Goal: Information Seeking & Learning: Learn about a topic

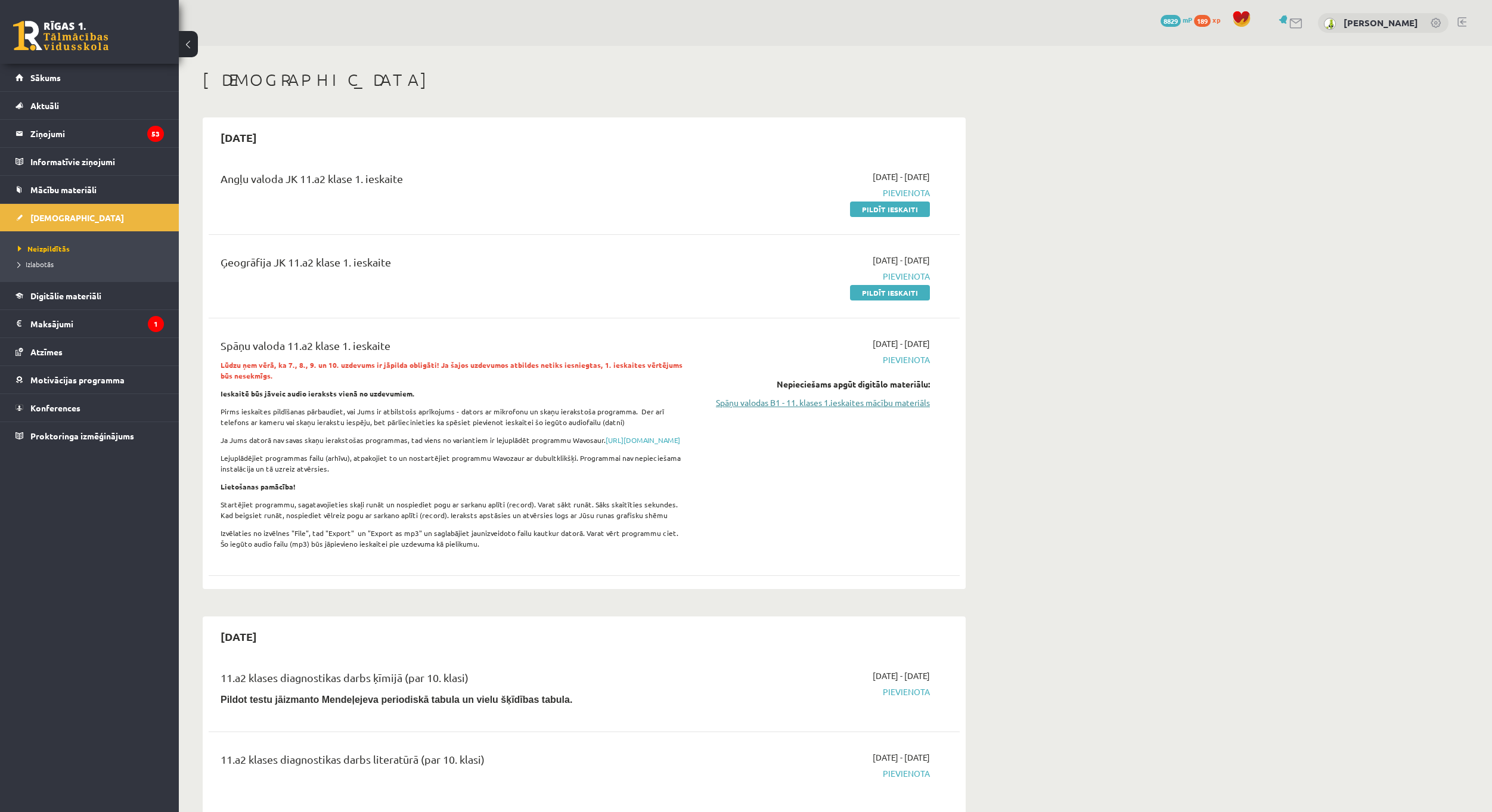
click link "Spāņu valodas B1 - 11. klases 1.ieskaites mācību materiāls"
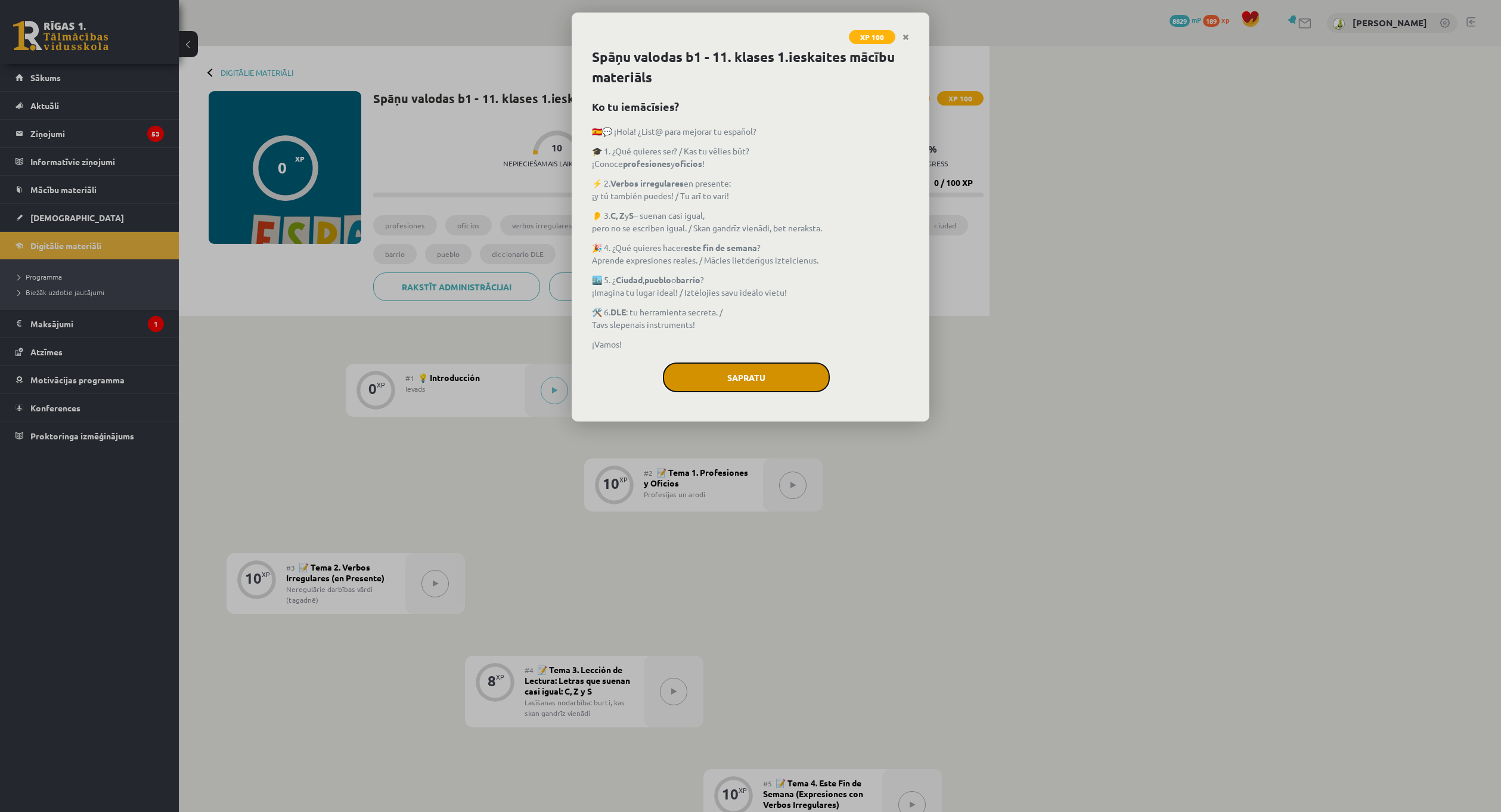
click at [756, 378] on button "Sapratu" at bounding box center [746, 376] width 167 height 30
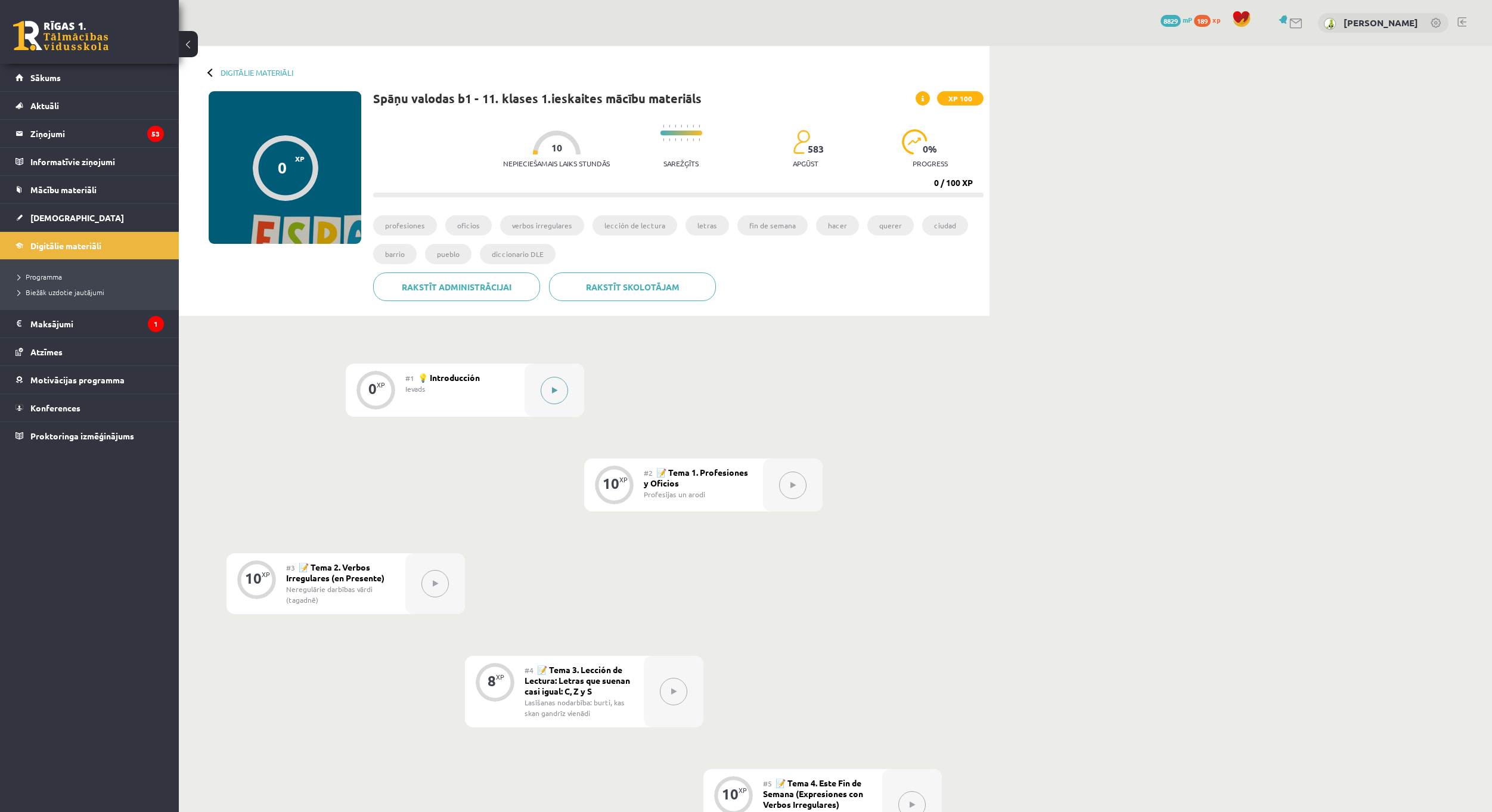
click at [553, 384] on button at bounding box center [554, 390] width 28 height 28
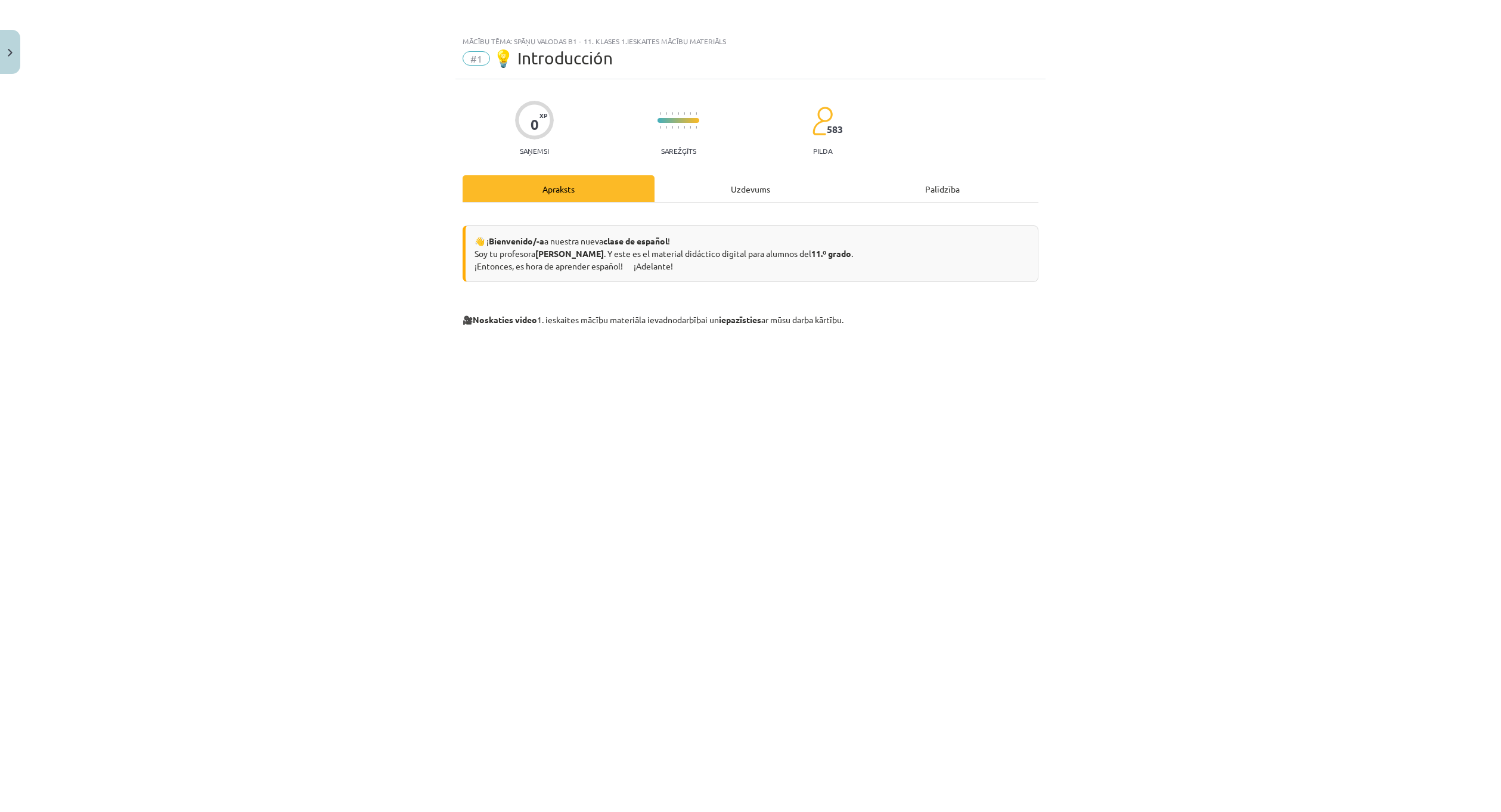
click at [744, 185] on div "Uzdevums" at bounding box center [751, 189] width 192 height 27
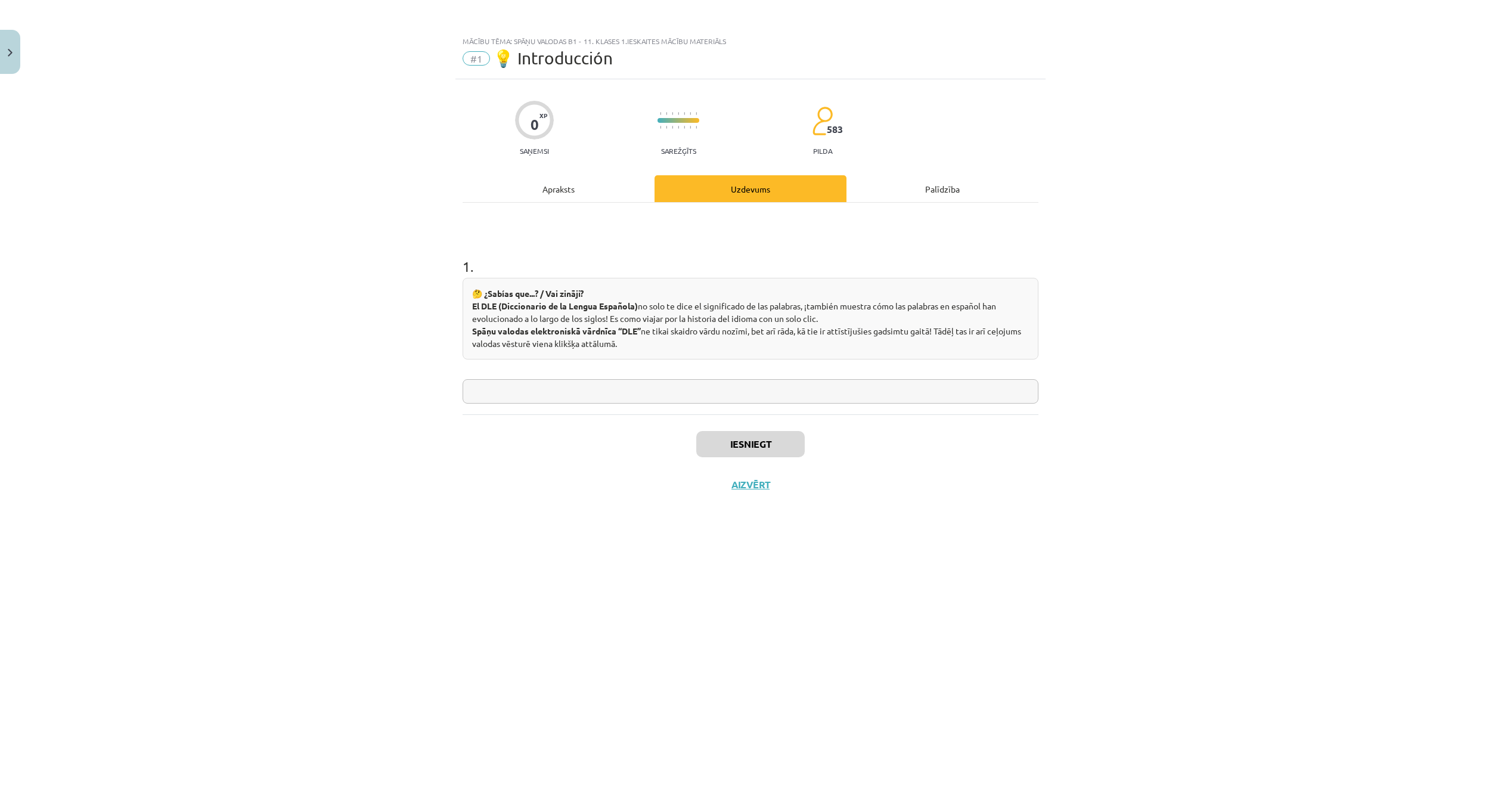
click at [624, 383] on input "text" at bounding box center [750, 391] width 576 height 24
type input "********"
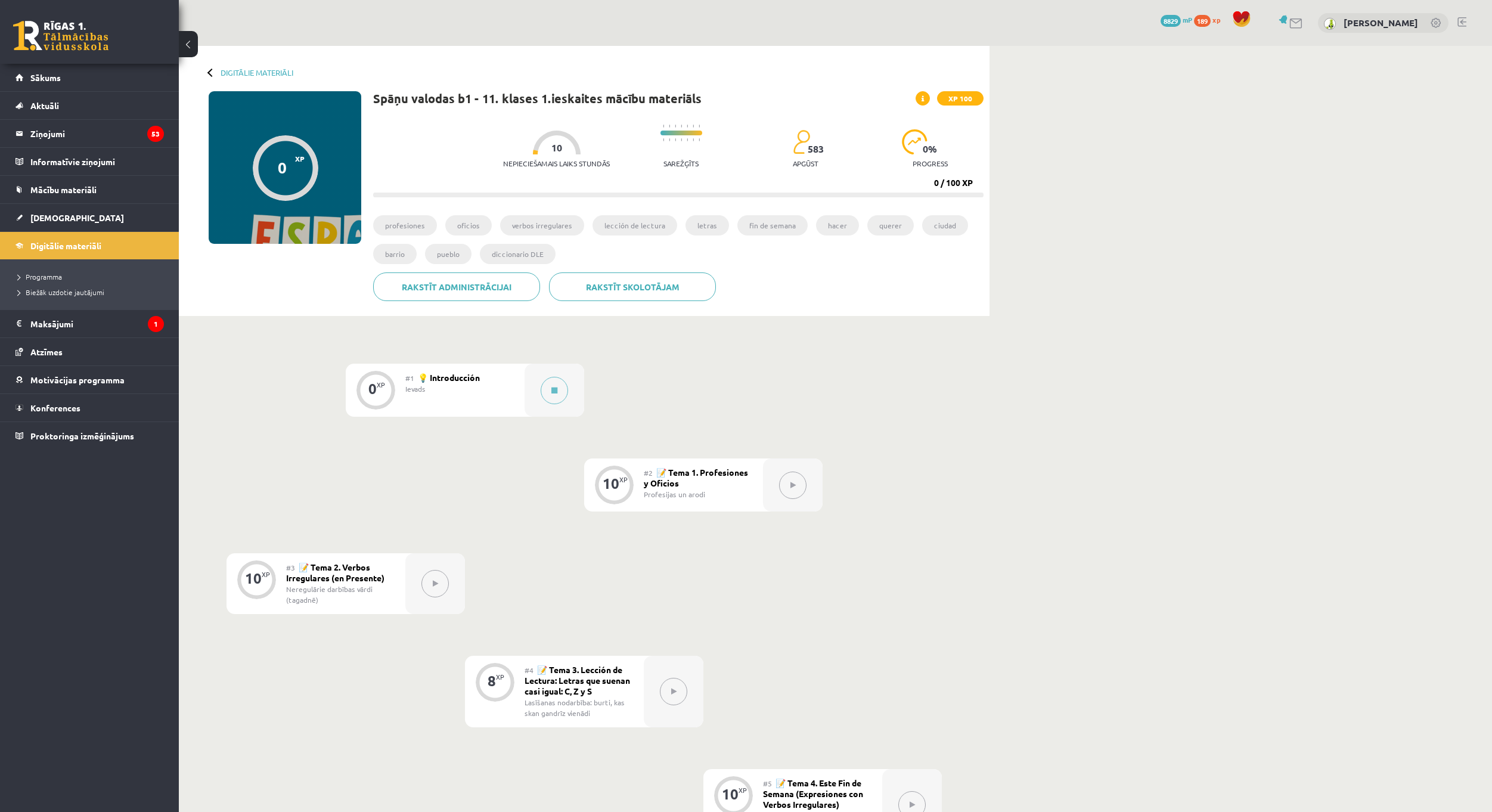
click at [321, 479] on div "0 XP #1 💡 Introducción Ievads 10 XP #2 📝 Tema 1. Profesiones y Oficios Profesij…" at bounding box center [584, 816] width 715 height 904
click at [555, 393] on icon at bounding box center [554, 391] width 6 height 7
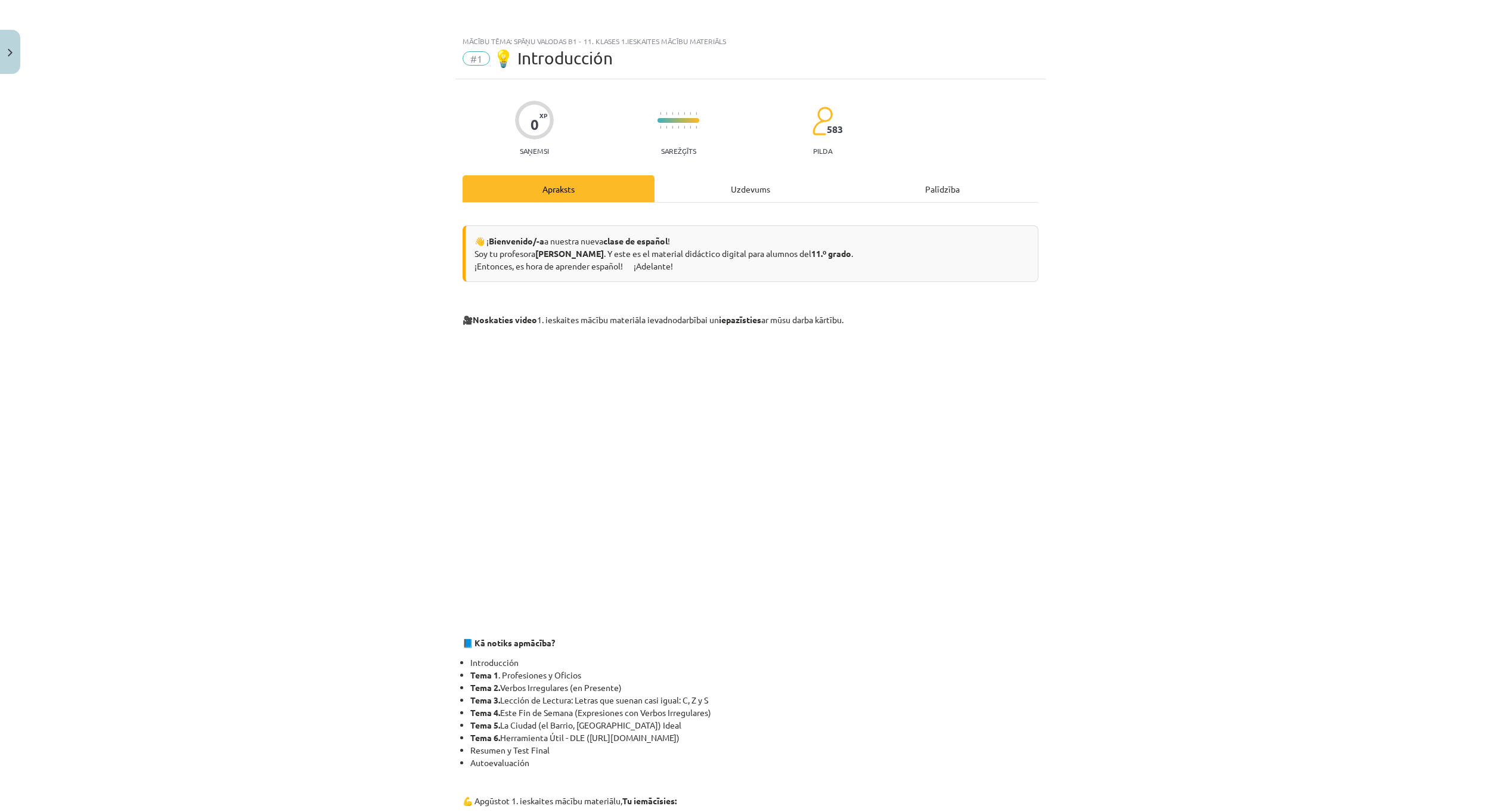
click at [770, 194] on div "Uzdevums" at bounding box center [751, 189] width 192 height 27
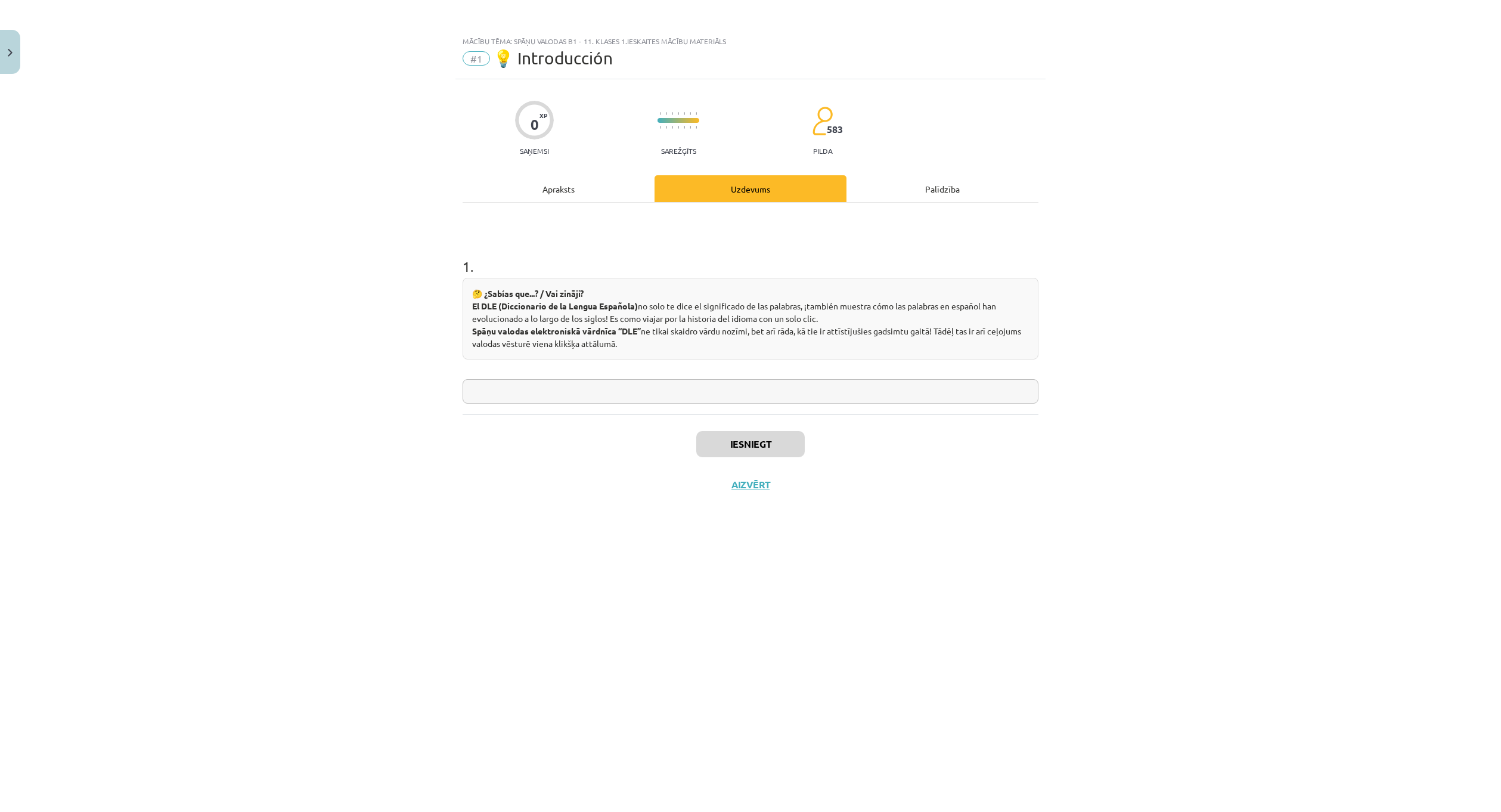
click at [638, 386] on input "text" at bounding box center [750, 391] width 576 height 24
type input "**"
click at [746, 446] on button "Iesniegt" at bounding box center [750, 444] width 109 height 26
click at [169, 503] on div "Mācību tēma: Spāņu valodas b1 - 11. klases 1.ieskaites mācību materiāls #1 💡 In…" at bounding box center [750, 406] width 1501 height 812
click at [717, 491] on button "Nākamā nodarbība" at bounding box center [750, 492] width 117 height 28
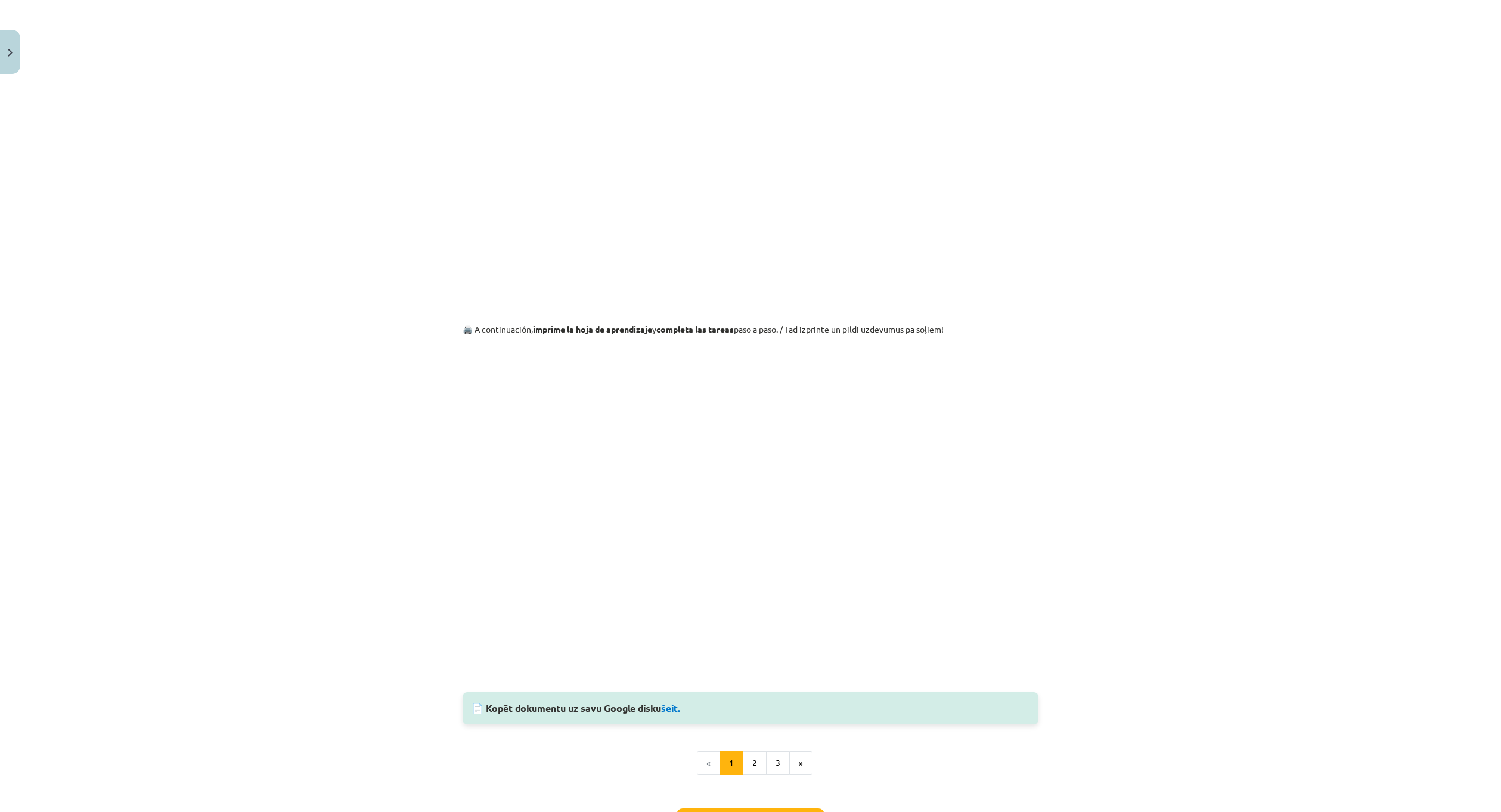
scroll to position [834, 0]
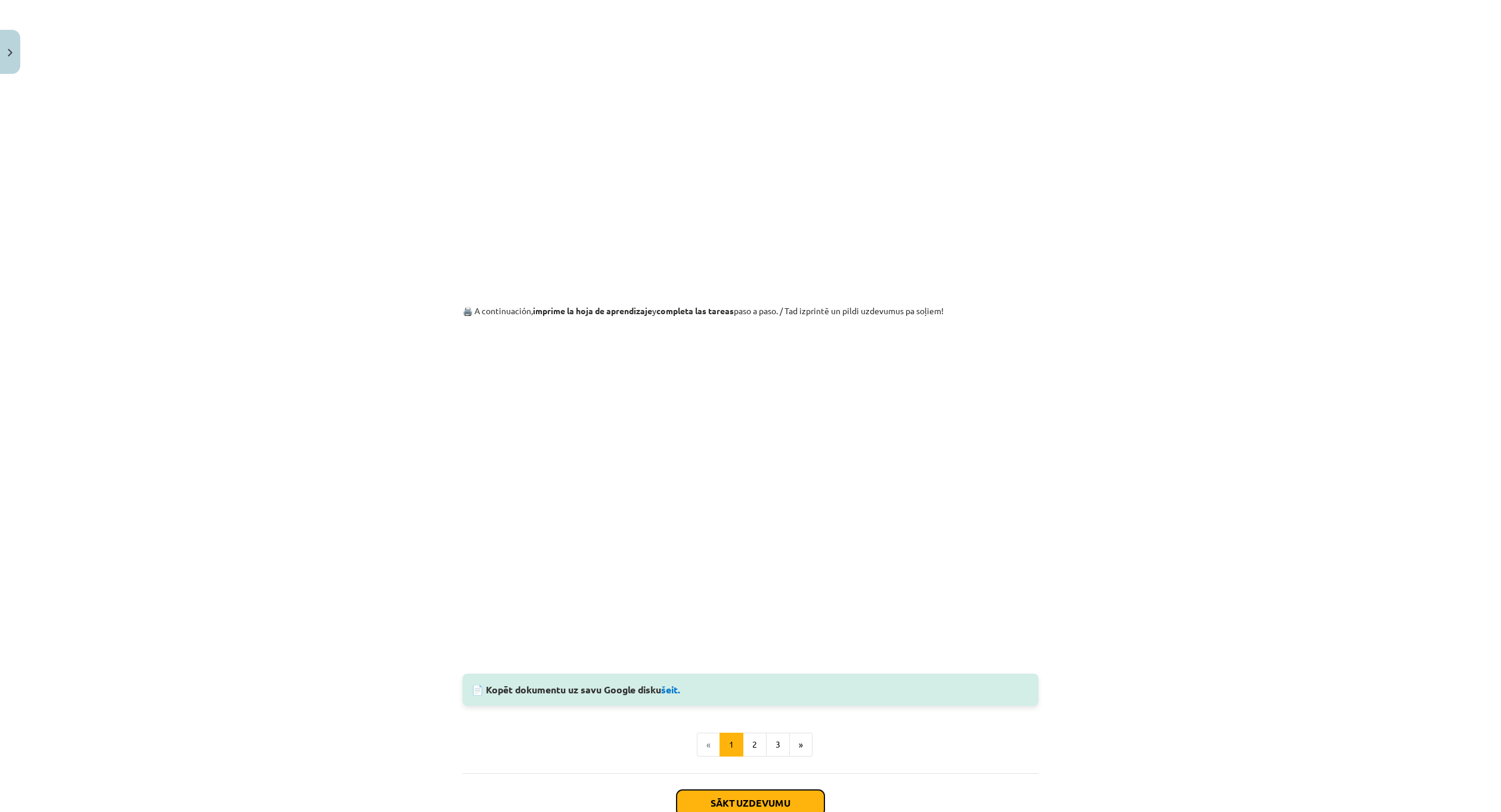
click at [796, 794] on button "Sākt uzdevumu" at bounding box center [750, 802] width 148 height 26
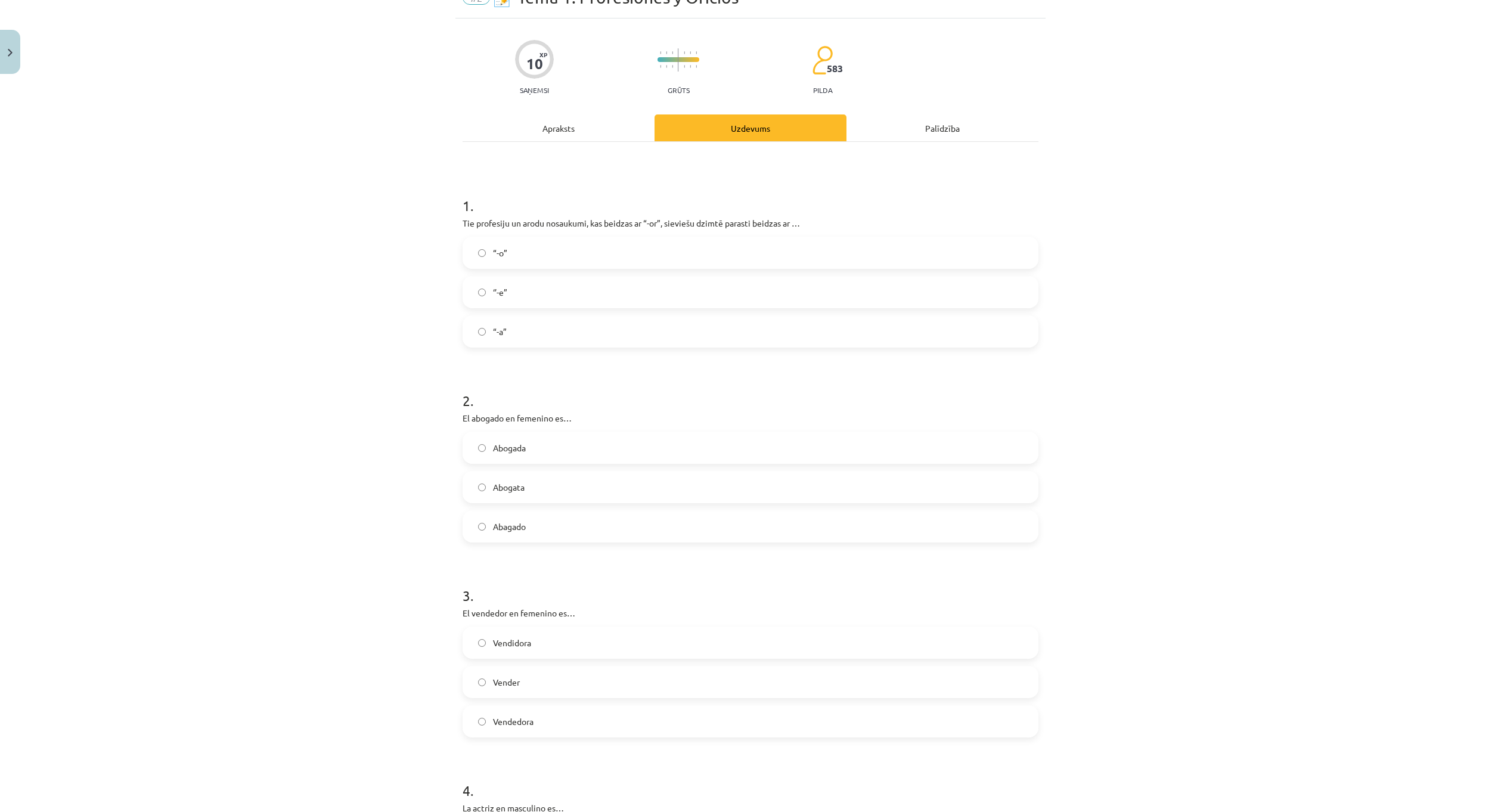
scroll to position [30, 0]
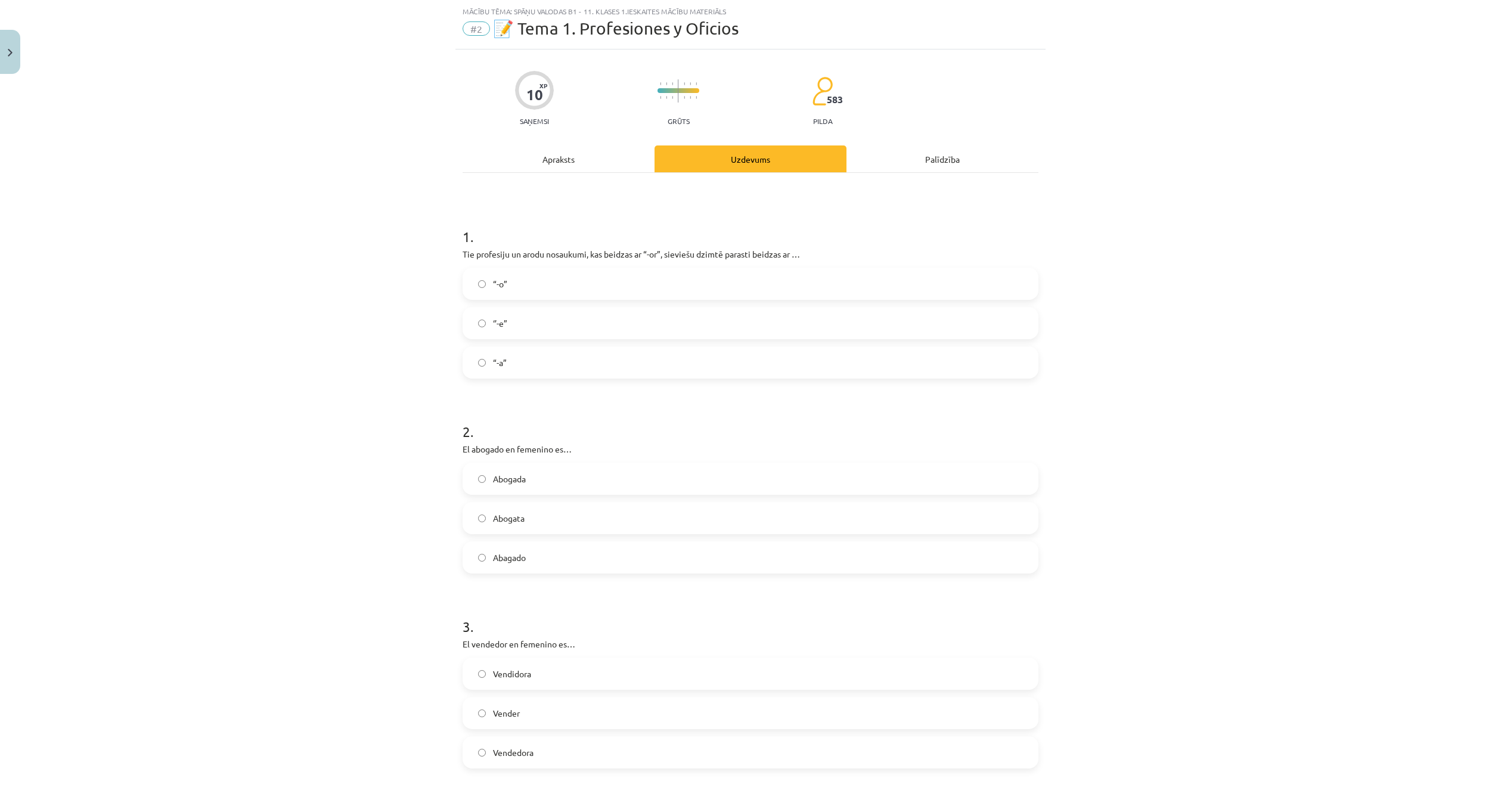
click at [584, 163] on div "Apraksts" at bounding box center [559, 159] width 192 height 27
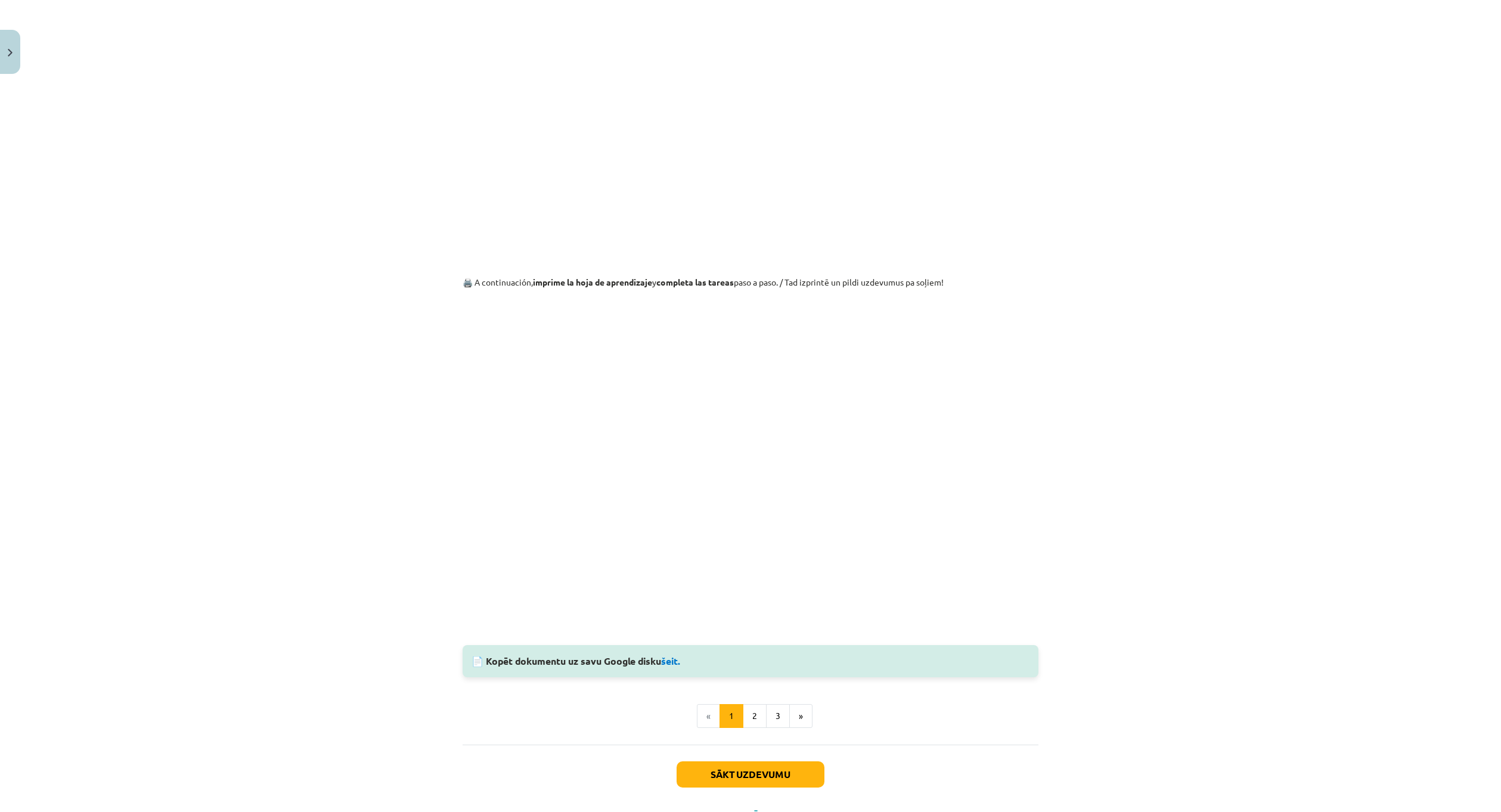
scroll to position [864, 0]
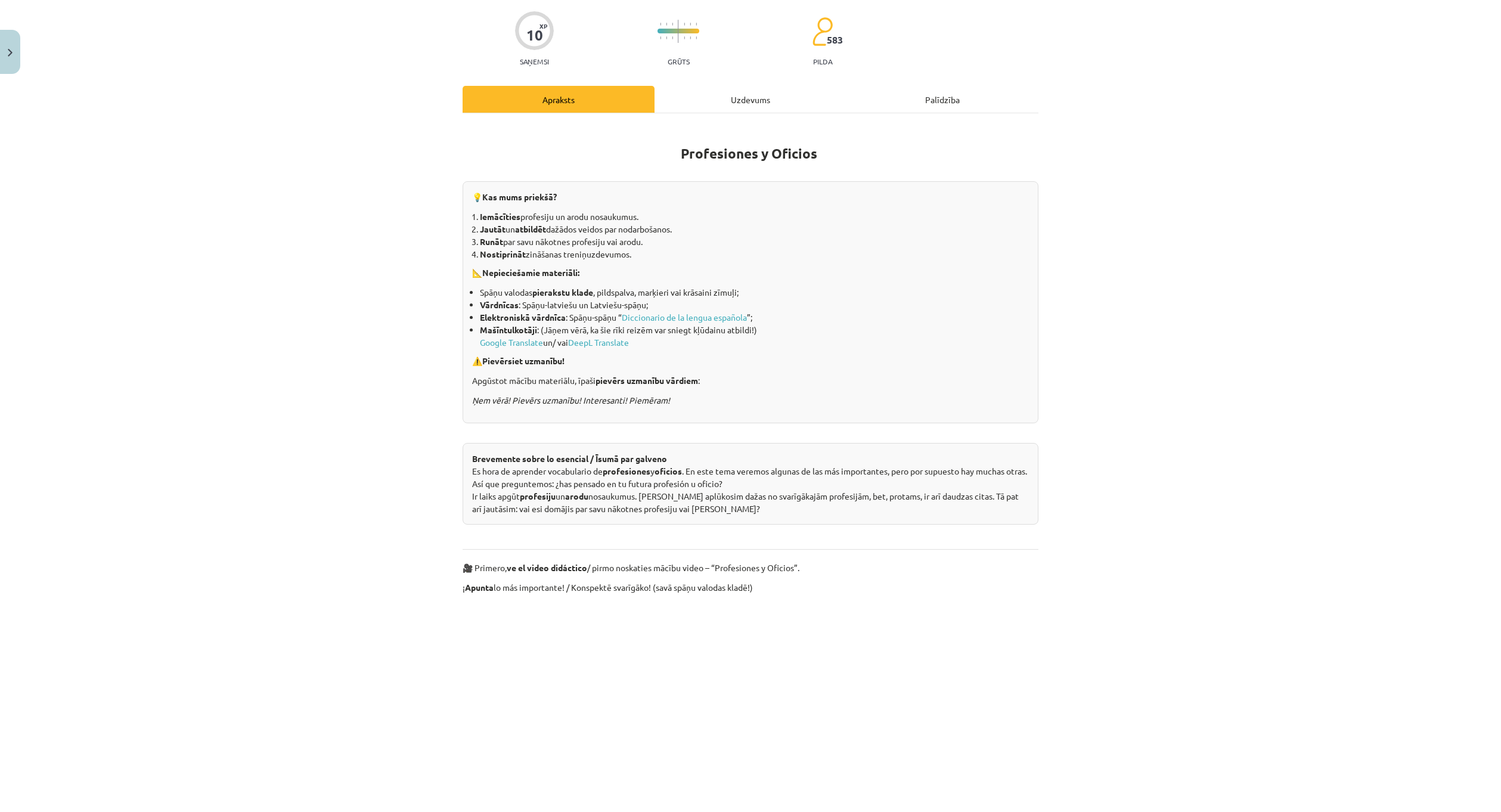
click at [725, 102] on div "Uzdevums" at bounding box center [751, 100] width 192 height 27
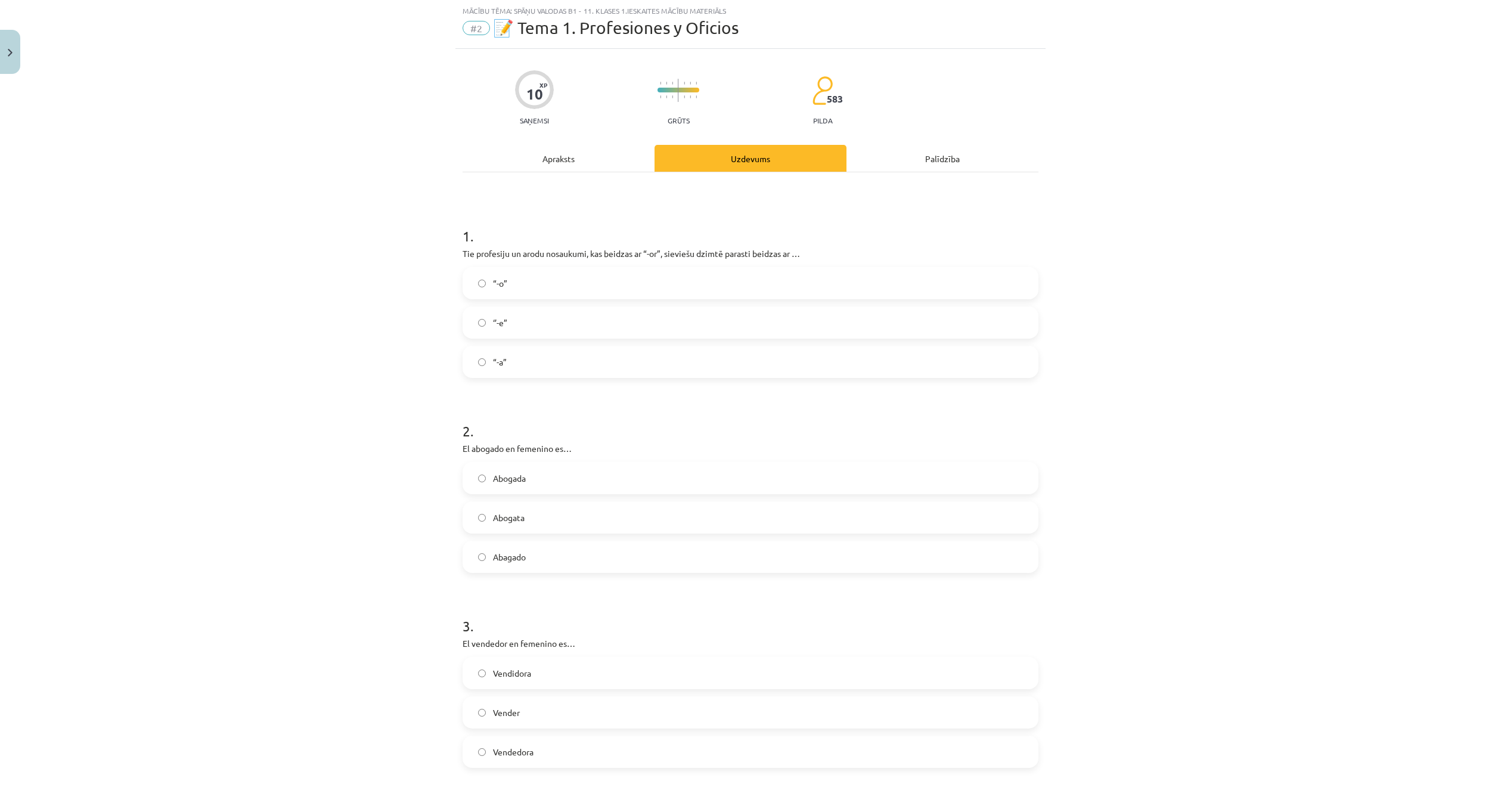
scroll to position [30, 0]
click at [577, 159] on div "Apraksts" at bounding box center [559, 159] width 192 height 27
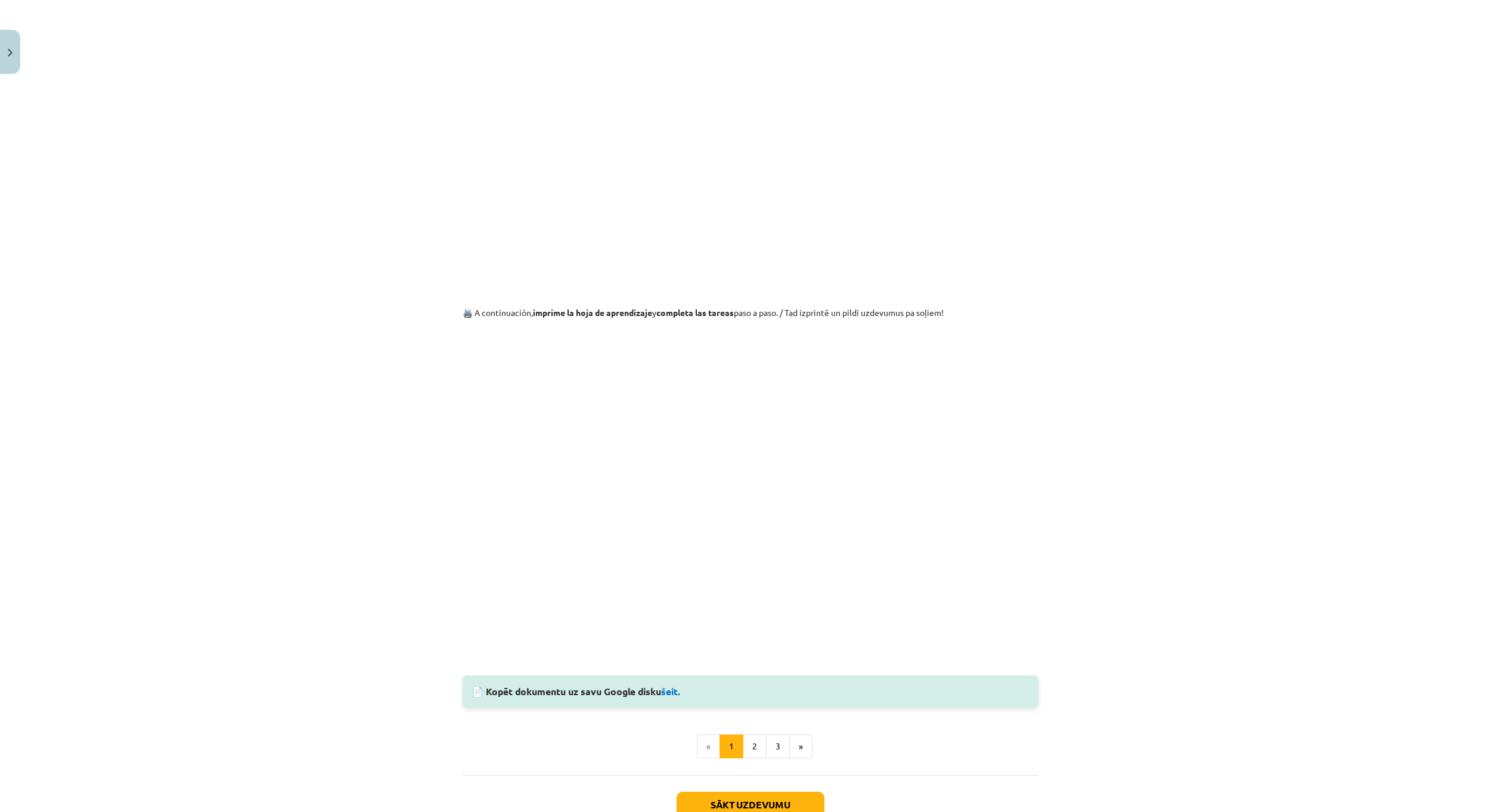
scroll to position [864, 0]
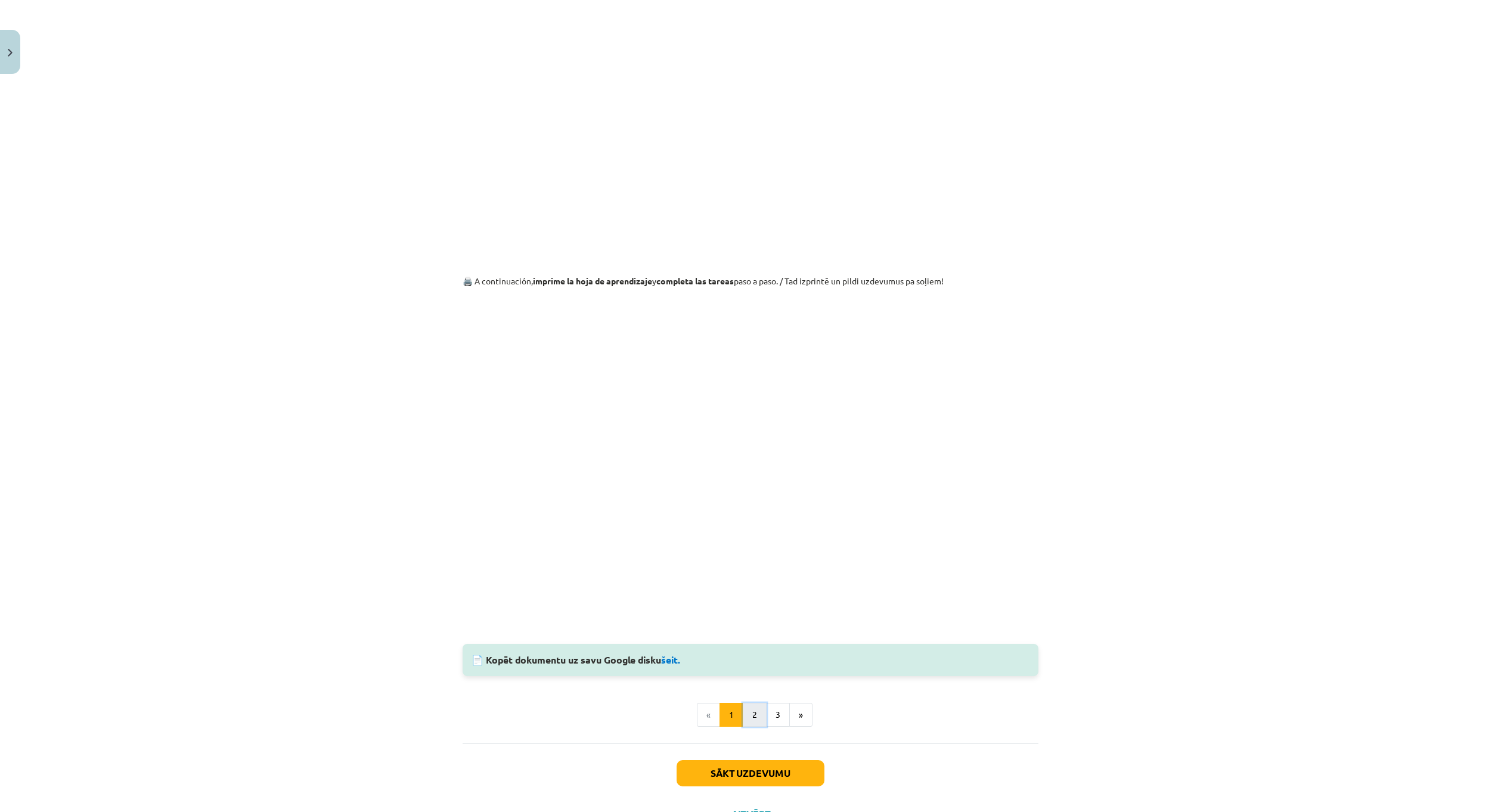
click at [744, 716] on button "2" at bounding box center [755, 714] width 24 height 24
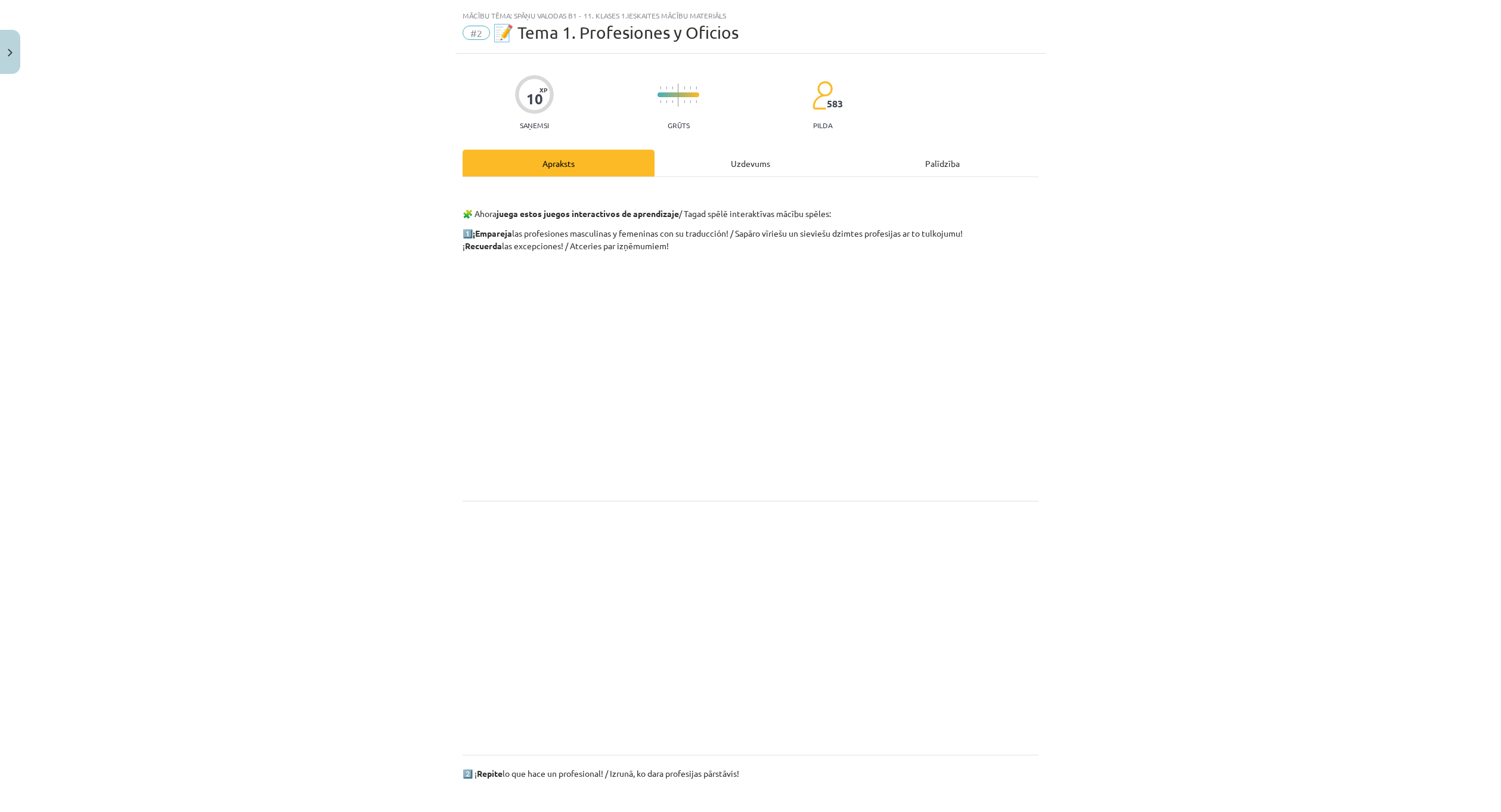
scroll to position [0, 0]
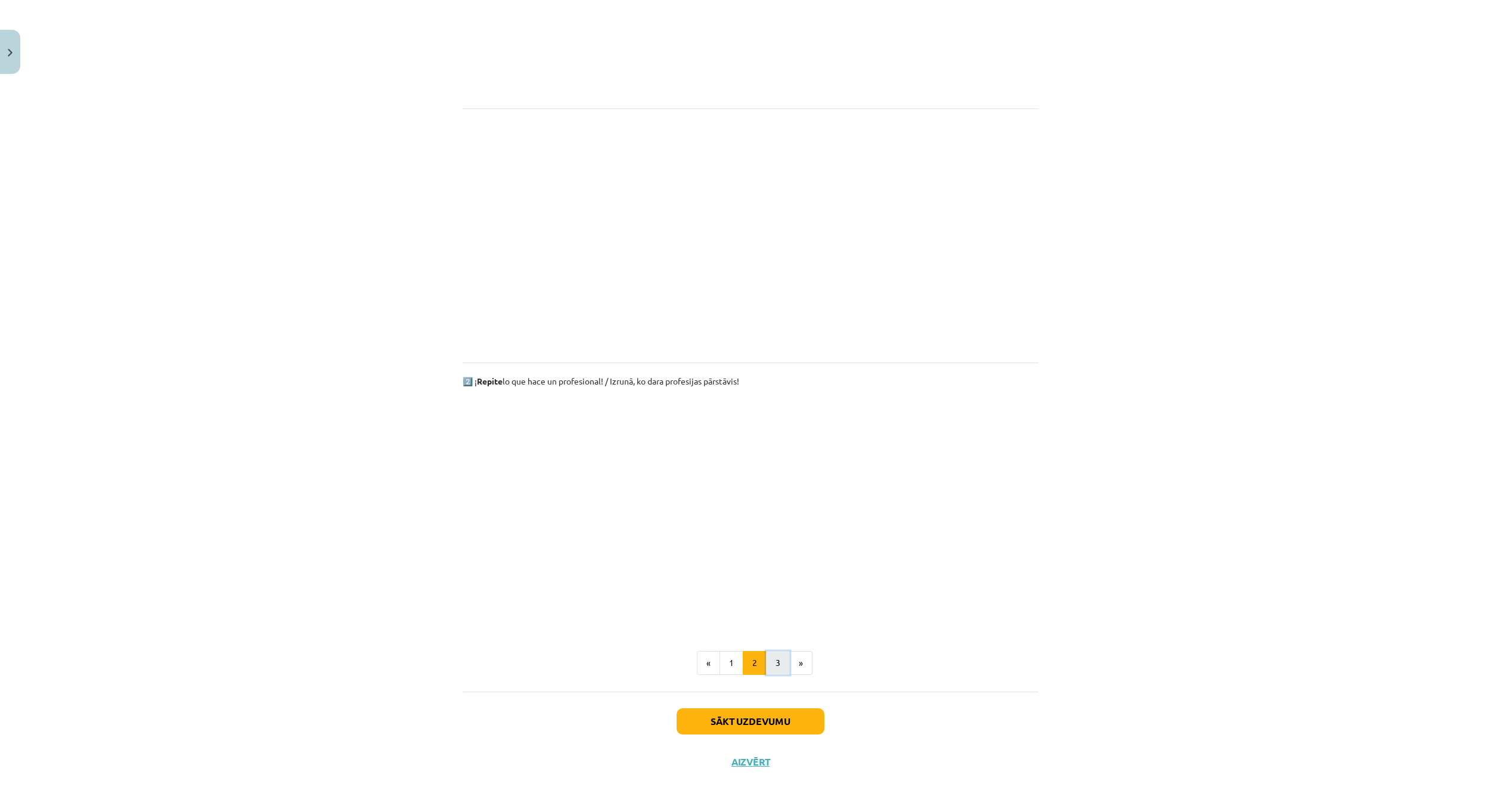
click at [773, 662] on button "3" at bounding box center [778, 663] width 24 height 24
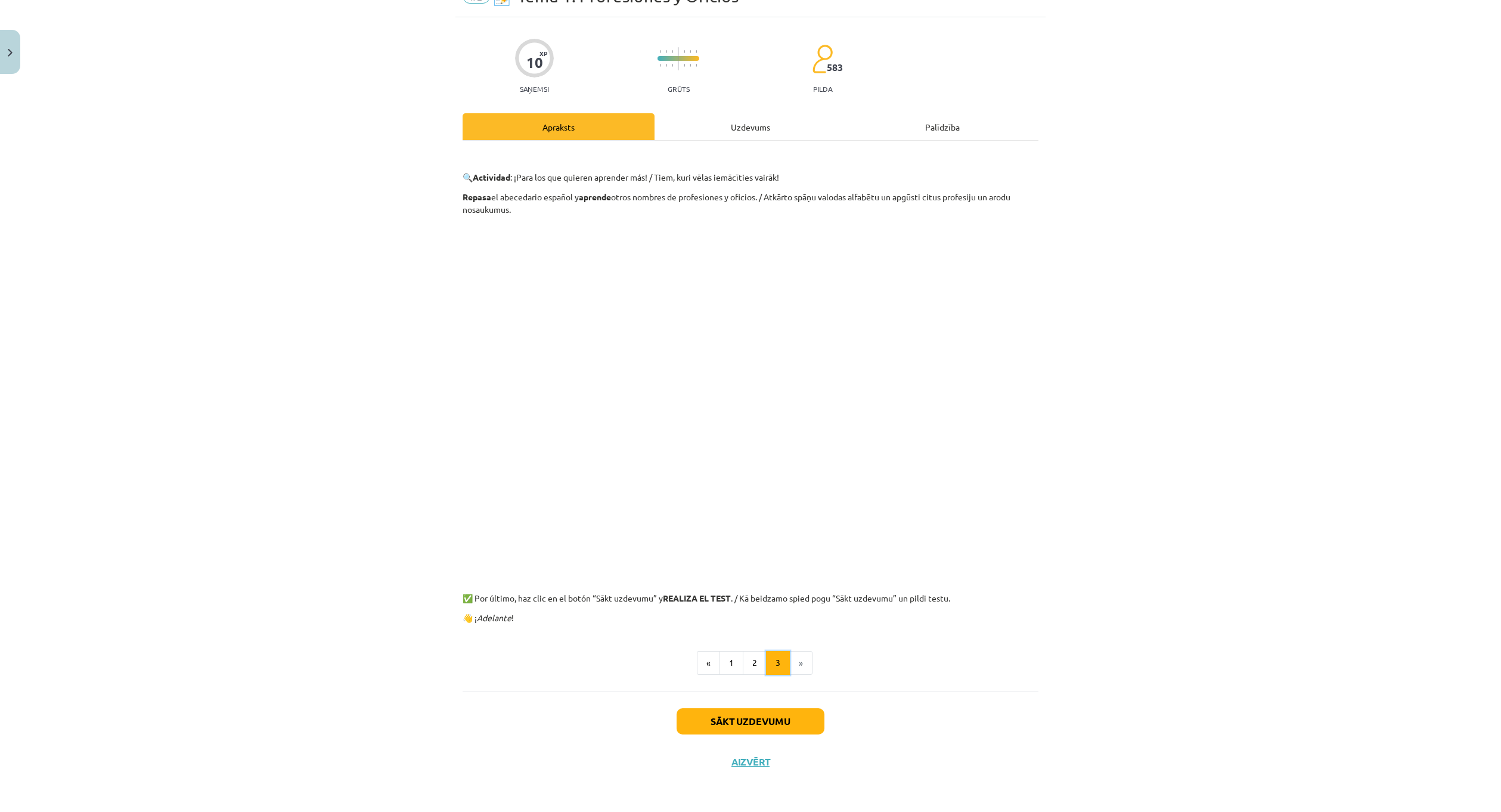
scroll to position [63, 0]
click at [738, 122] on div "Uzdevums" at bounding box center [751, 127] width 192 height 27
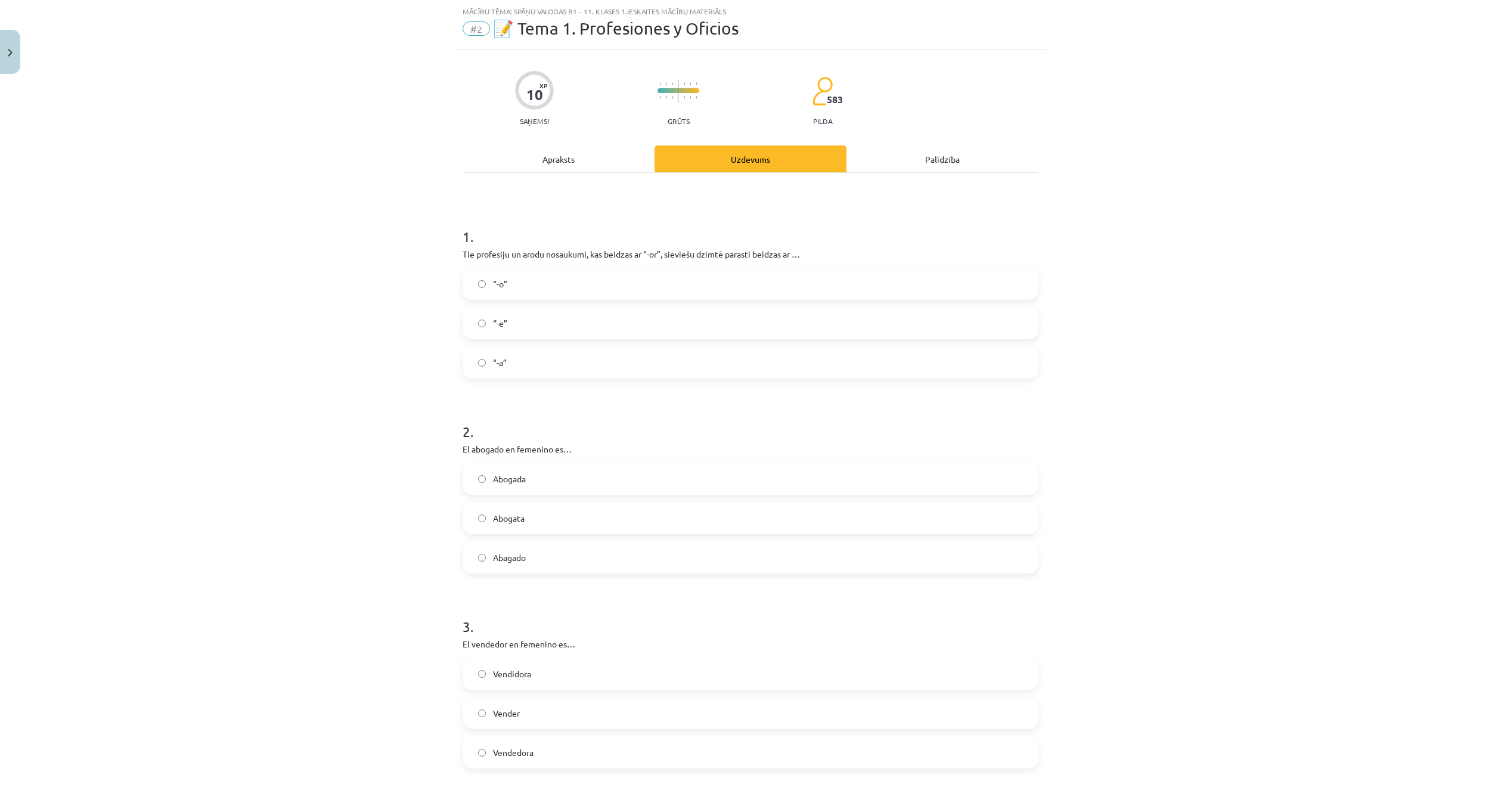
click at [604, 167] on div "Apraksts" at bounding box center [559, 159] width 192 height 27
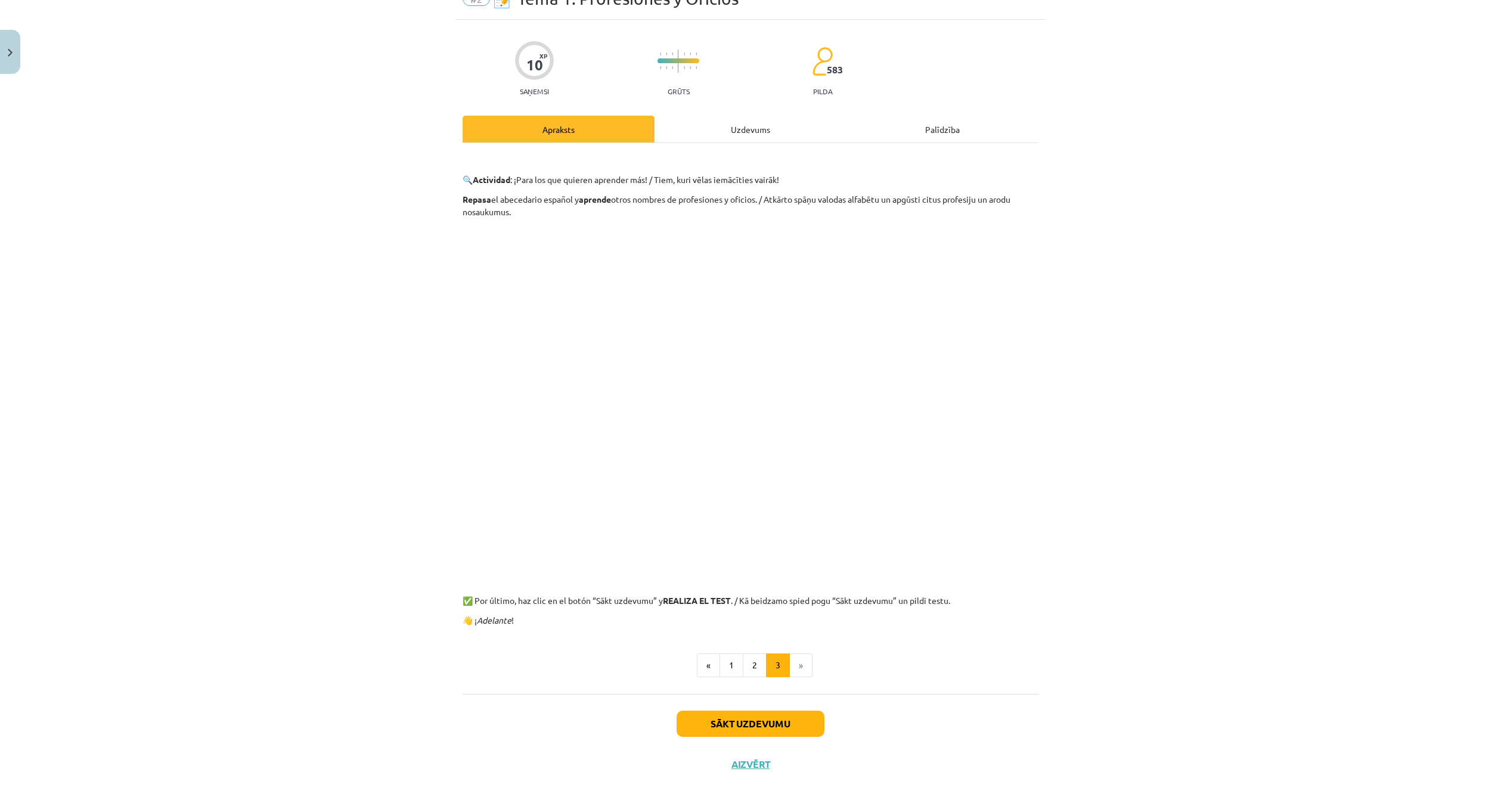
scroll to position [63, 0]
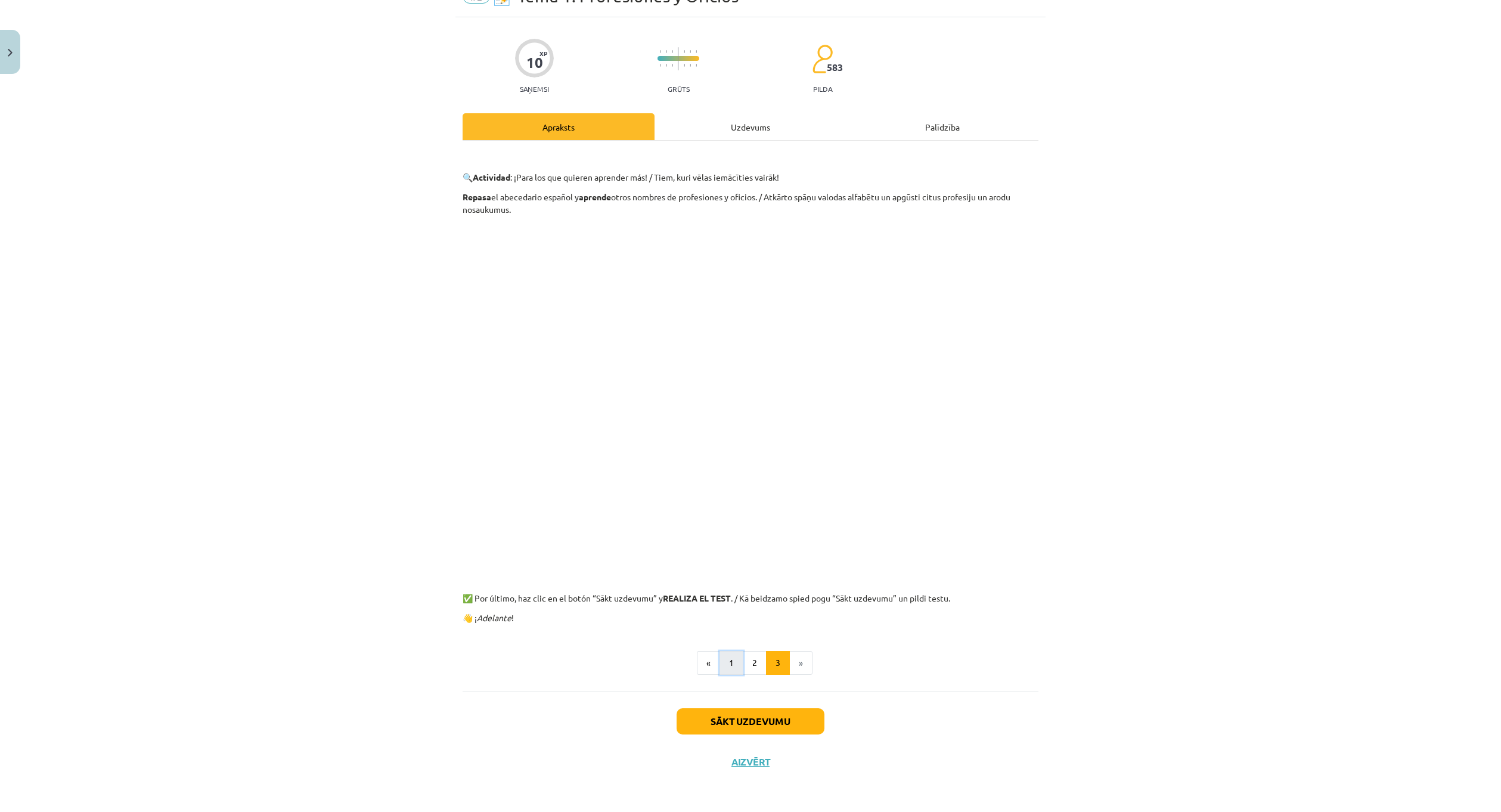
click at [722, 657] on button "1" at bounding box center [731, 663] width 24 height 24
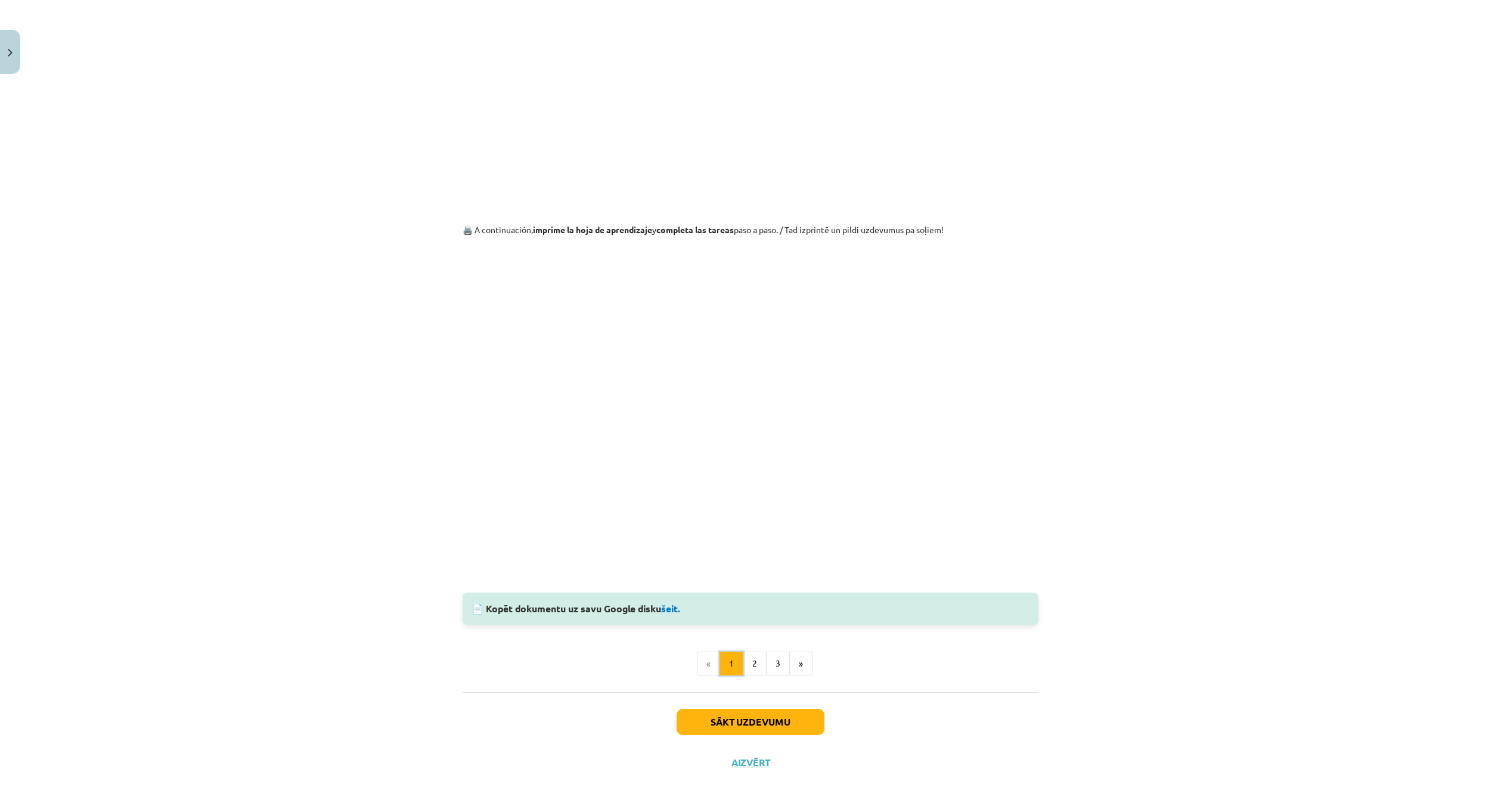
scroll to position [917, 0]
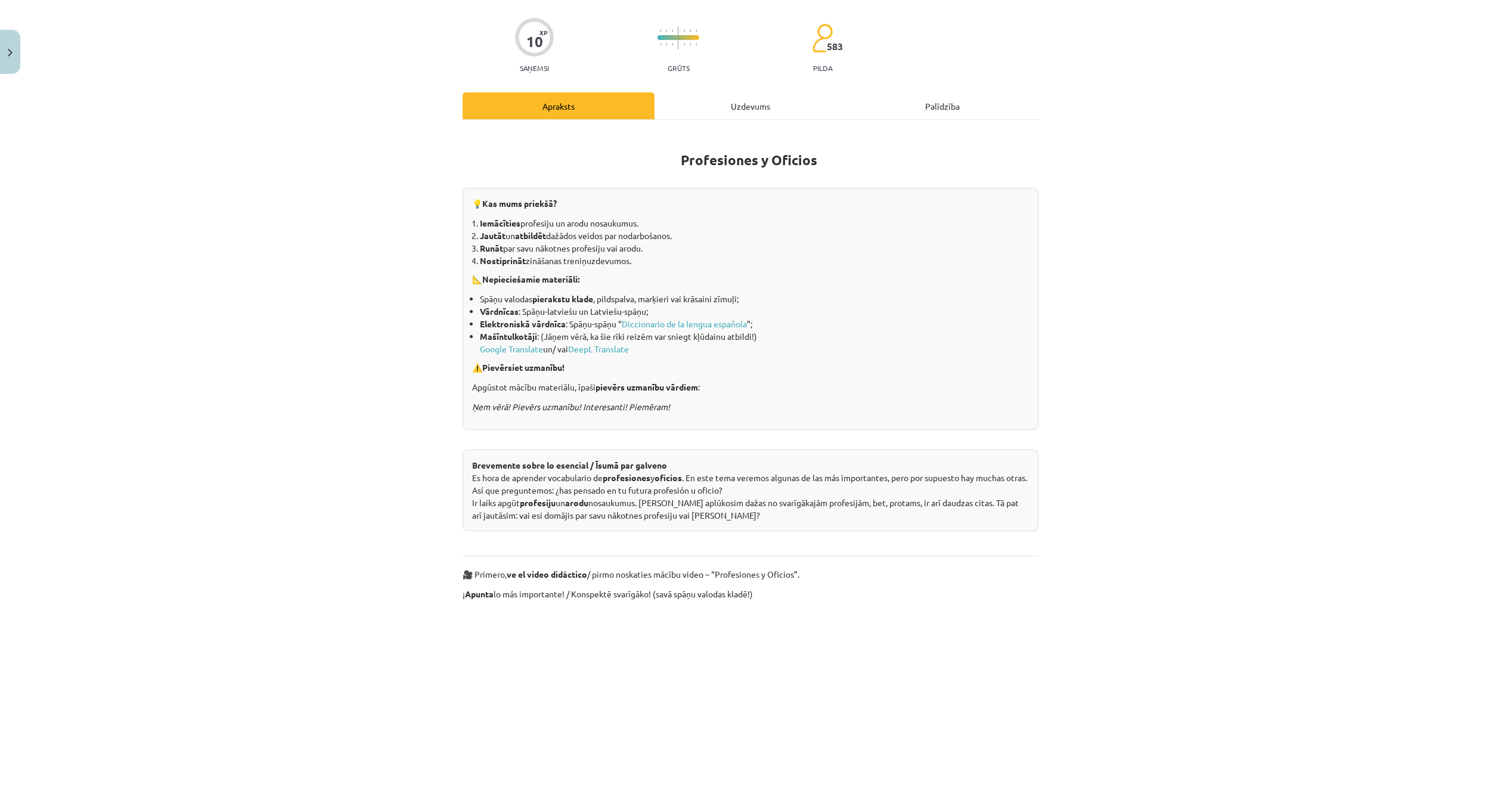
drag, startPoint x: 726, startPoint y: 109, endPoint x: 737, endPoint y: 130, distance: 23.7
click at [728, 112] on div "Uzdevums" at bounding box center [751, 106] width 192 height 27
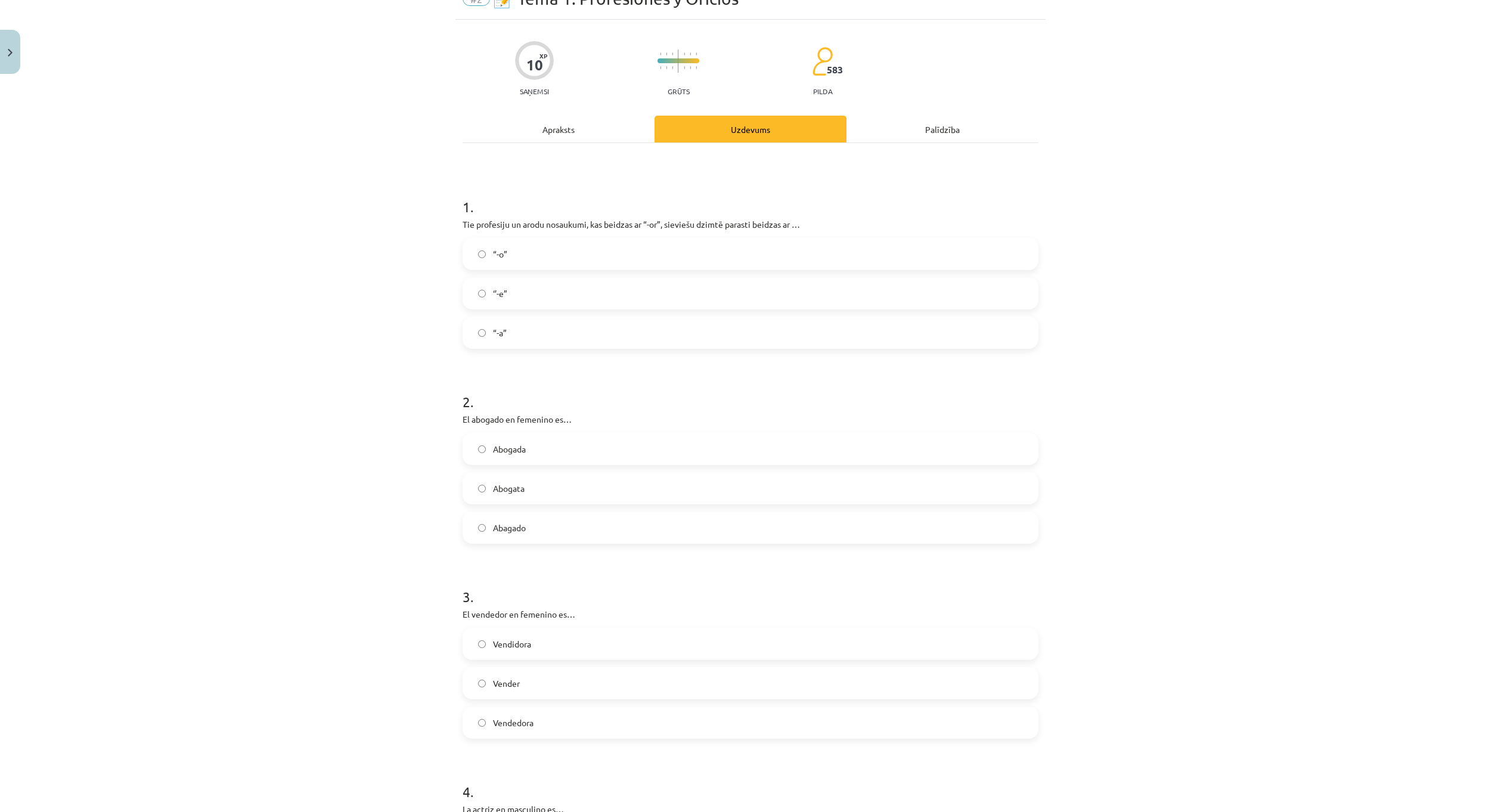
scroll to position [30, 0]
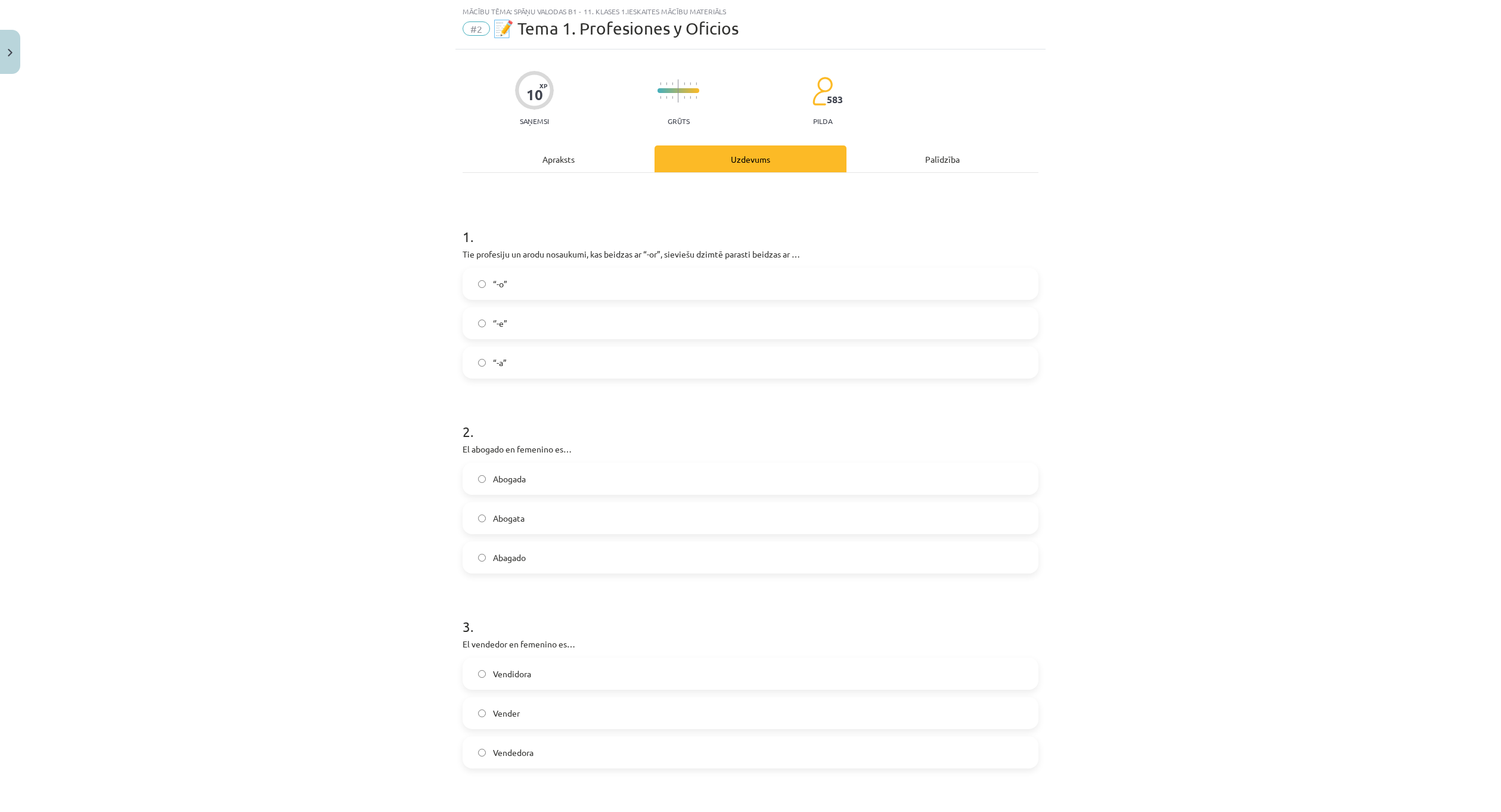
click at [533, 364] on label "“-a”" at bounding box center [750, 362] width 573 height 30
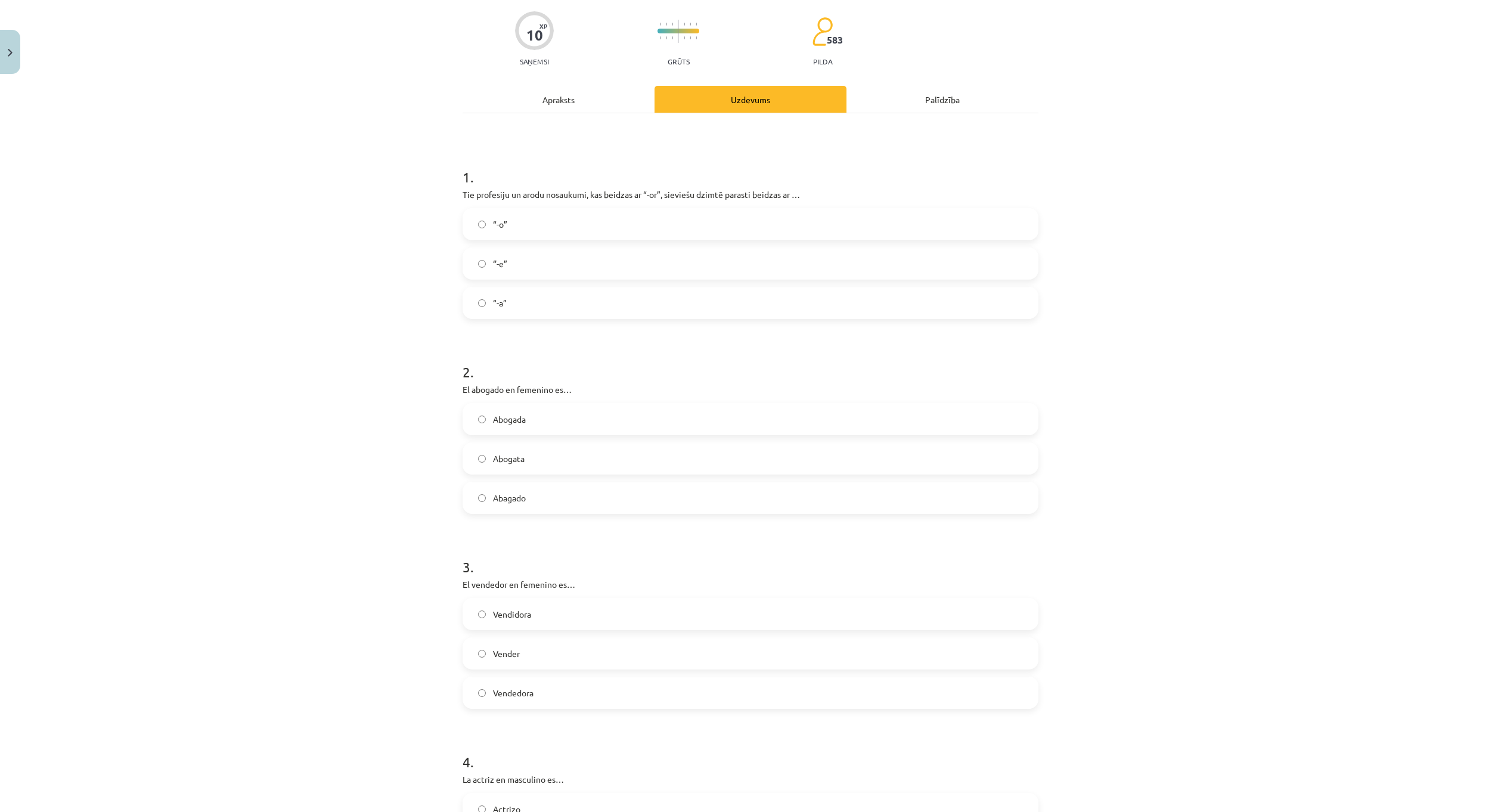
click at [575, 93] on div "Apraksts" at bounding box center [559, 100] width 192 height 27
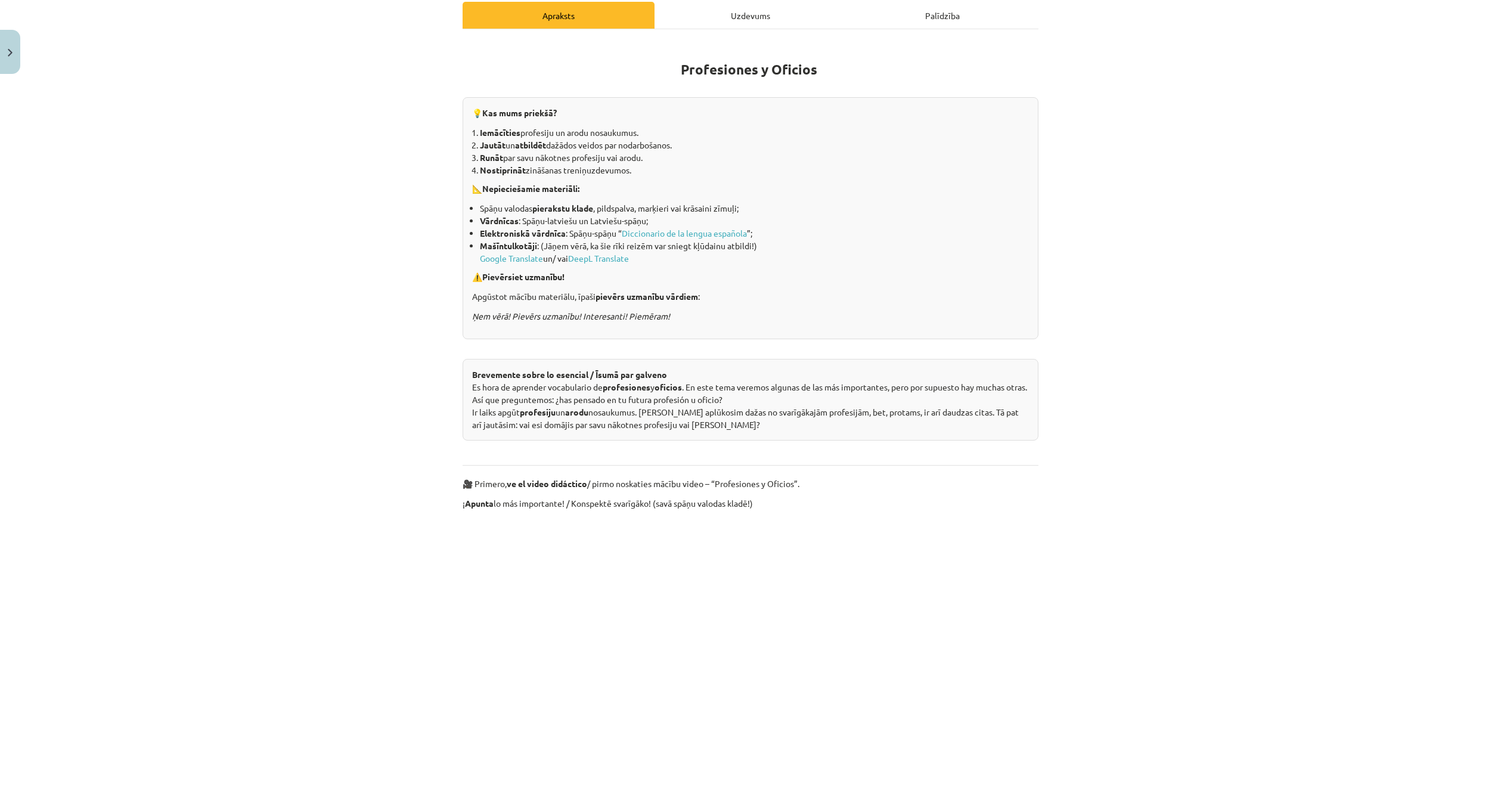
scroll to position [0, 0]
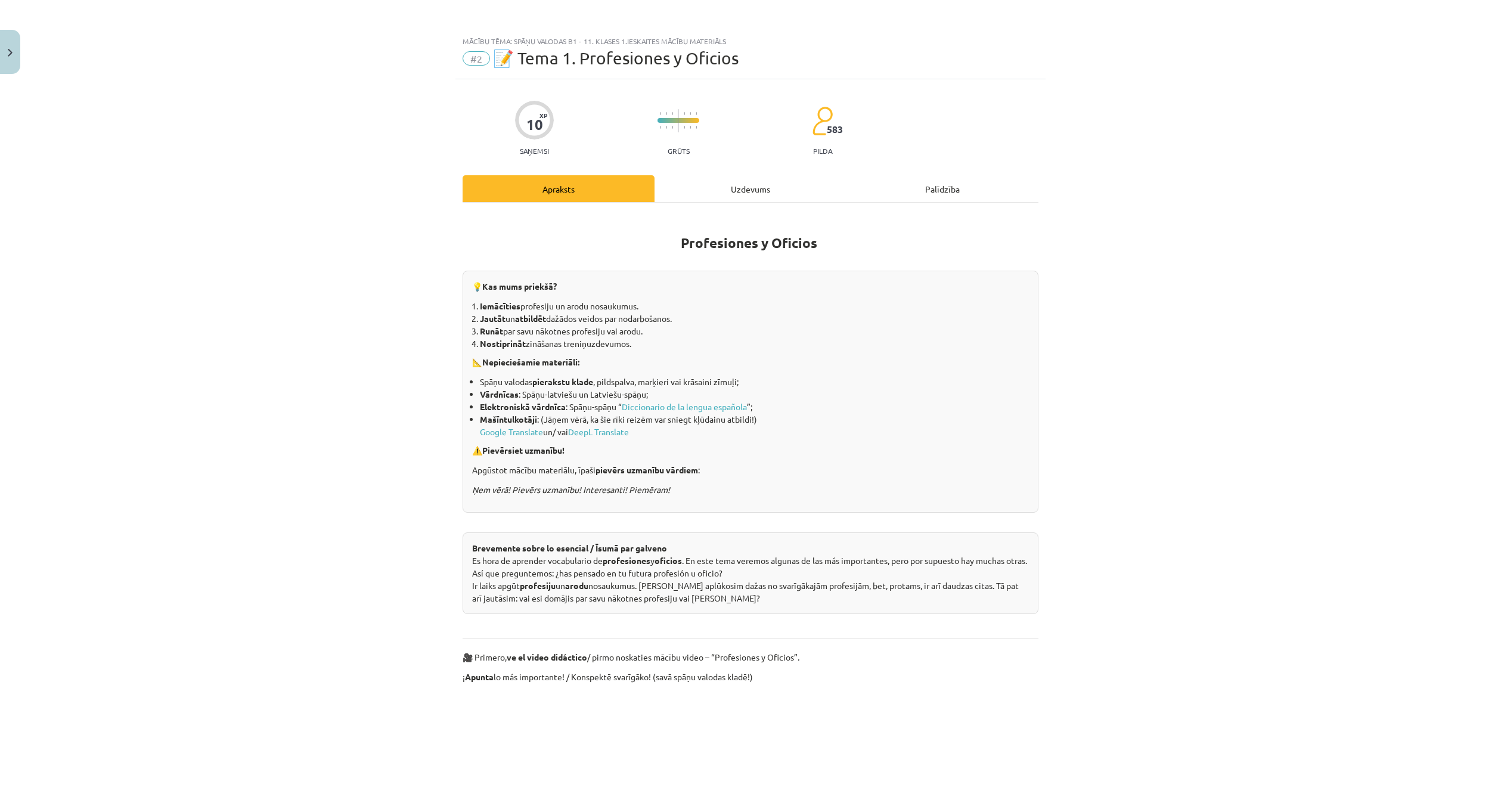
click at [726, 201] on div "Uzdevums" at bounding box center [751, 189] width 192 height 27
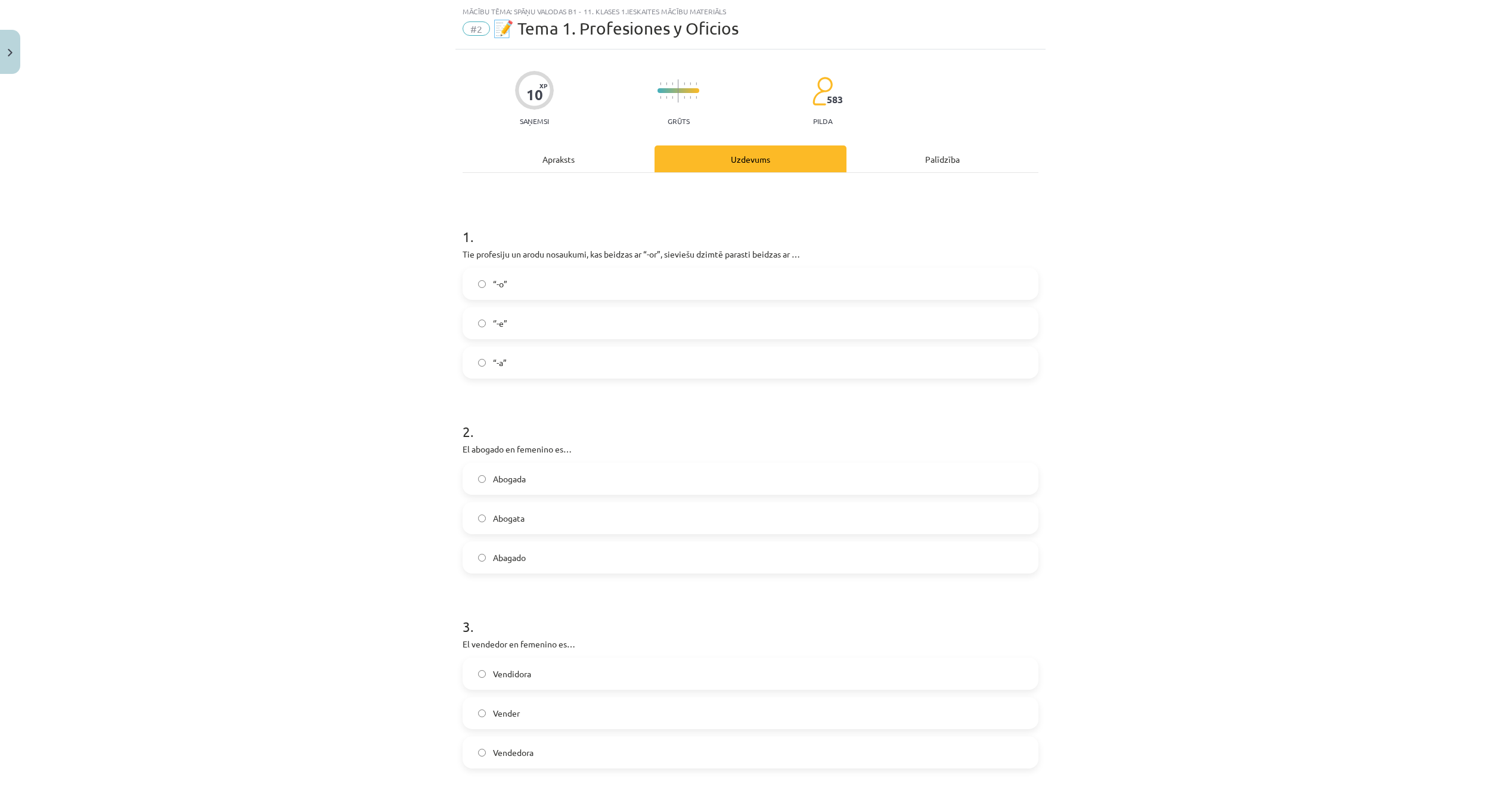
click at [563, 477] on label "Abogada" at bounding box center [750, 478] width 573 height 30
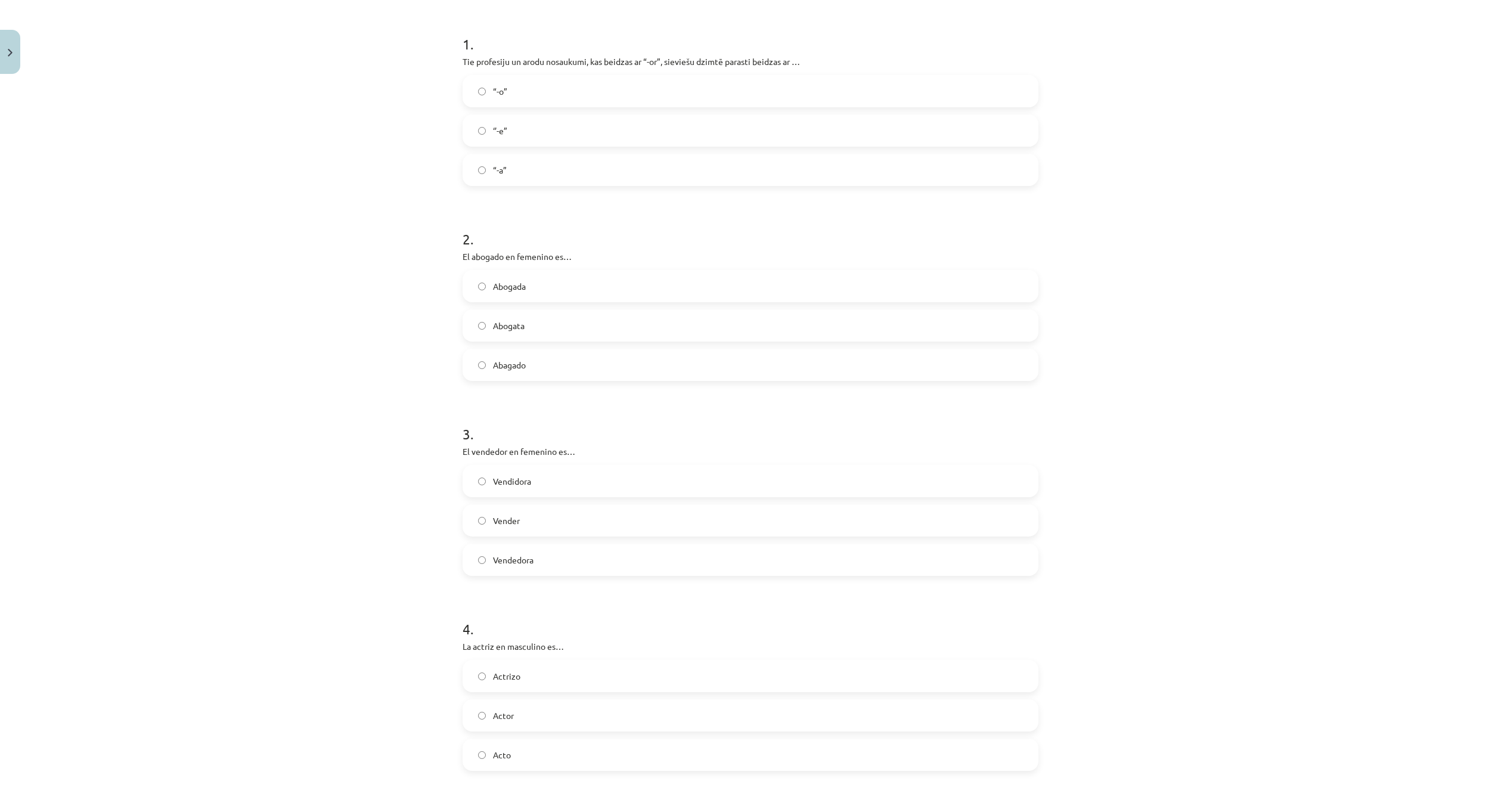
scroll to position [0, 0]
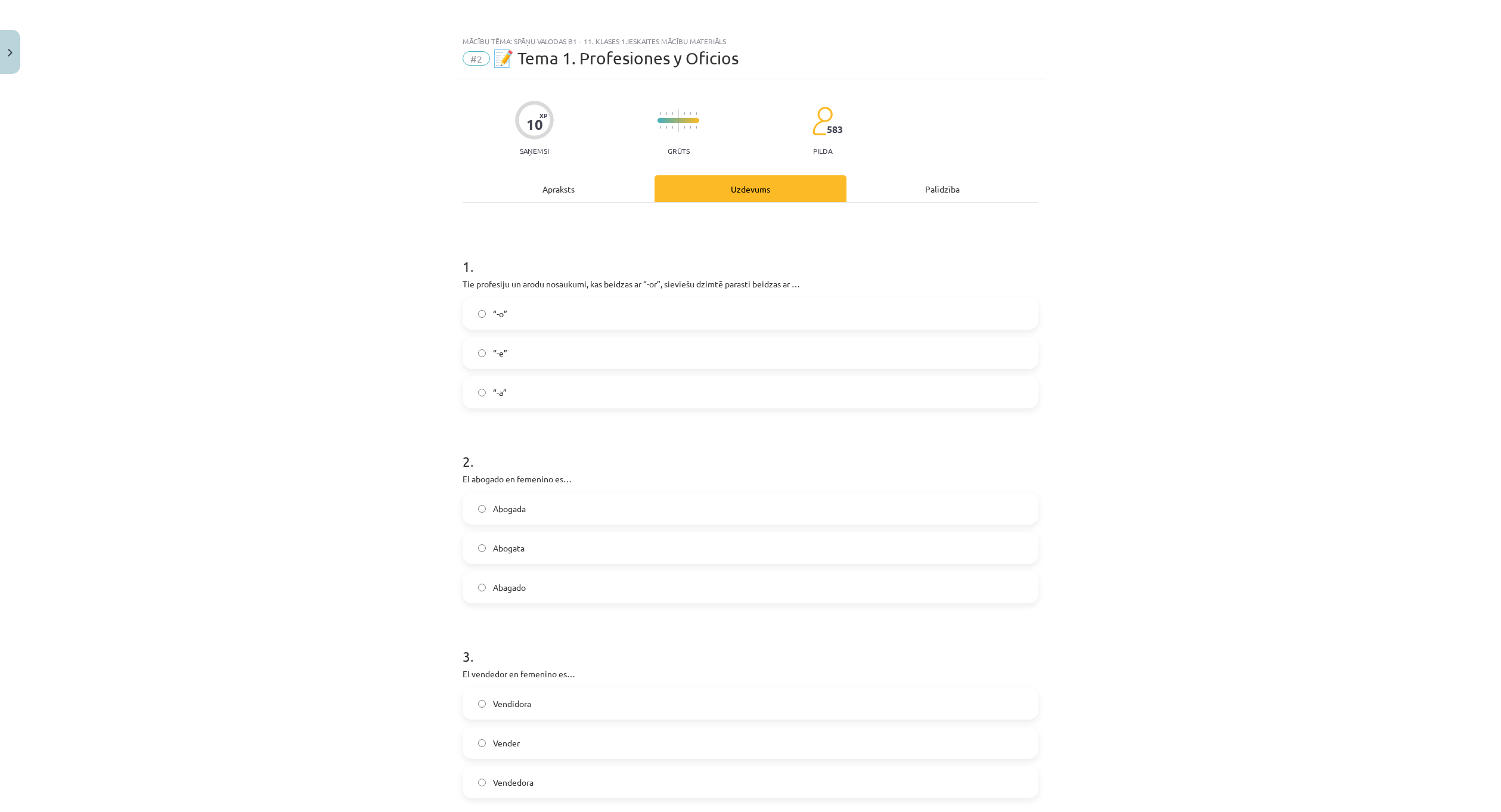
click at [593, 180] on div "Apraksts" at bounding box center [559, 189] width 192 height 27
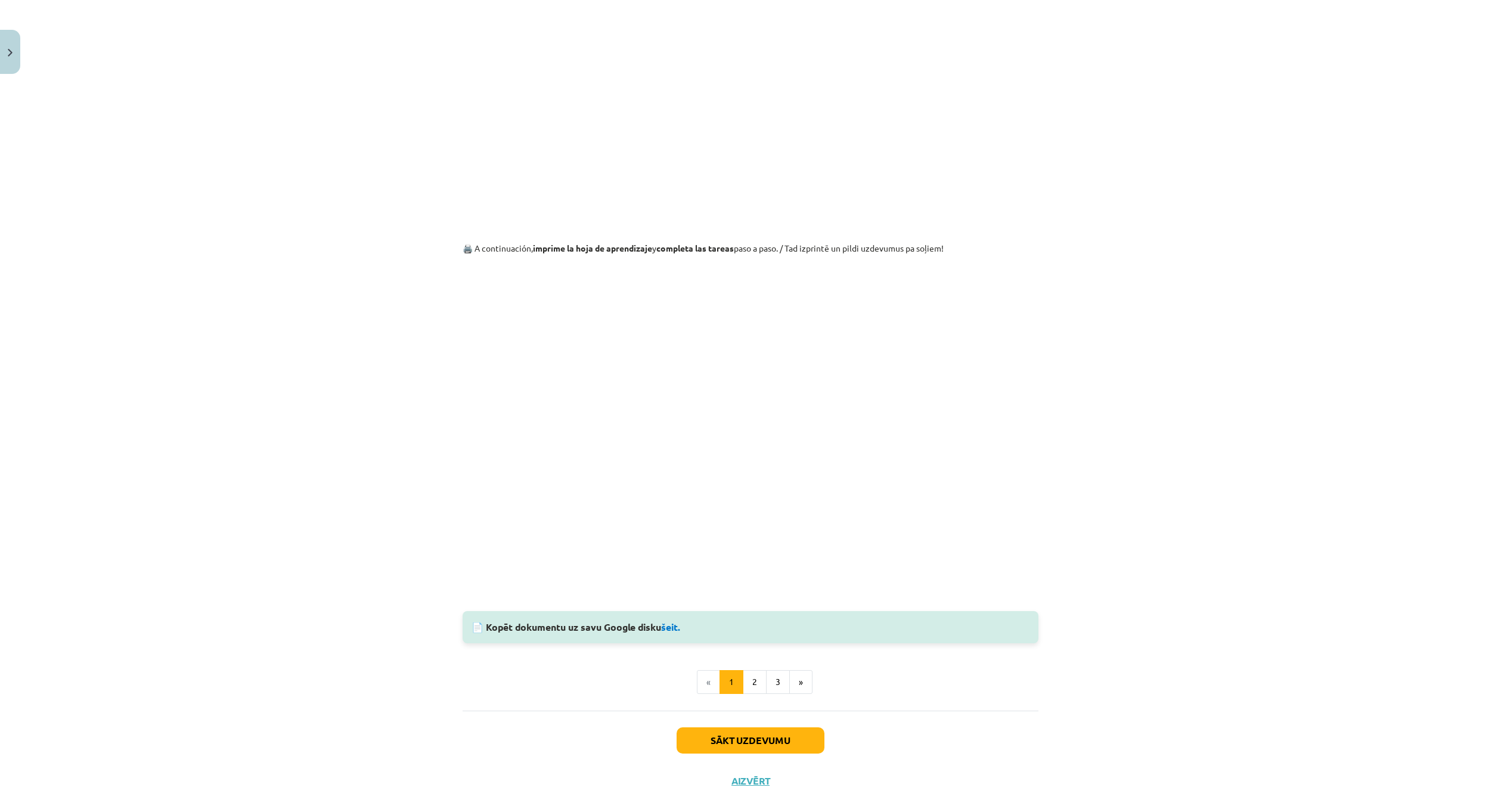
scroll to position [917, 0]
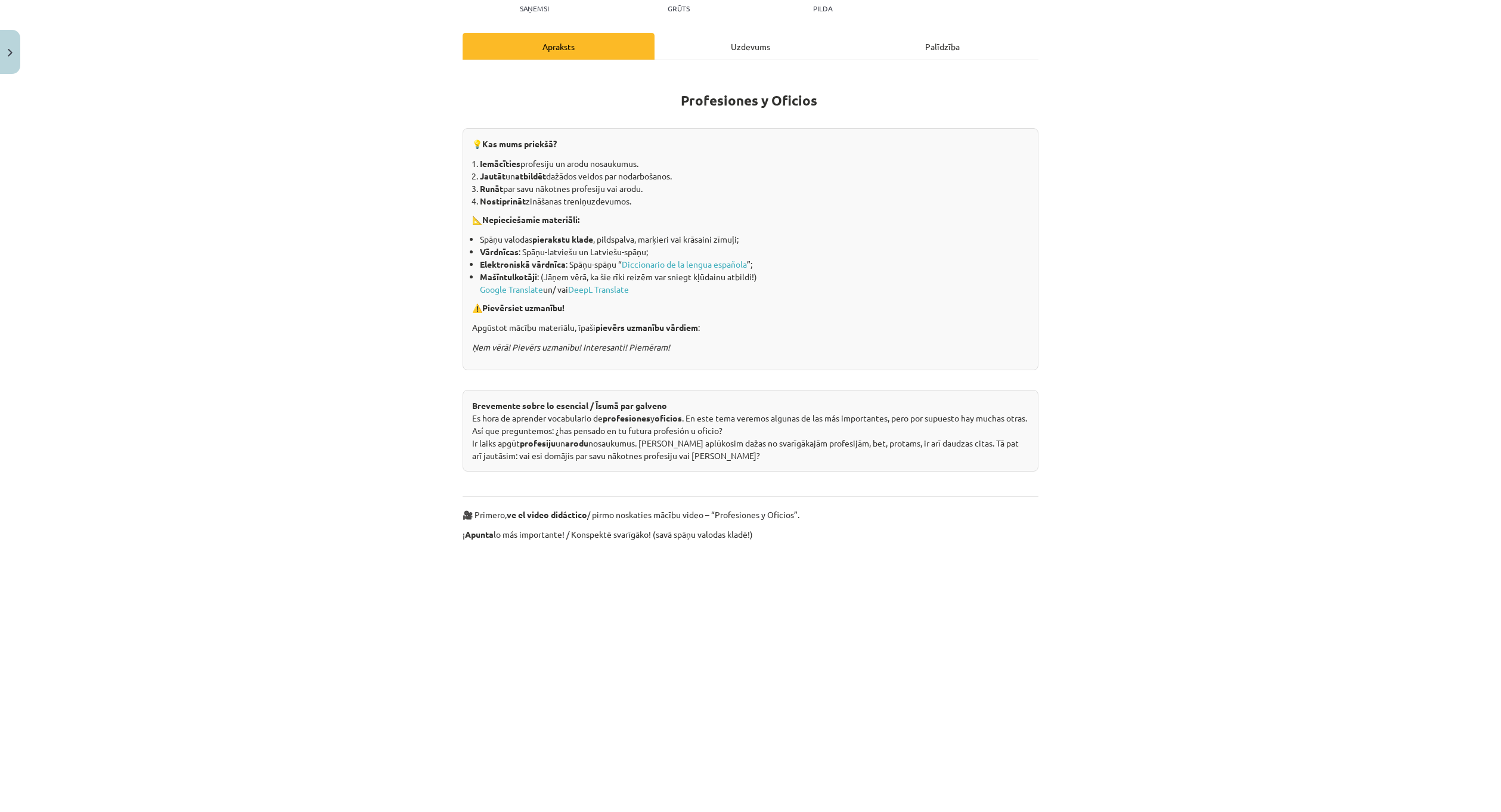
click at [729, 57] on div "Uzdevums" at bounding box center [751, 46] width 192 height 27
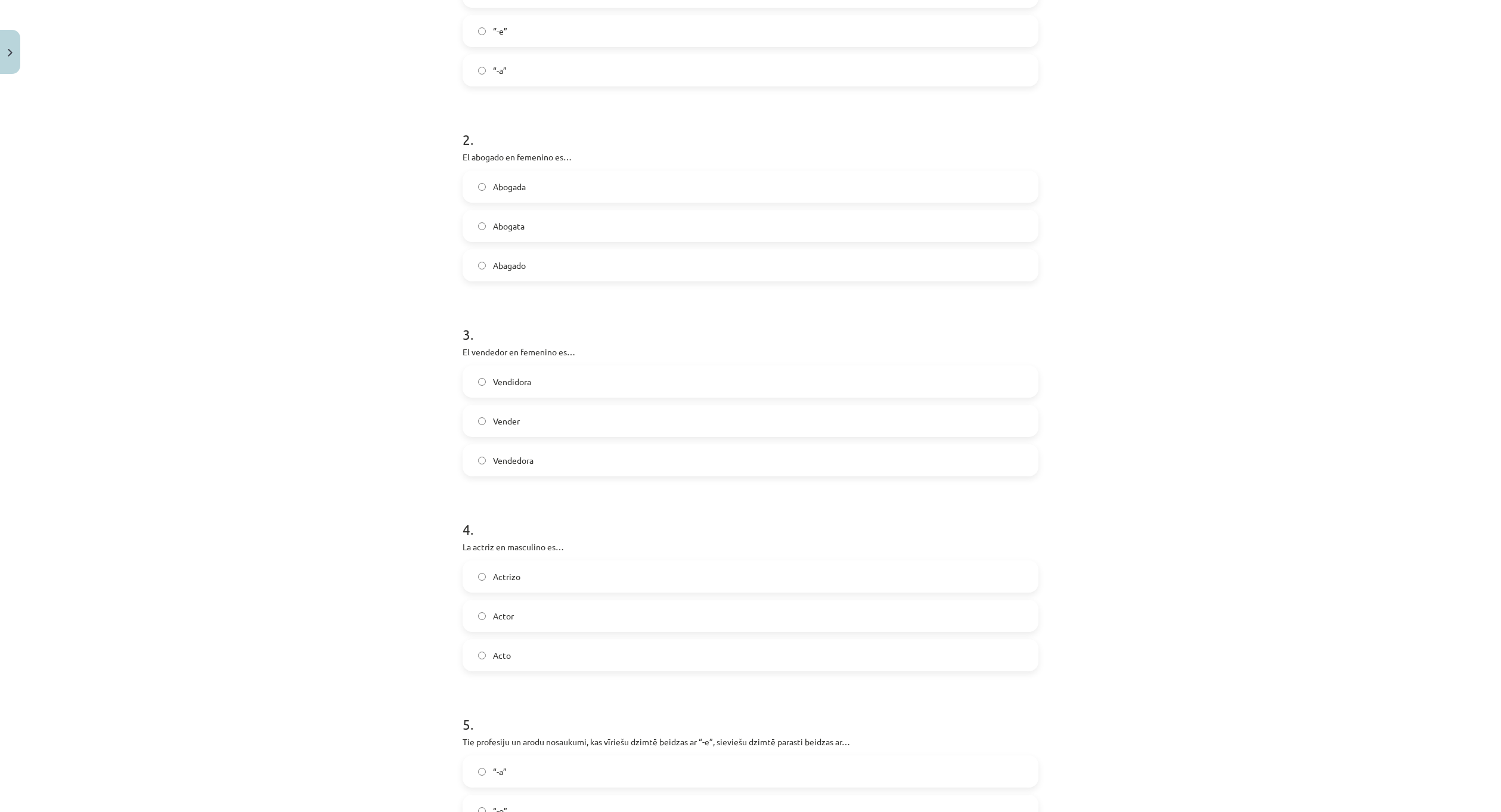
scroll to position [328, 0]
click at [577, 449] on label "Vendedora" at bounding box center [750, 454] width 573 height 30
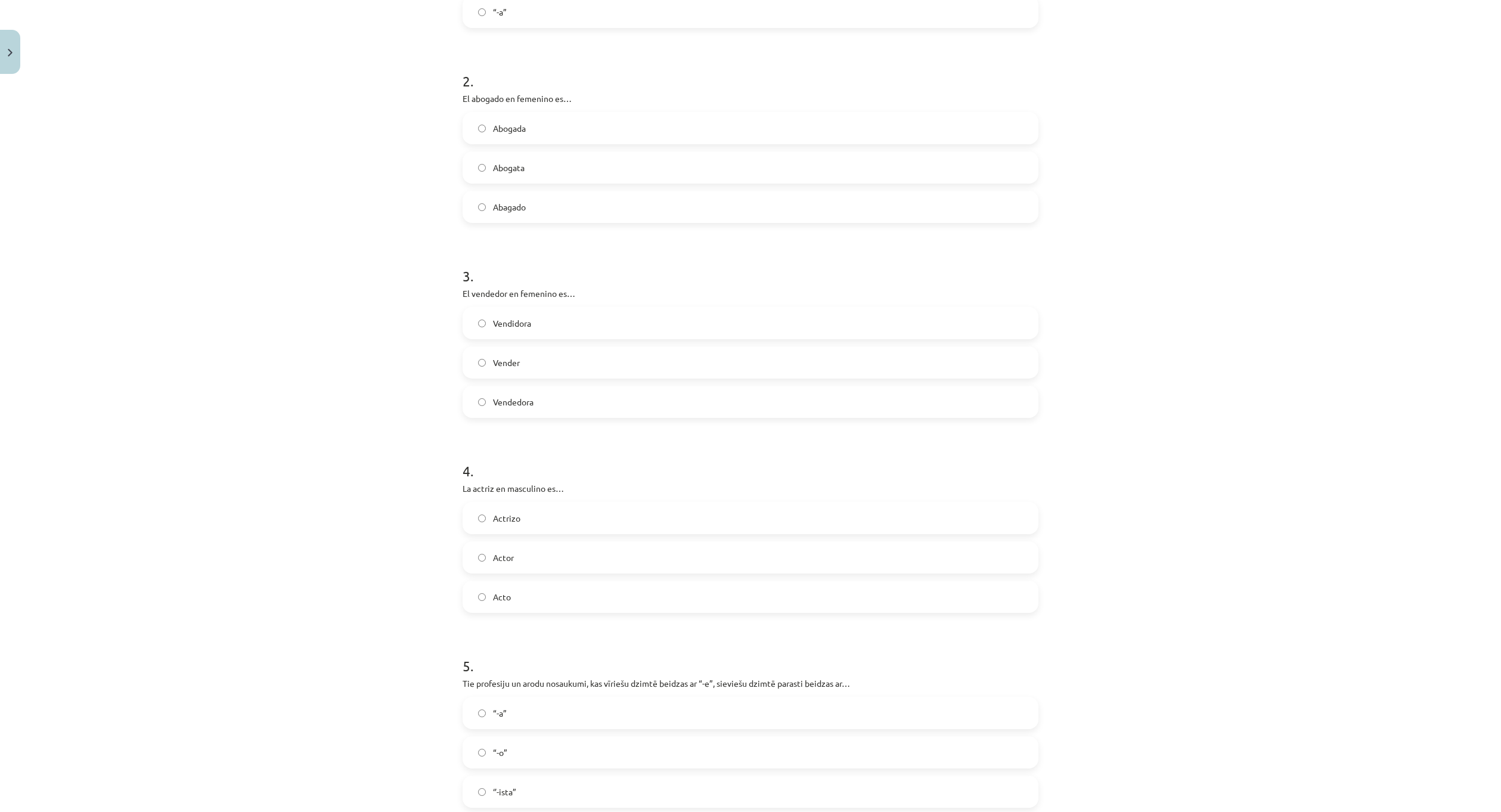
scroll to position [387, 0]
click at [537, 550] on label "Actor" at bounding box center [750, 550] width 573 height 30
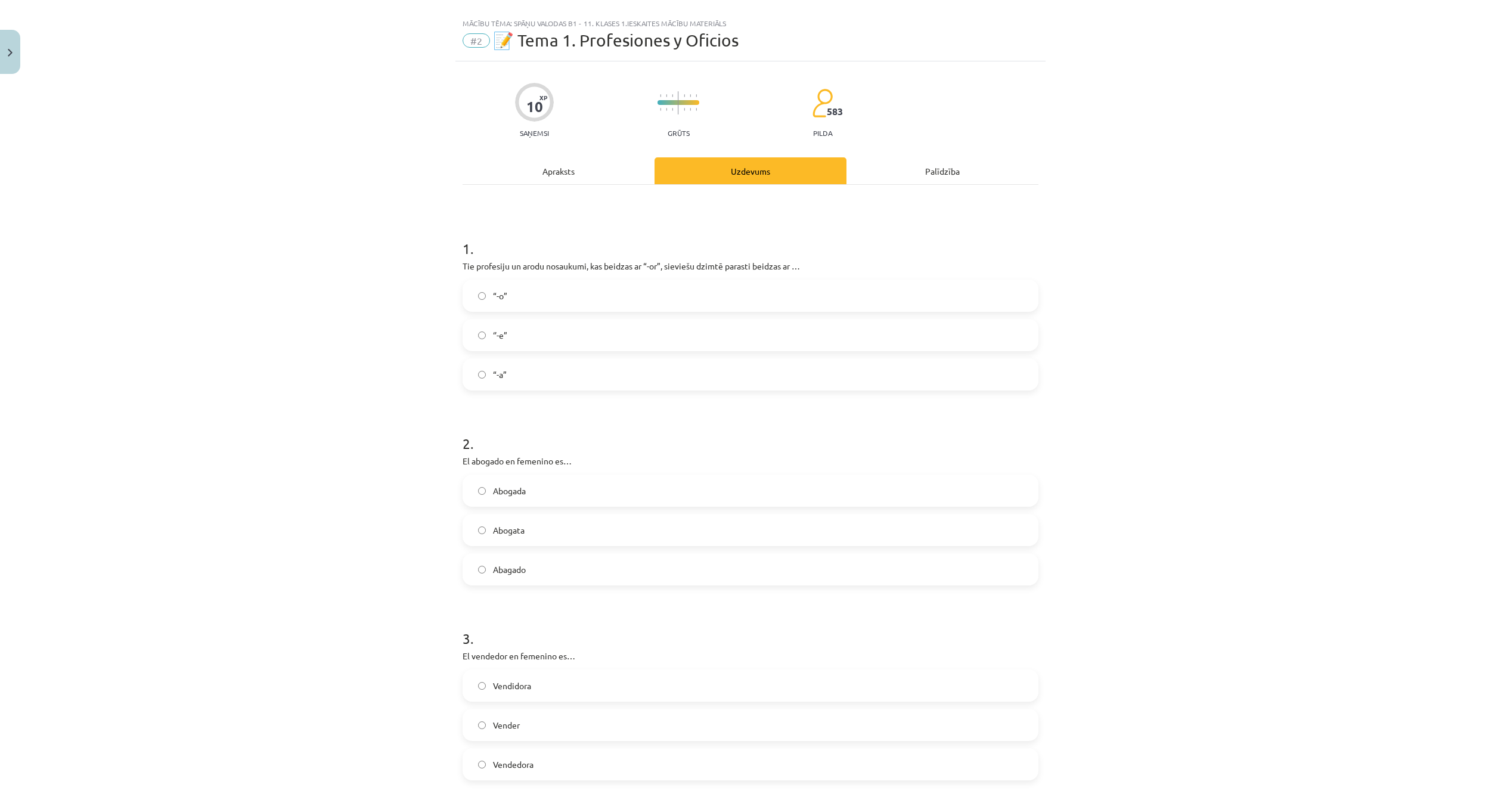
scroll to position [0, 0]
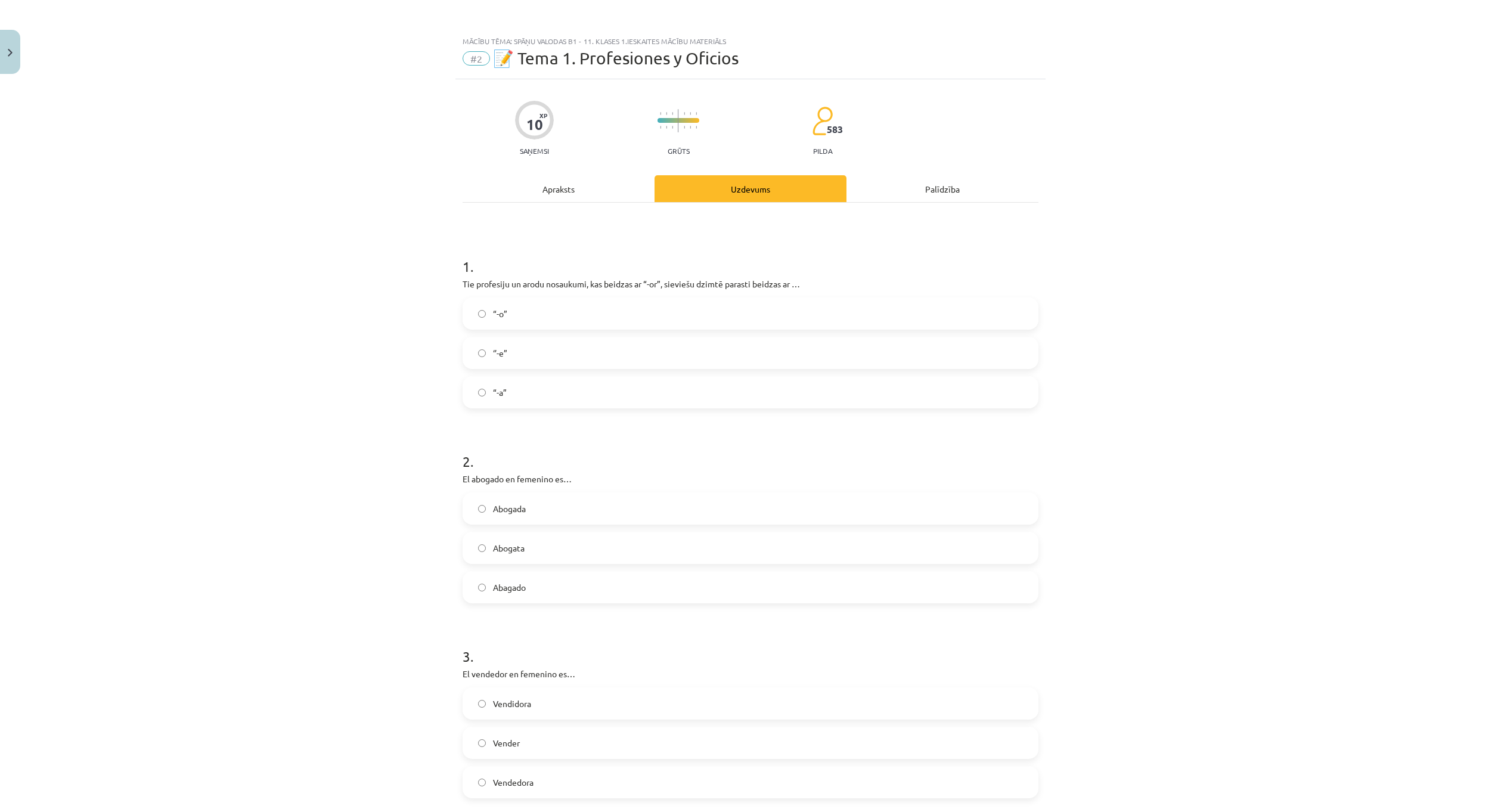
click at [573, 183] on div "Apraksts" at bounding box center [559, 189] width 192 height 27
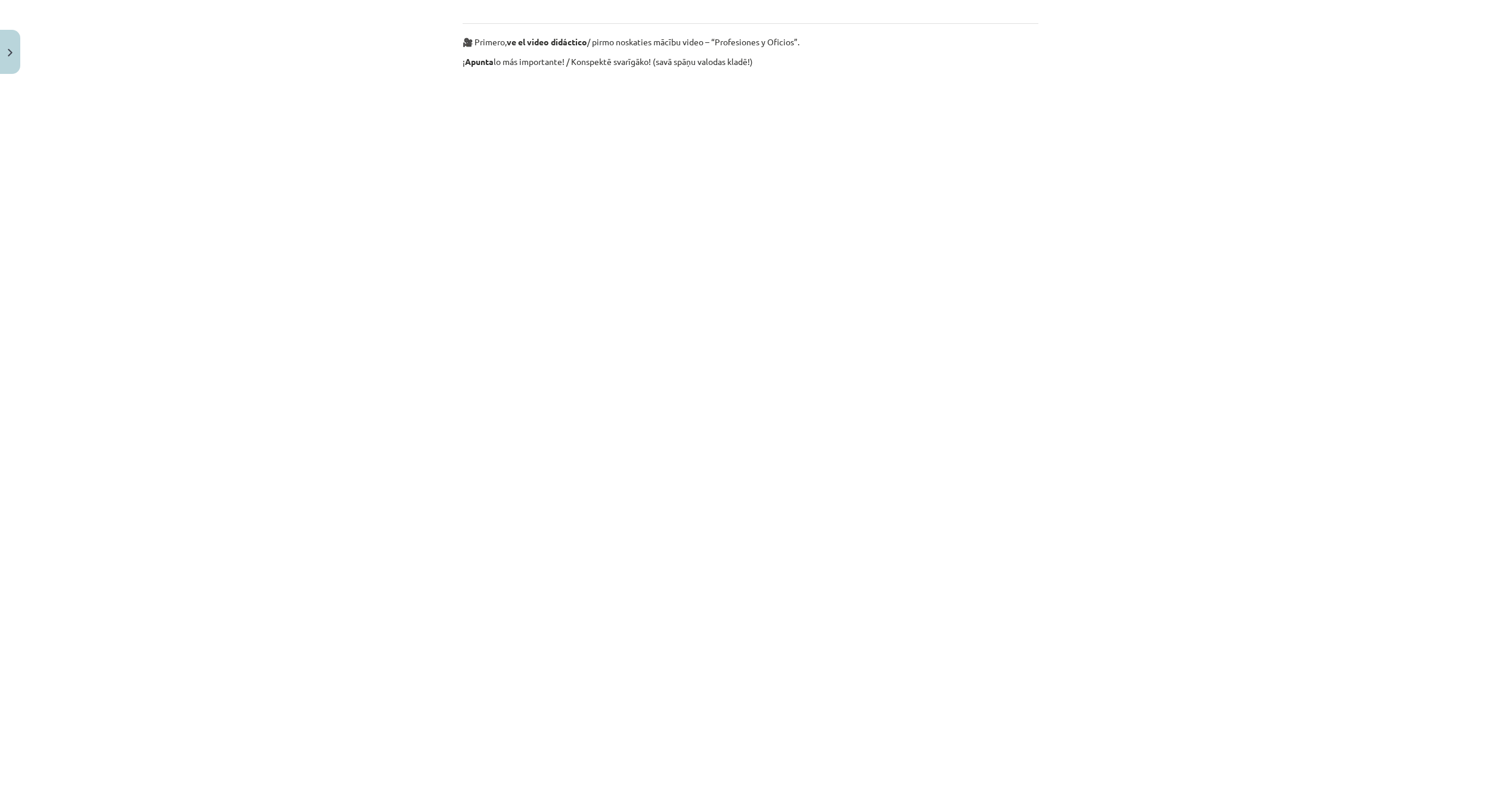
scroll to position [805, 0]
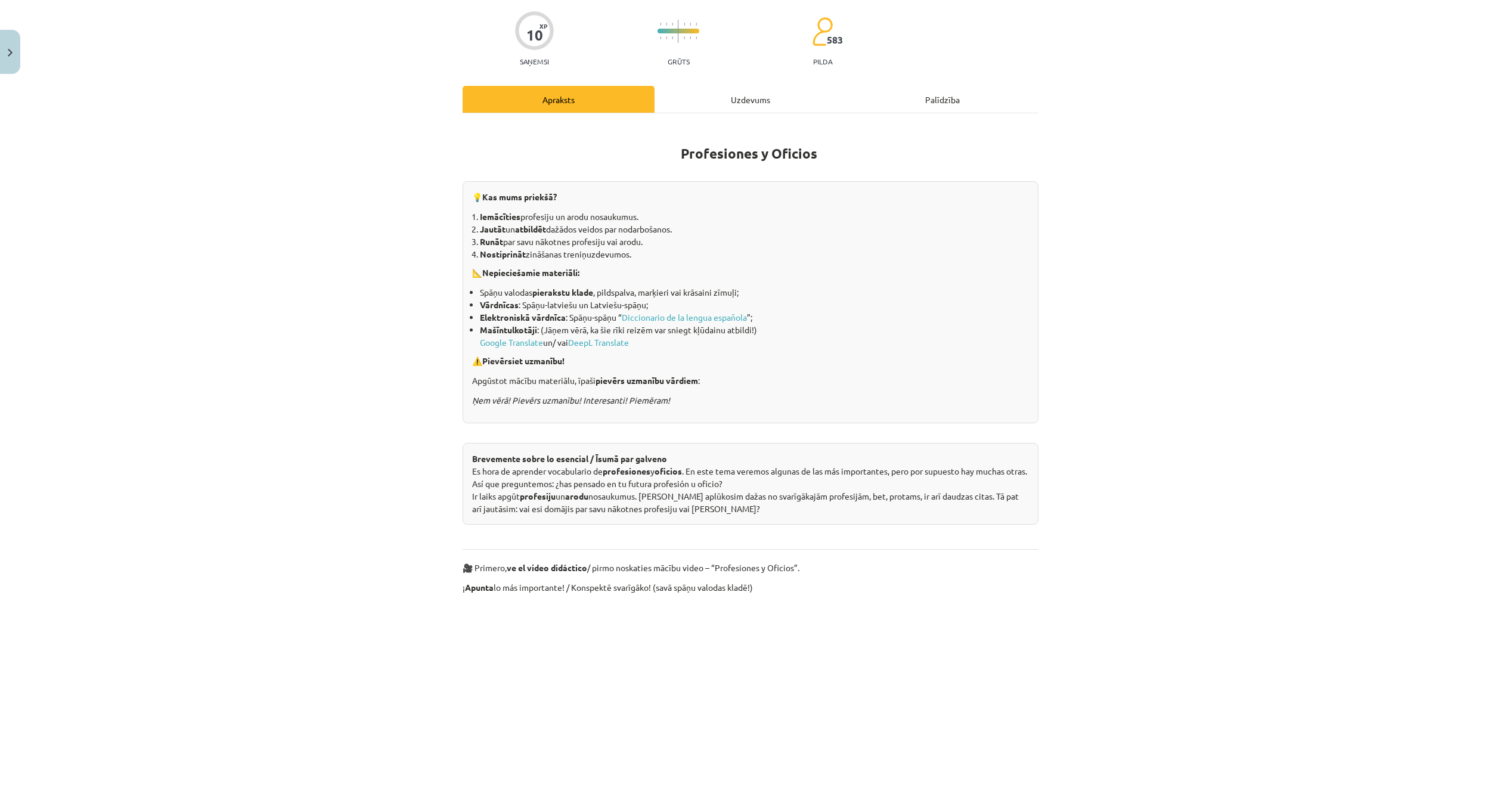
click at [717, 102] on div "Uzdevums" at bounding box center [751, 100] width 192 height 27
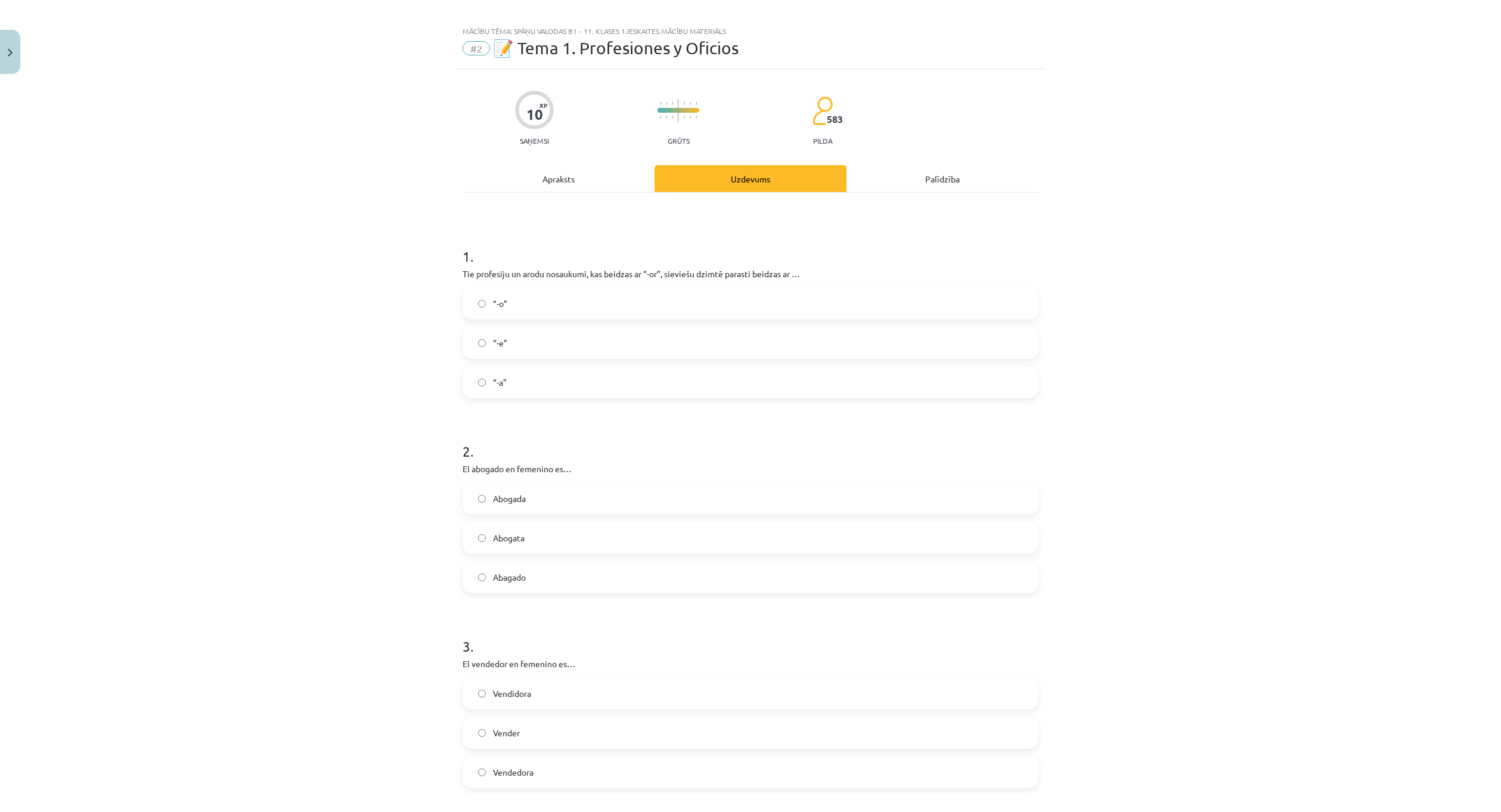
scroll to position [0, 0]
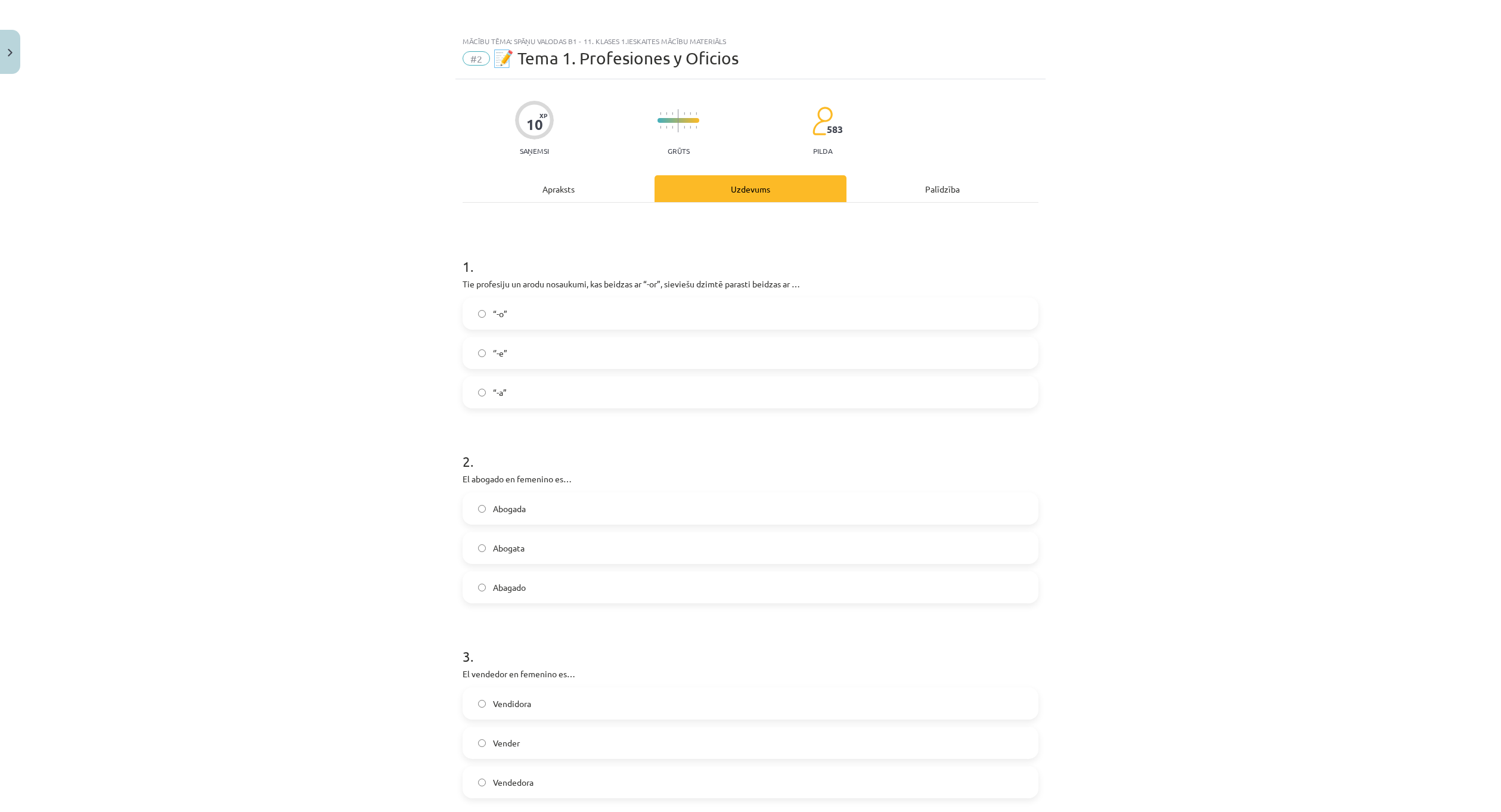
click at [554, 185] on div "Apraksts" at bounding box center [559, 189] width 192 height 27
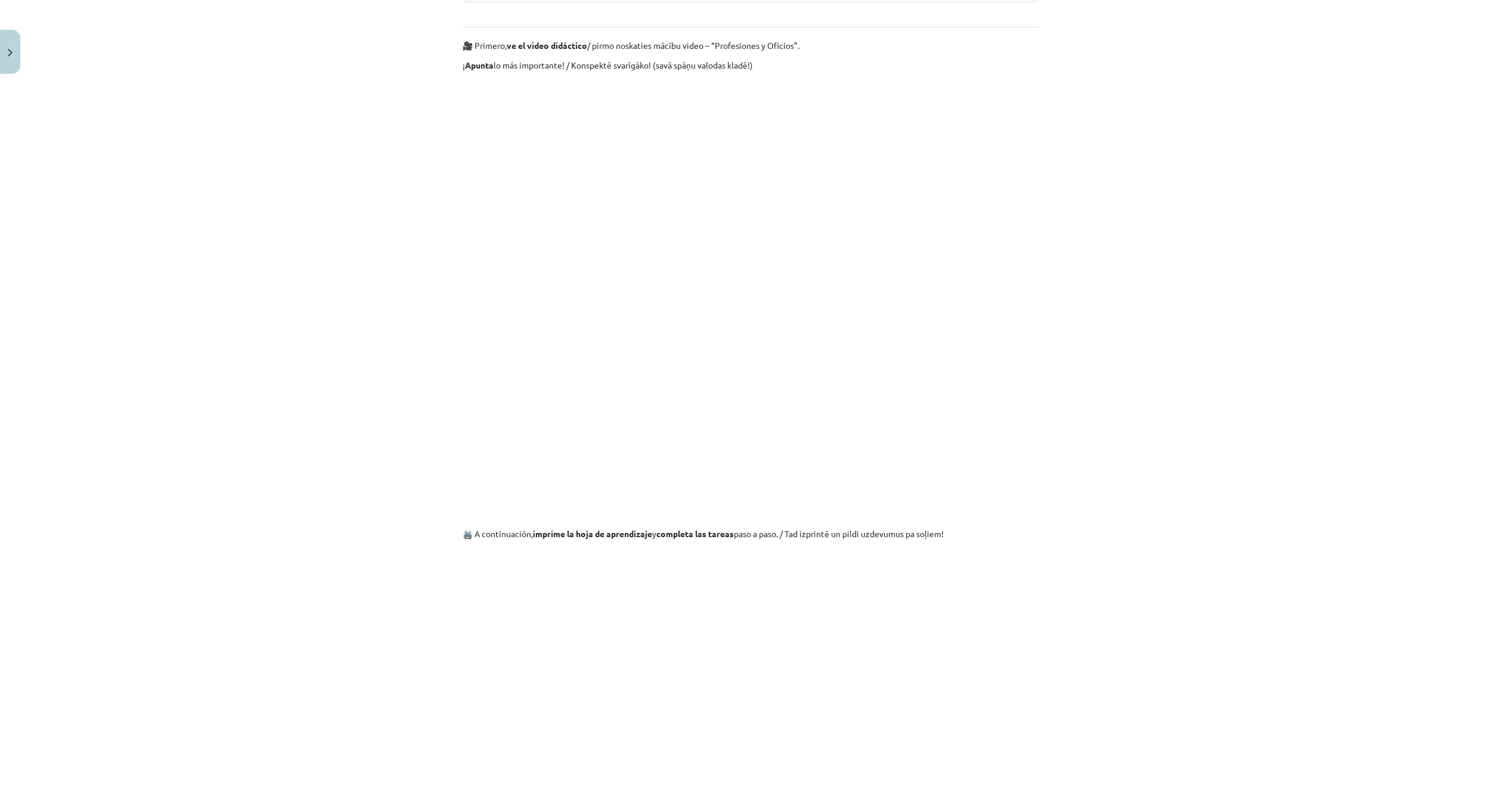
scroll to position [864, 0]
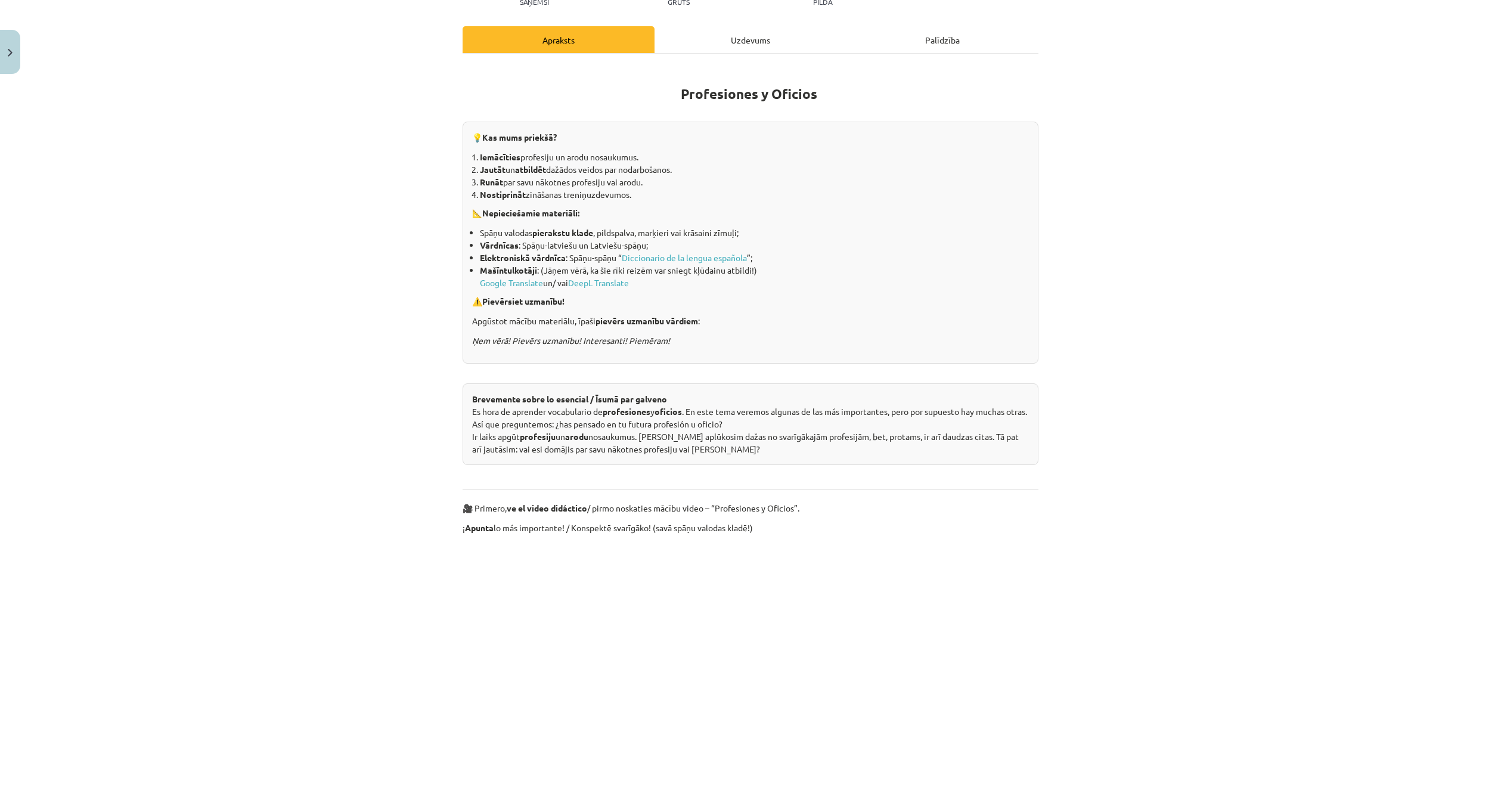
drag, startPoint x: 744, startPoint y: 38, endPoint x: 746, endPoint y: 64, distance: 26.1
click at [744, 38] on div "Uzdevums" at bounding box center [751, 40] width 192 height 27
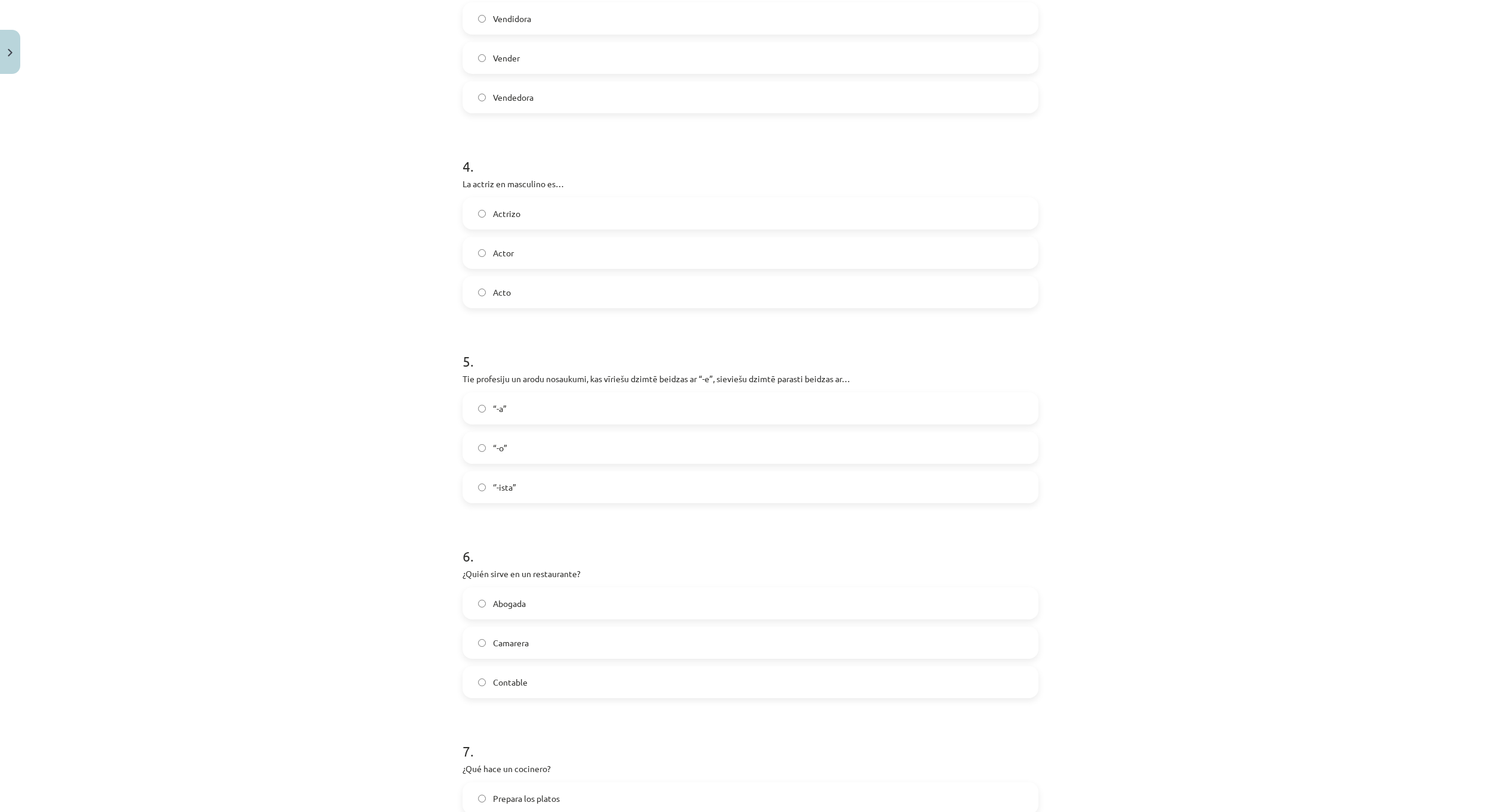
scroll to position [693, 0]
click at [610, 396] on label "“-a”" at bounding box center [750, 400] width 573 height 30
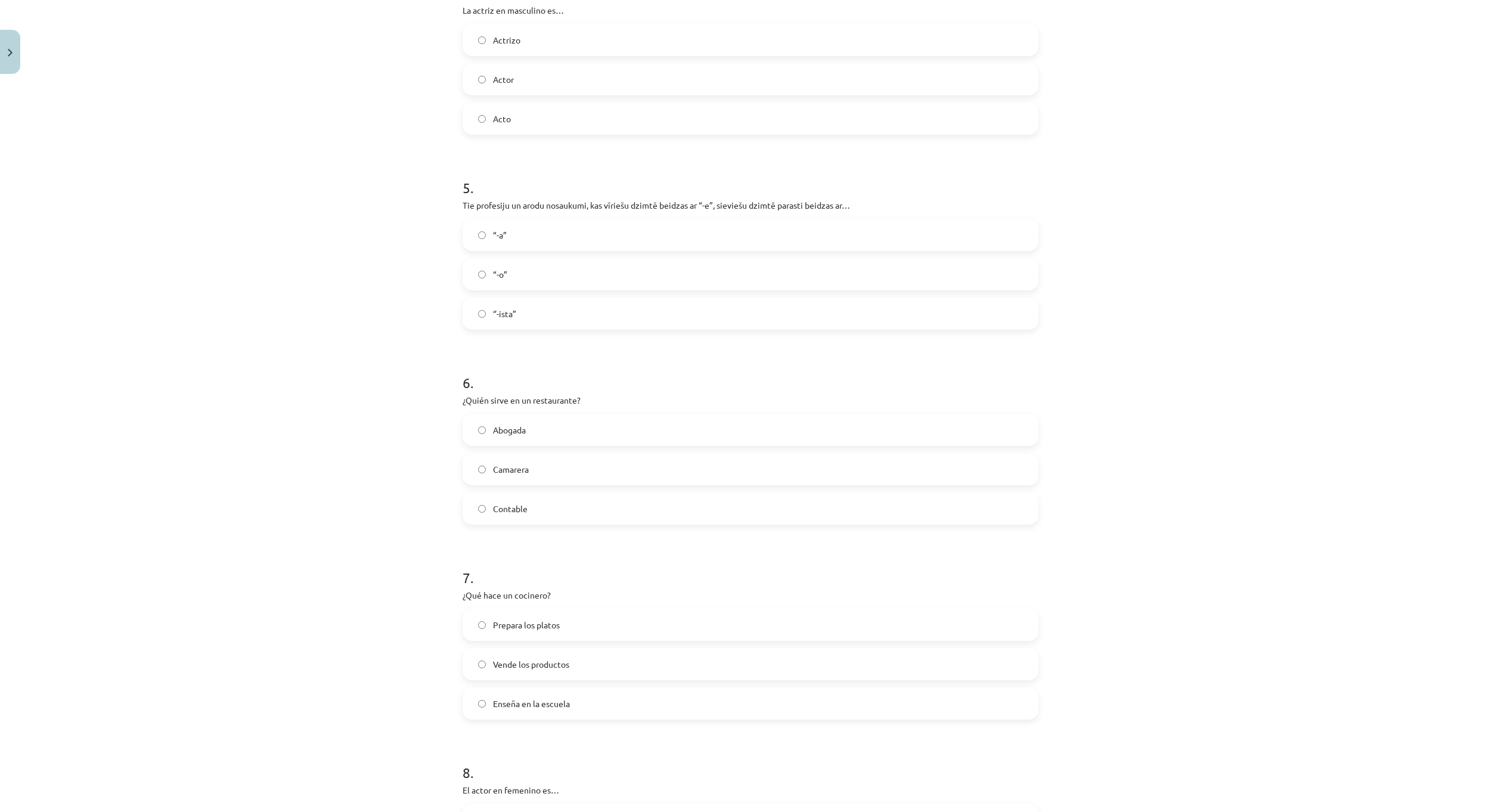
scroll to position [872, 0]
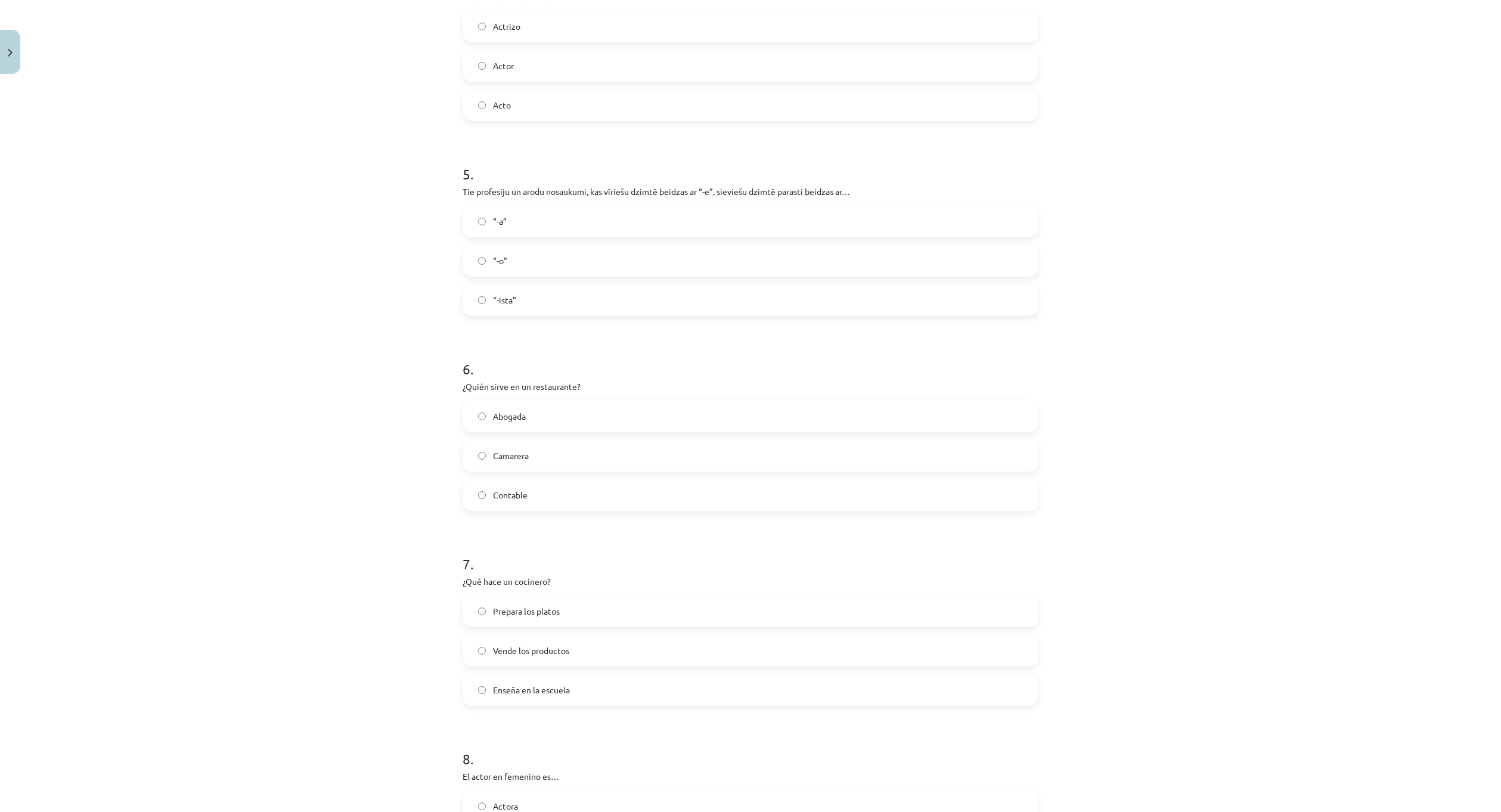
click at [556, 454] on label "Camarera" at bounding box center [750, 455] width 573 height 30
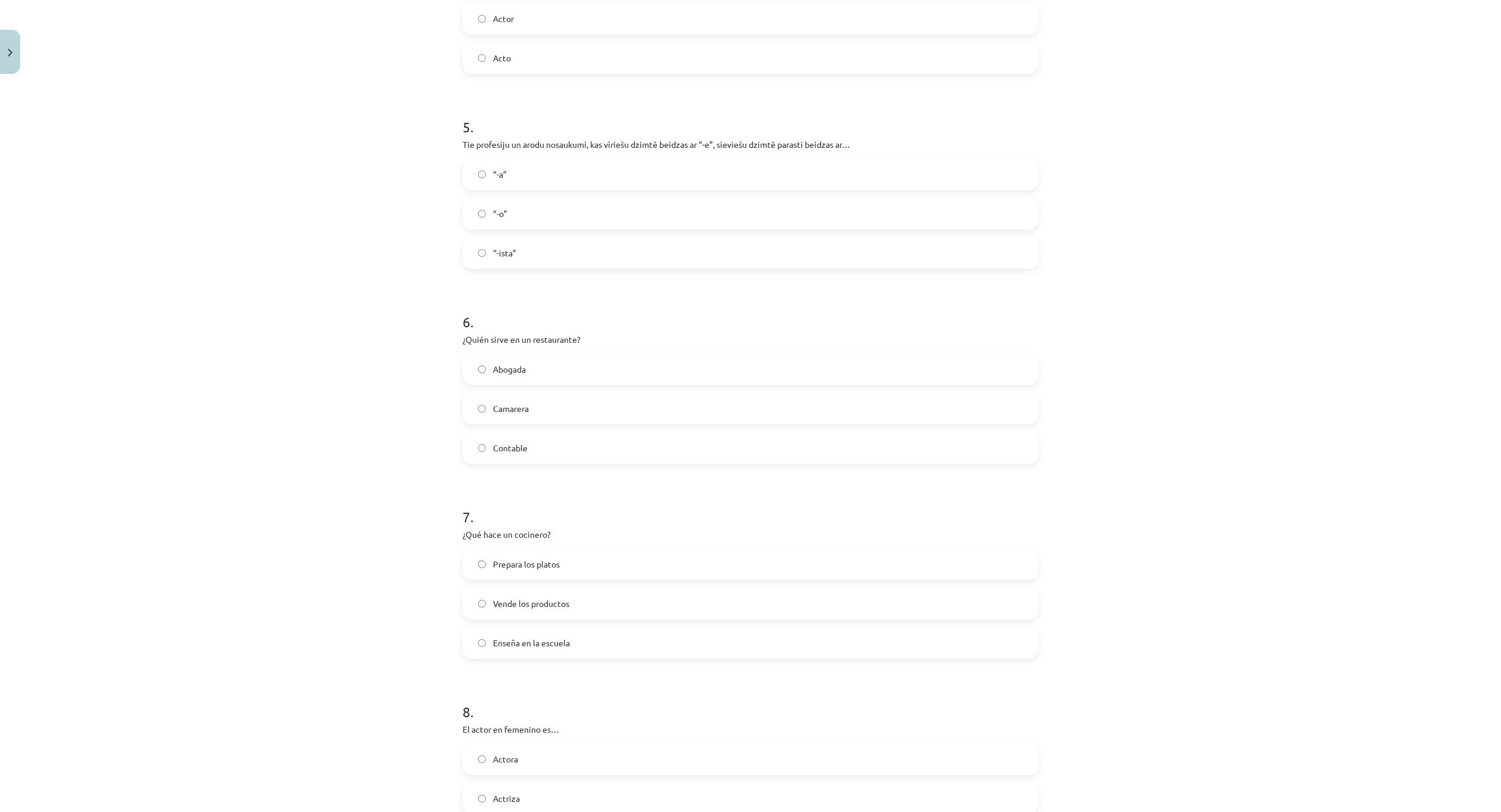
scroll to position [1110, 0]
drag, startPoint x: 459, startPoint y: 342, endPoint x: 549, endPoint y: 344, distance: 90.0
click at [549, 344] on p "¿Qué hace un cocinero?" at bounding box center [750, 343] width 576 height 13
click at [621, 375] on label "Prepara los platos" at bounding box center [750, 372] width 573 height 30
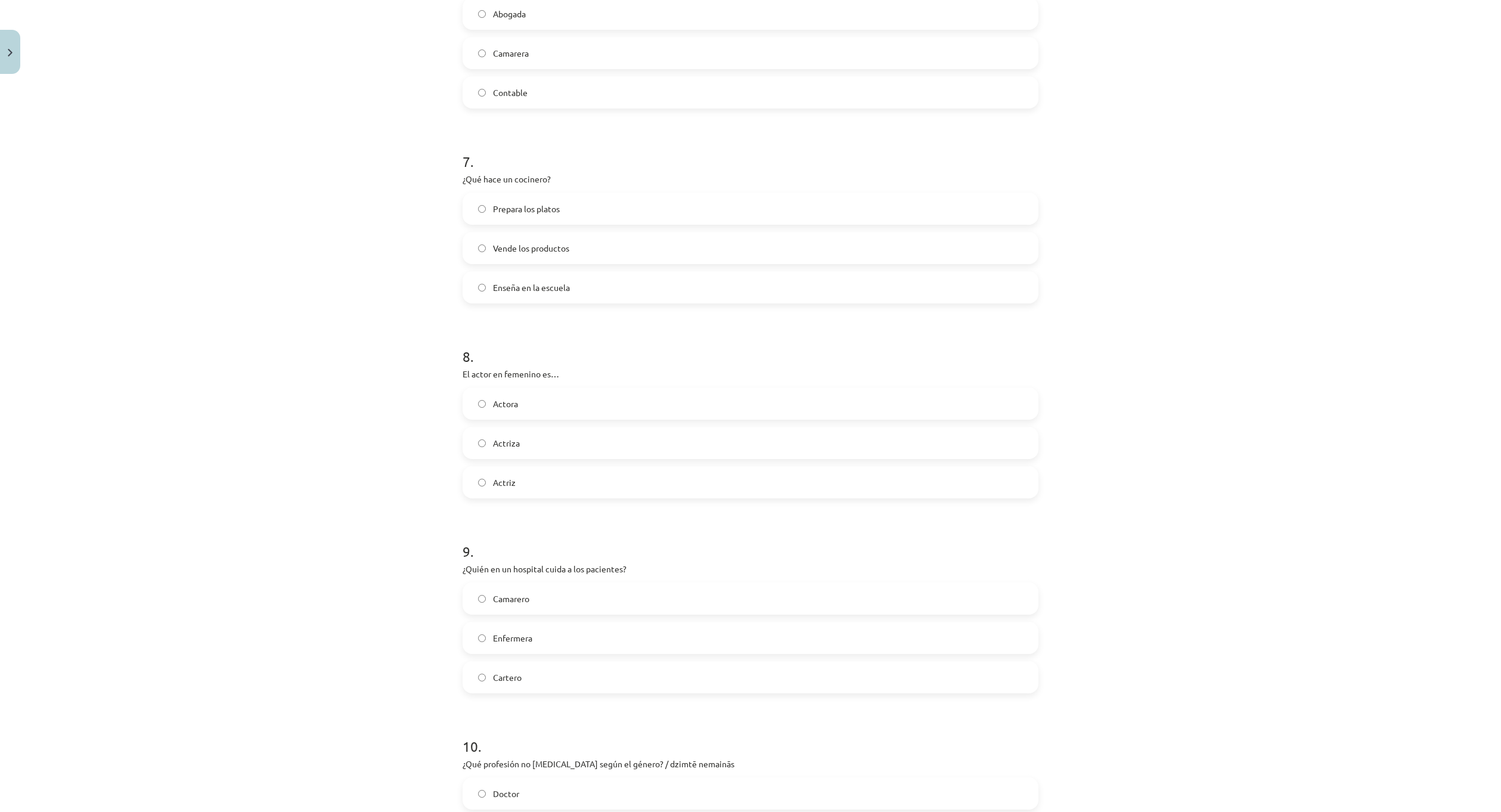
scroll to position [1289, 0]
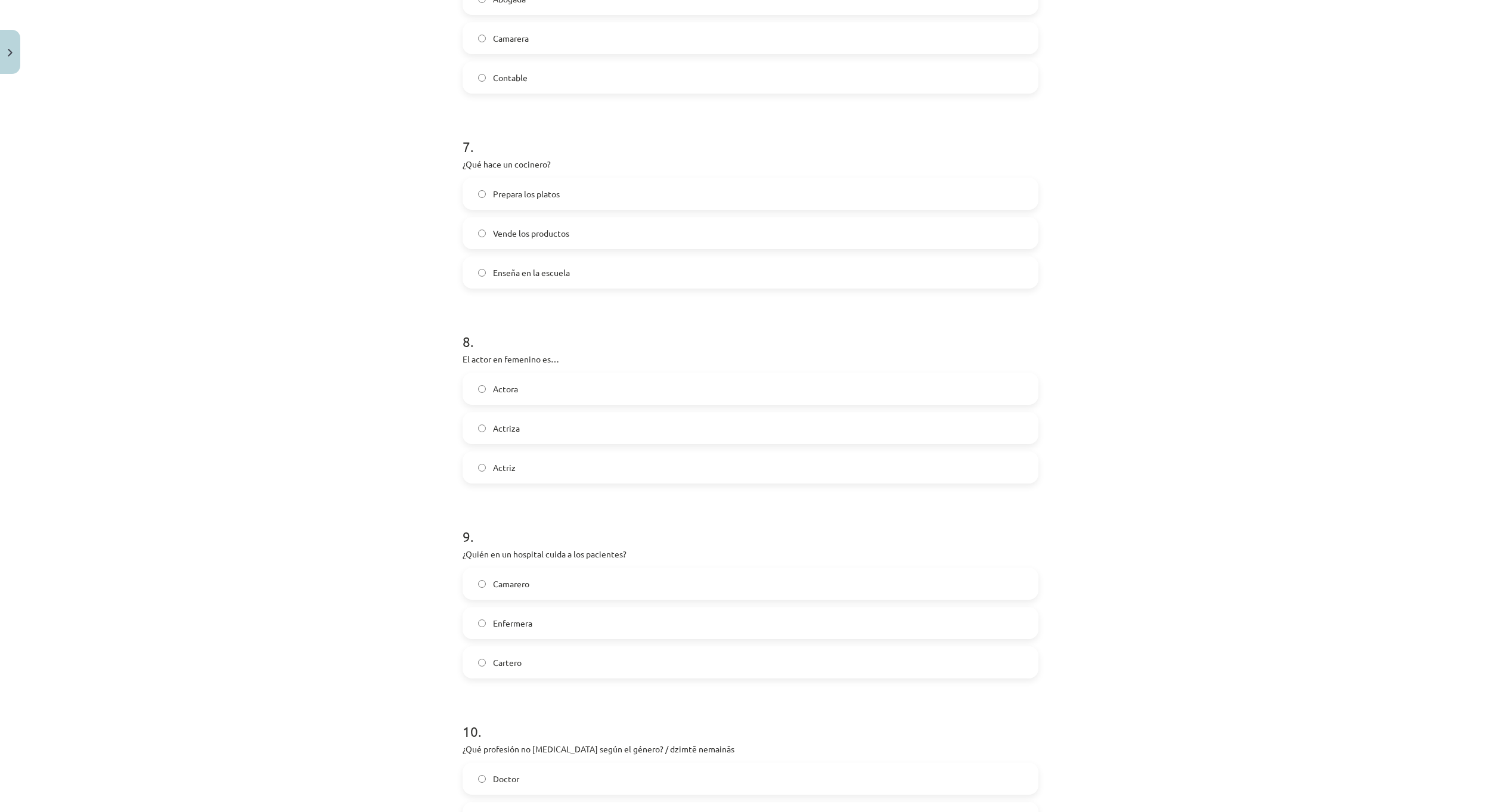
click at [554, 475] on label "Actriz" at bounding box center [750, 467] width 573 height 30
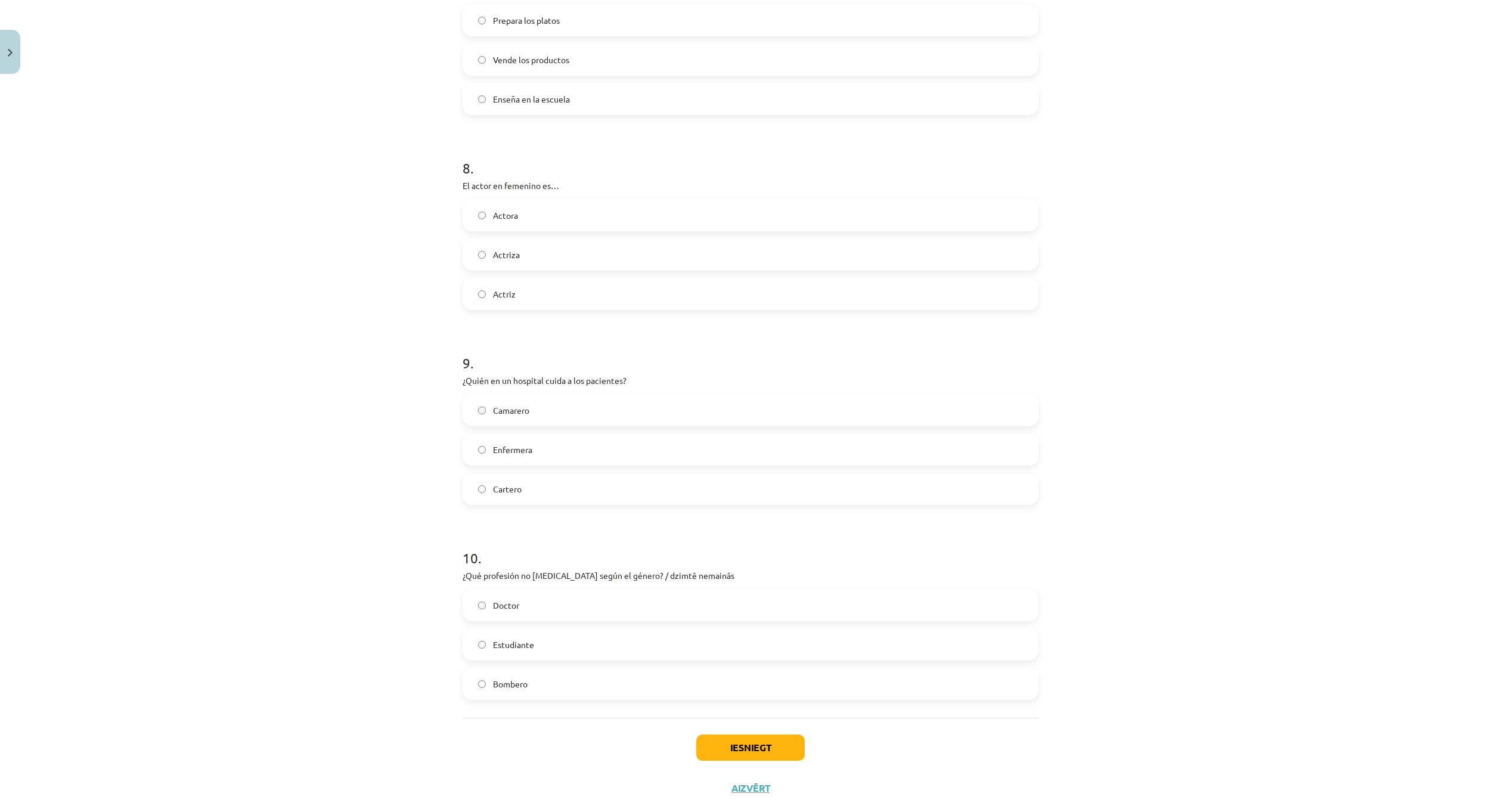
scroll to position [1468, 0]
click at [571, 442] on label "Enfermera" at bounding box center [750, 444] width 573 height 30
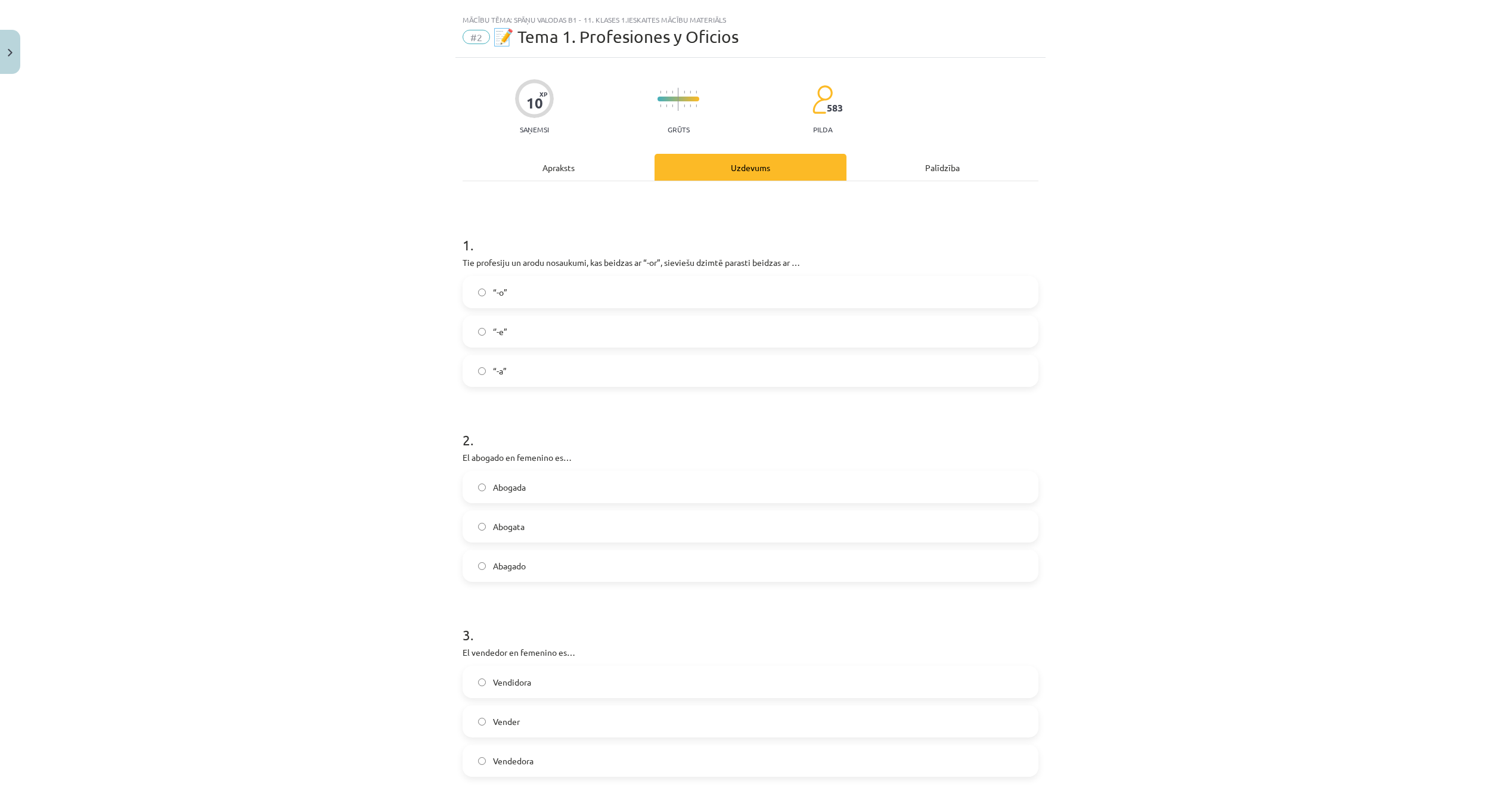
scroll to position [0, 0]
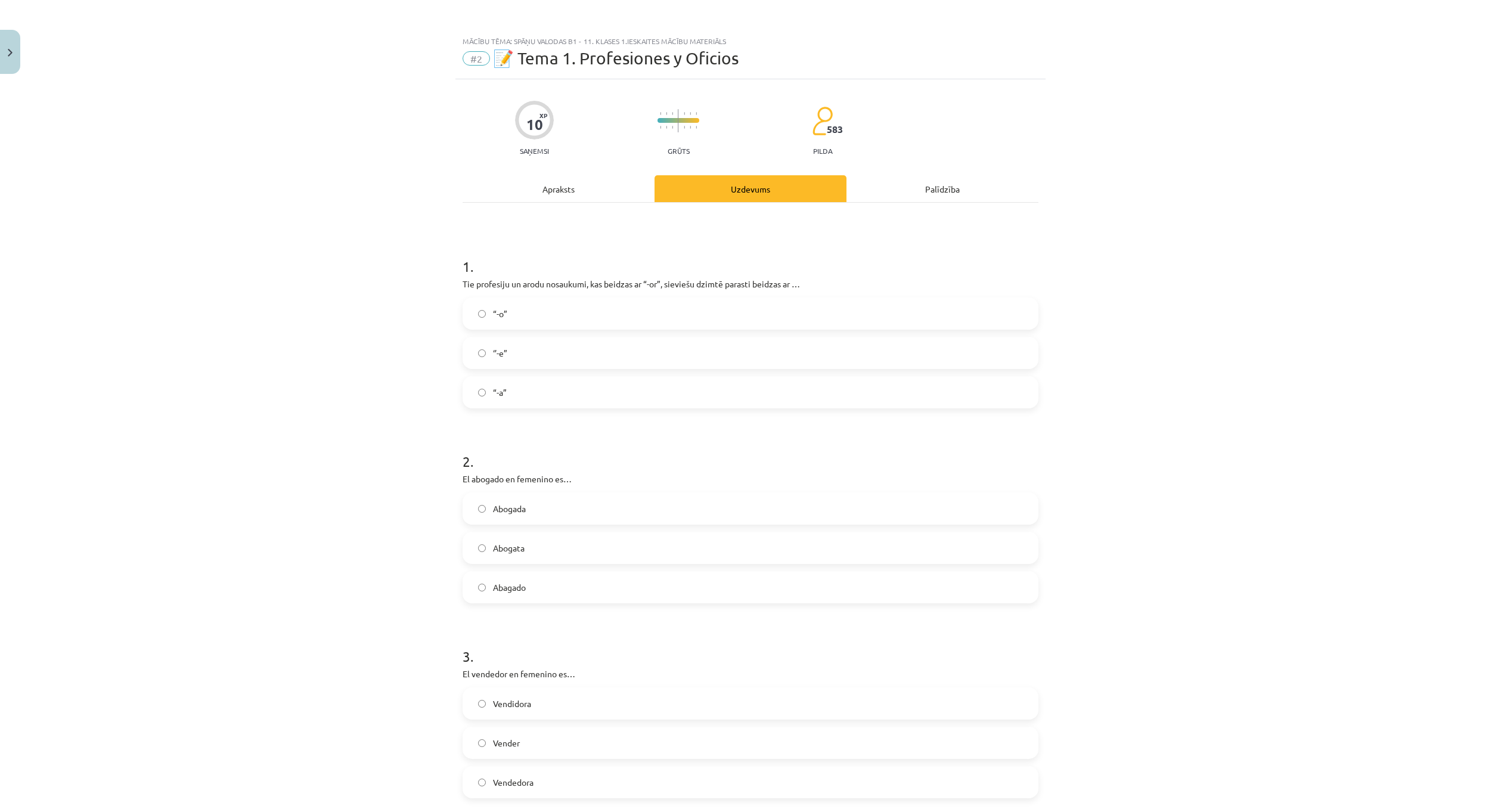
drag, startPoint x: 551, startPoint y: 168, endPoint x: 550, endPoint y: 189, distance: 21.0
click at [550, 189] on div "Apraksts" at bounding box center [559, 189] width 192 height 27
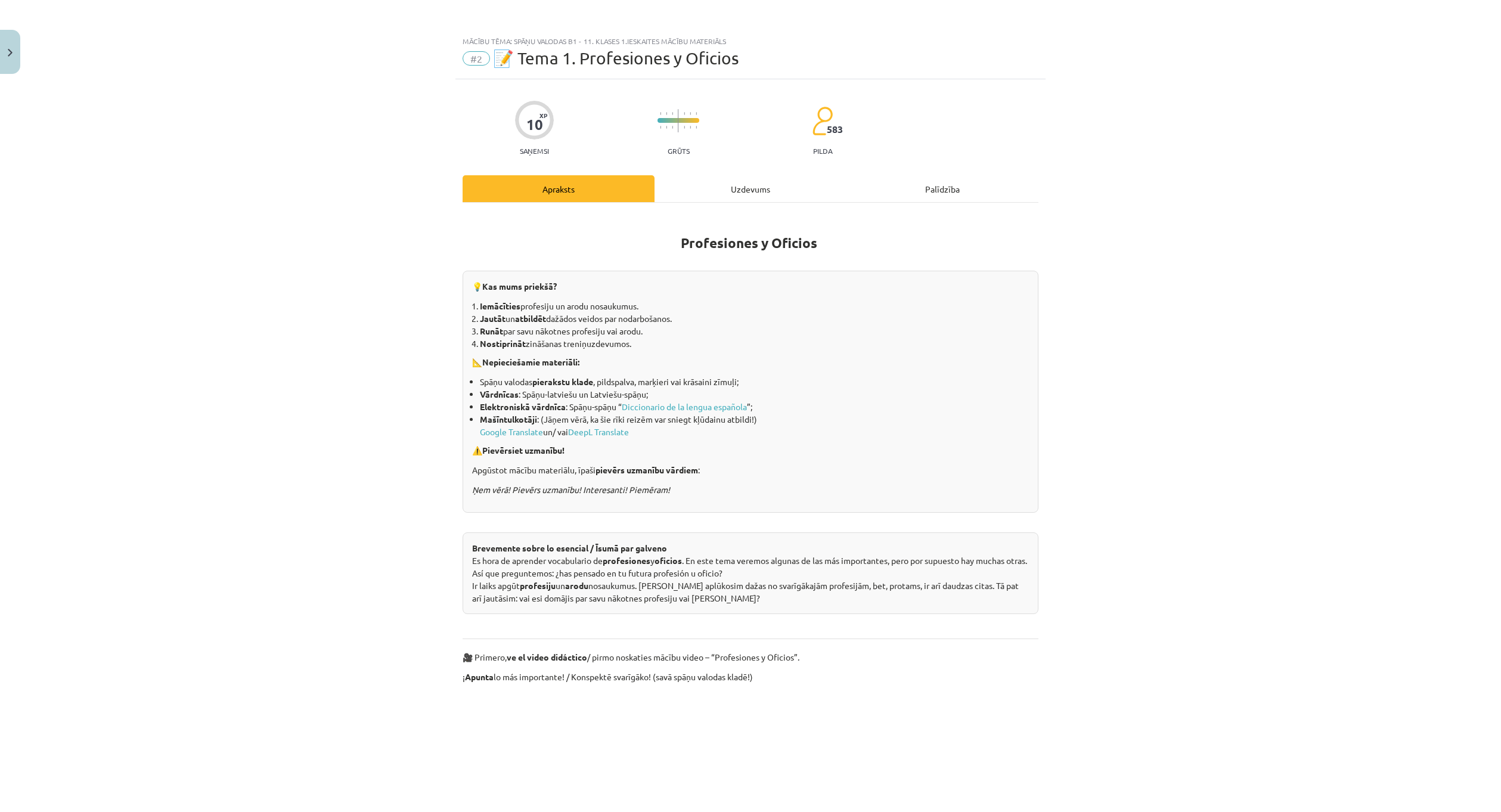
click at [727, 191] on div "Uzdevums" at bounding box center [751, 189] width 192 height 27
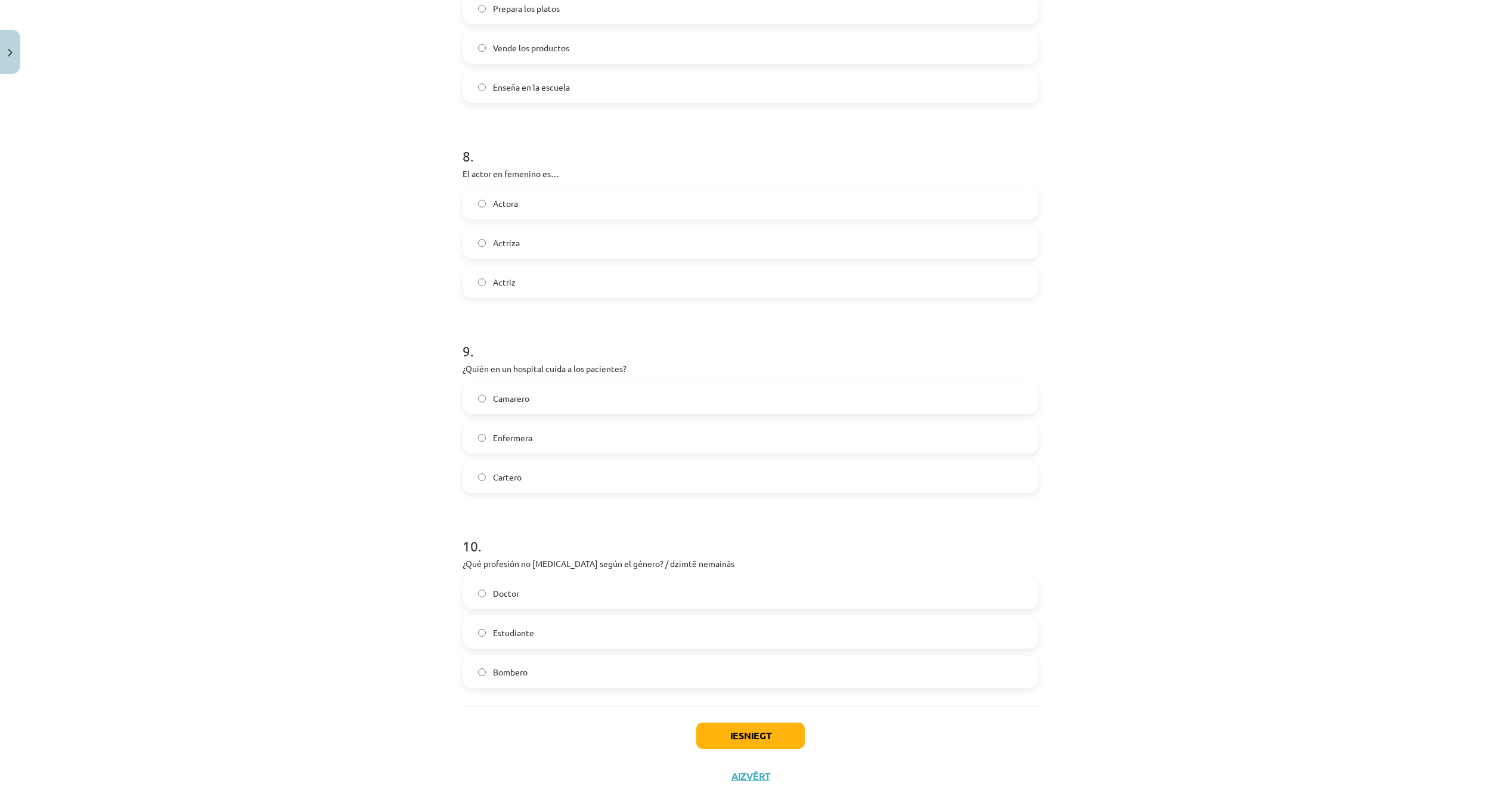
scroll to position [1489, 0]
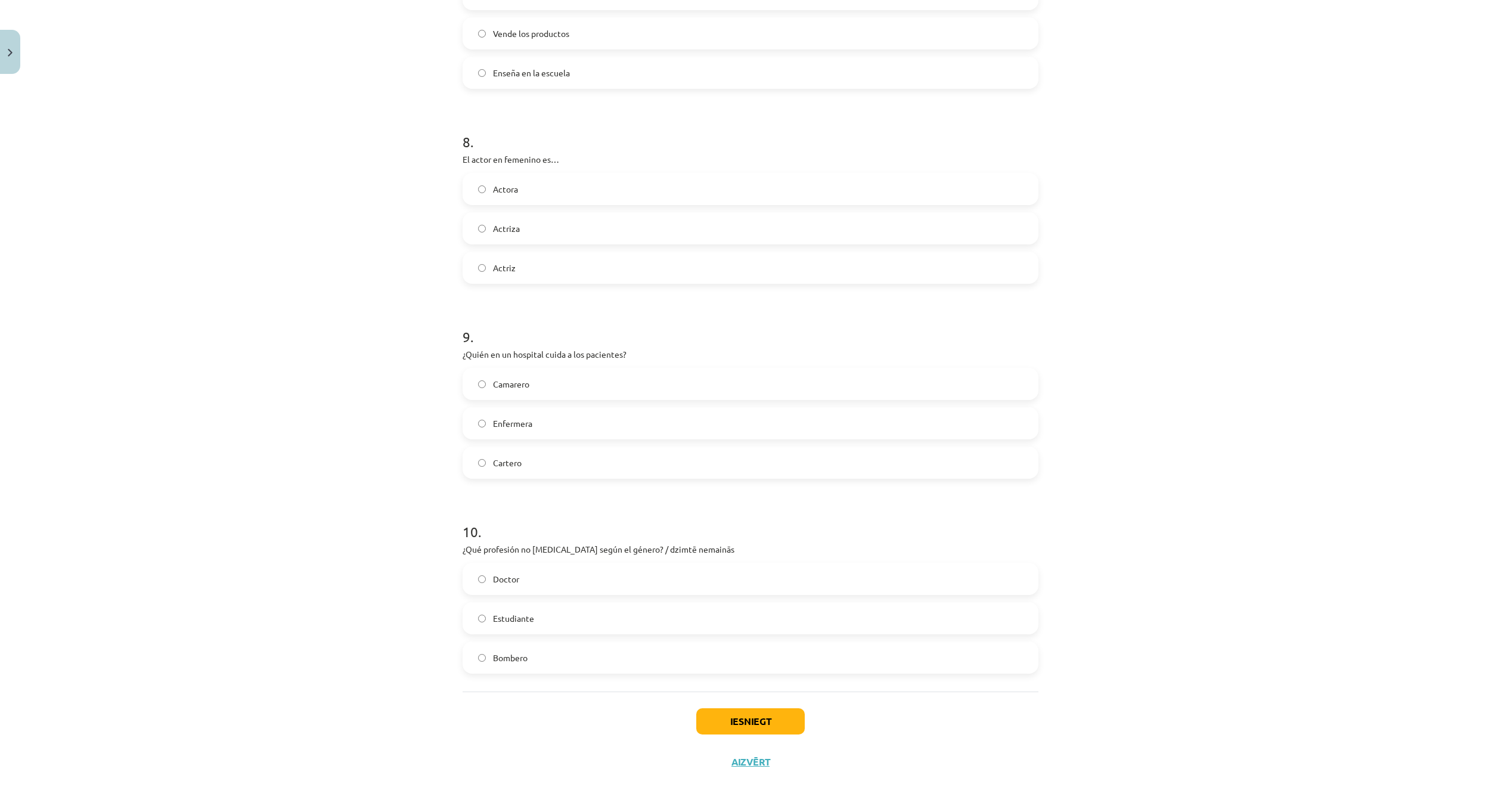
click at [540, 622] on label "Estudiante" at bounding box center [750, 618] width 573 height 30
click at [749, 710] on button "Iesniegt" at bounding box center [750, 720] width 109 height 26
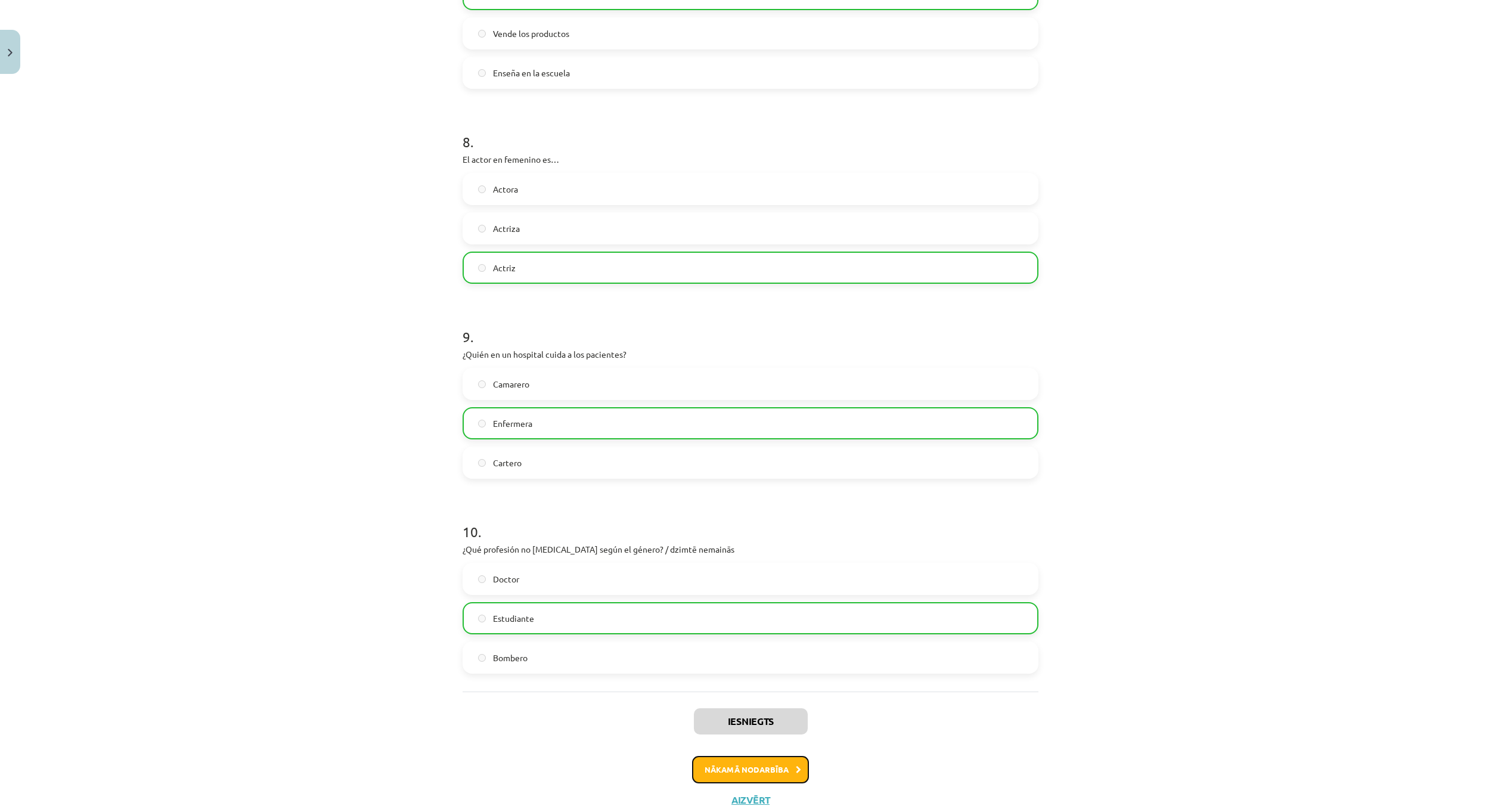
click at [738, 762] on button "Nākamā nodarbība" at bounding box center [750, 769] width 117 height 28
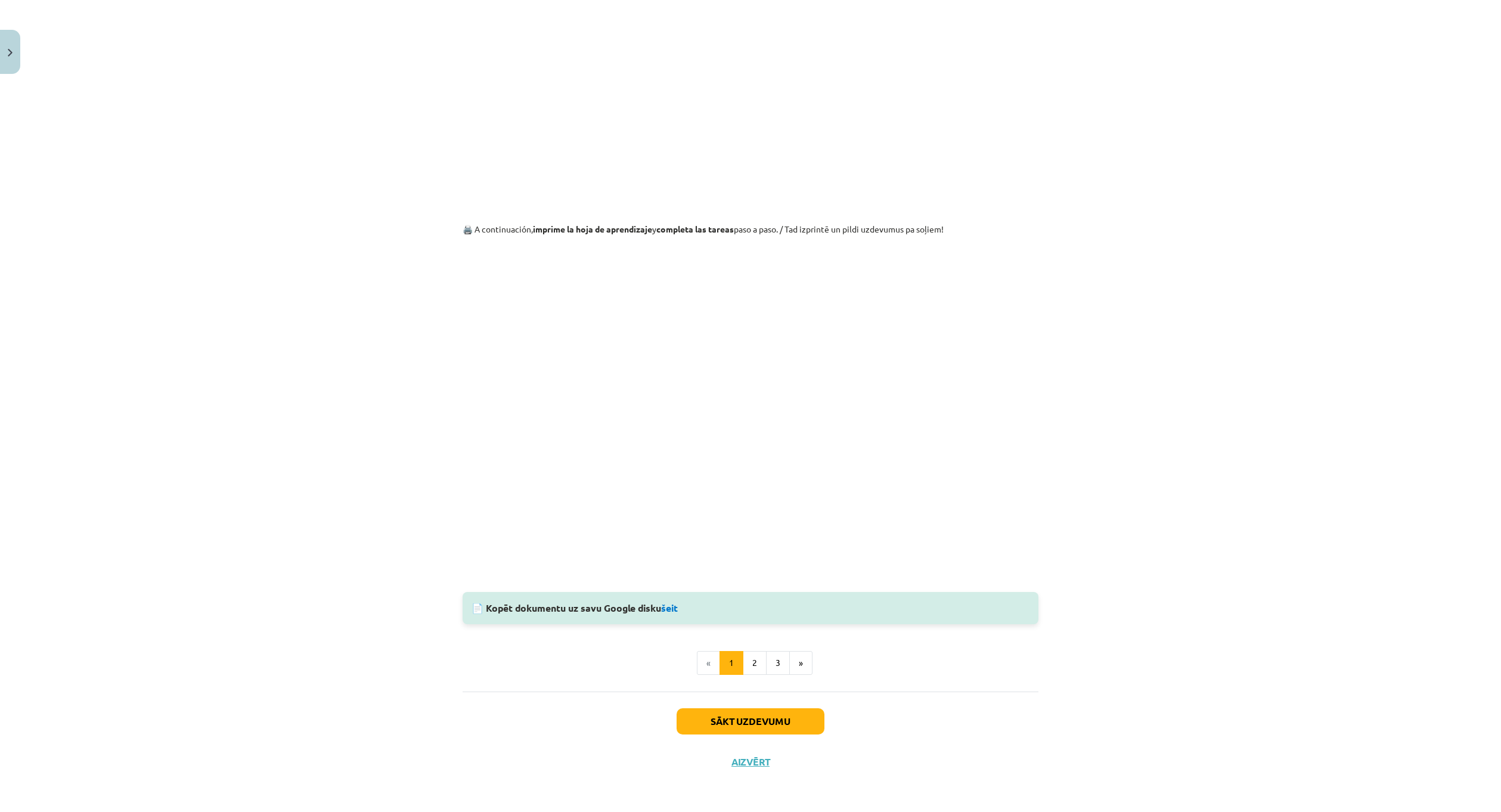
scroll to position [880, 0]
click at [782, 719] on button "Sākt uzdevumu" at bounding box center [750, 720] width 148 height 26
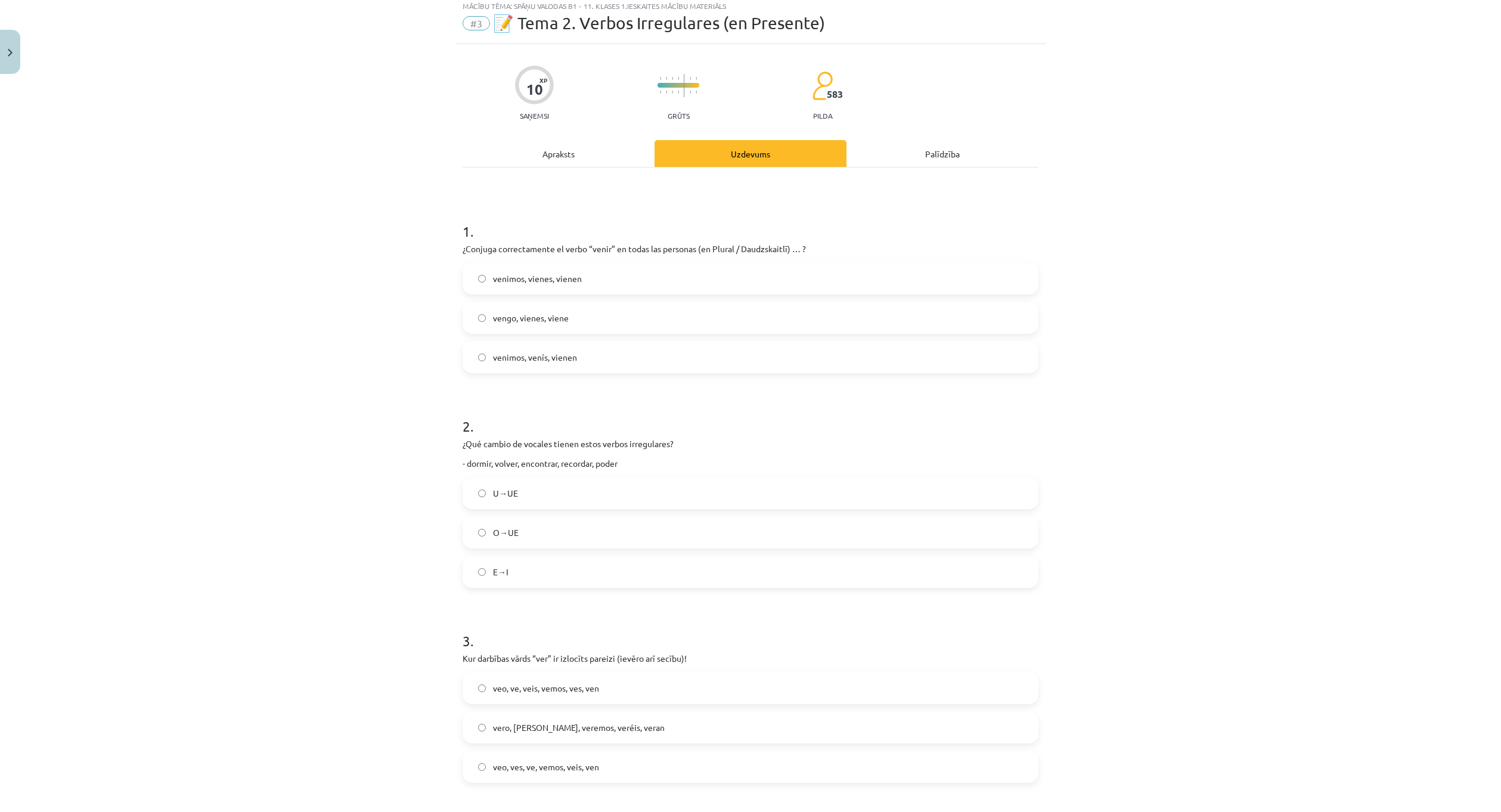
scroll to position [30, 0]
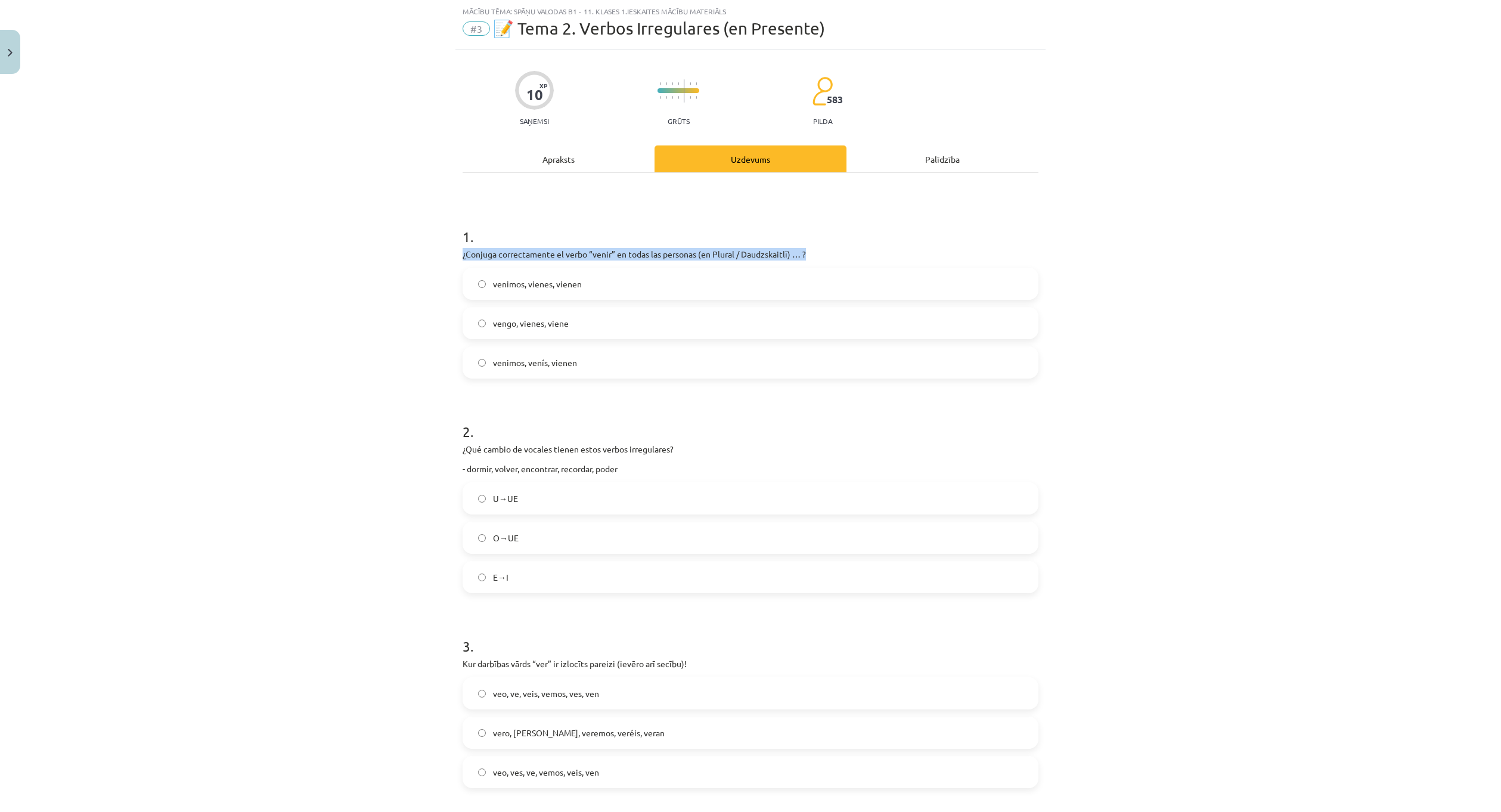
drag, startPoint x: 451, startPoint y: 251, endPoint x: 811, endPoint y: 252, distance: 360.0
copy p "¿Conjuga correctamente el verbo “venir” en todas las personas (en Plural / Daud…"
drag, startPoint x: 582, startPoint y: 251, endPoint x: 438, endPoint y: 253, distance: 144.0
click at [446, 253] on div "Mācību tēma: Spāņu valodas b1 - 11. klases 1.ieskaites mācību materiāls #3 📝 Te…" at bounding box center [750, 406] width 1501 height 812
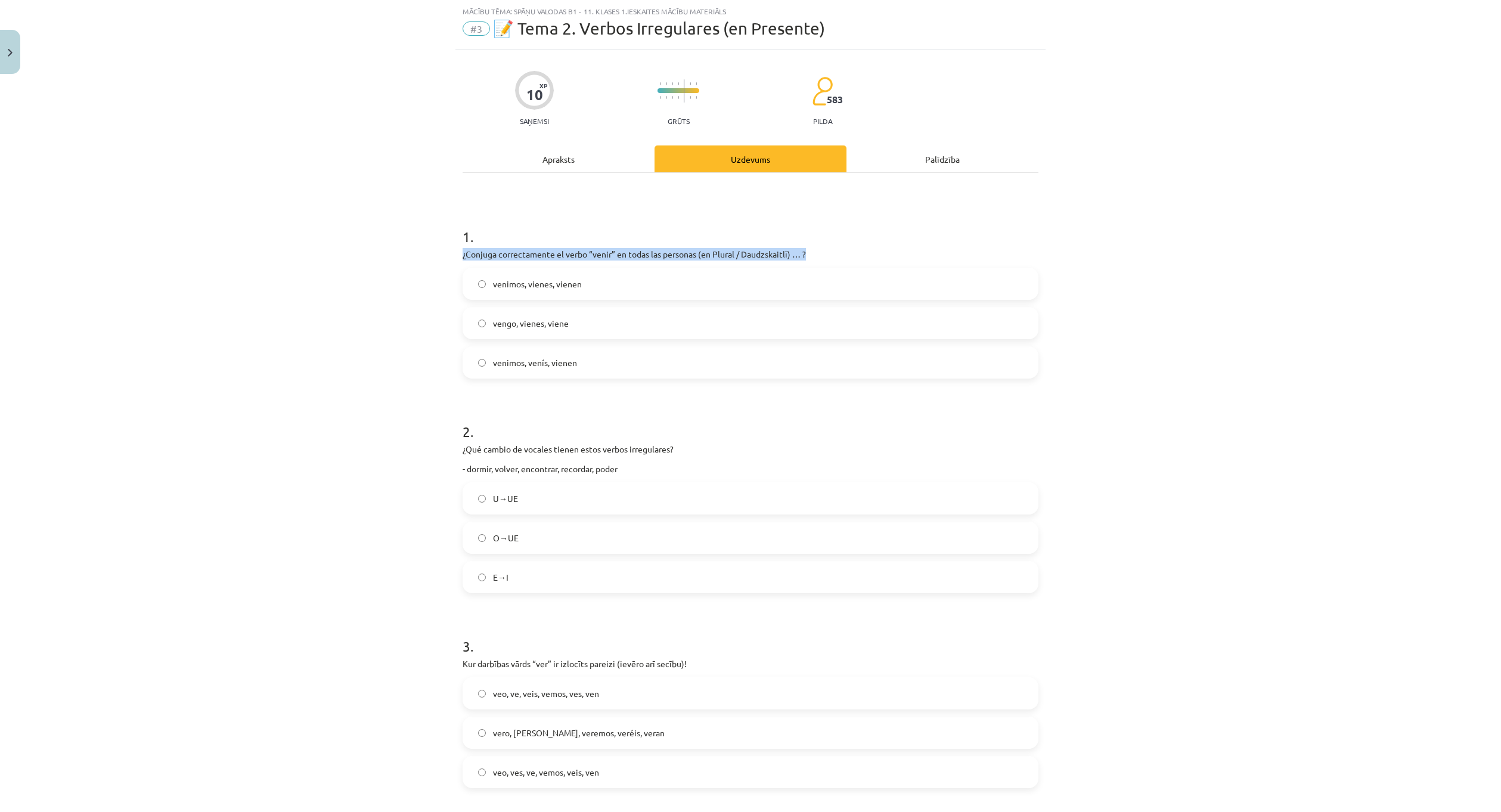
drag, startPoint x: 453, startPoint y: 252, endPoint x: 879, endPoint y: 245, distance: 426.1
click at [879, 245] on div "Mācību tēma: Spāņu valodas b1 - 11. klases 1.ieskaites mācību materiāls #3 📝 Te…" at bounding box center [750, 406] width 1501 height 812
click at [568, 153] on div "Apraksts" at bounding box center [559, 159] width 192 height 27
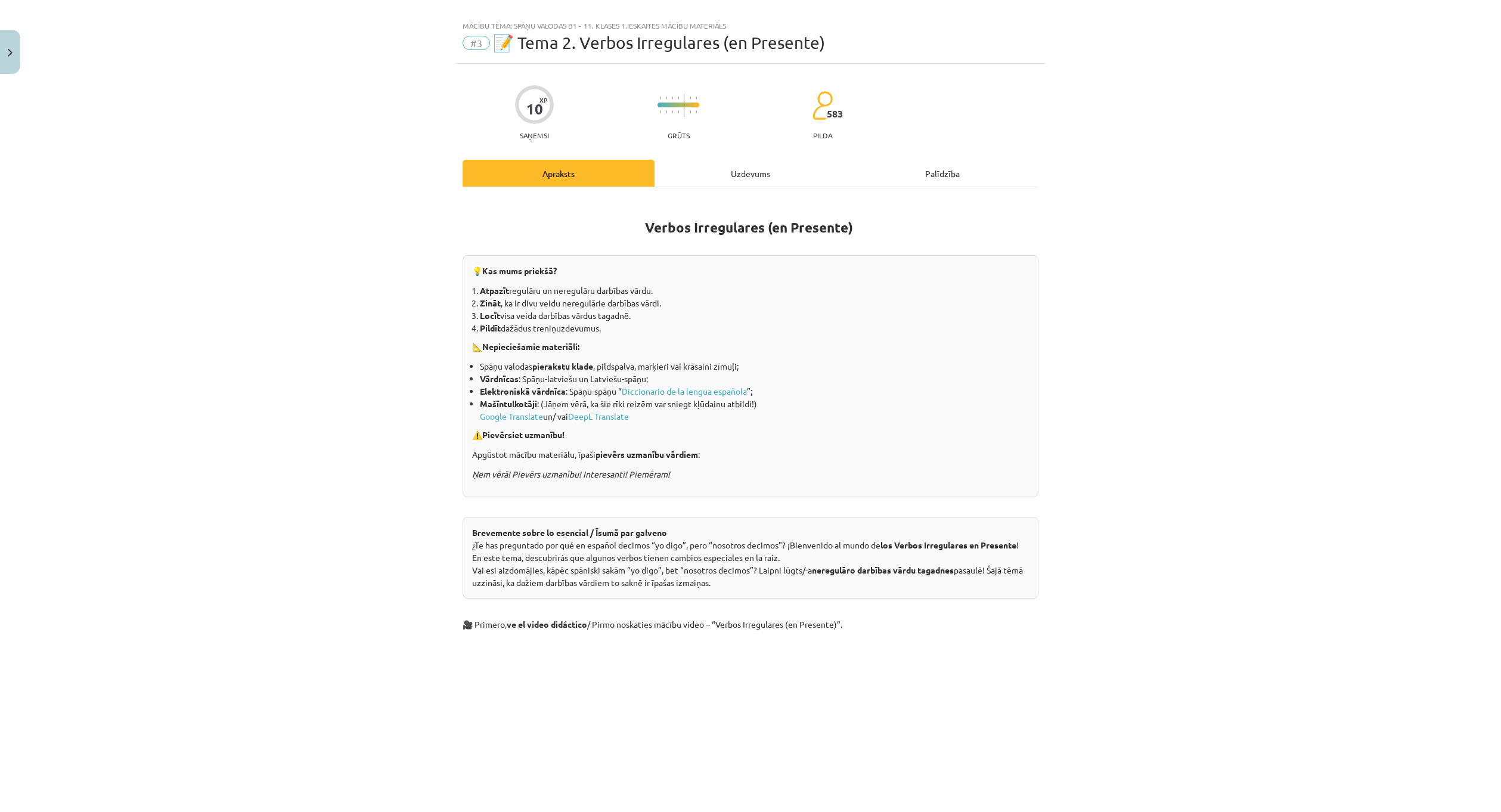
scroll to position [0, 0]
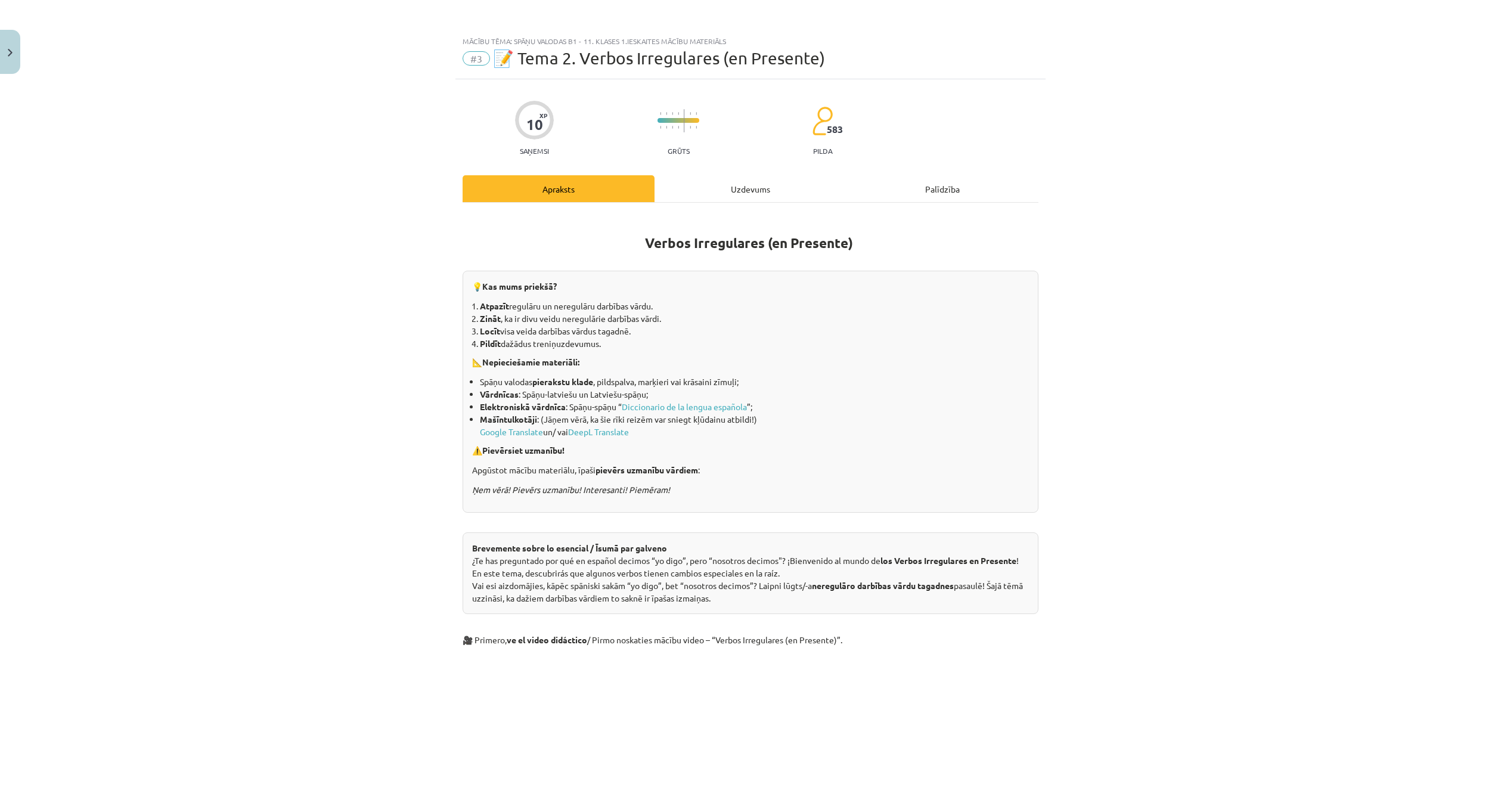
click at [742, 184] on div "Uzdevums" at bounding box center [751, 189] width 192 height 27
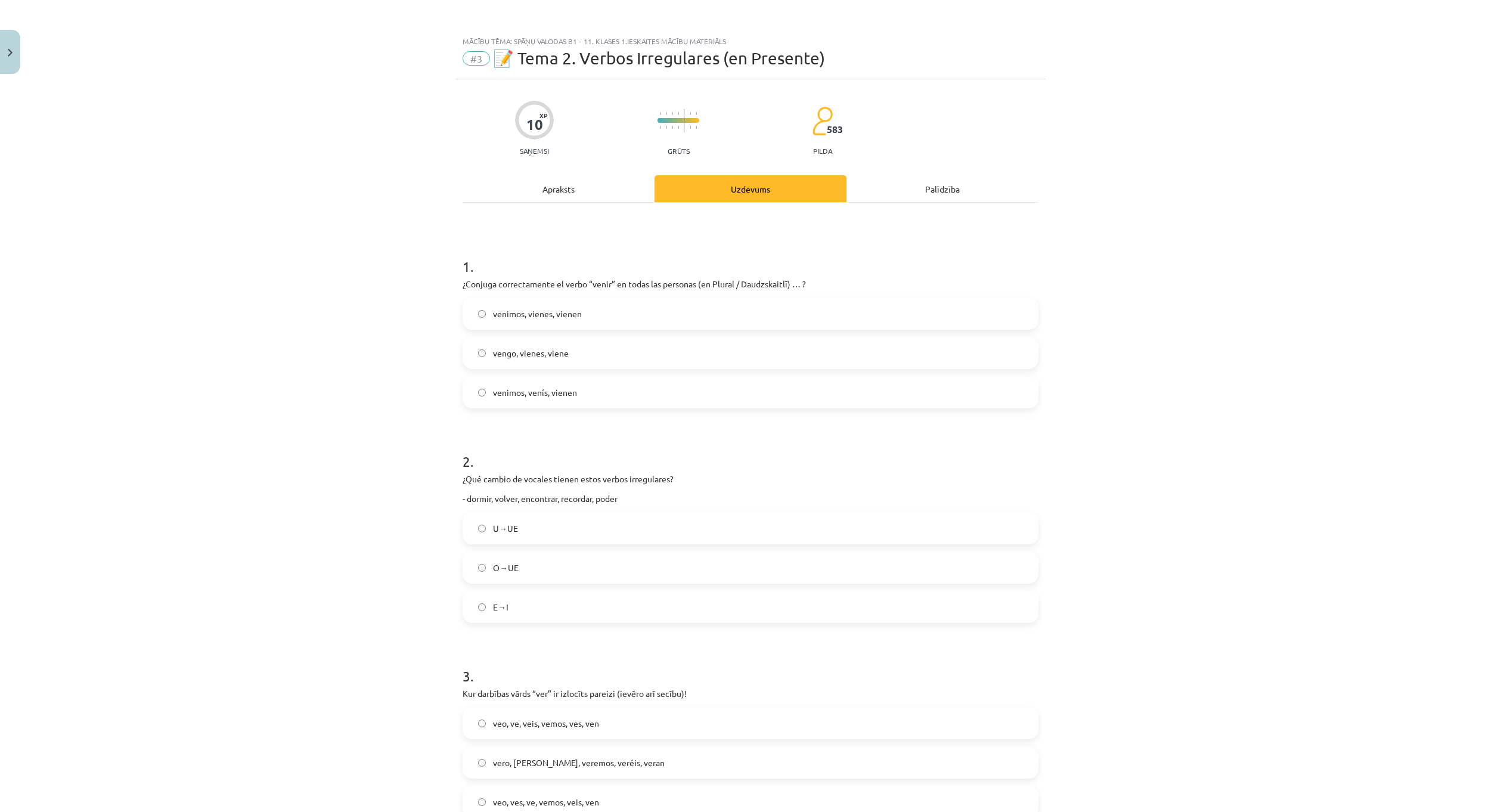
click at [639, 309] on label "venimos, vienes, vienen" at bounding box center [750, 313] width 573 height 30
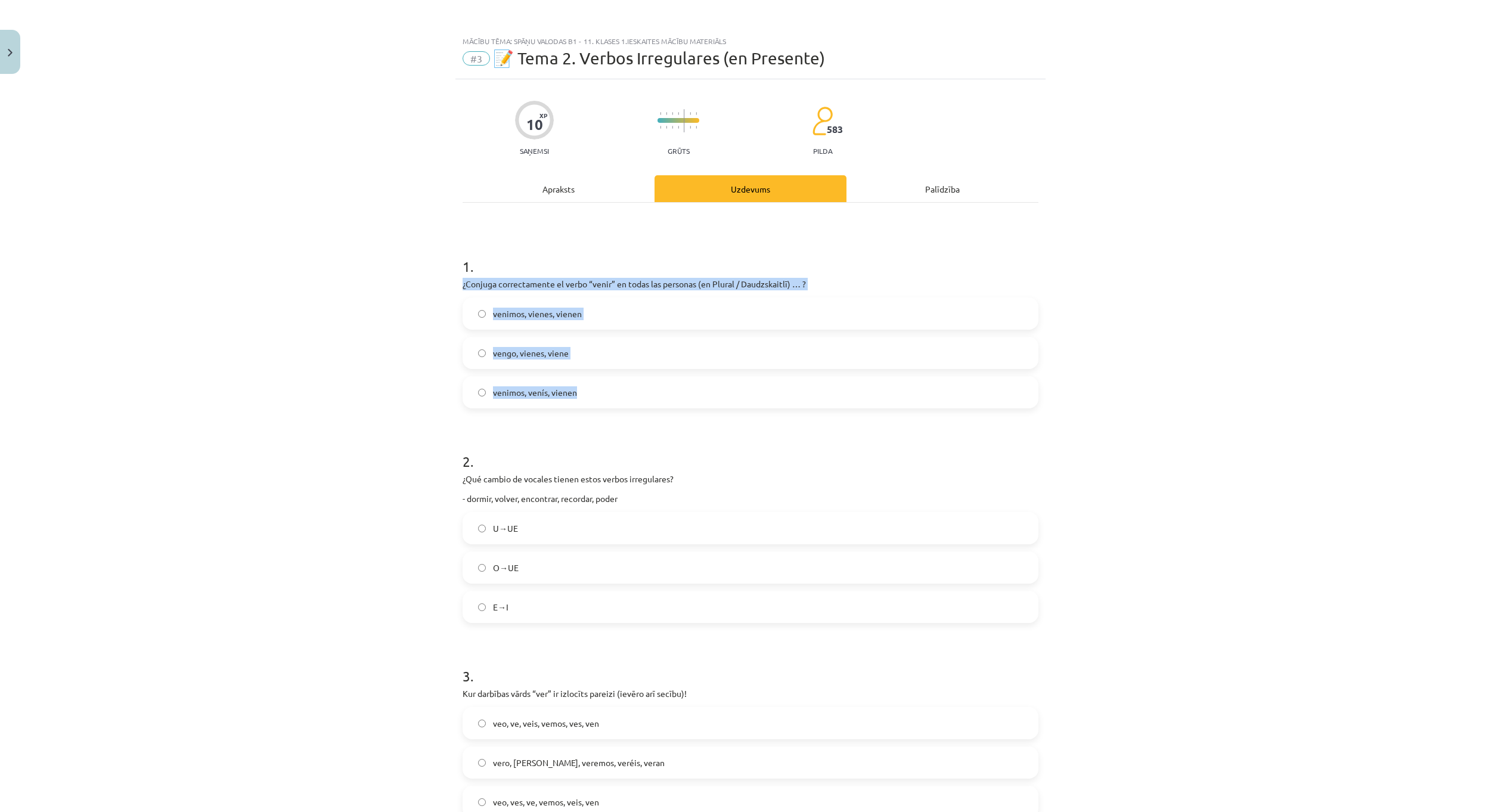
drag, startPoint x: 478, startPoint y: 288, endPoint x: 810, endPoint y: 388, distance: 346.7
click at [810, 388] on div "1 . ¿Conjuga correctamente el verbo “venir” en todas las personas (en Plural / …" at bounding box center [750, 322] width 576 height 171
click at [415, 287] on div "Mācību tēma: Spāņu valodas b1 - 11. klases 1.ieskaites mācību materiāls #3 📝 Te…" at bounding box center [750, 406] width 1501 height 812
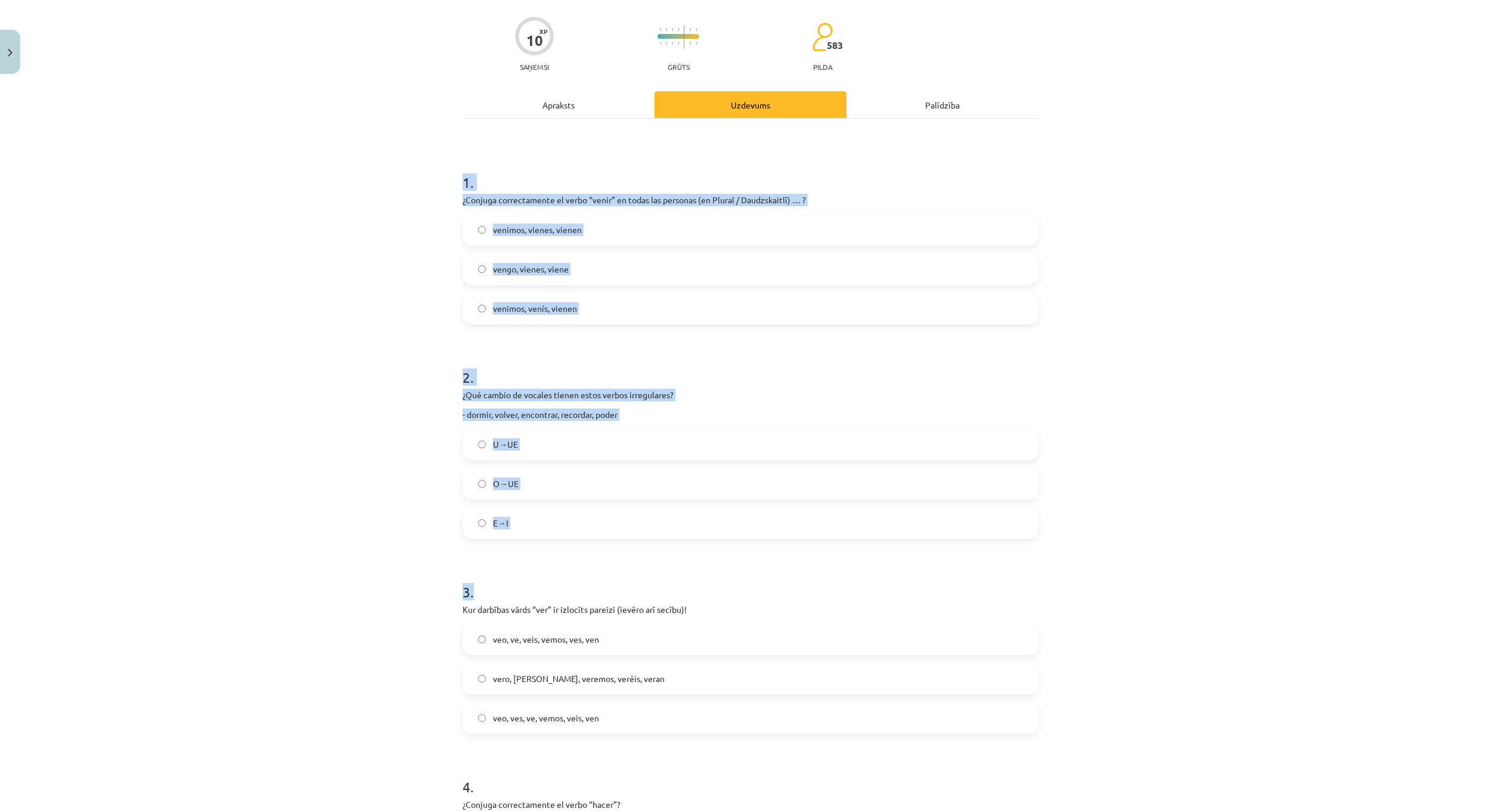
scroll to position [119, 0]
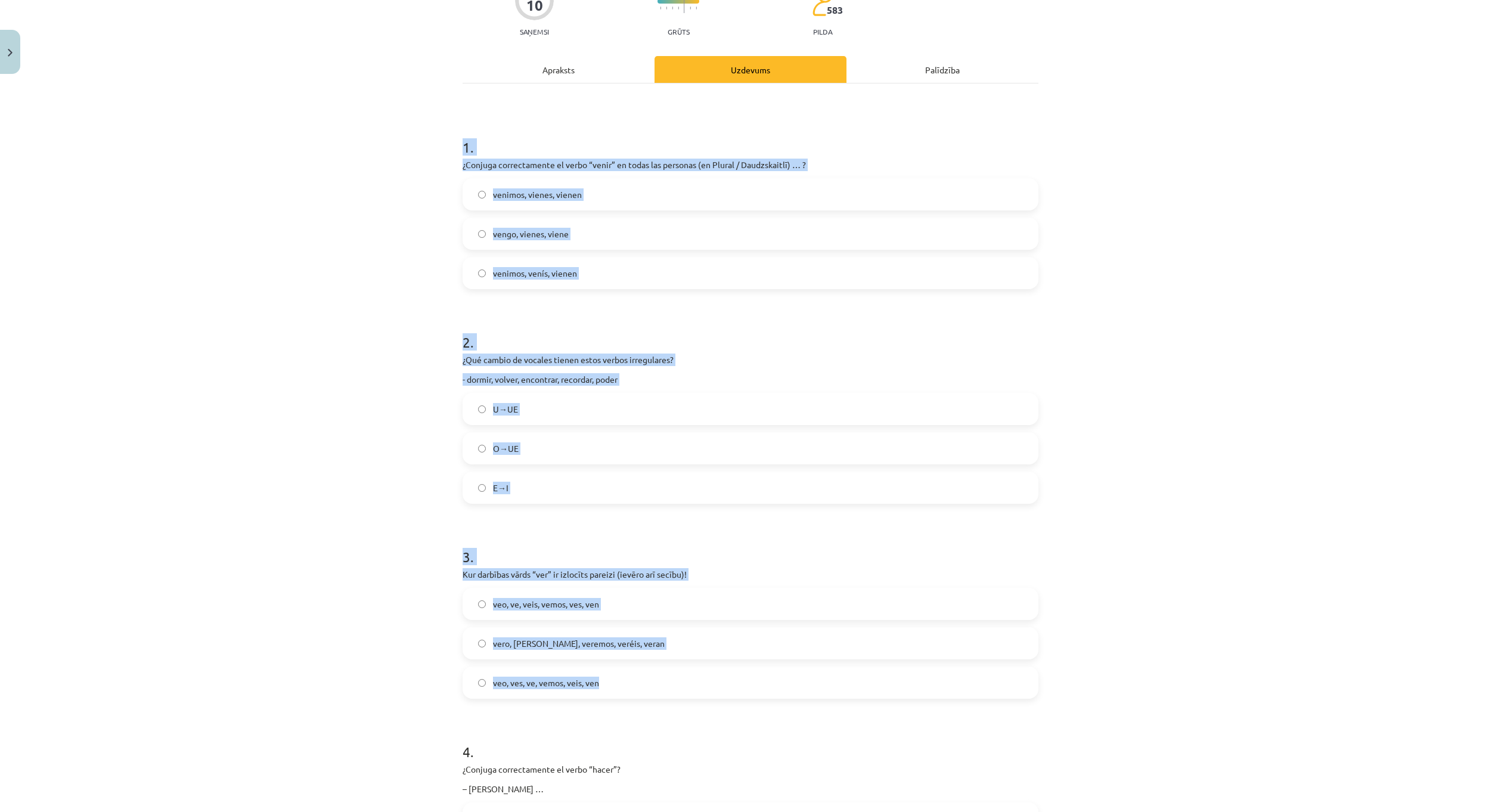
drag, startPoint x: 584, startPoint y: 388, endPoint x: 747, endPoint y: 688, distance: 341.4
click at [747, 688] on div "Mācību tēma: Spāņu valodas b1 - 11. klases 1.ieskaites mācību materiāls #3 📝 Te…" at bounding box center [750, 406] width 1501 height 812
copy form "1 . ¿Conjuga correctamente el verbo “venir” en todas las personas (en Plural / …"
click at [719, 119] on h1 "1 ." at bounding box center [750, 136] width 576 height 37
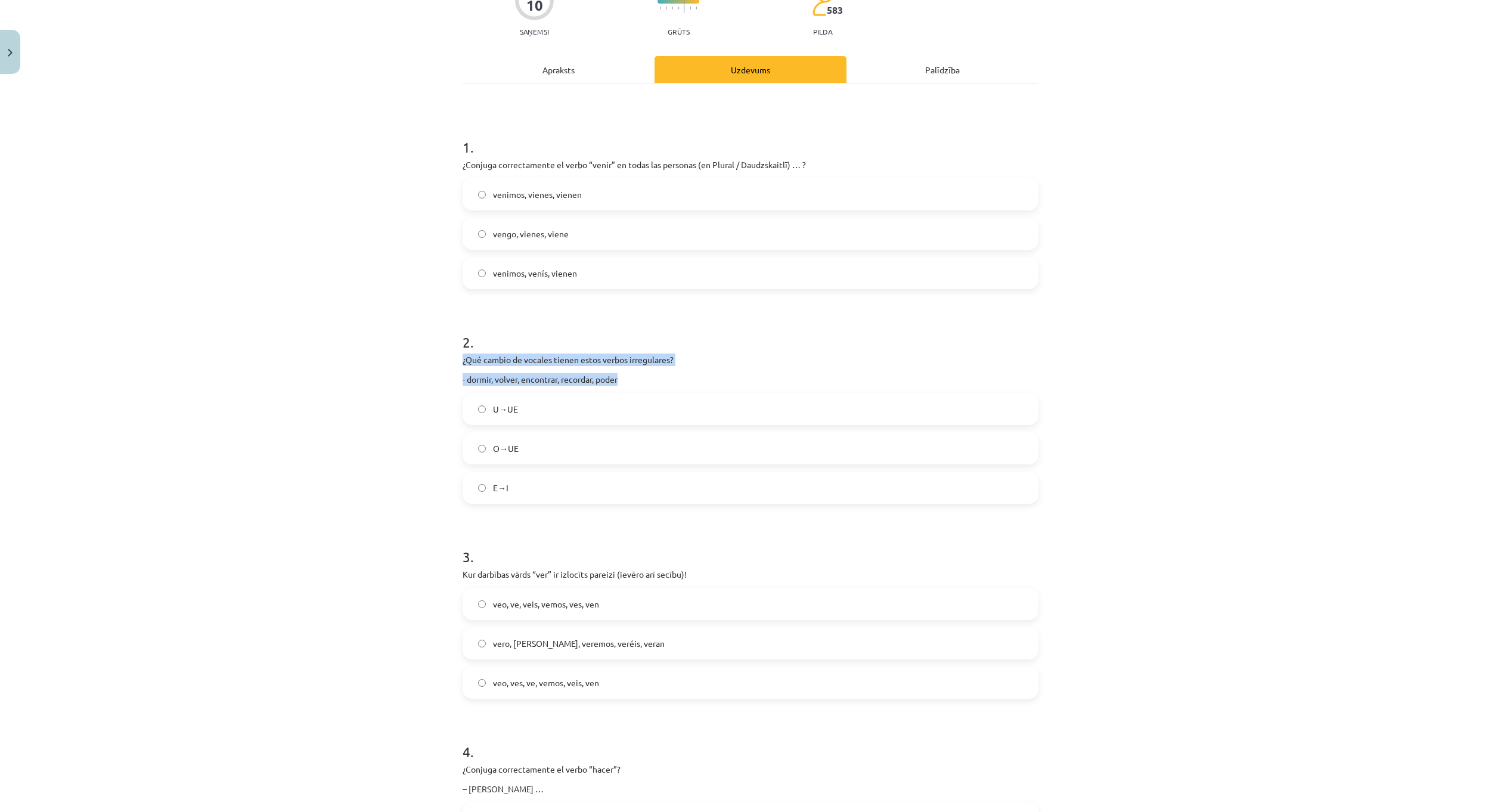
drag, startPoint x: 455, startPoint y: 357, endPoint x: 624, endPoint y: 382, distance: 170.8
drag, startPoint x: 515, startPoint y: 278, endPoint x: 481, endPoint y: 277, distance: 34.0
click at [515, 278] on span "venimos, venís, vienen" at bounding box center [535, 273] width 84 height 13
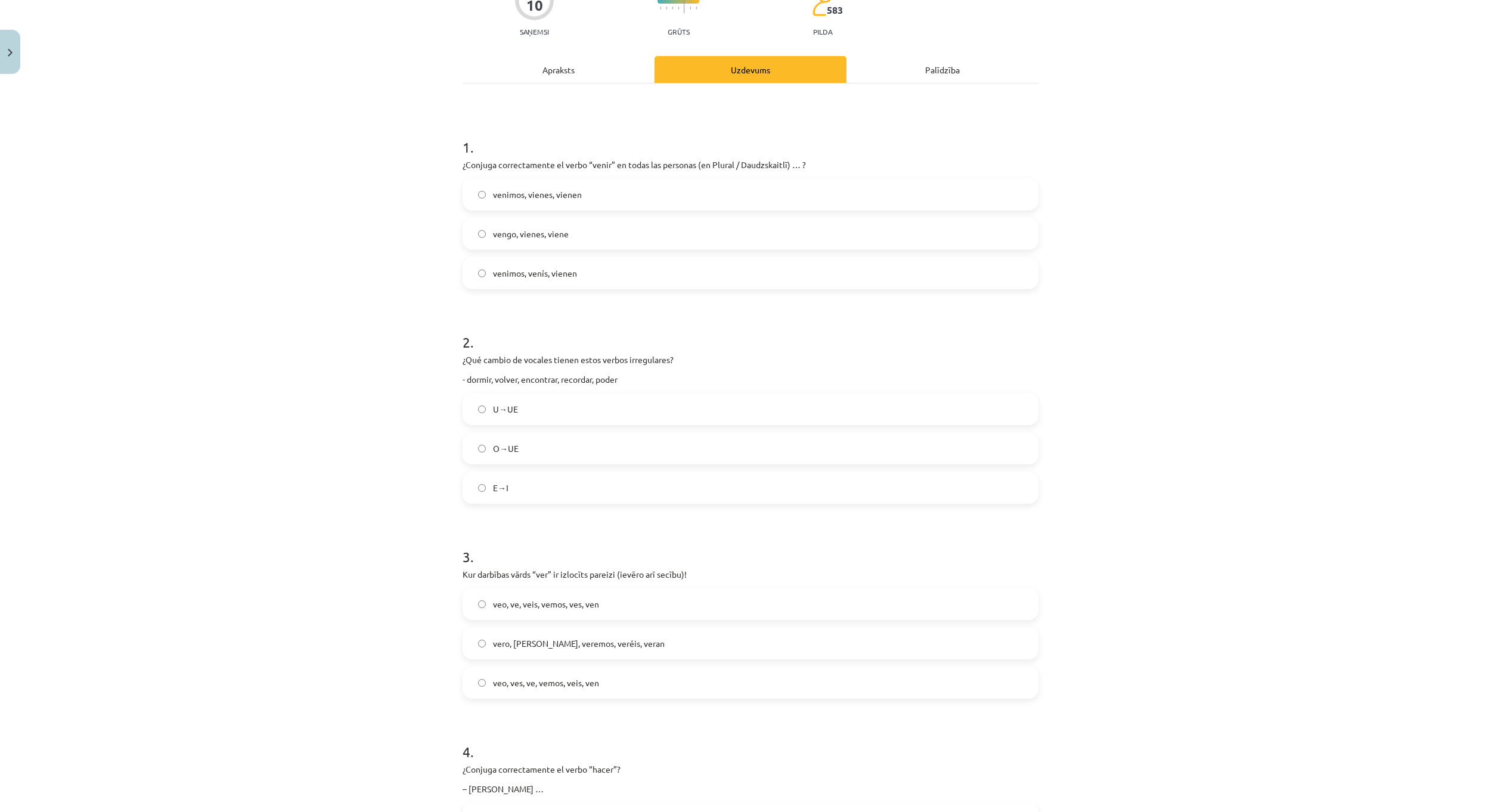
click at [518, 448] on label "O→UE" at bounding box center [750, 447] width 573 height 30
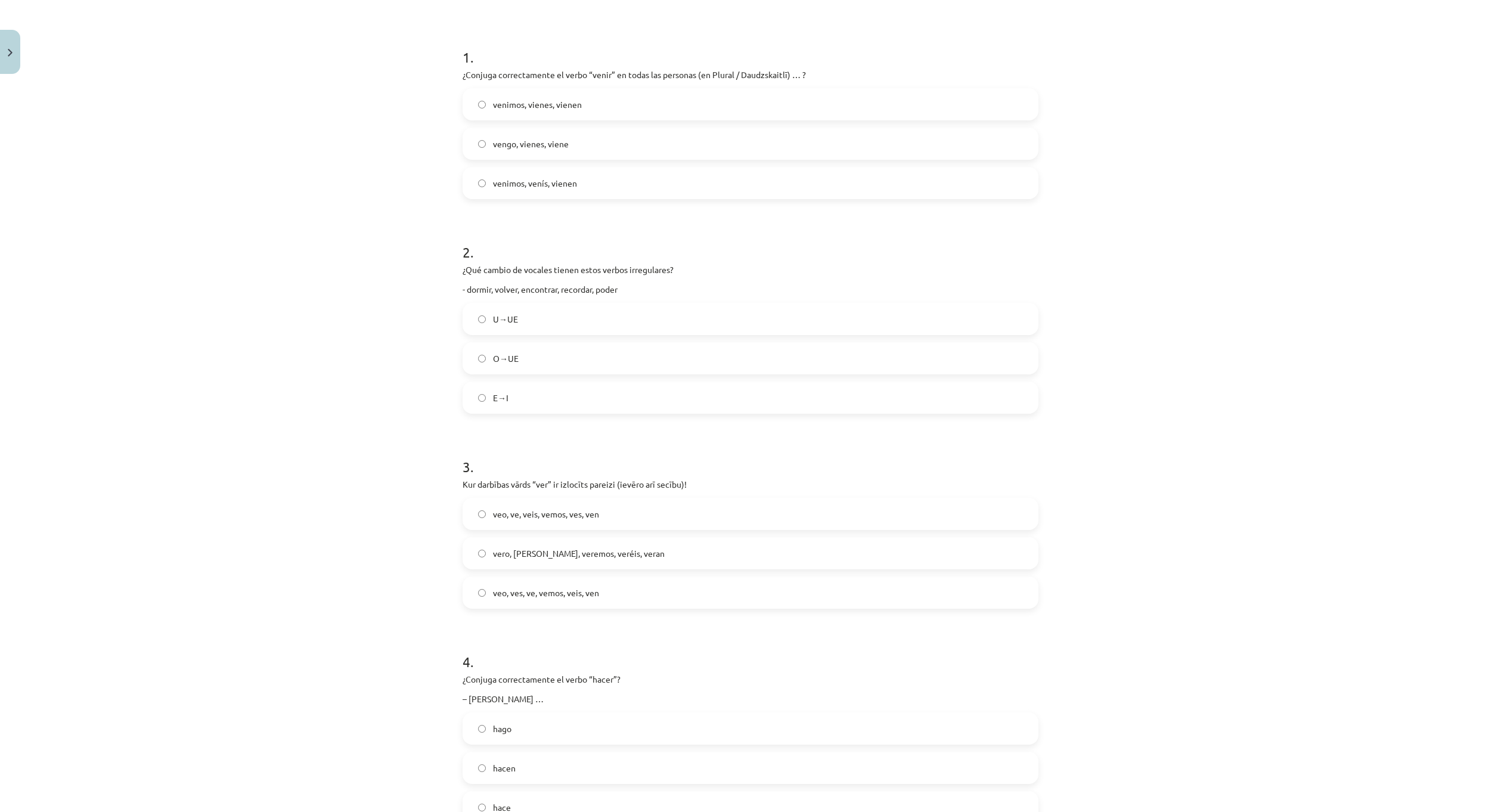
scroll to position [238, 0]
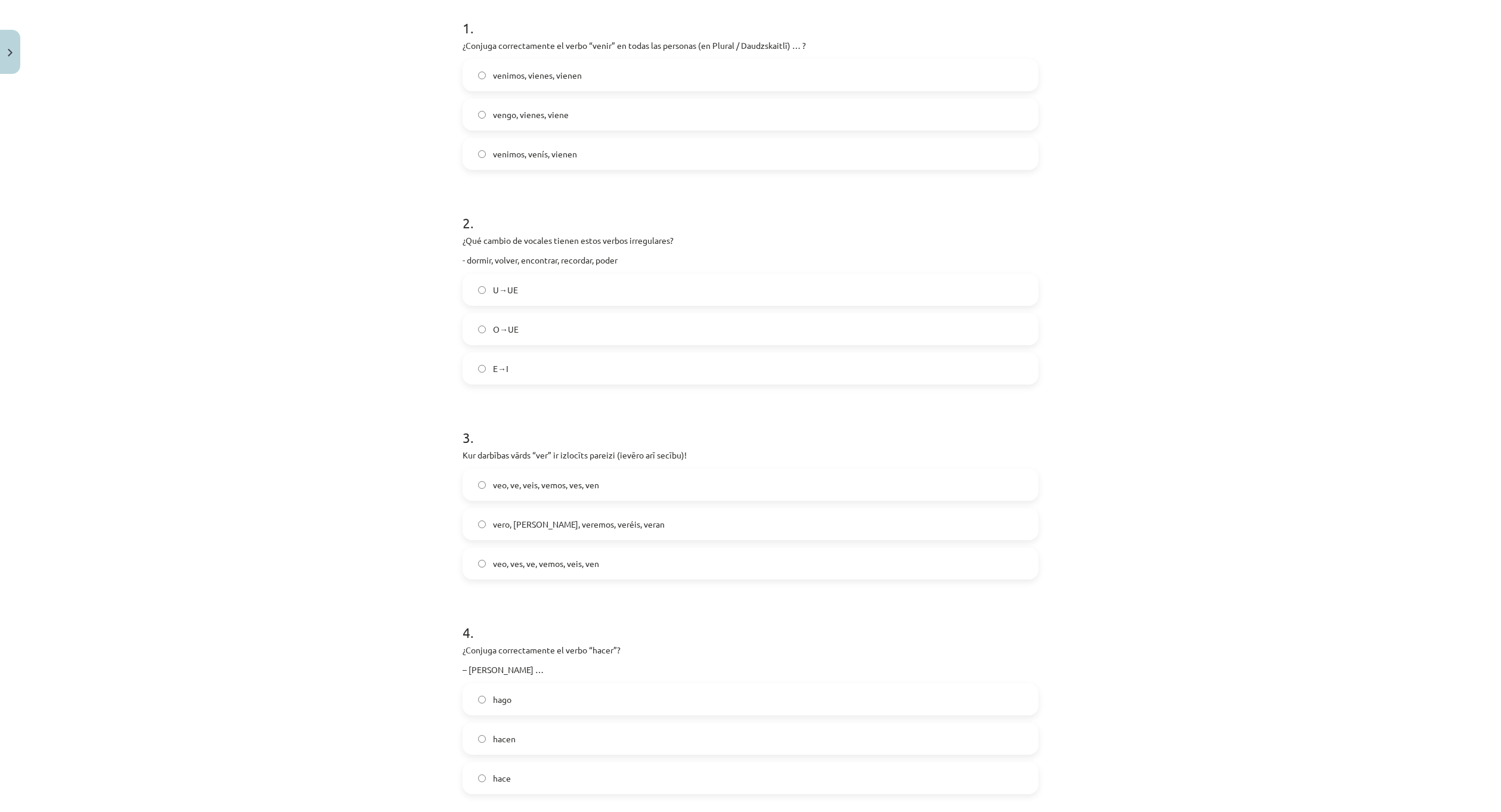
click at [547, 569] on span "veo, ves, ve, vemos, veis, ven" at bounding box center [546, 563] width 106 height 13
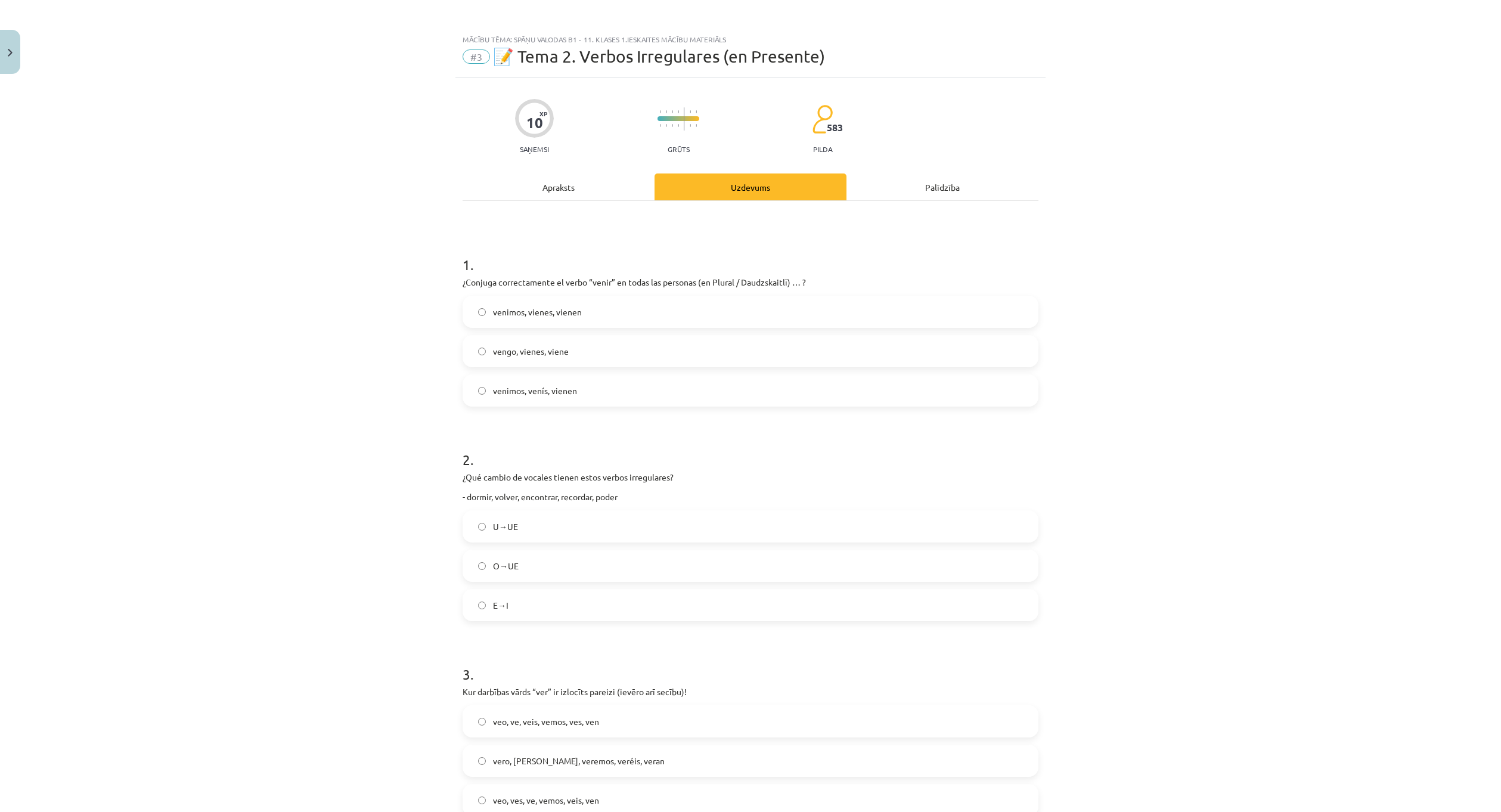
scroll to position [0, 0]
click at [553, 190] on div "Apraksts" at bounding box center [559, 189] width 192 height 27
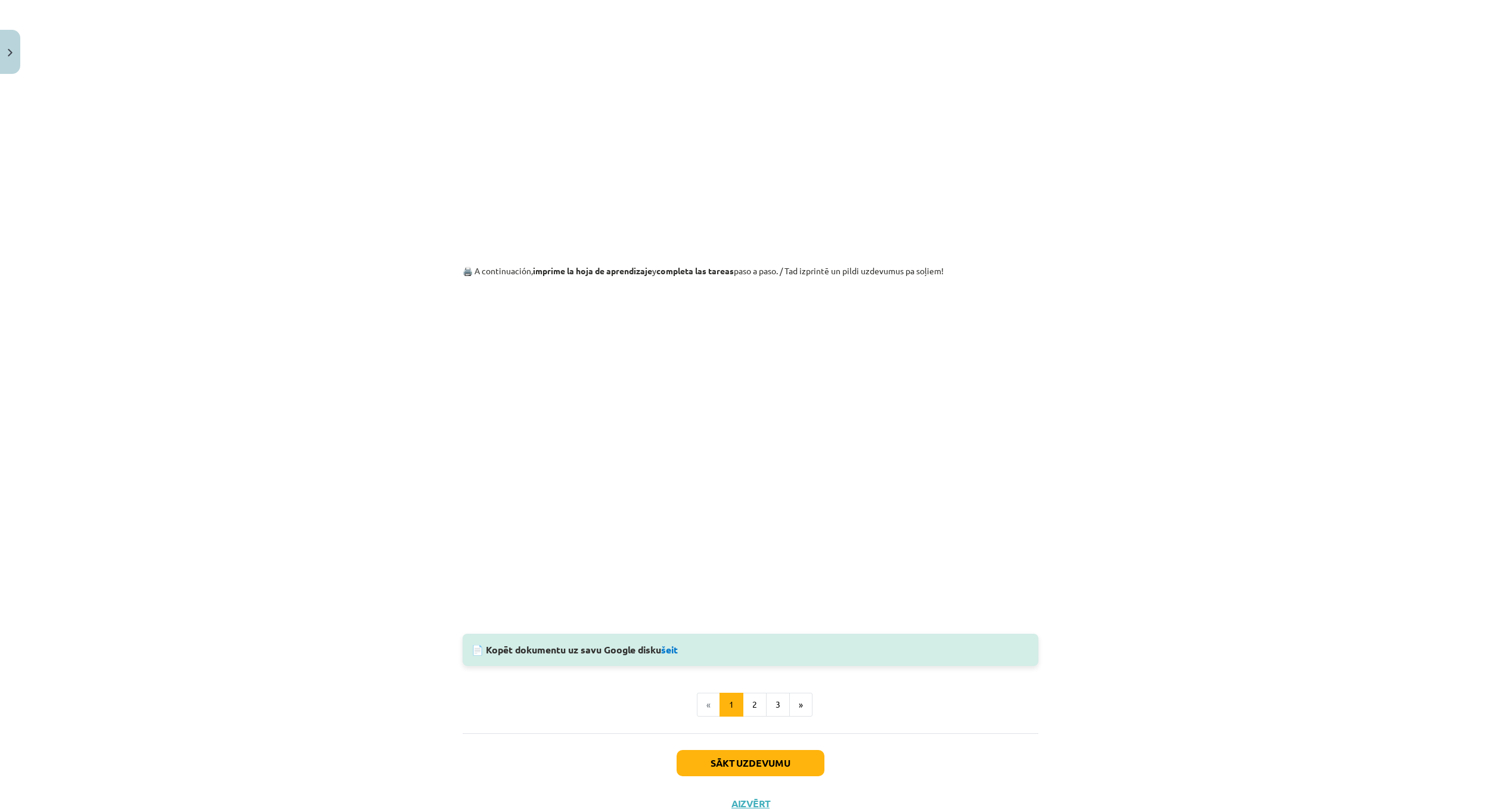
scroll to position [864, 0]
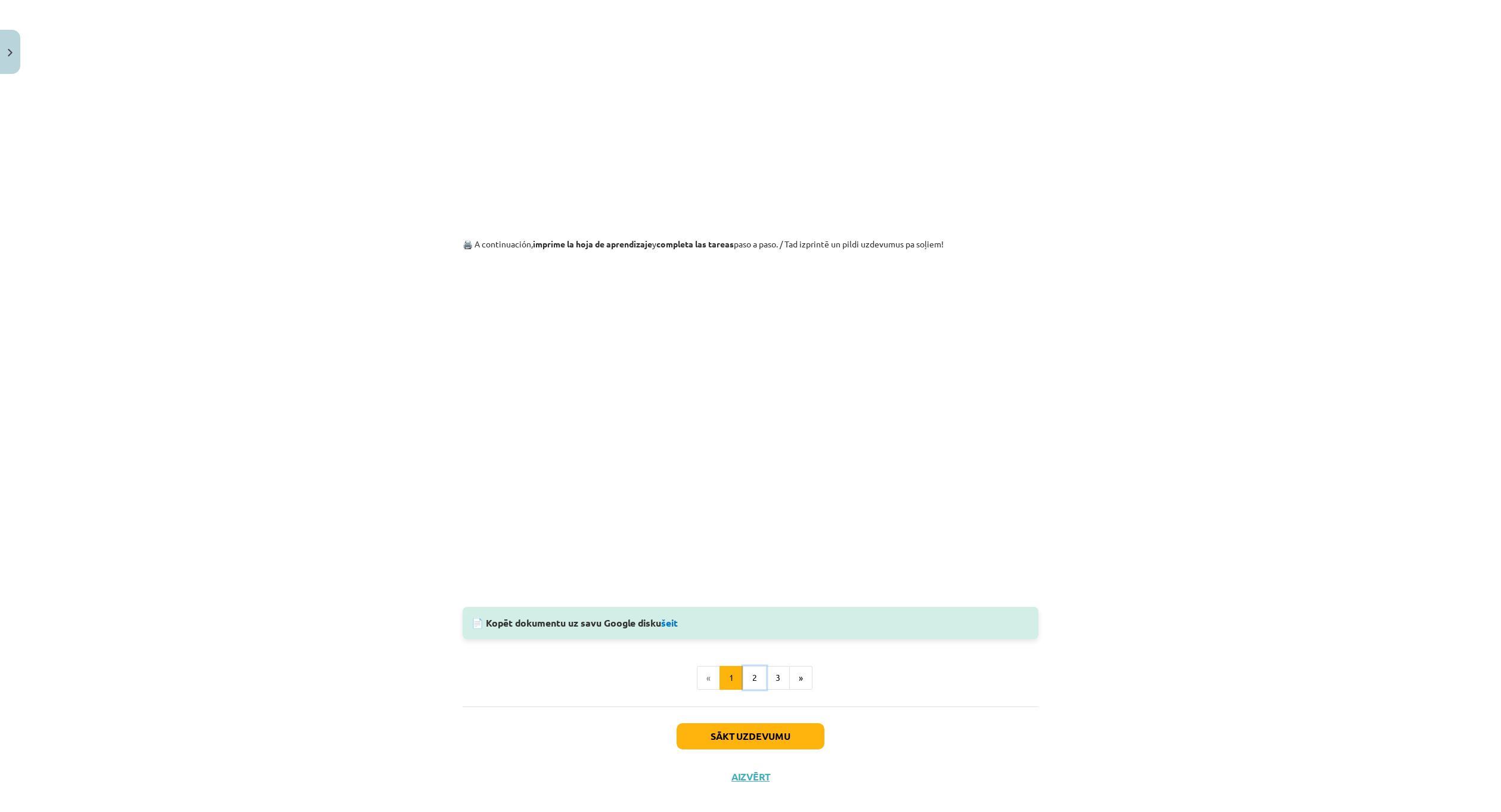
click at [749, 679] on button "2" at bounding box center [755, 677] width 24 height 24
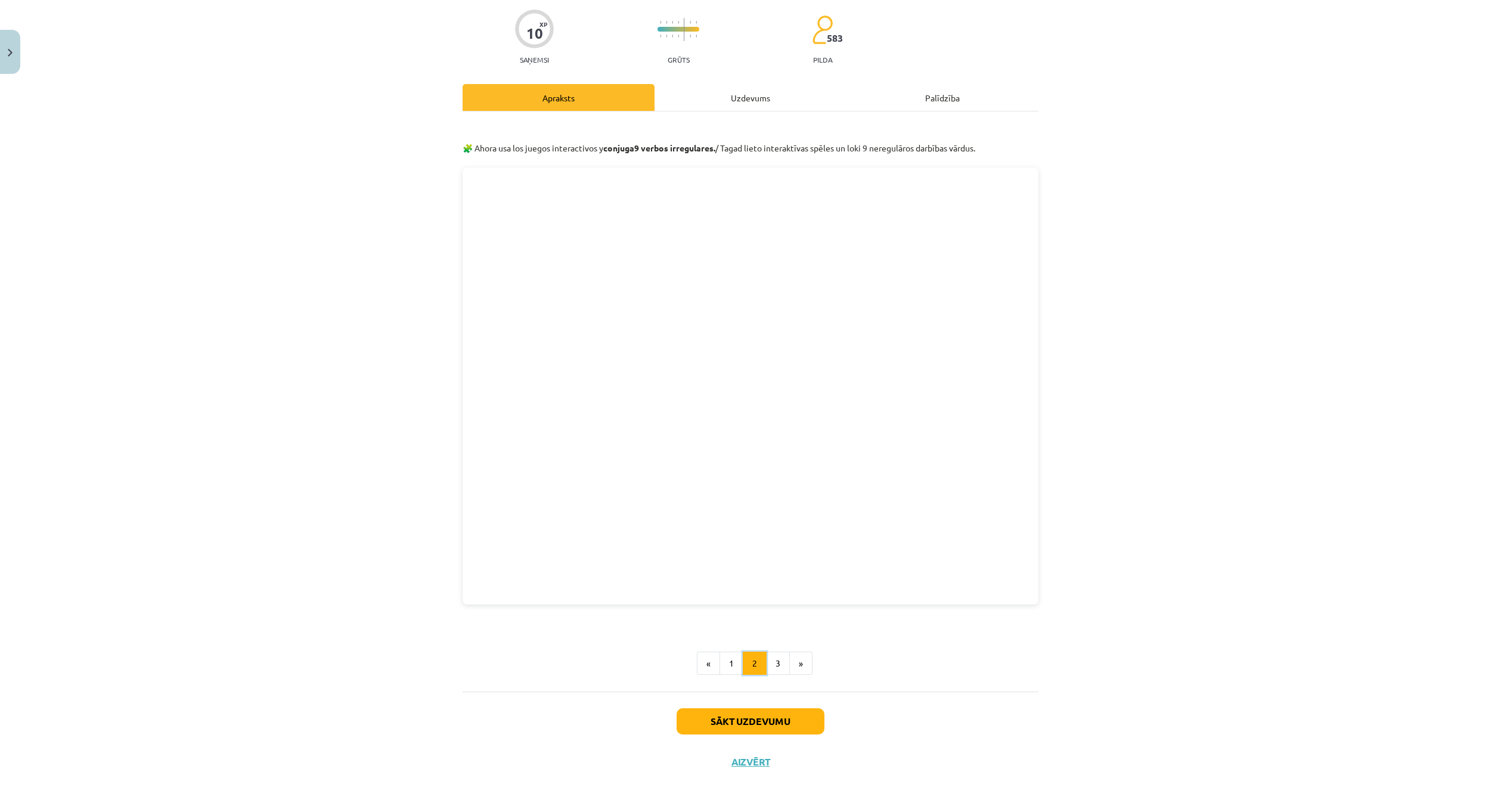
scroll to position [92, 0]
click at [726, 666] on button "1" at bounding box center [731, 663] width 24 height 24
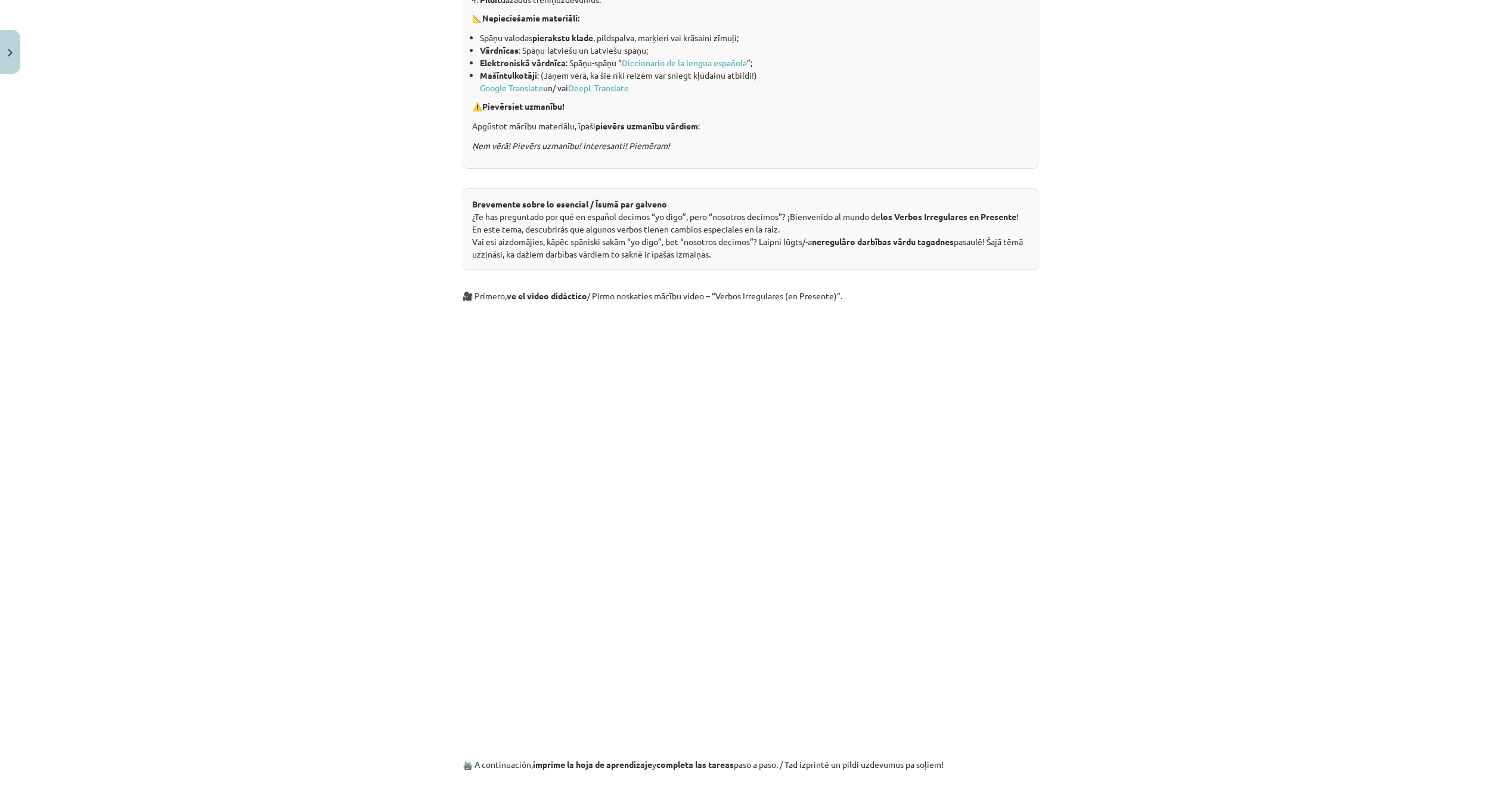
scroll to position [0, 0]
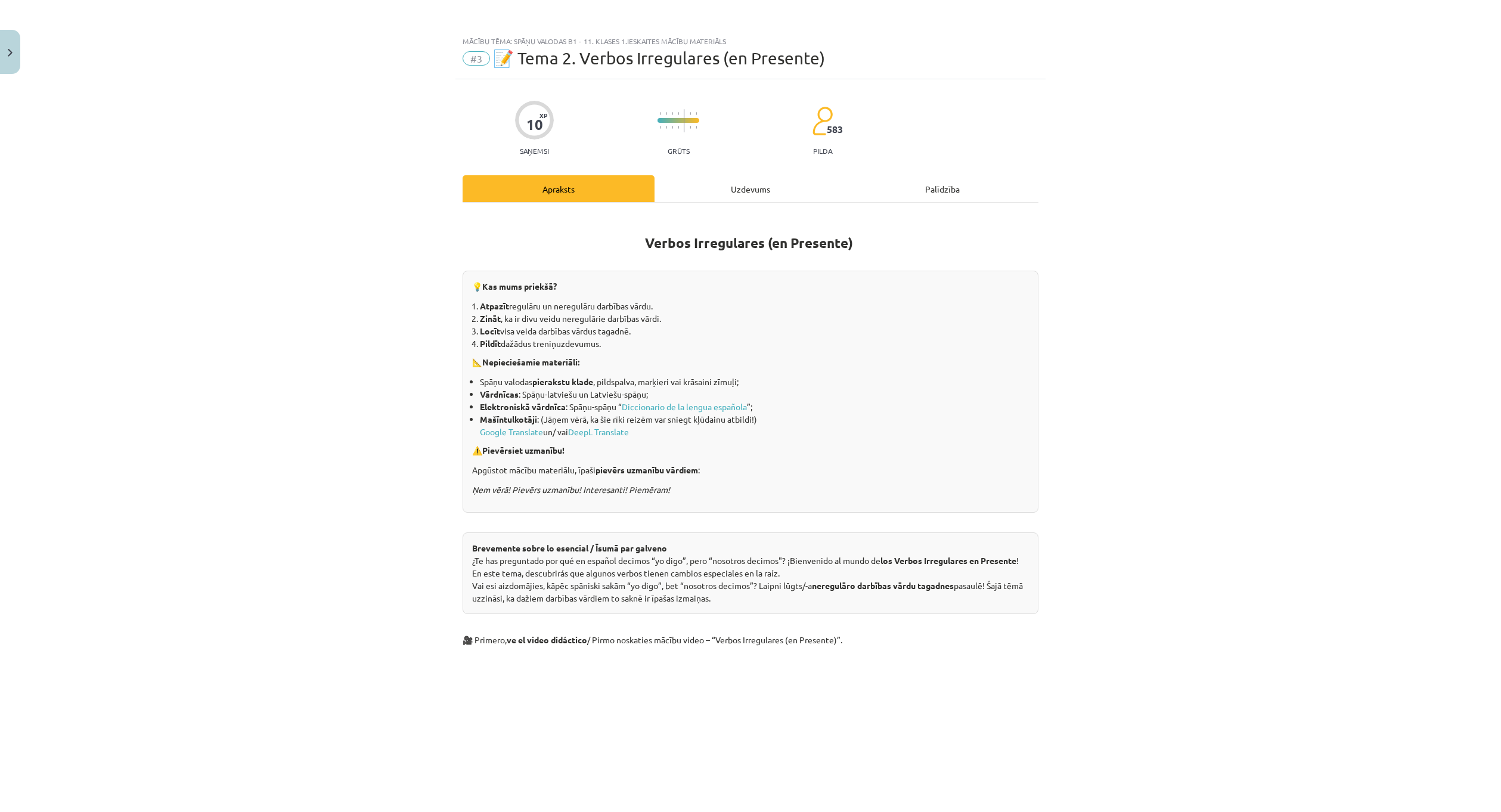
click at [723, 196] on div "Uzdevums" at bounding box center [751, 189] width 192 height 27
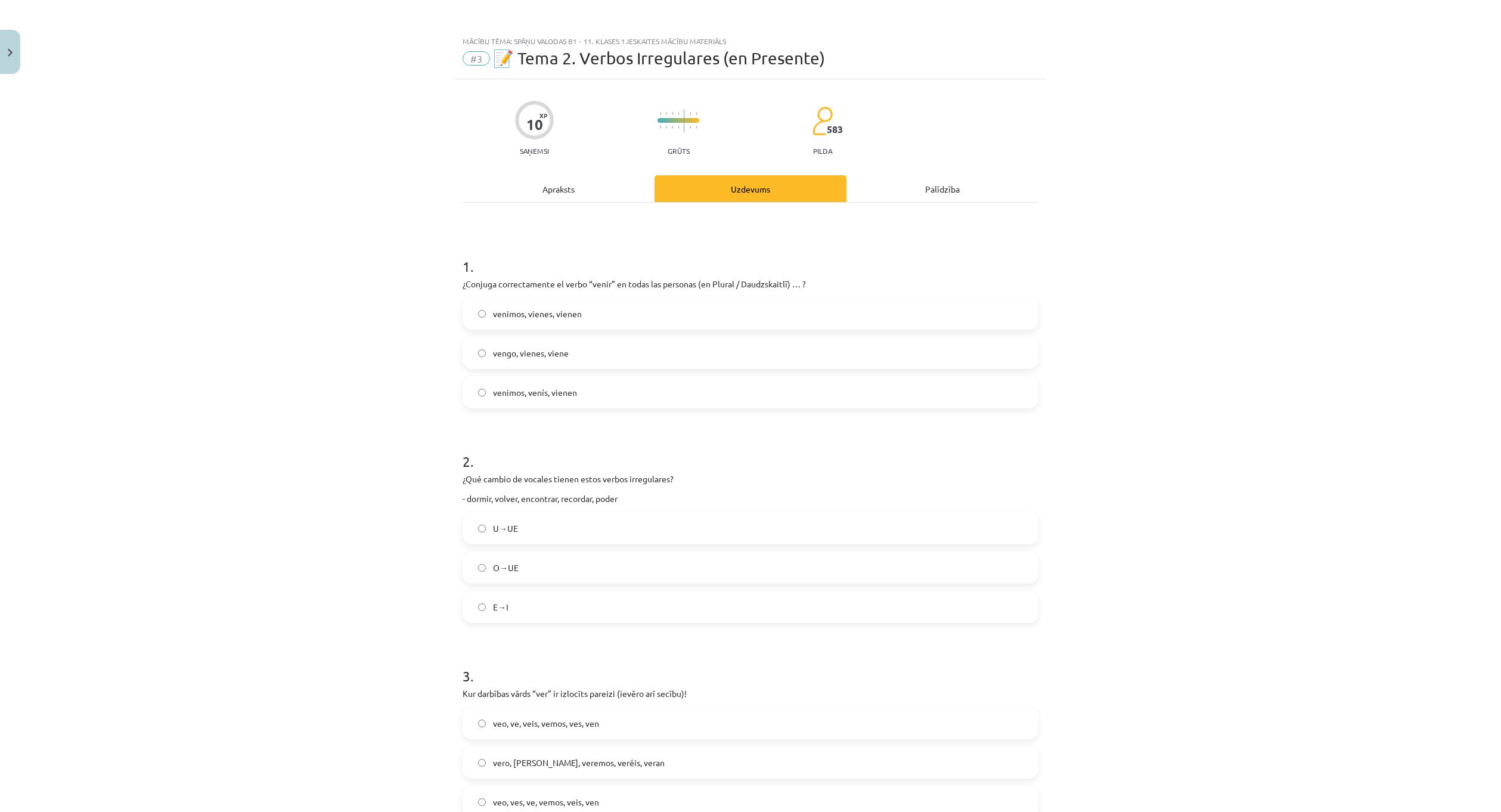
click at [569, 188] on div "Apraksts" at bounding box center [559, 189] width 192 height 27
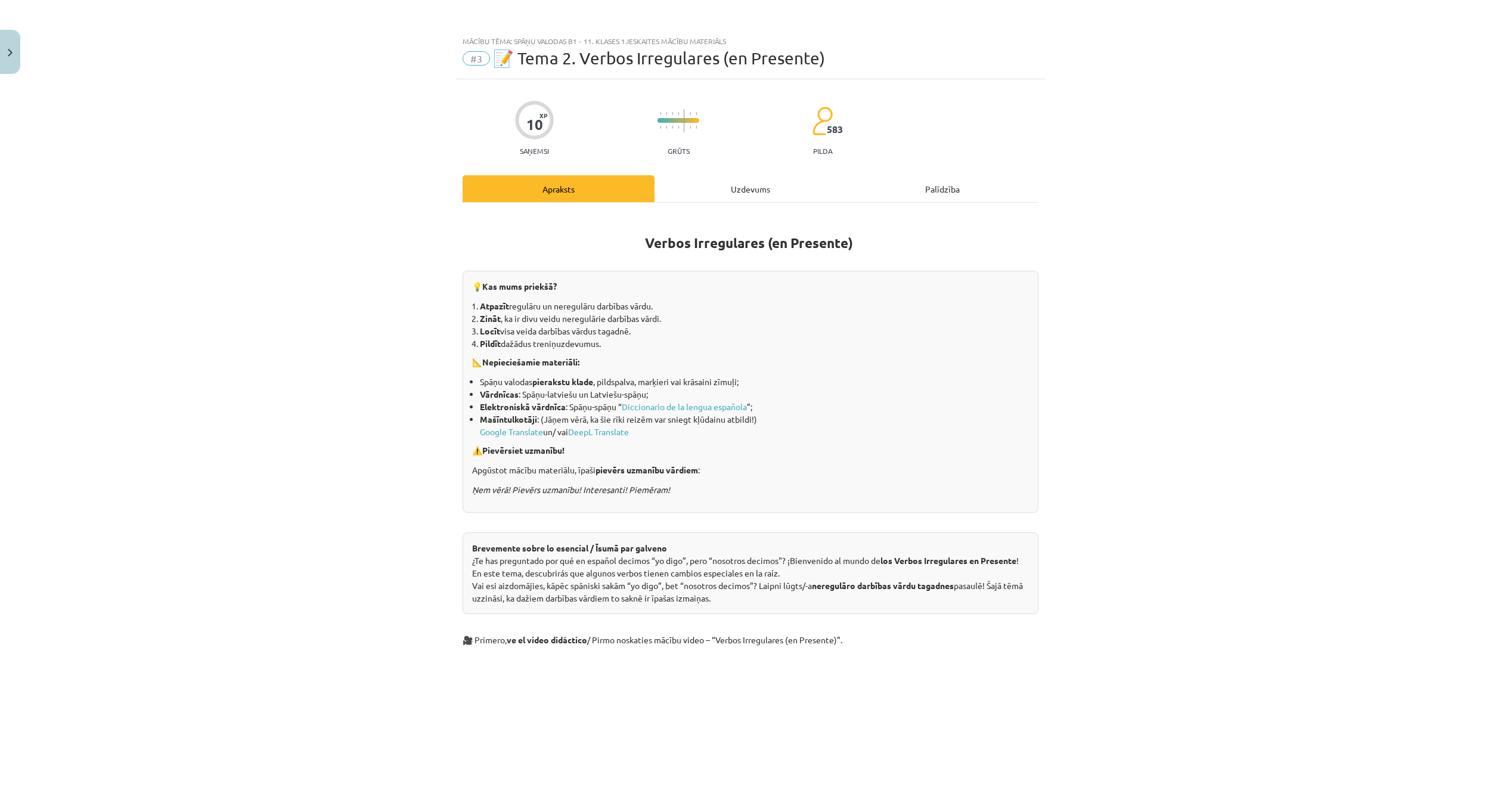
click at [740, 183] on div "Uzdevums" at bounding box center [751, 189] width 192 height 27
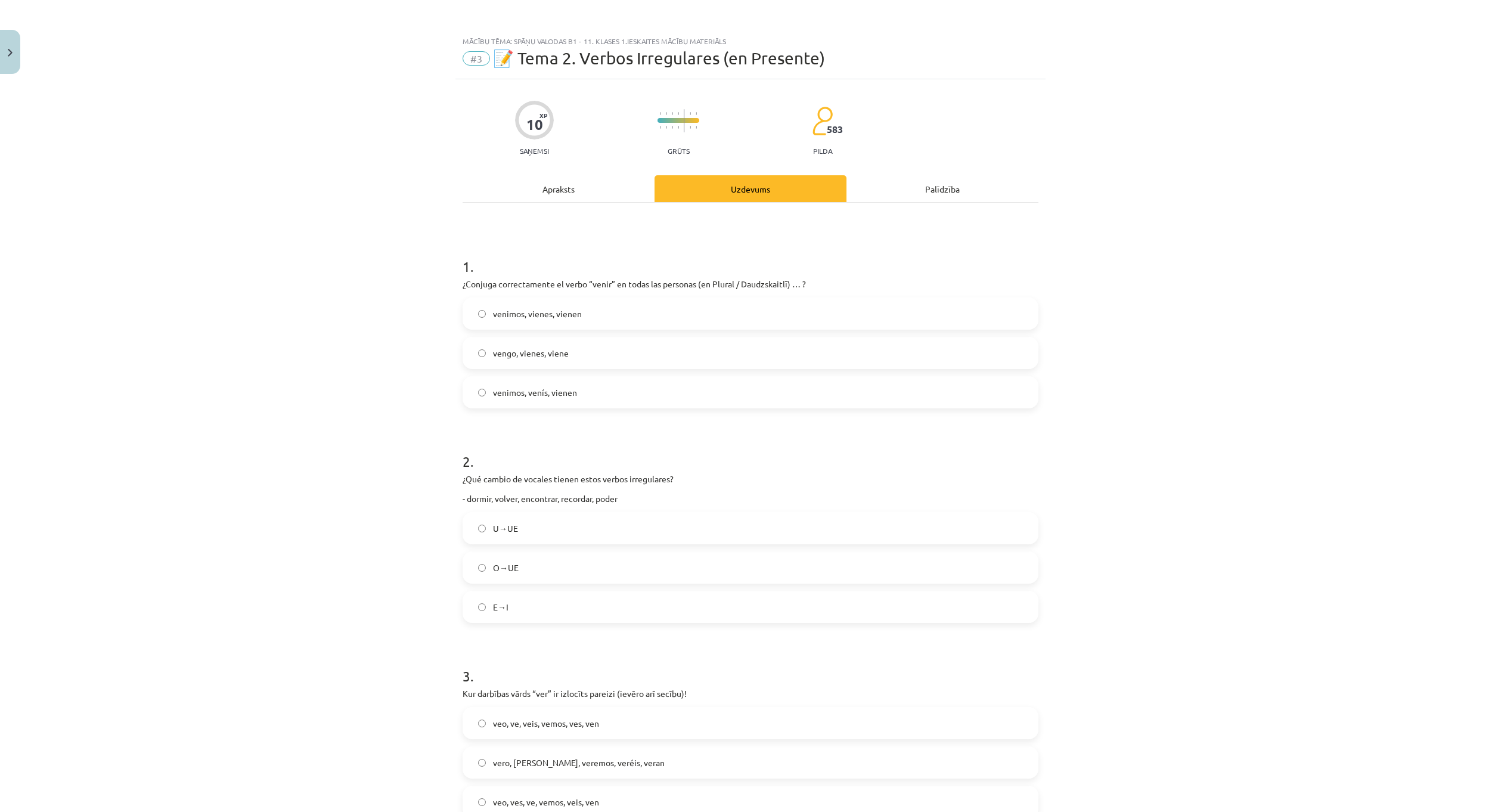
click at [562, 181] on div "Apraksts" at bounding box center [559, 189] width 192 height 27
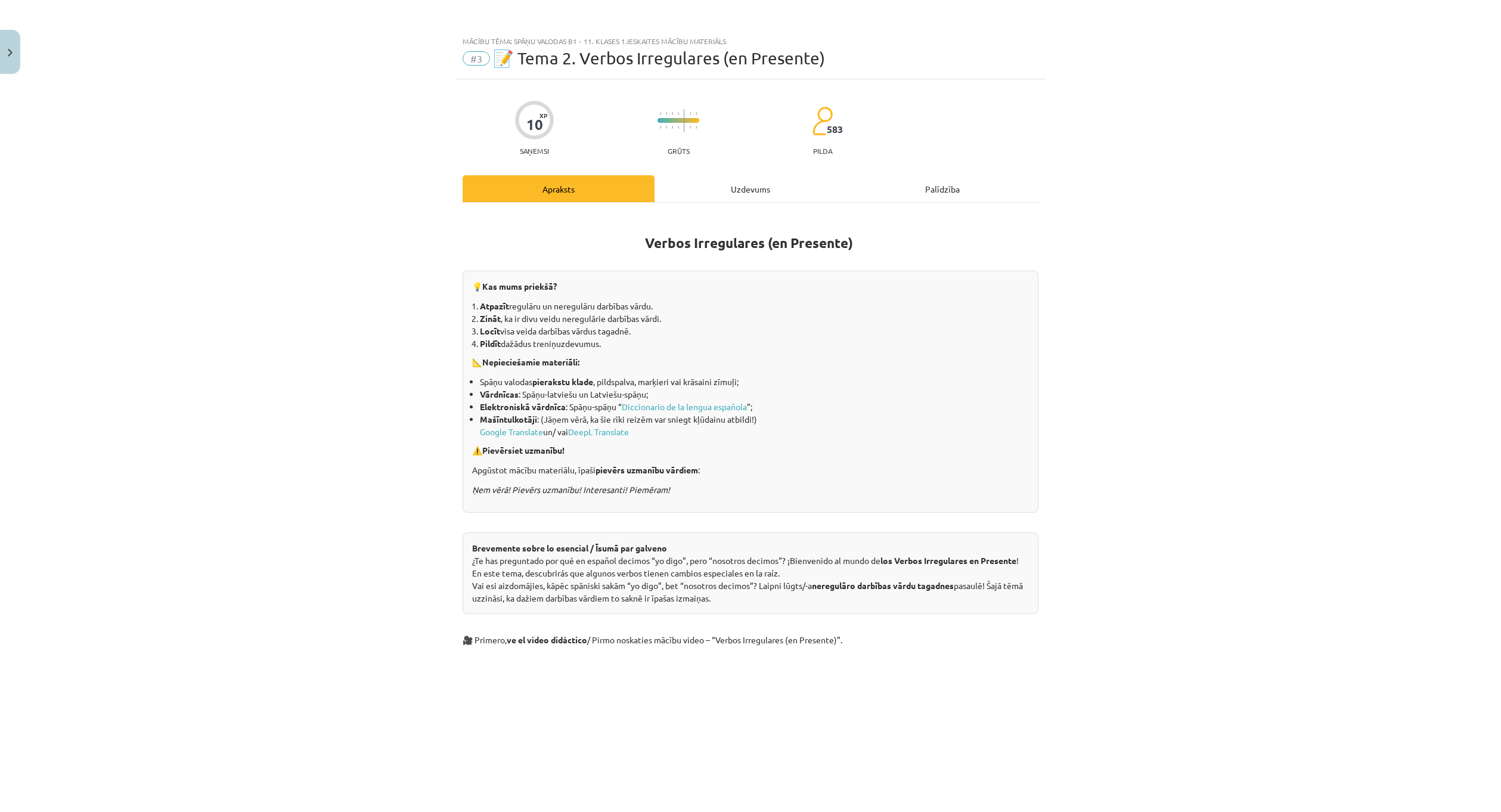
click at [724, 190] on div "Uzdevums" at bounding box center [751, 189] width 192 height 27
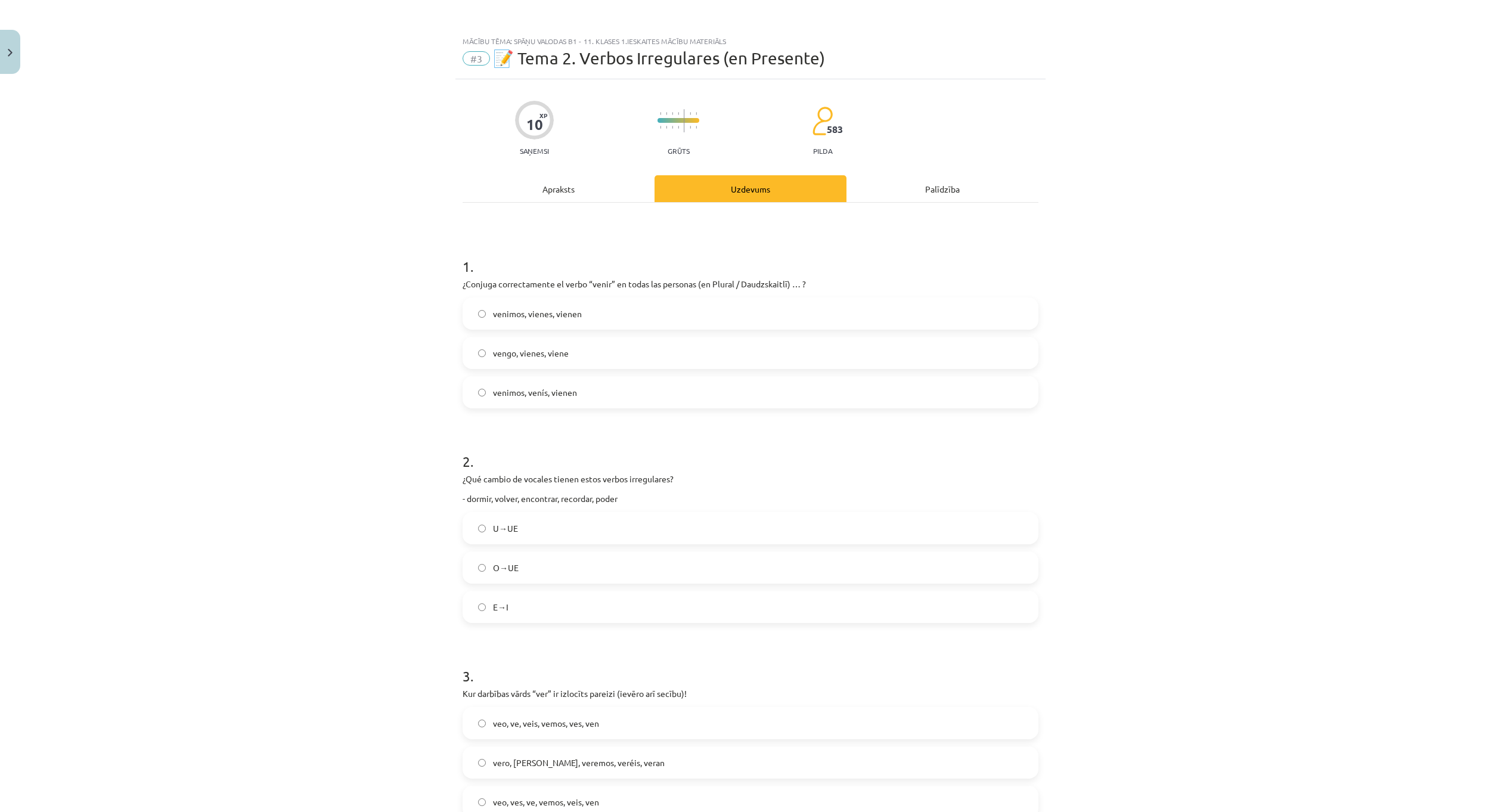
click at [565, 183] on div "Apraksts" at bounding box center [559, 189] width 192 height 27
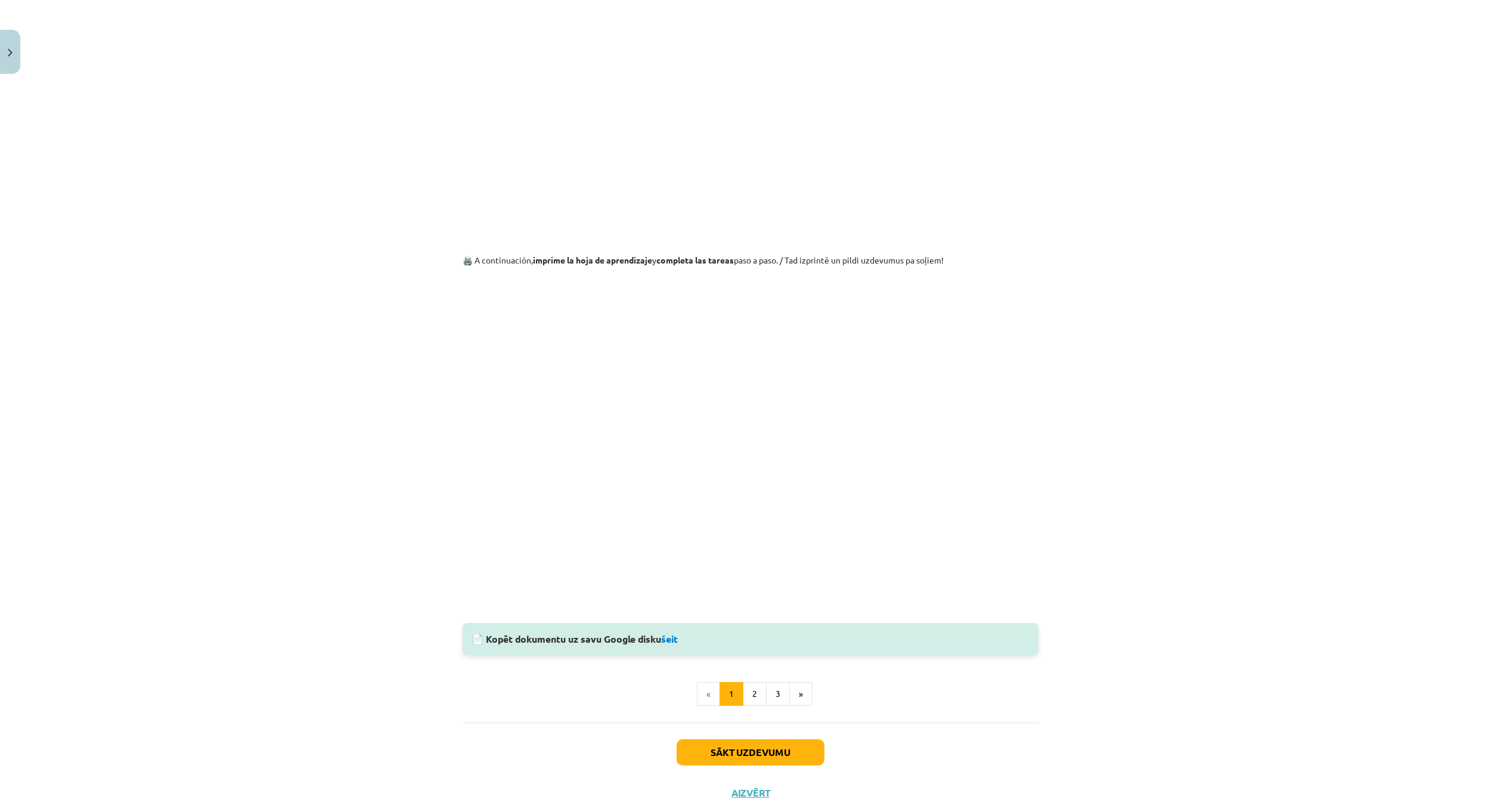
scroll to position [864, 0]
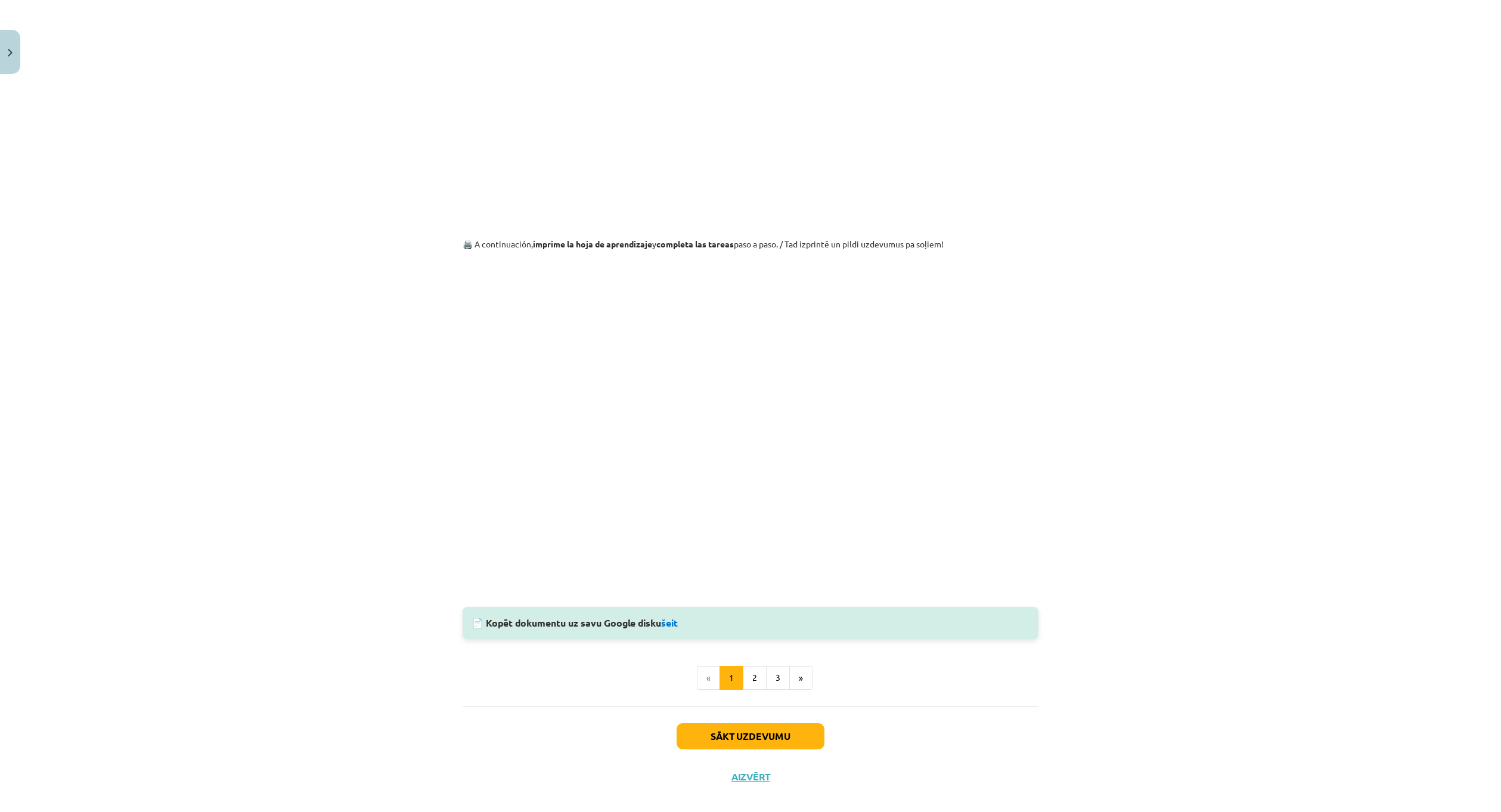
click at [1260, 515] on div "Mācību tēma: Spāņu valodas b1 - 11. klases 1.ieskaites mācību materiāls #3 📝 Te…" at bounding box center [750, 406] width 1501 height 812
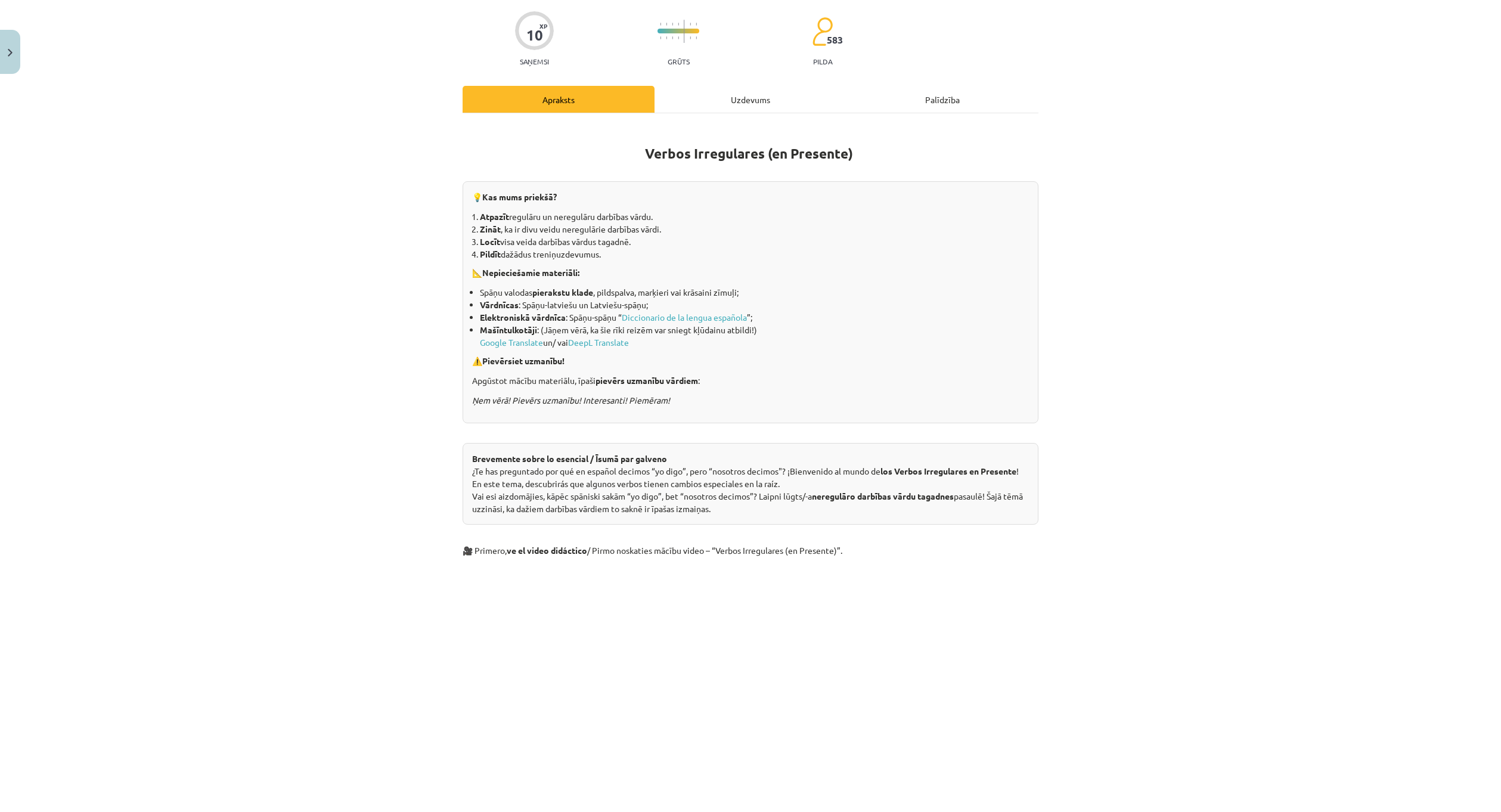
click at [729, 97] on div "Uzdevums" at bounding box center [751, 100] width 192 height 27
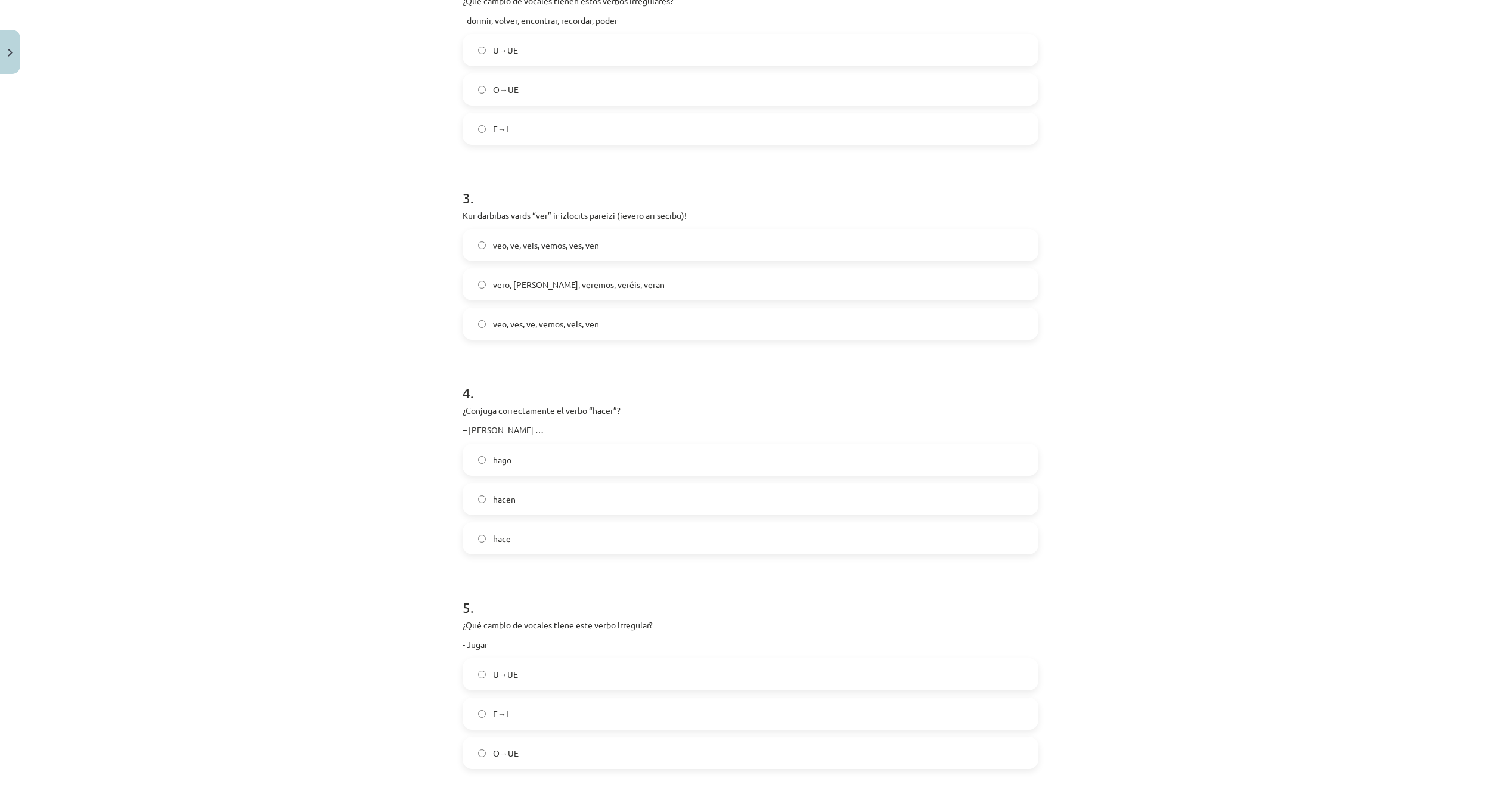
scroll to position [745, 0]
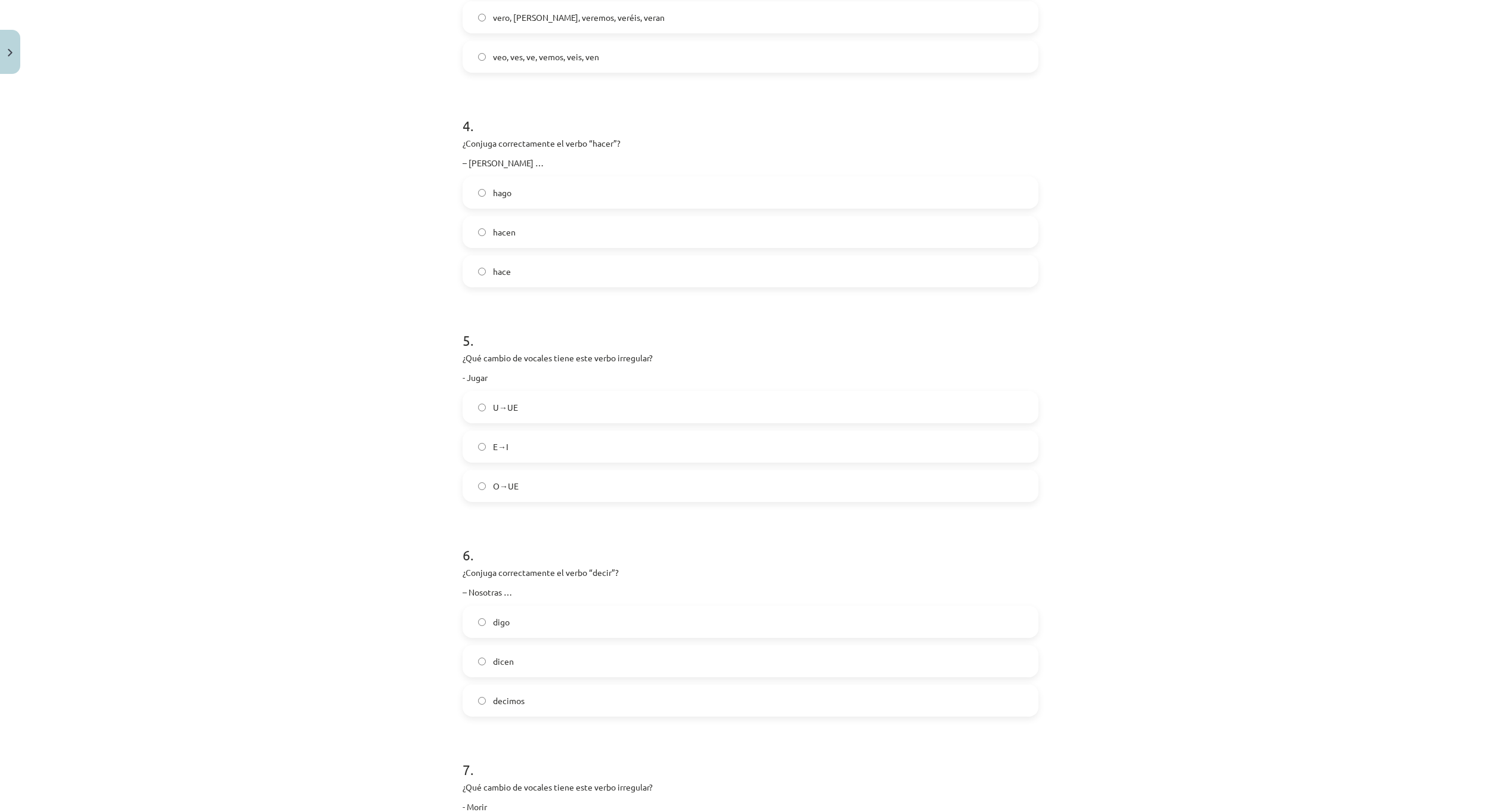
click at [547, 406] on label "U→UE" at bounding box center [750, 407] width 573 height 30
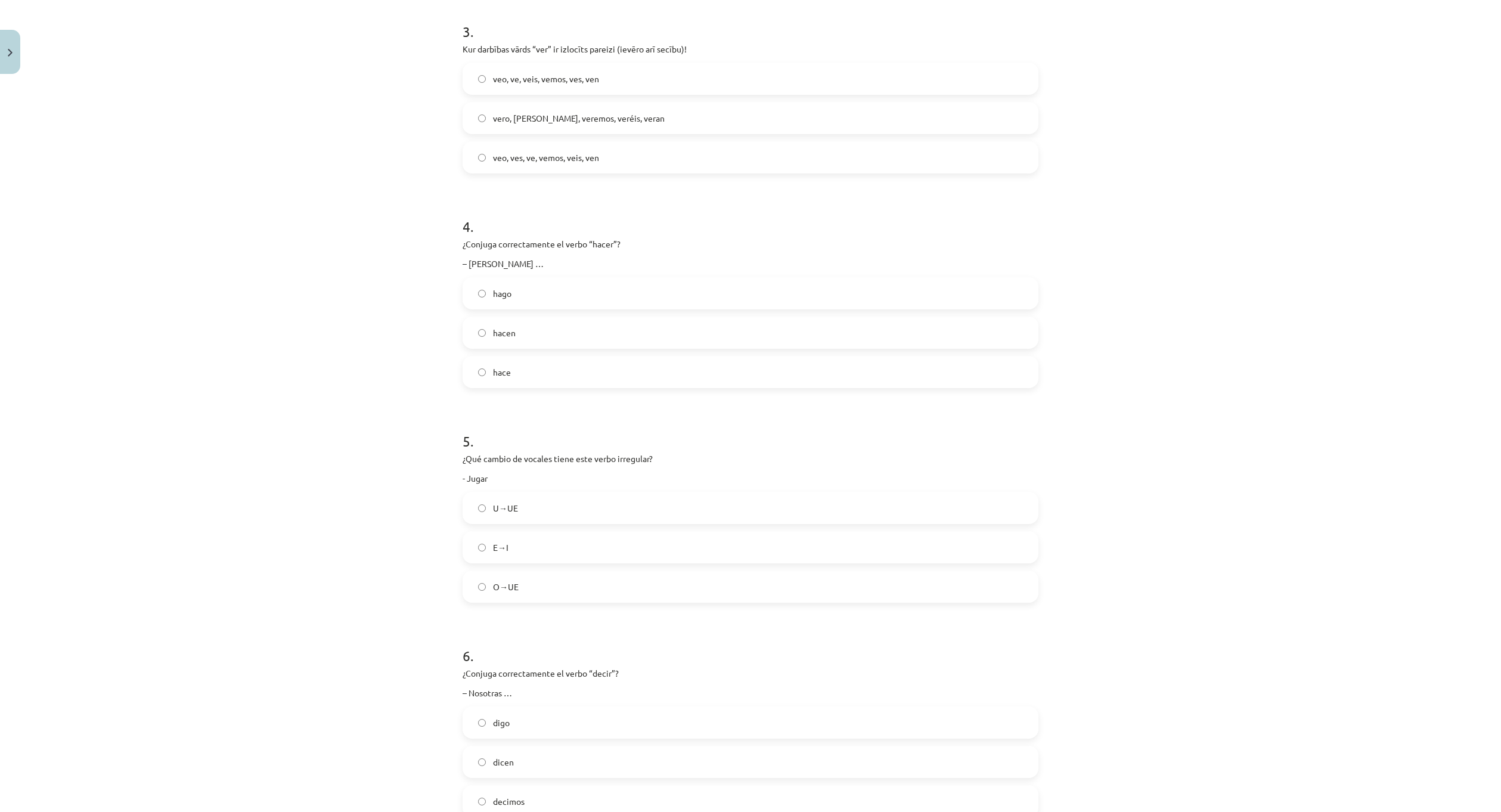
scroll to position [626, 0]
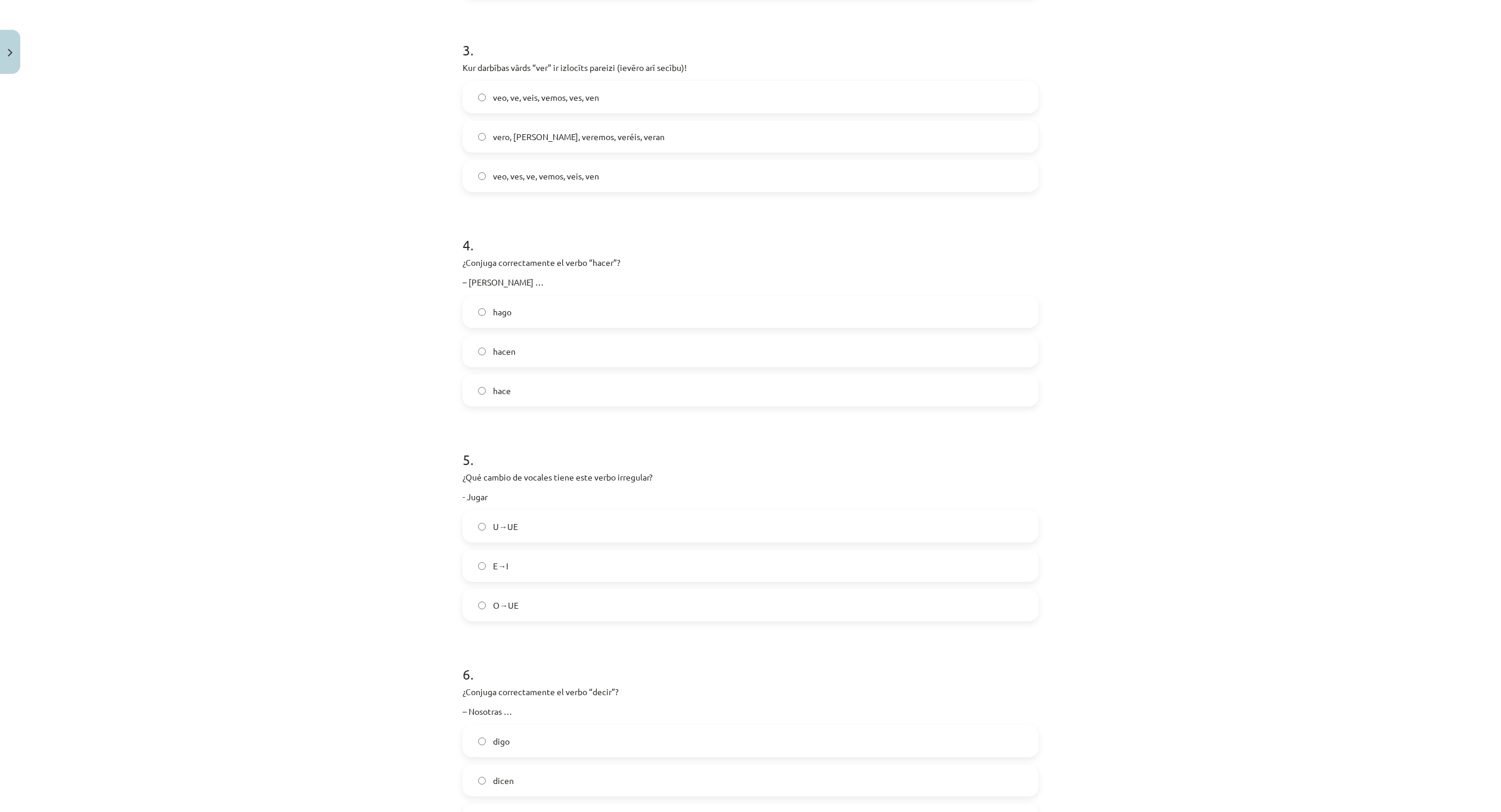
click at [564, 311] on label "hago" at bounding box center [750, 311] width 573 height 30
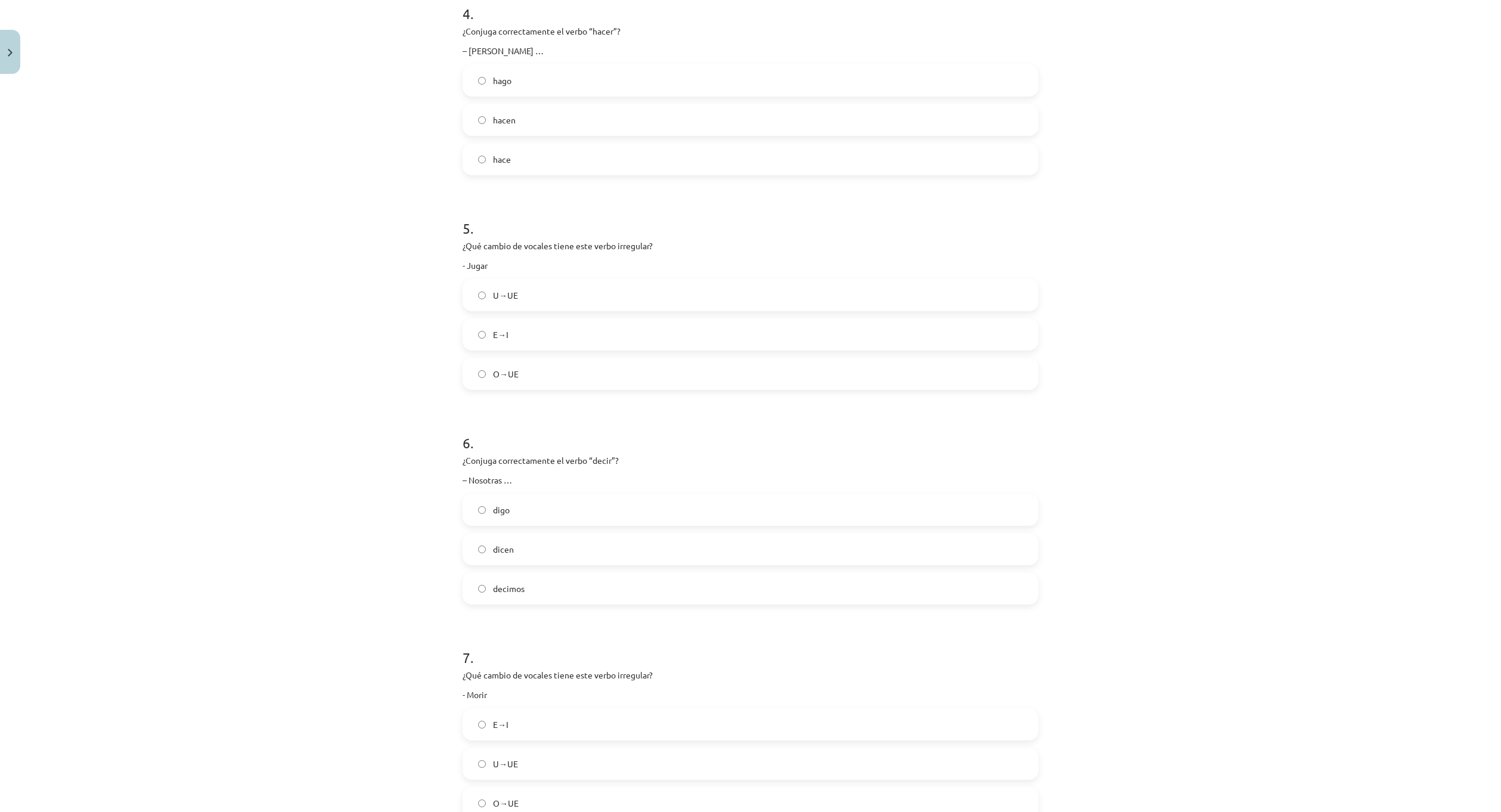
scroll to position [864, 0]
drag, startPoint x: 467, startPoint y: 455, endPoint x: 577, endPoint y: 594, distance: 177.3
click at [577, 594] on div "6 . ¿Conjuga correctamente el verbo “decir”? – Nosotras … digo dicen decimos" at bounding box center [750, 502] width 576 height 190
click at [455, 448] on div "10 XP Saņemsi Grūts 583 pilda Apraksts Uzdevums Palīdzība 1 . ¿Conjuga correcta…" at bounding box center [750, 379] width 590 height 2329
drag, startPoint x: 453, startPoint y: 447, endPoint x: 531, endPoint y: 475, distance: 82.9
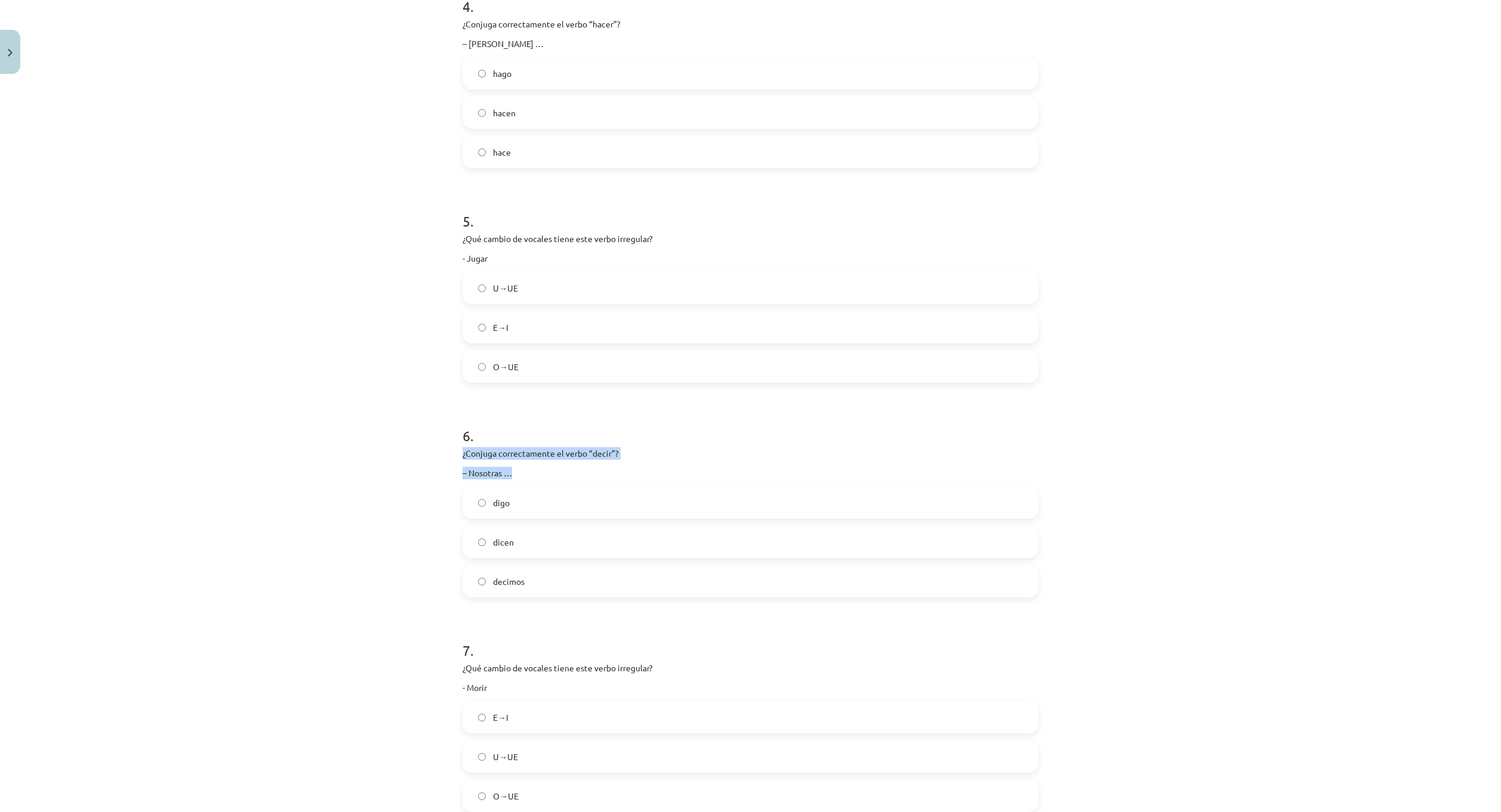
click at [531, 475] on div "10 XP Saņemsi Grūts 583 pilda Apraksts Uzdevums Palīdzība 1 . ¿Conjuga correcta…" at bounding box center [750, 379] width 590 height 2329
click at [575, 587] on label "decimos" at bounding box center [750, 580] width 573 height 30
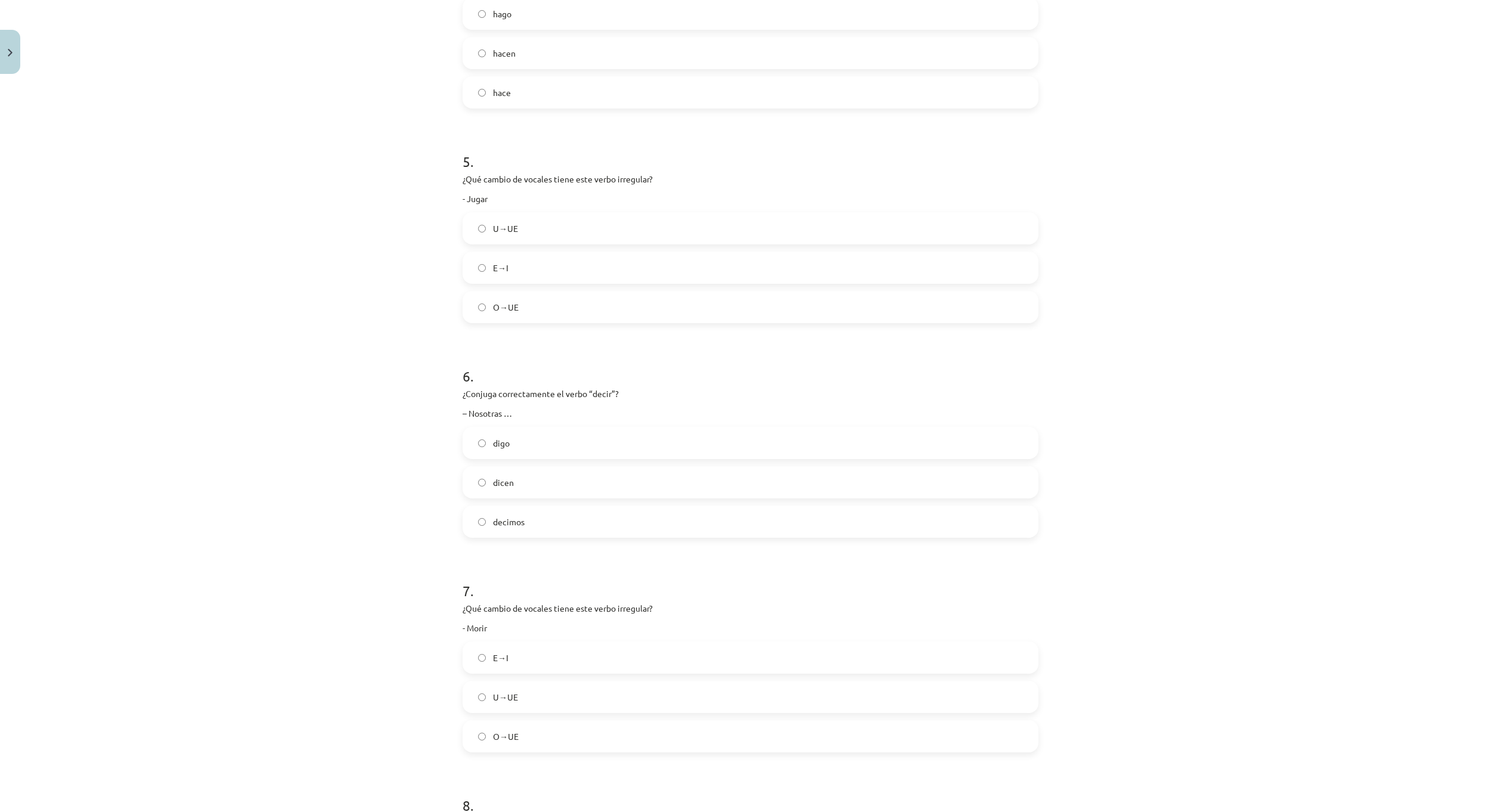
click at [569, 558] on form "1 . ¿Conjuga correctamente el verbo “venir” en todas las personas (en Plural / …" at bounding box center [750, 345] width 576 height 2063
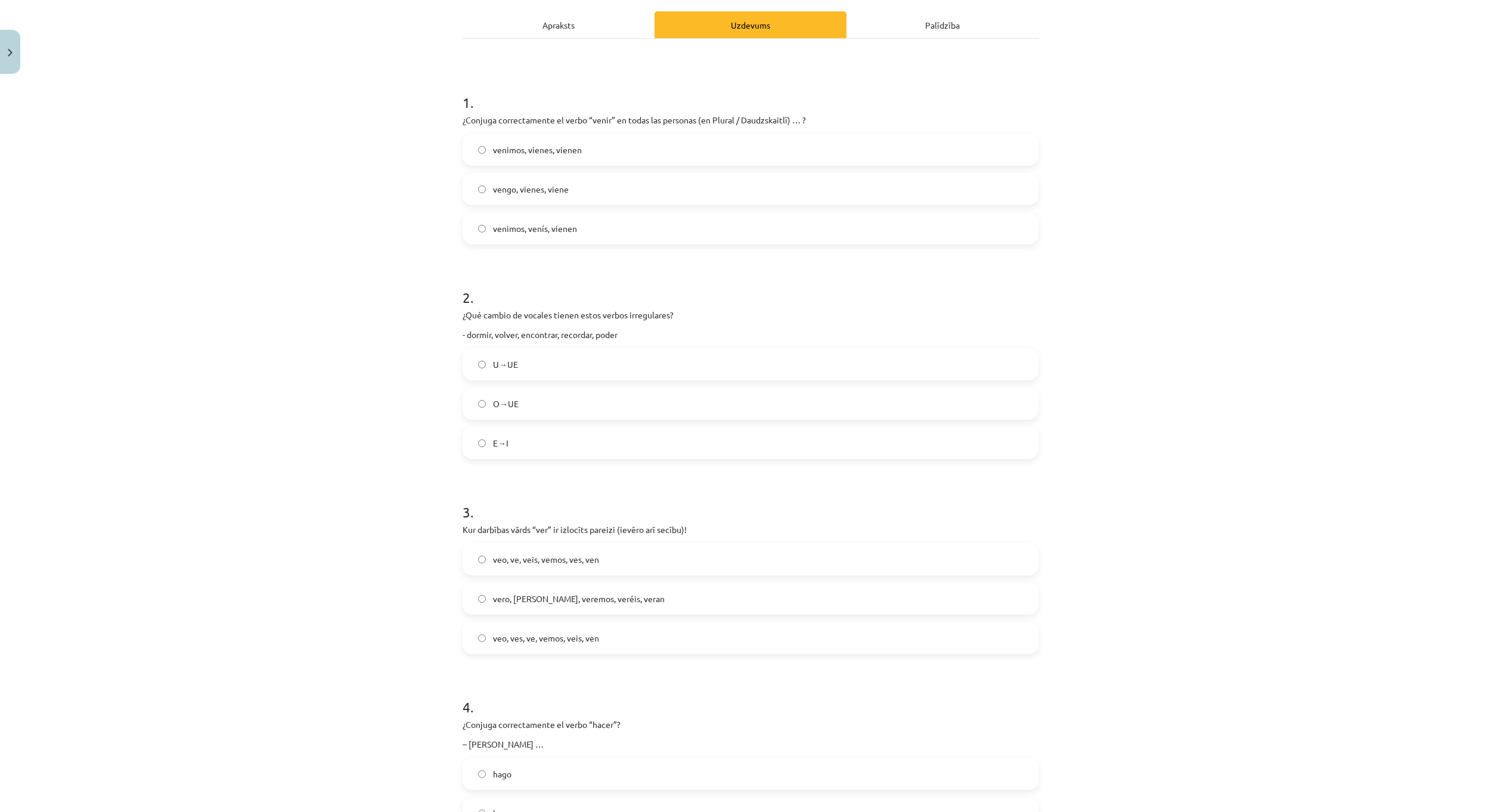
scroll to position [0, 0]
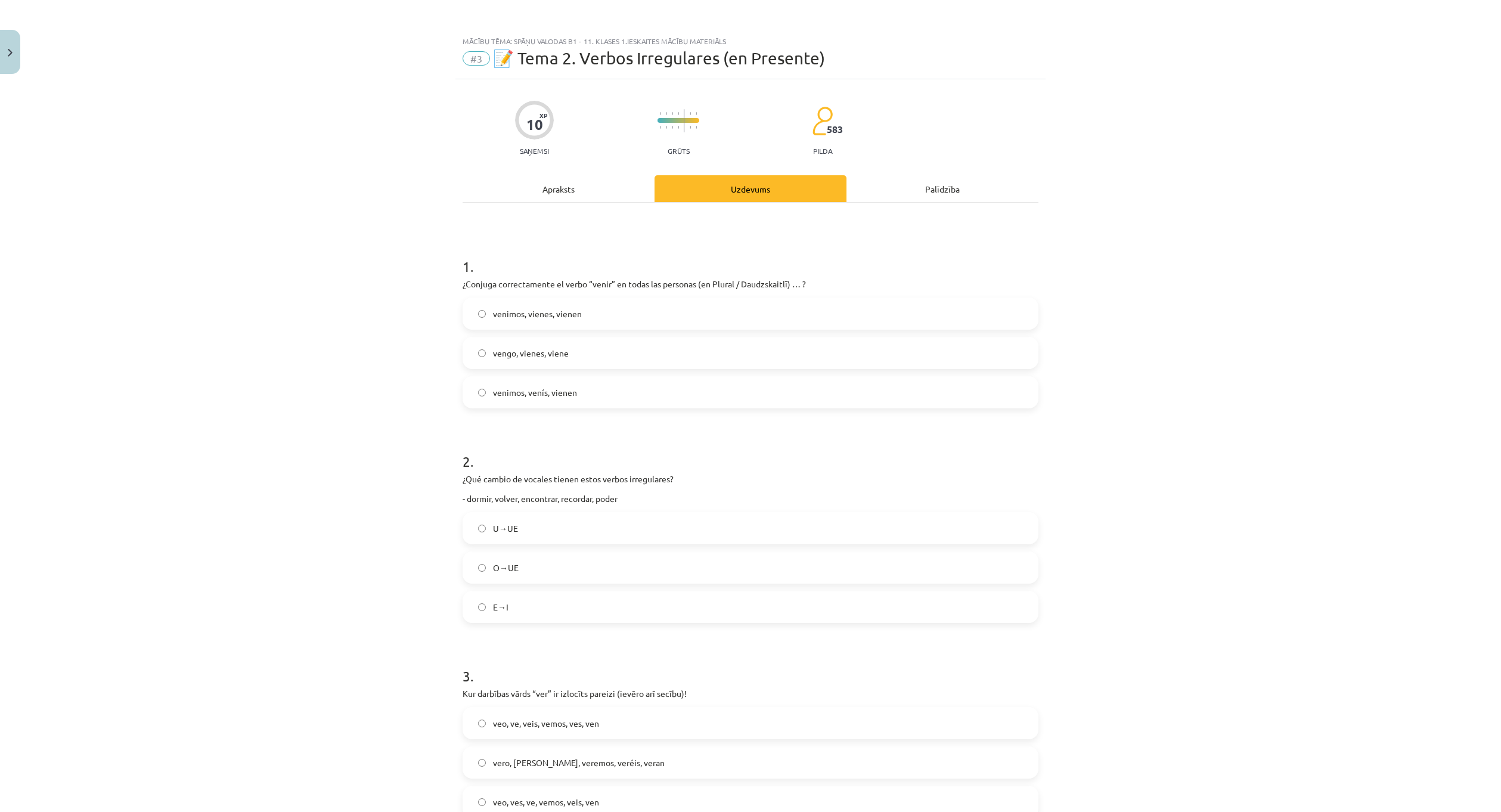
click at [557, 189] on div "Apraksts" at bounding box center [559, 189] width 192 height 27
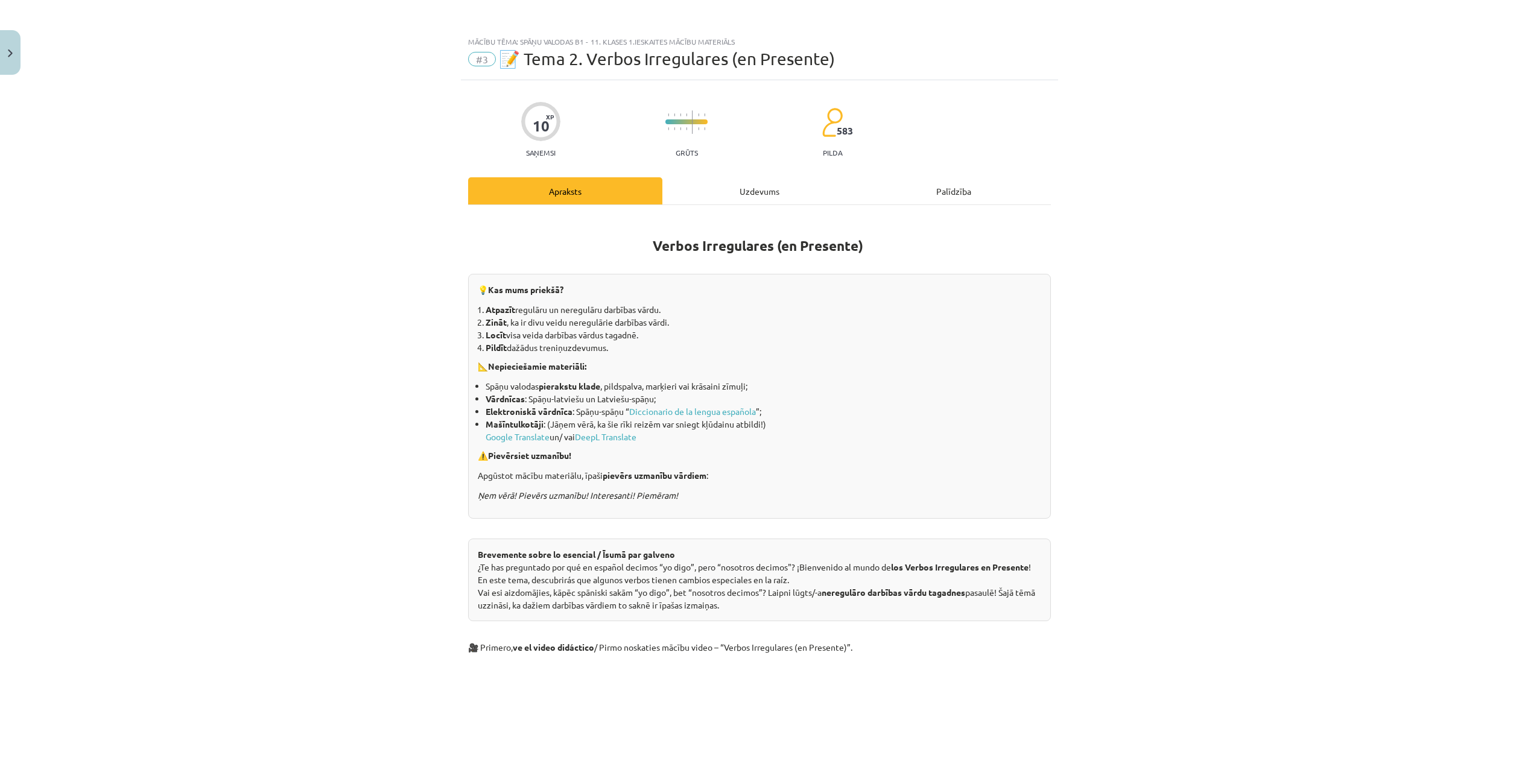
click at [717, 200] on div "Uzdevums" at bounding box center [760, 191] width 195 height 27
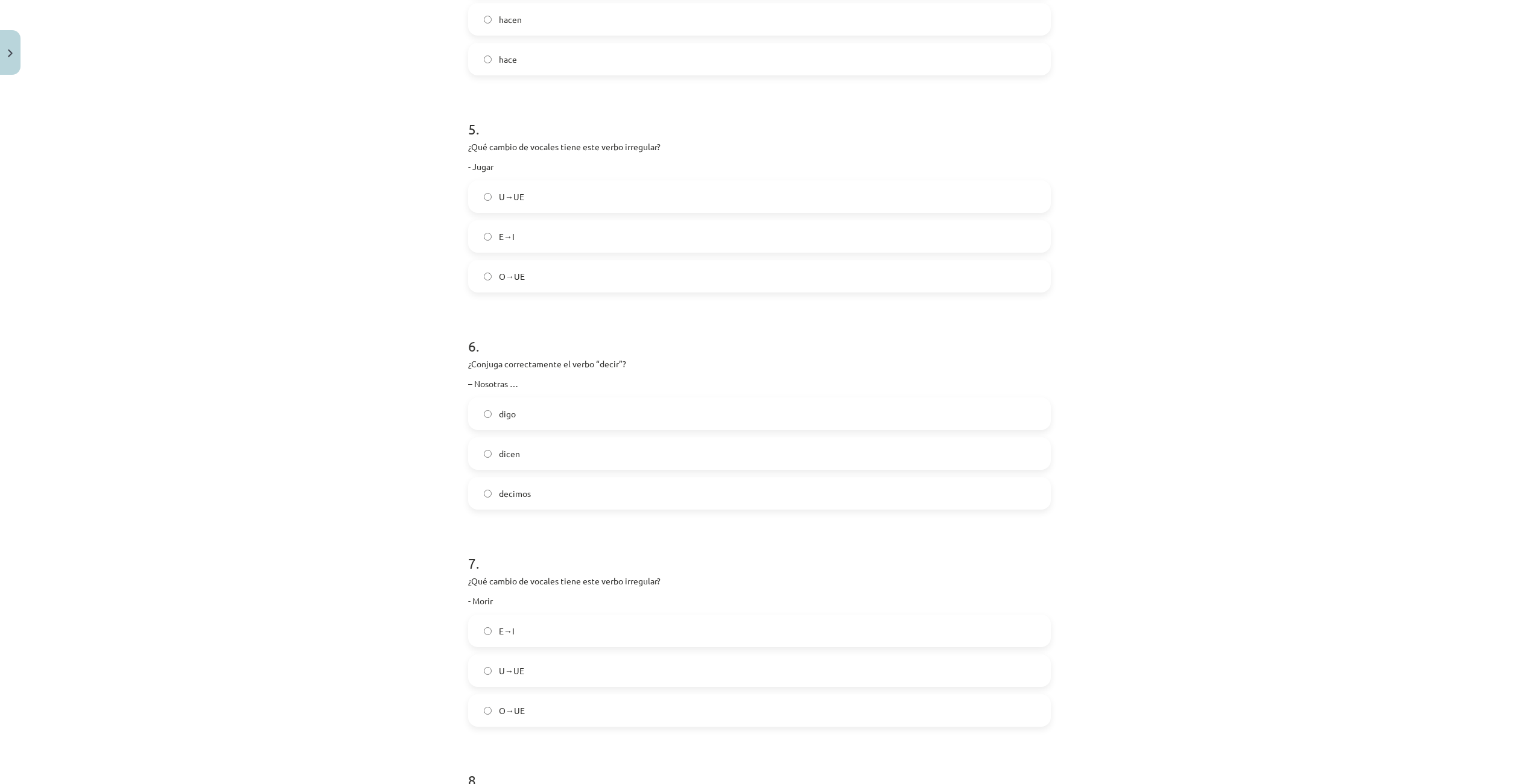
scroll to position [1116, 0]
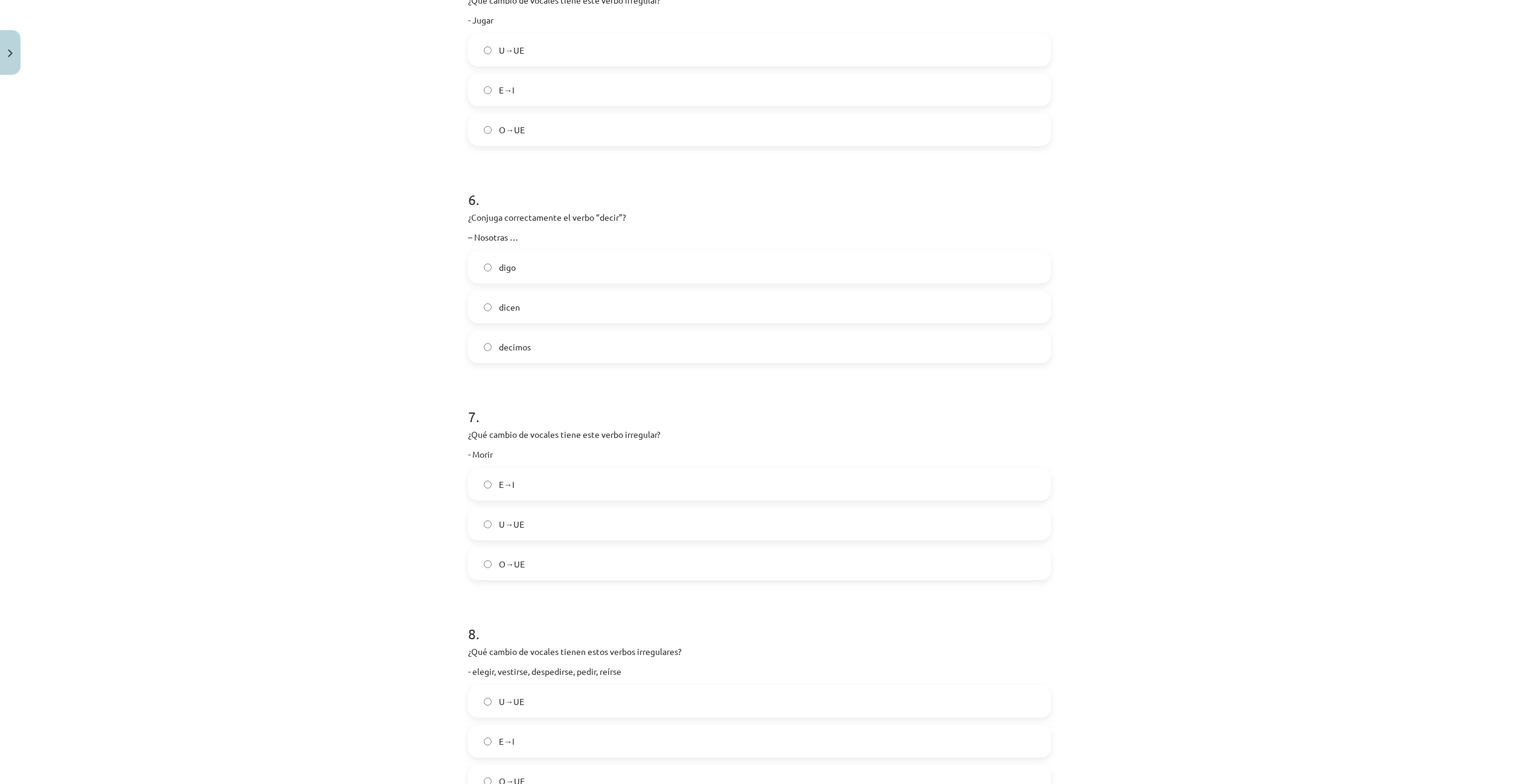
click at [523, 484] on label "E→I" at bounding box center [759, 483] width 580 height 30
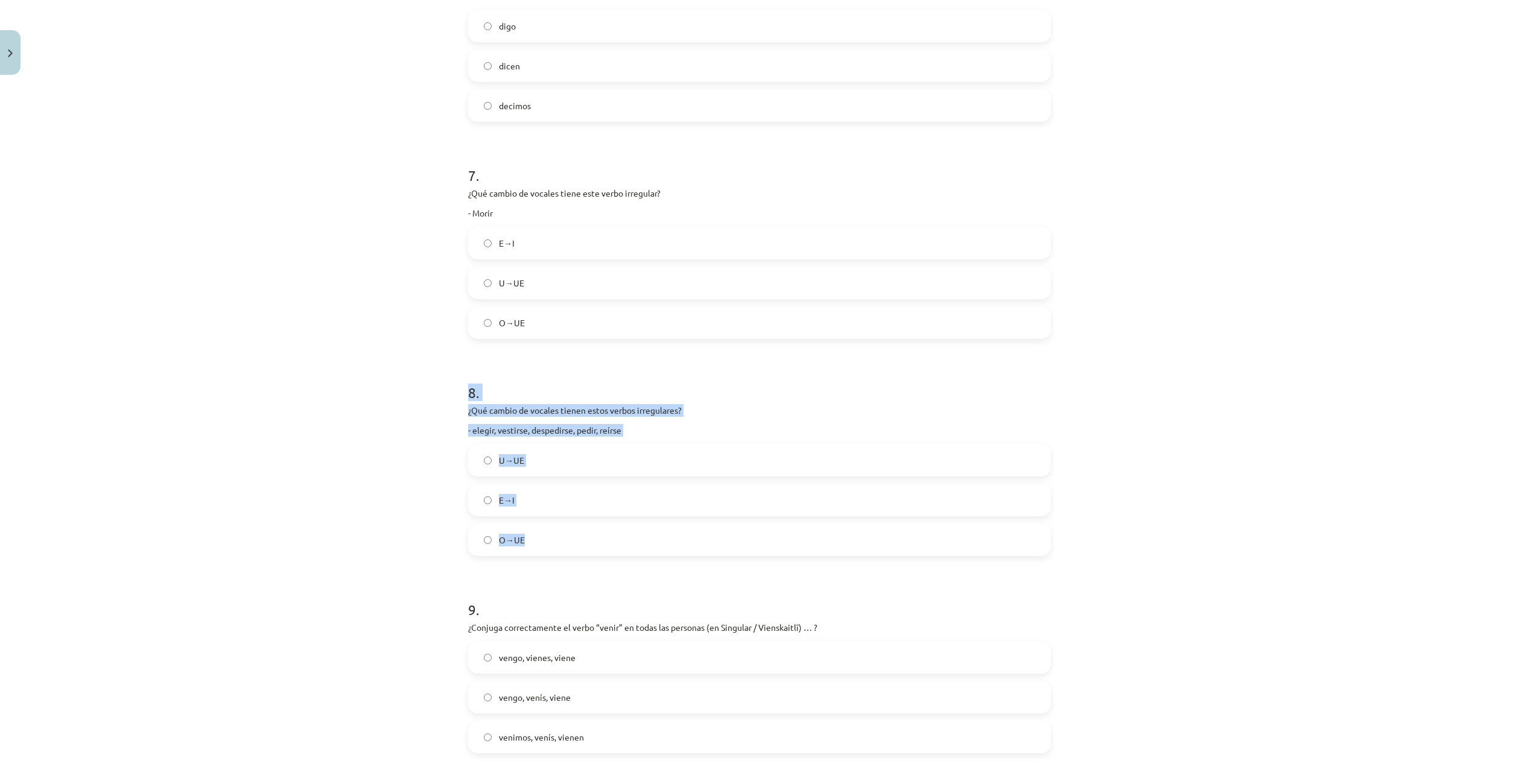
drag, startPoint x: 466, startPoint y: 395, endPoint x: 596, endPoint y: 541, distance: 195.5
copy div "8 . ¿Qué cambio de vocales tienen estos verbos irregulares? - elegir, vestirse,…"
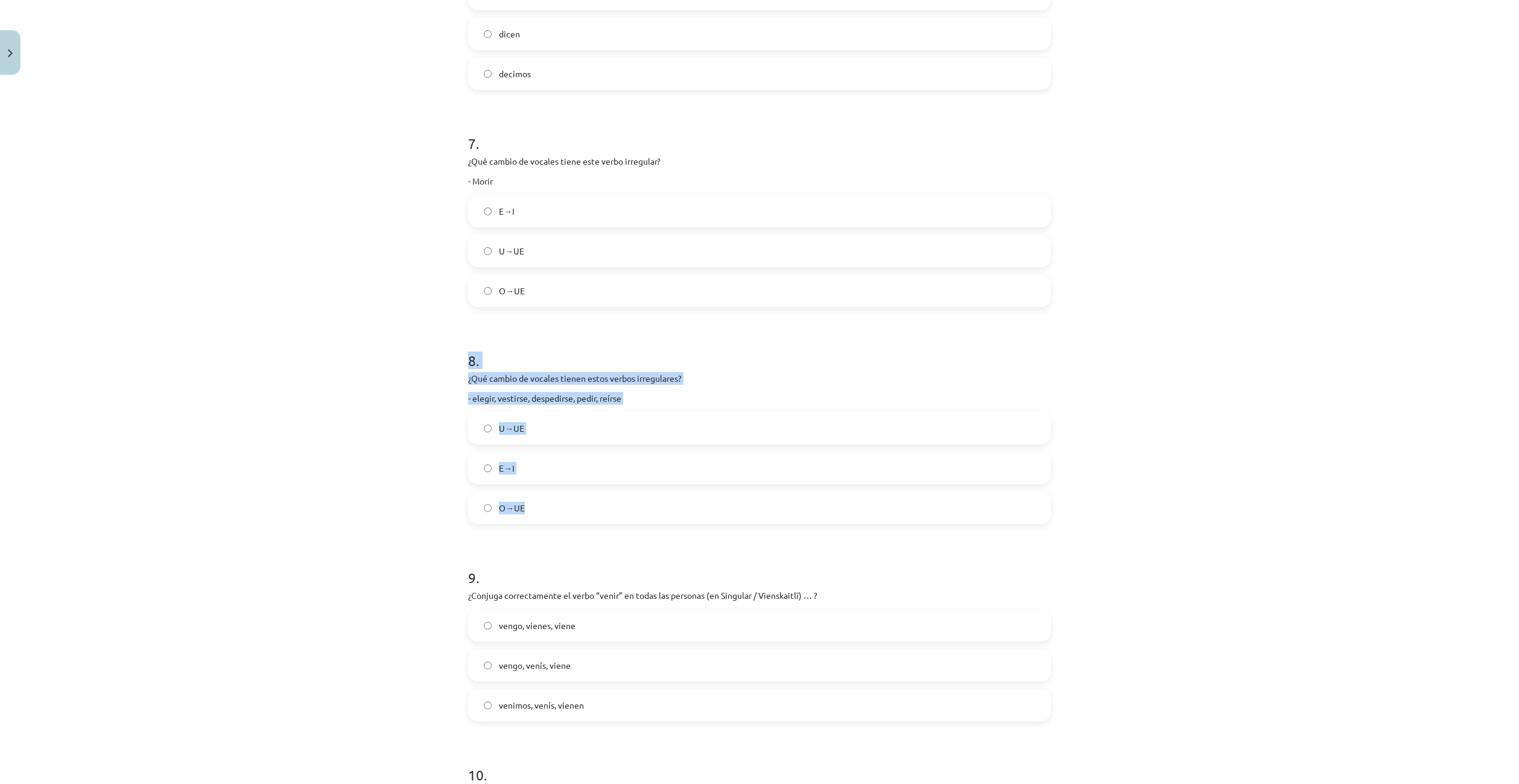
scroll to position [1537, 0]
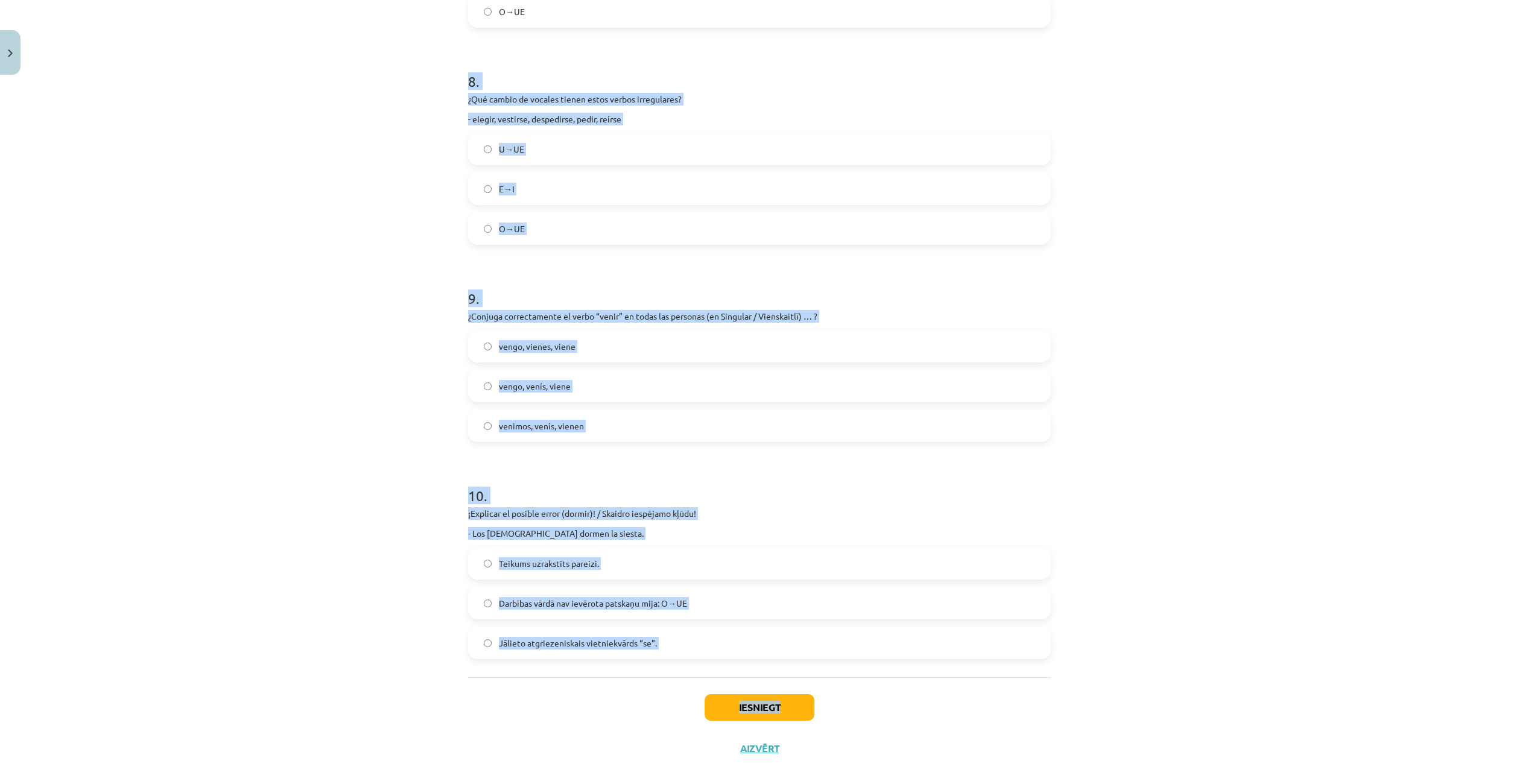
scroll to position [1682, 0]
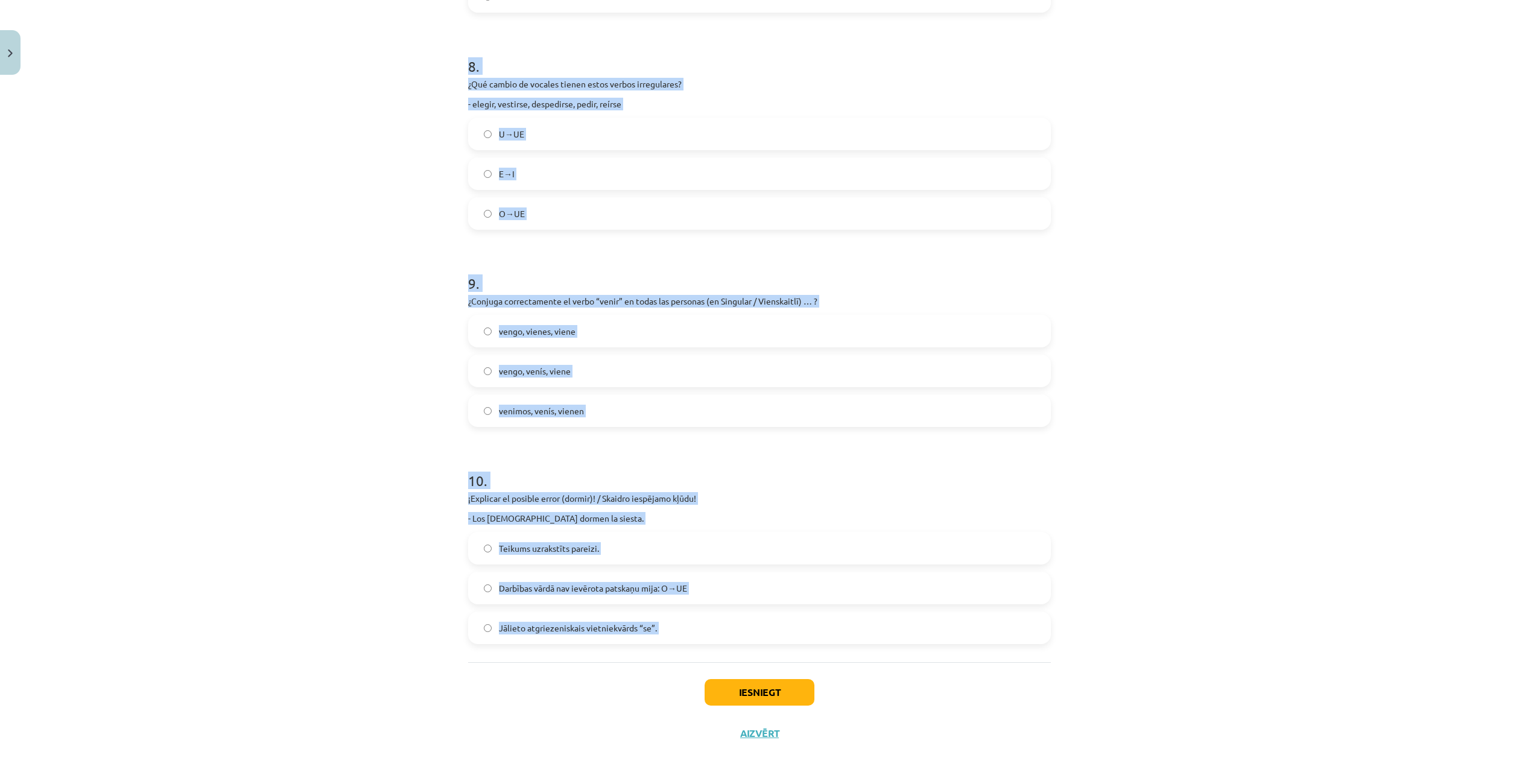
drag, startPoint x: 514, startPoint y: 291, endPoint x: 702, endPoint y: 630, distance: 387.6
click at [468, 270] on h1 "9 ." at bounding box center [759, 272] width 583 height 37
click at [514, 174] on label "E→I" at bounding box center [759, 174] width 580 height 30
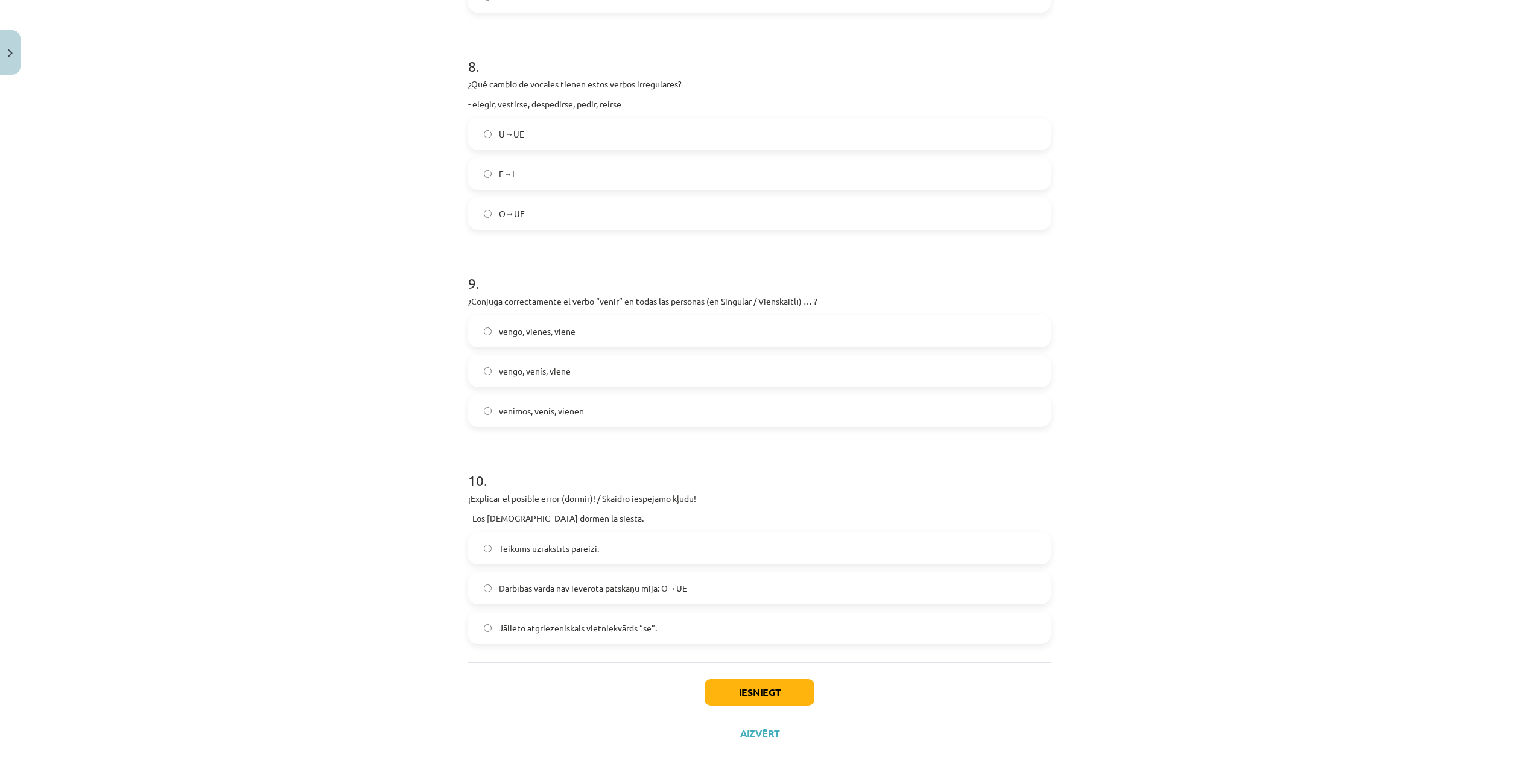
click at [548, 257] on h1 "9 ." at bounding box center [759, 272] width 583 height 37
click at [609, 335] on label "vengo, vienes, viene" at bounding box center [759, 331] width 580 height 30
click at [569, 362] on label "vengo, venís, viene" at bounding box center [759, 371] width 580 height 30
drag, startPoint x: 541, startPoint y: 331, endPoint x: 554, endPoint y: 332, distance: 13.0
click at [541, 331] on span "vengo, vienes, viene" at bounding box center [537, 332] width 76 height 13
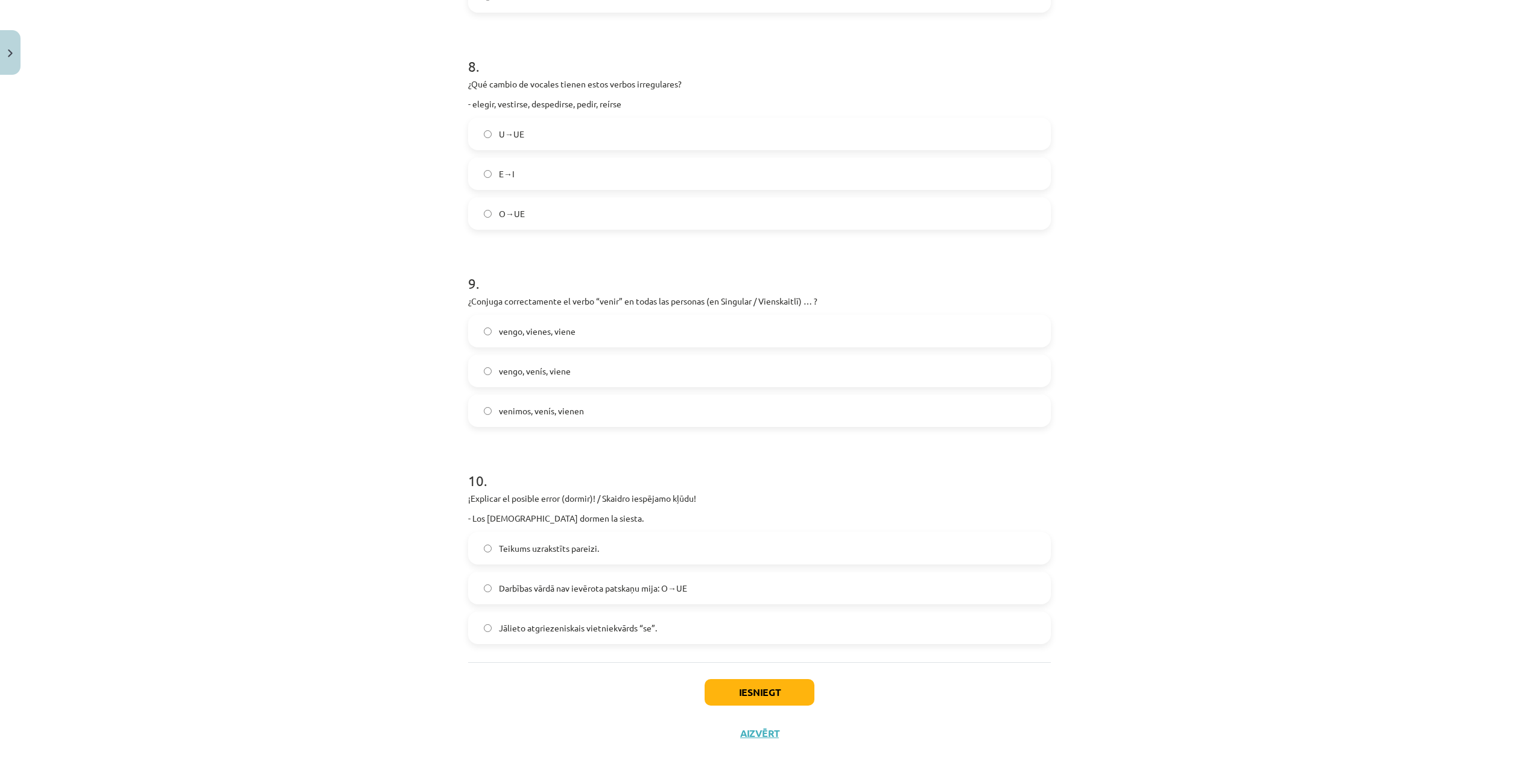
drag, startPoint x: 585, startPoint y: 454, endPoint x: 589, endPoint y: 461, distance: 8.1
click at [585, 454] on h1 "10 ." at bounding box center [759, 469] width 583 height 37
click at [620, 590] on span "Darbības vārdā nav ievērota patskaņu mija: O→UE" at bounding box center [593, 588] width 188 height 13
click at [749, 696] on button "Iesniegt" at bounding box center [759, 691] width 110 height 26
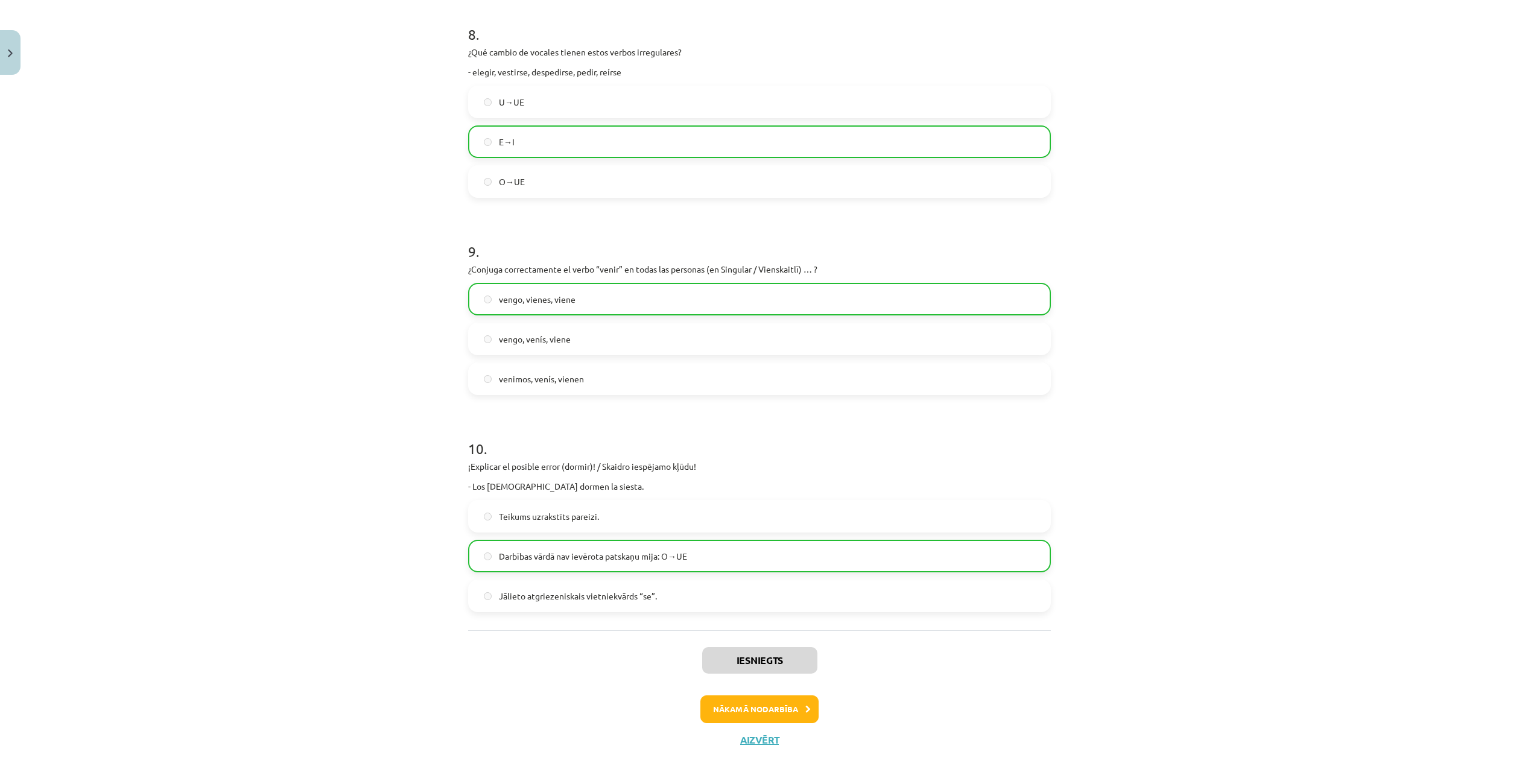
scroll to position [1722, 0]
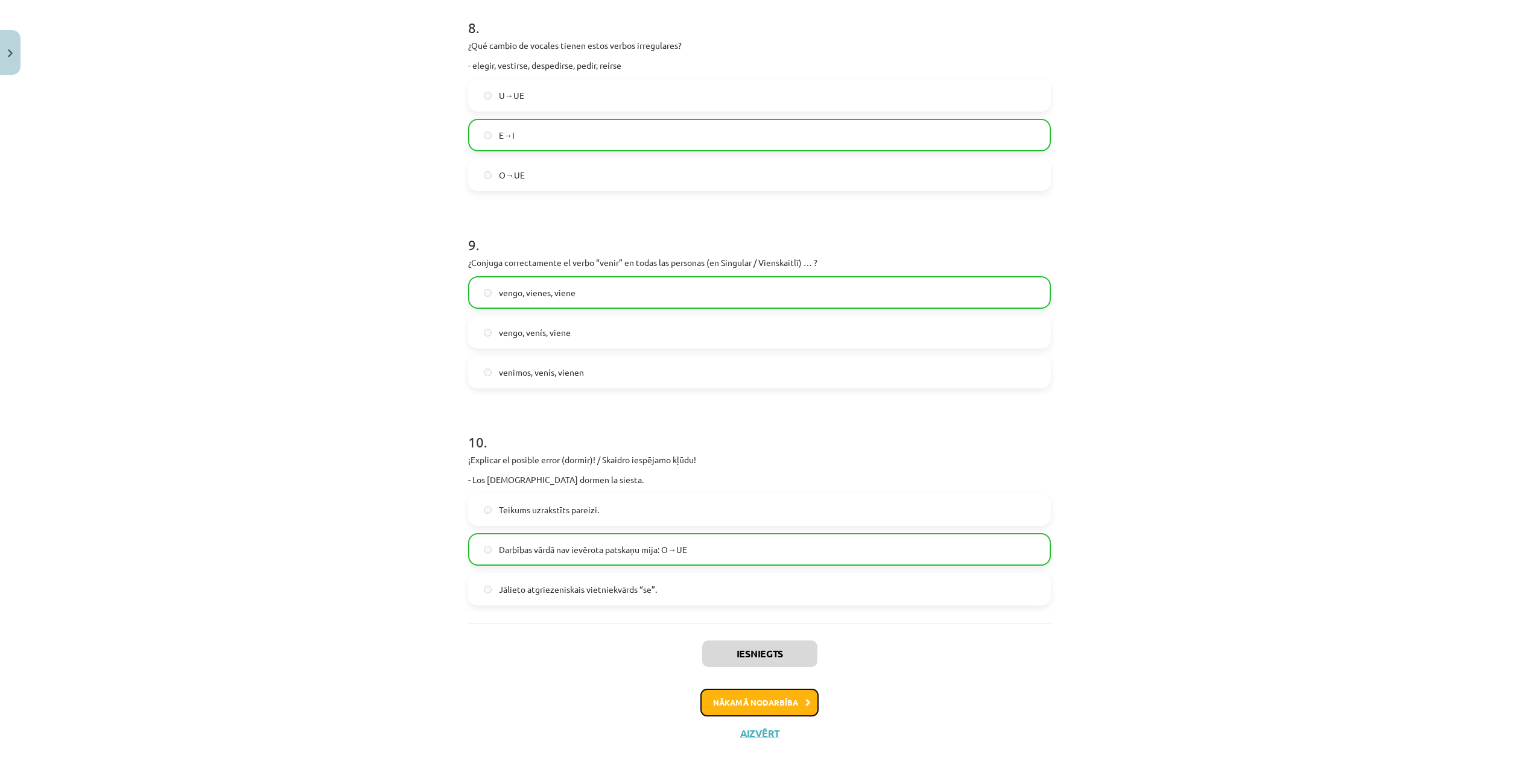
click at [773, 698] on button "Nākamā nodarbība" at bounding box center [759, 702] width 118 height 28
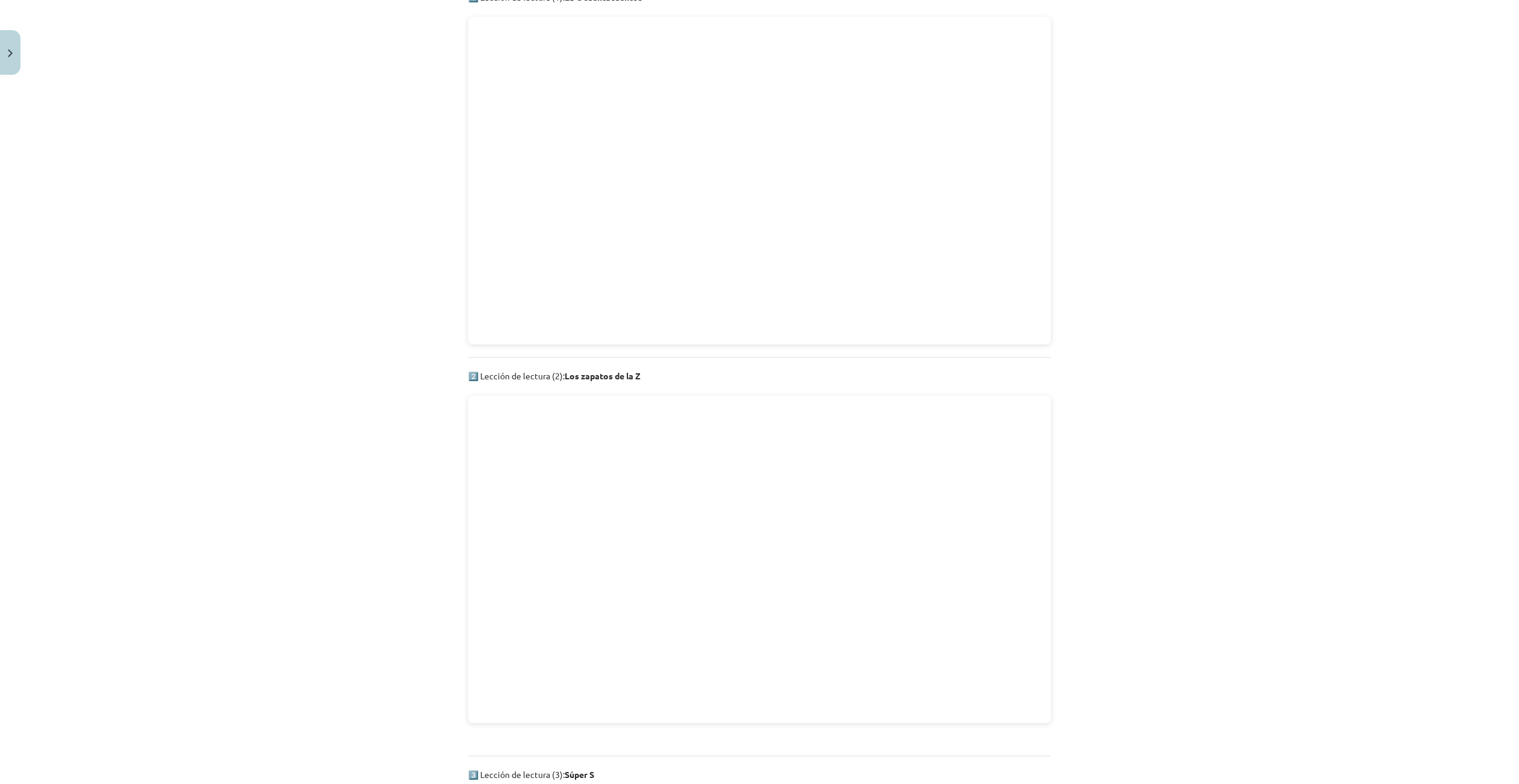
scroll to position [973, 0]
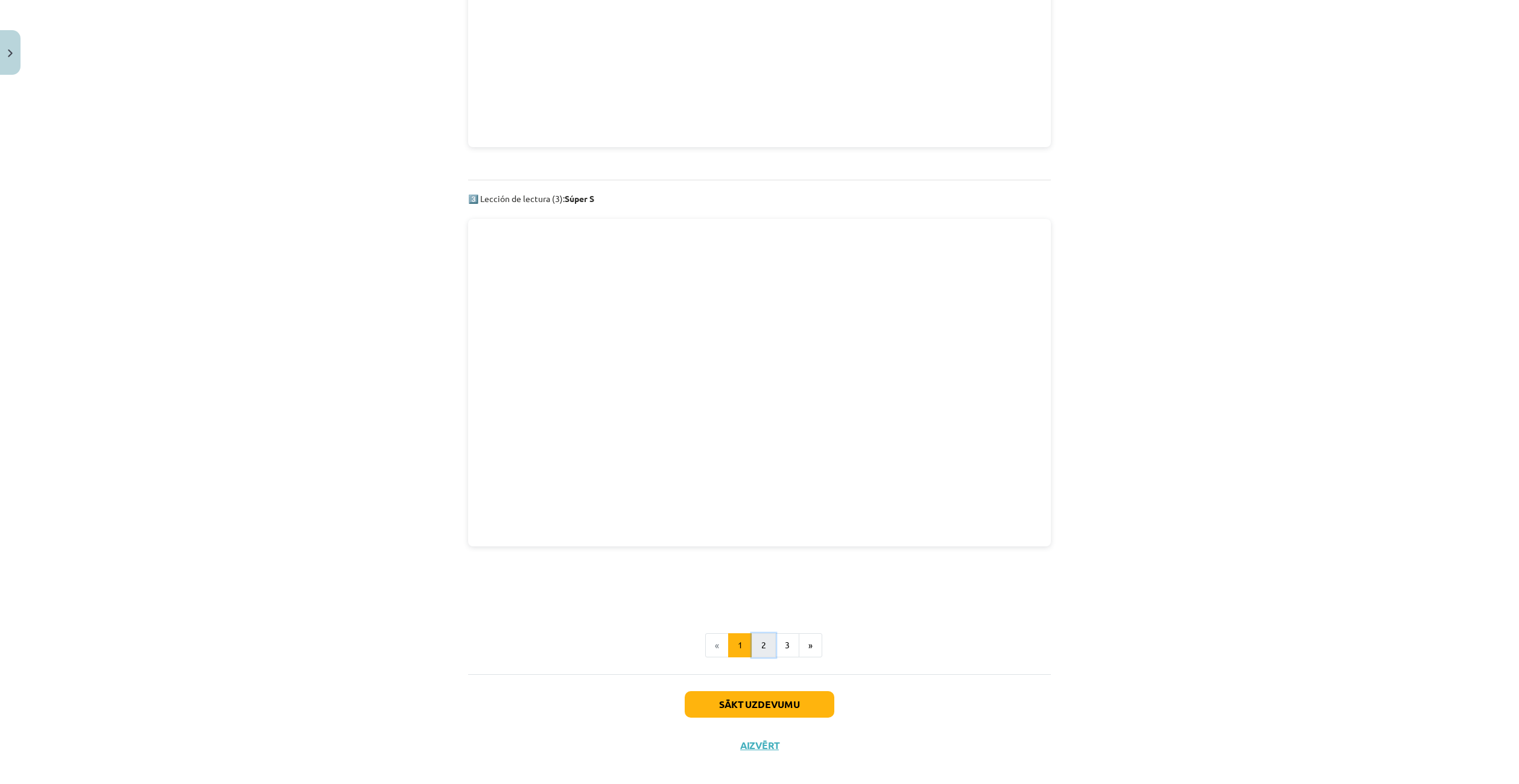
click at [766, 637] on button "2" at bounding box center [764, 645] width 25 height 25
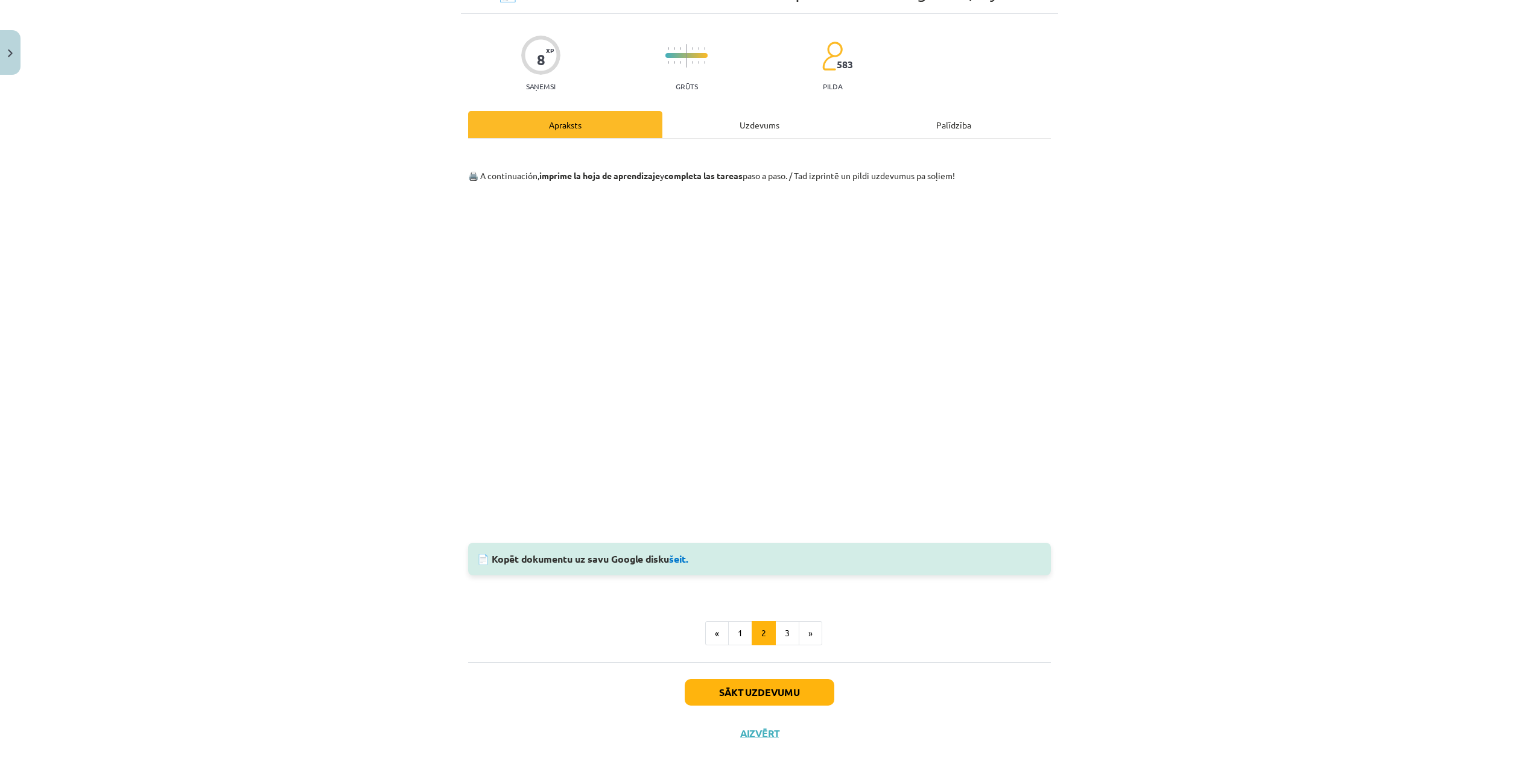
click at [735, 128] on div "Uzdevums" at bounding box center [760, 124] width 195 height 27
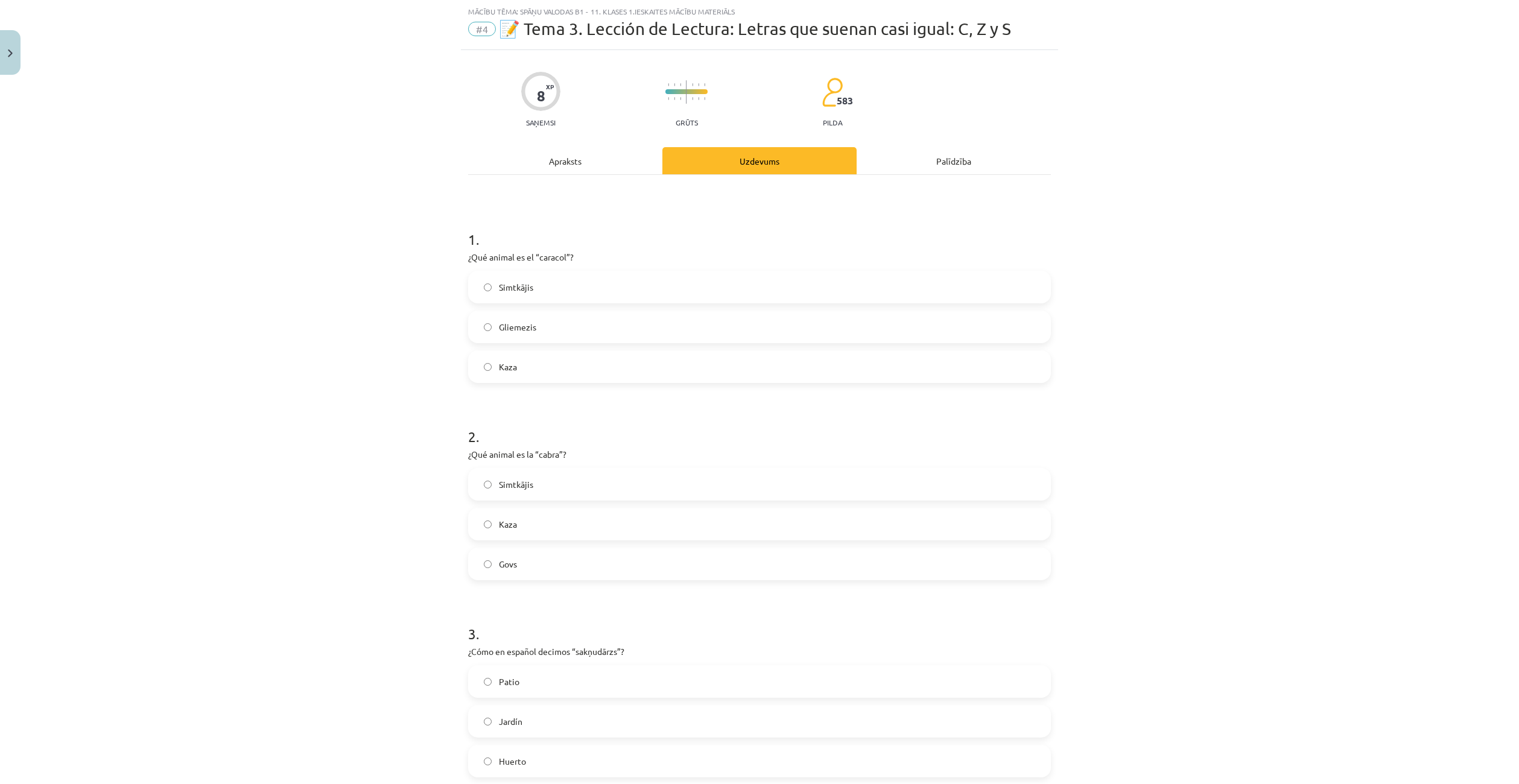
click at [569, 156] on div "Apraksts" at bounding box center [565, 161] width 195 height 27
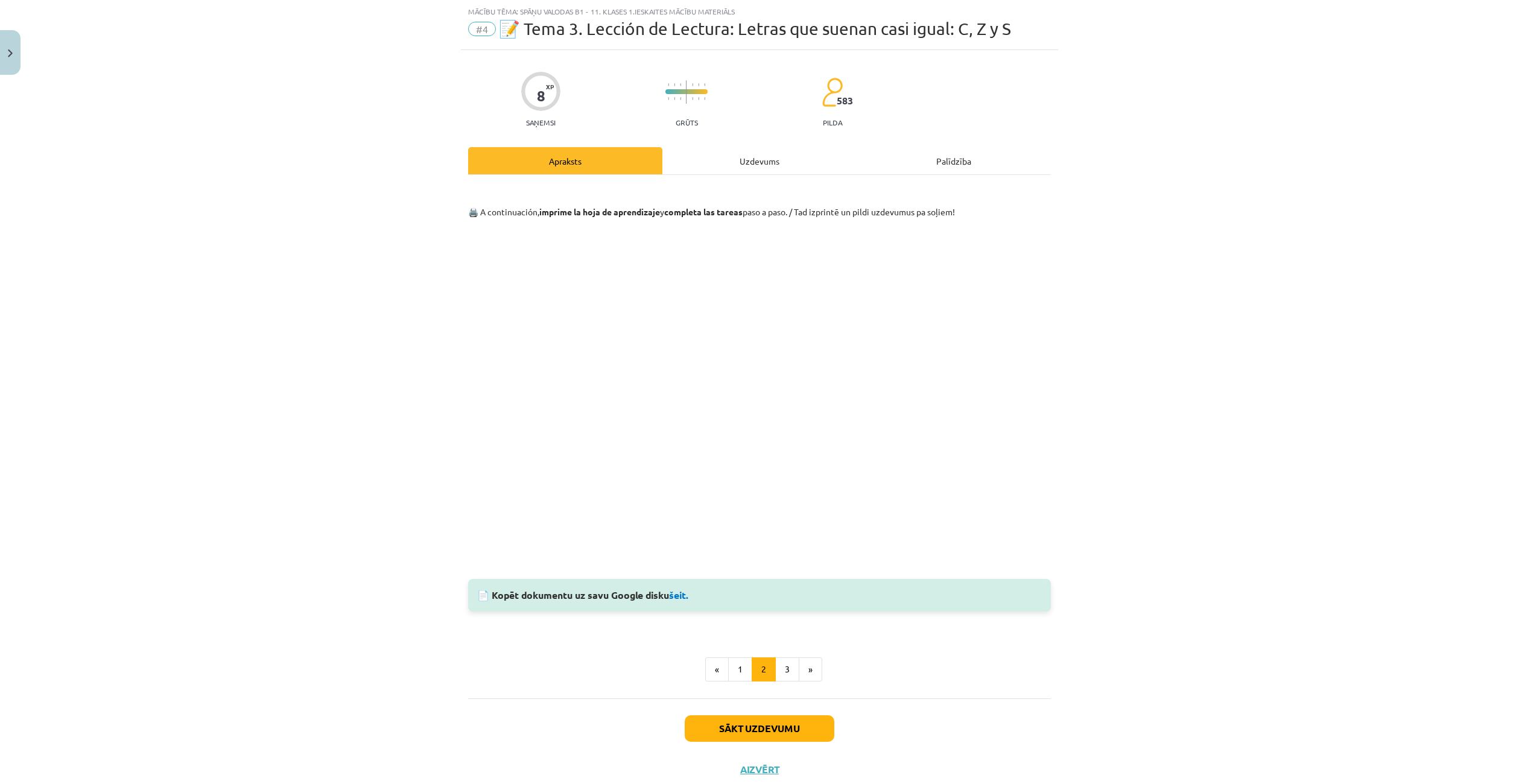
click at [745, 161] on div "Uzdevums" at bounding box center [760, 161] width 195 height 27
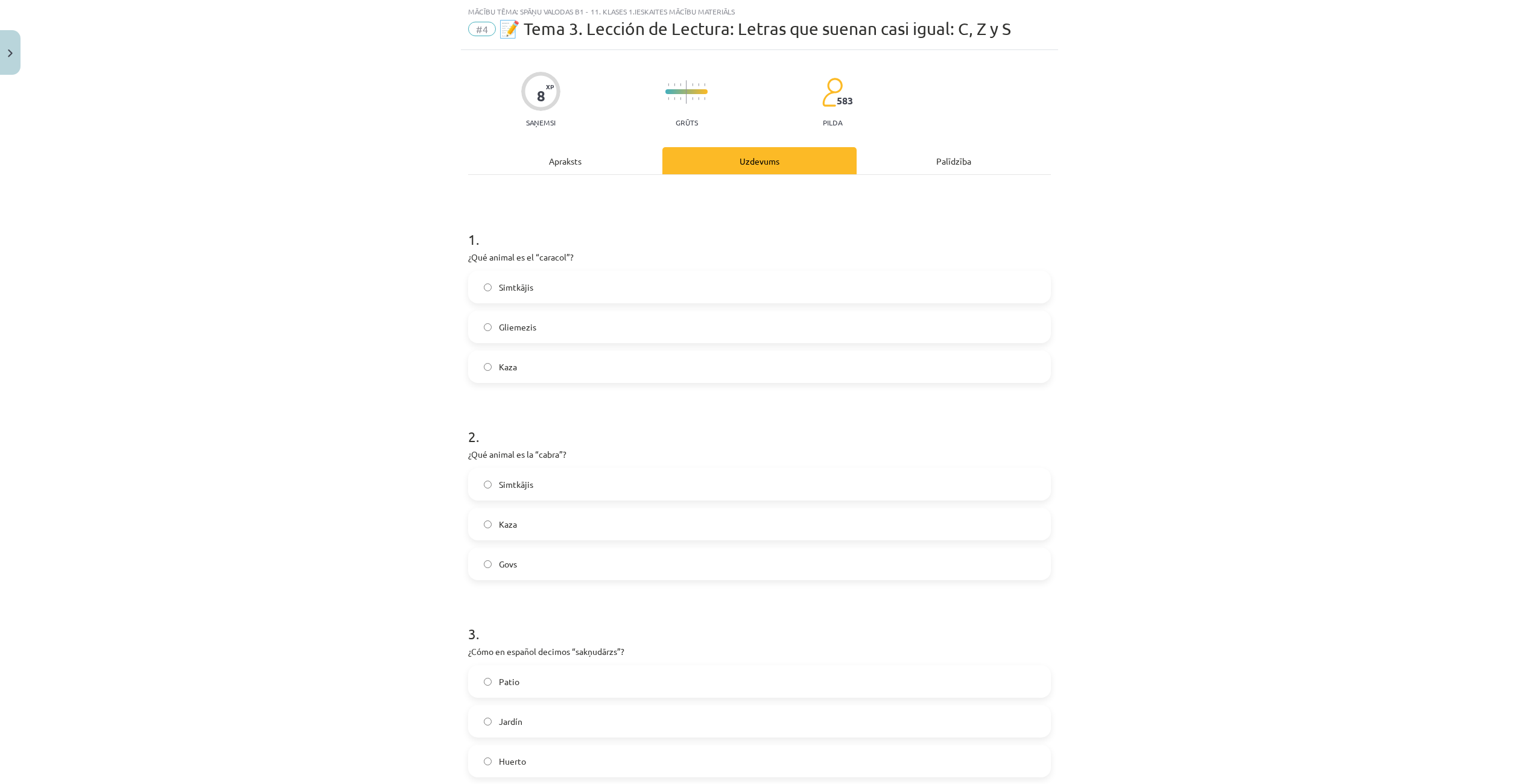
click at [545, 327] on label "Gliemezis" at bounding box center [759, 326] width 580 height 30
click at [541, 553] on label "Govs" at bounding box center [759, 563] width 580 height 30
click at [560, 161] on div "Apraksts" at bounding box center [565, 161] width 195 height 27
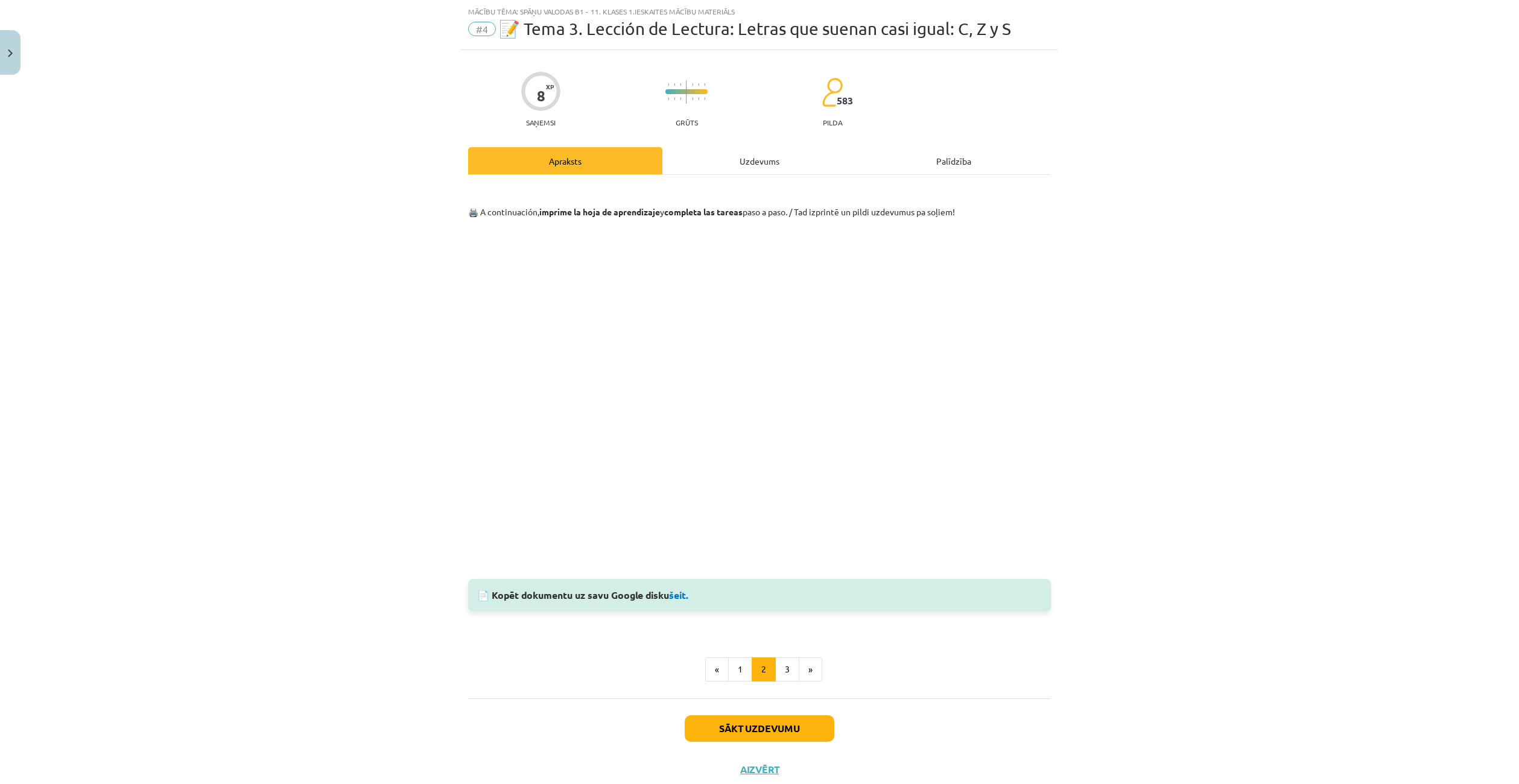
click at [747, 157] on div "Uzdevums" at bounding box center [760, 161] width 195 height 27
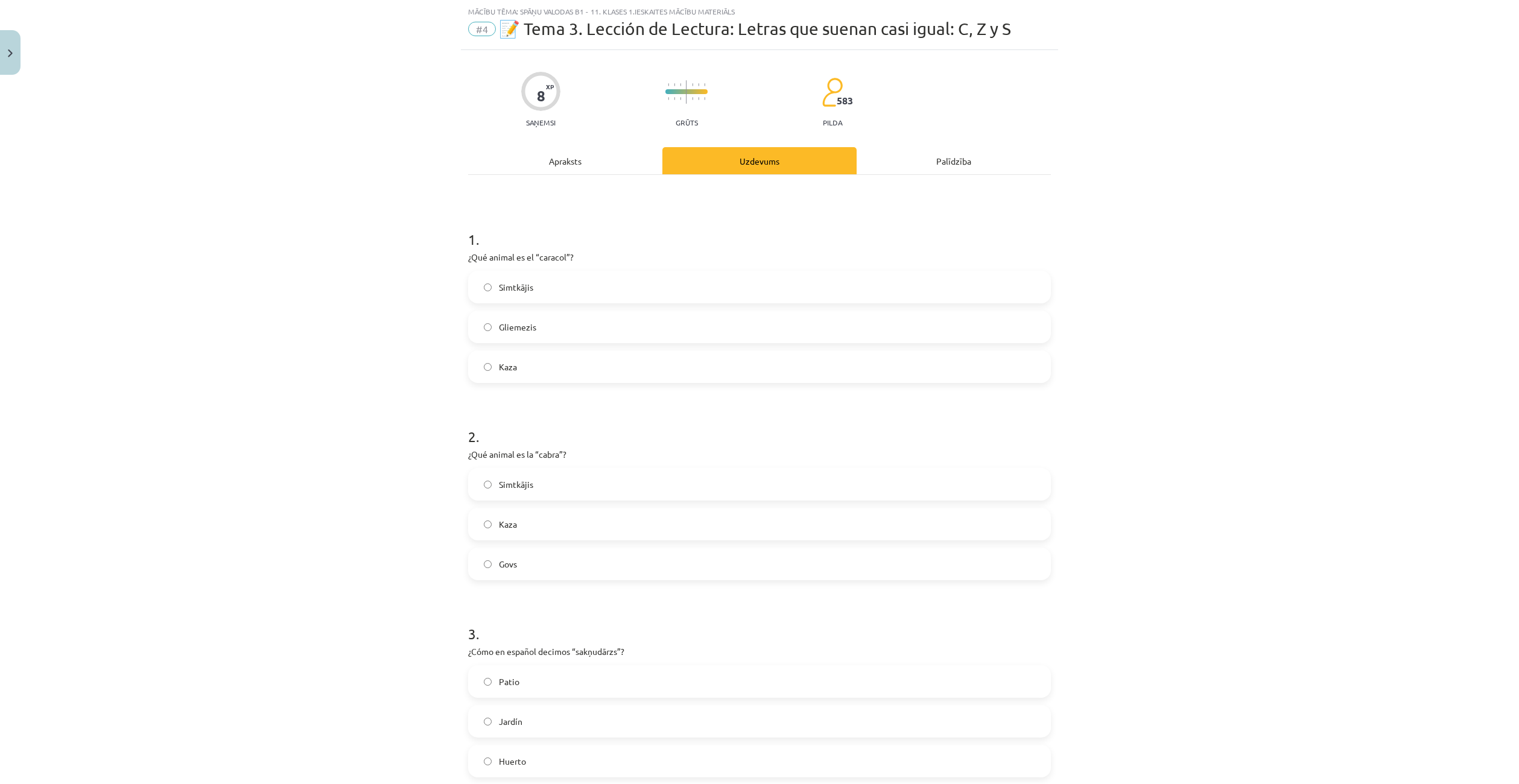
click at [541, 512] on label "Kaza" at bounding box center [759, 523] width 580 height 30
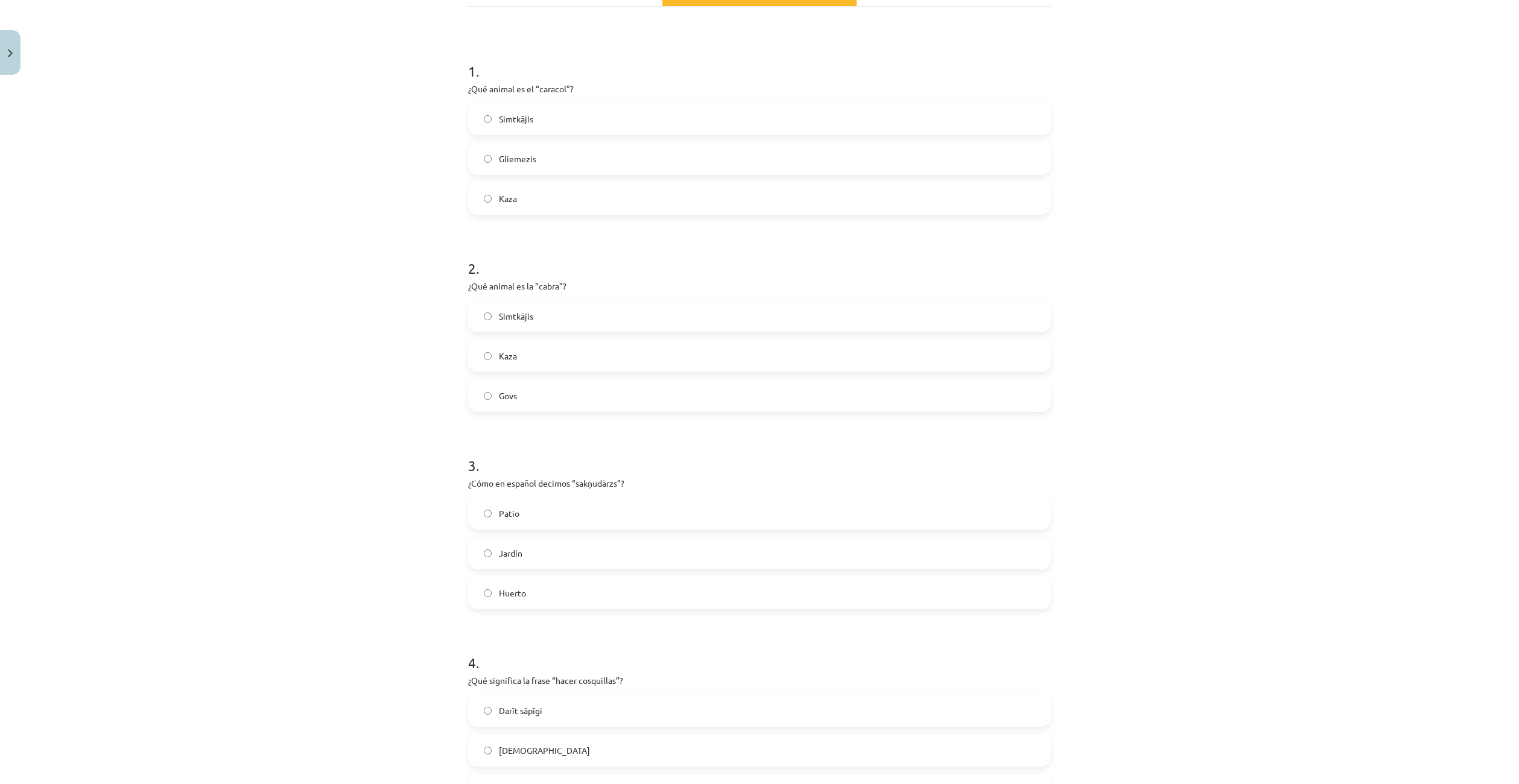
scroll to position [211, 0]
click at [569, 538] on label "Jardín" at bounding box center [759, 540] width 580 height 30
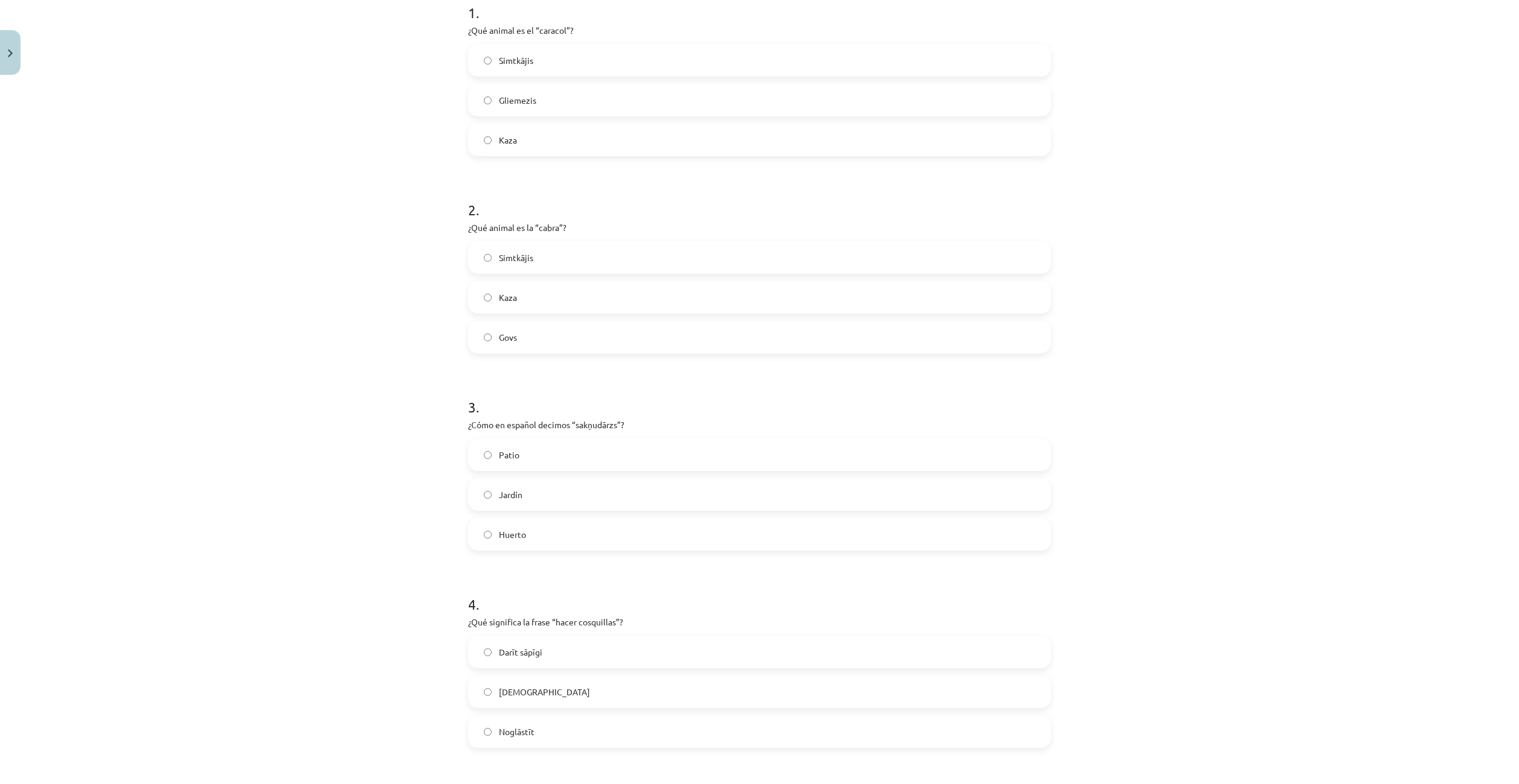
scroll to position [0, 0]
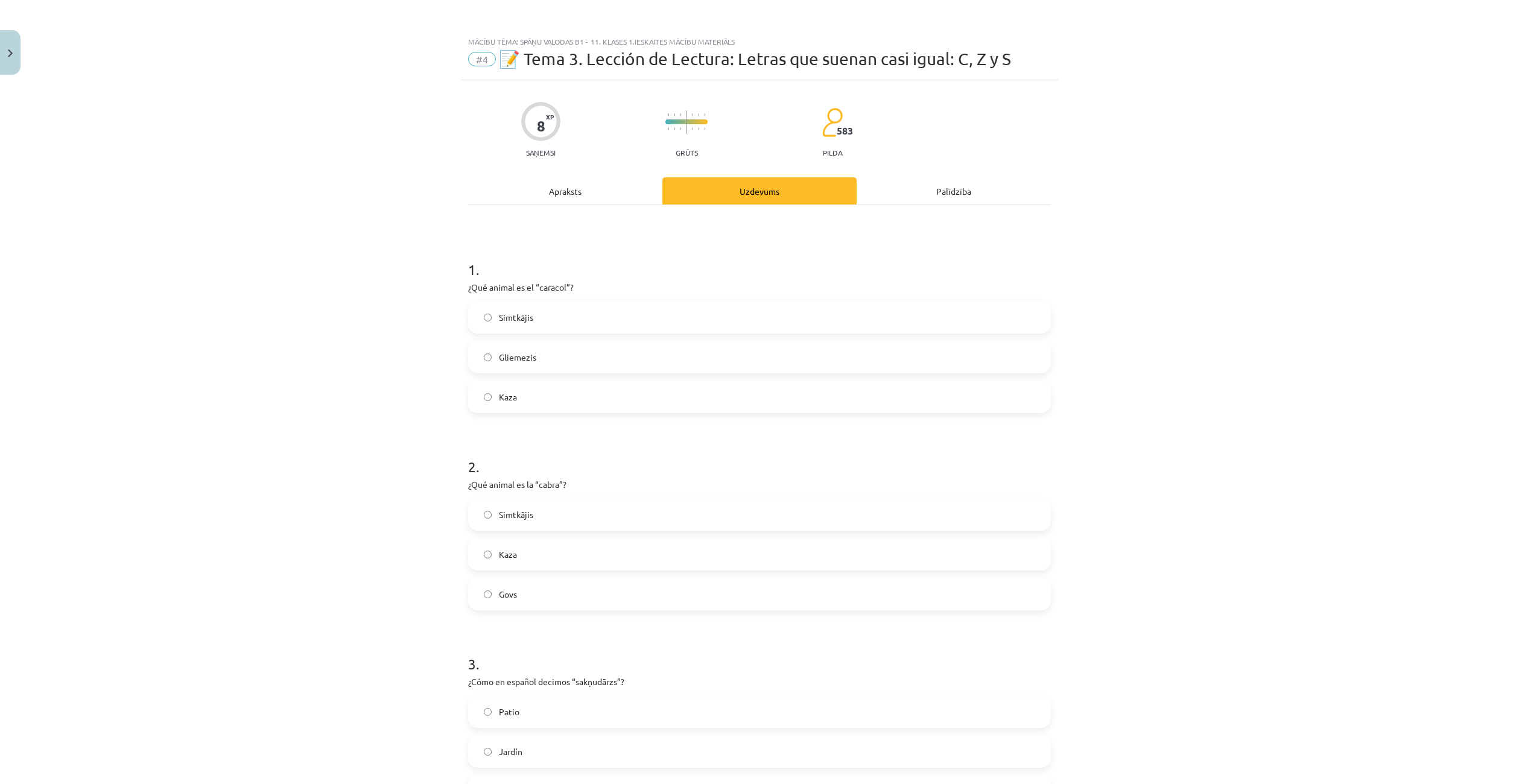
click at [566, 194] on div "Apraksts" at bounding box center [565, 191] width 195 height 27
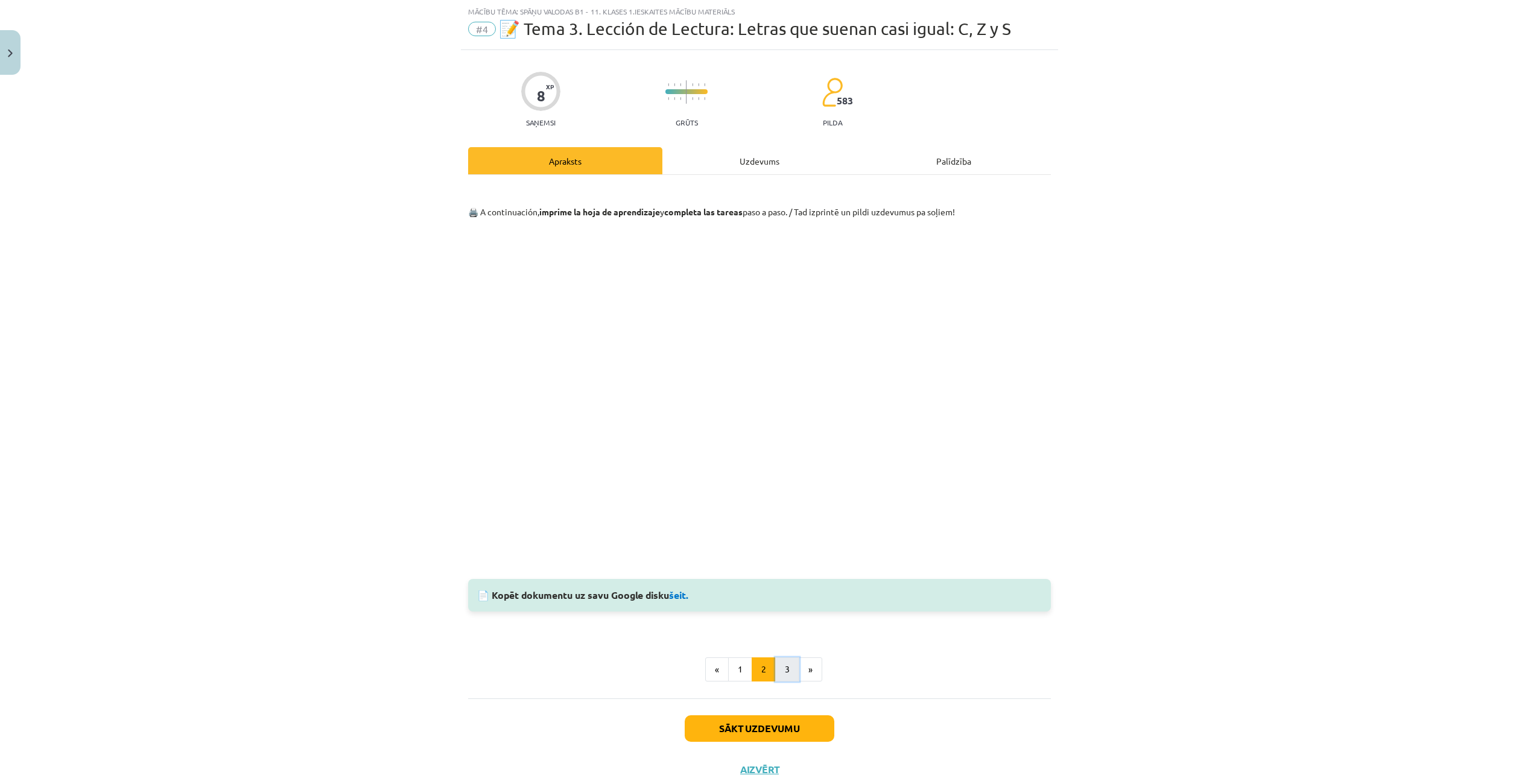
click at [788, 669] on button "3" at bounding box center [787, 669] width 25 height 25
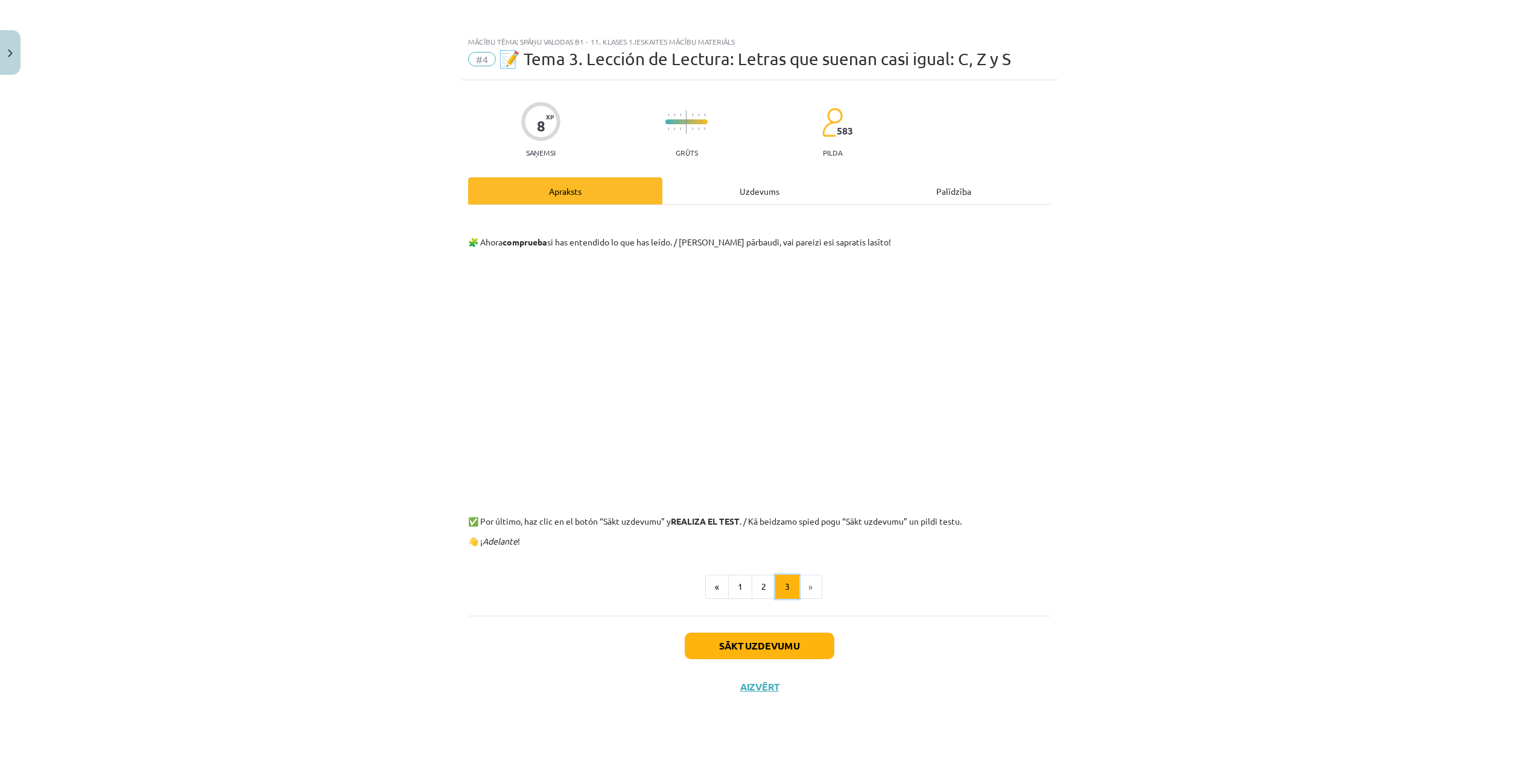
scroll to position [0, 0]
click at [763, 590] on button "2" at bounding box center [764, 586] width 25 height 25
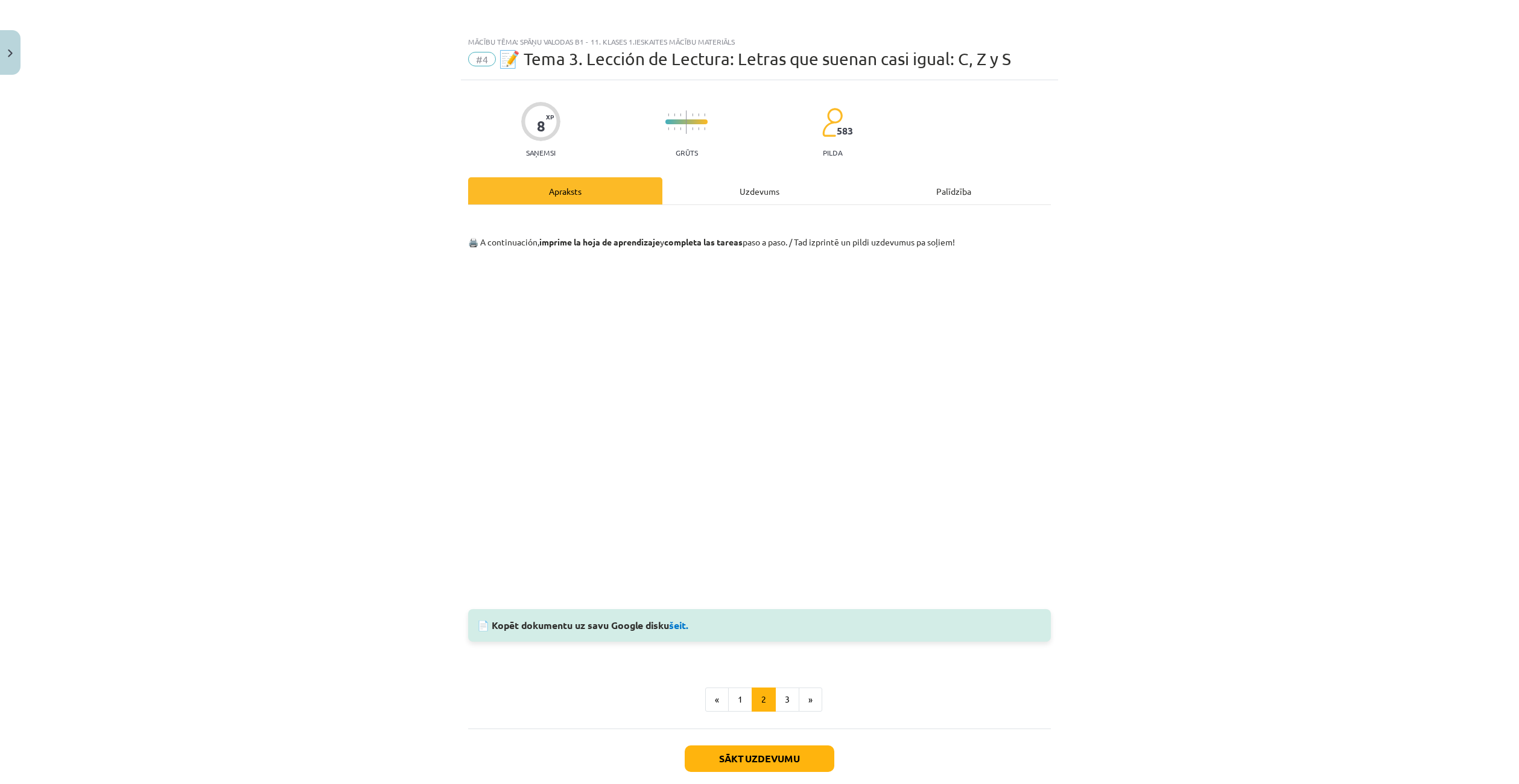
click at [742, 191] on div "Uzdevums" at bounding box center [760, 191] width 195 height 27
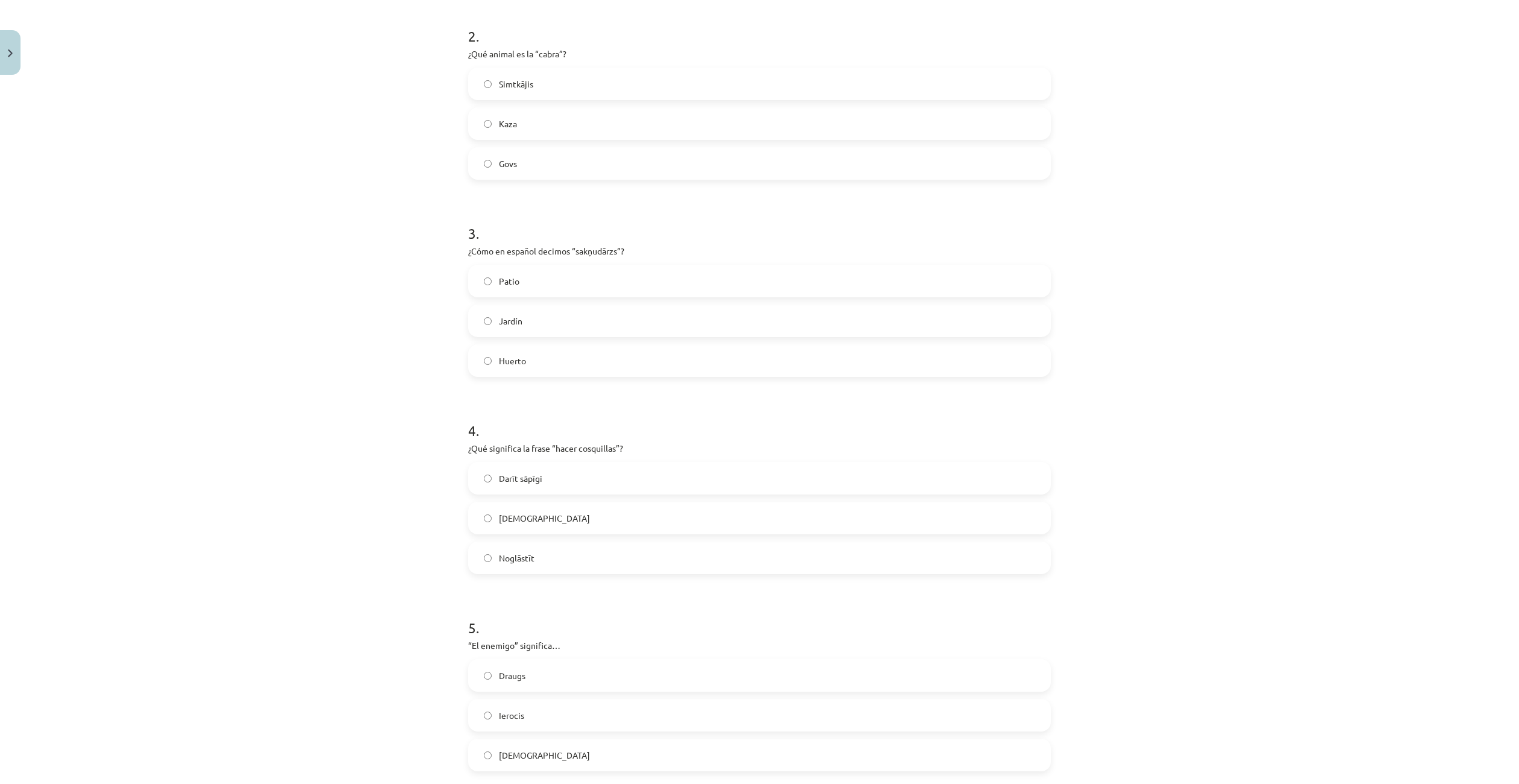
scroll to position [452, 0]
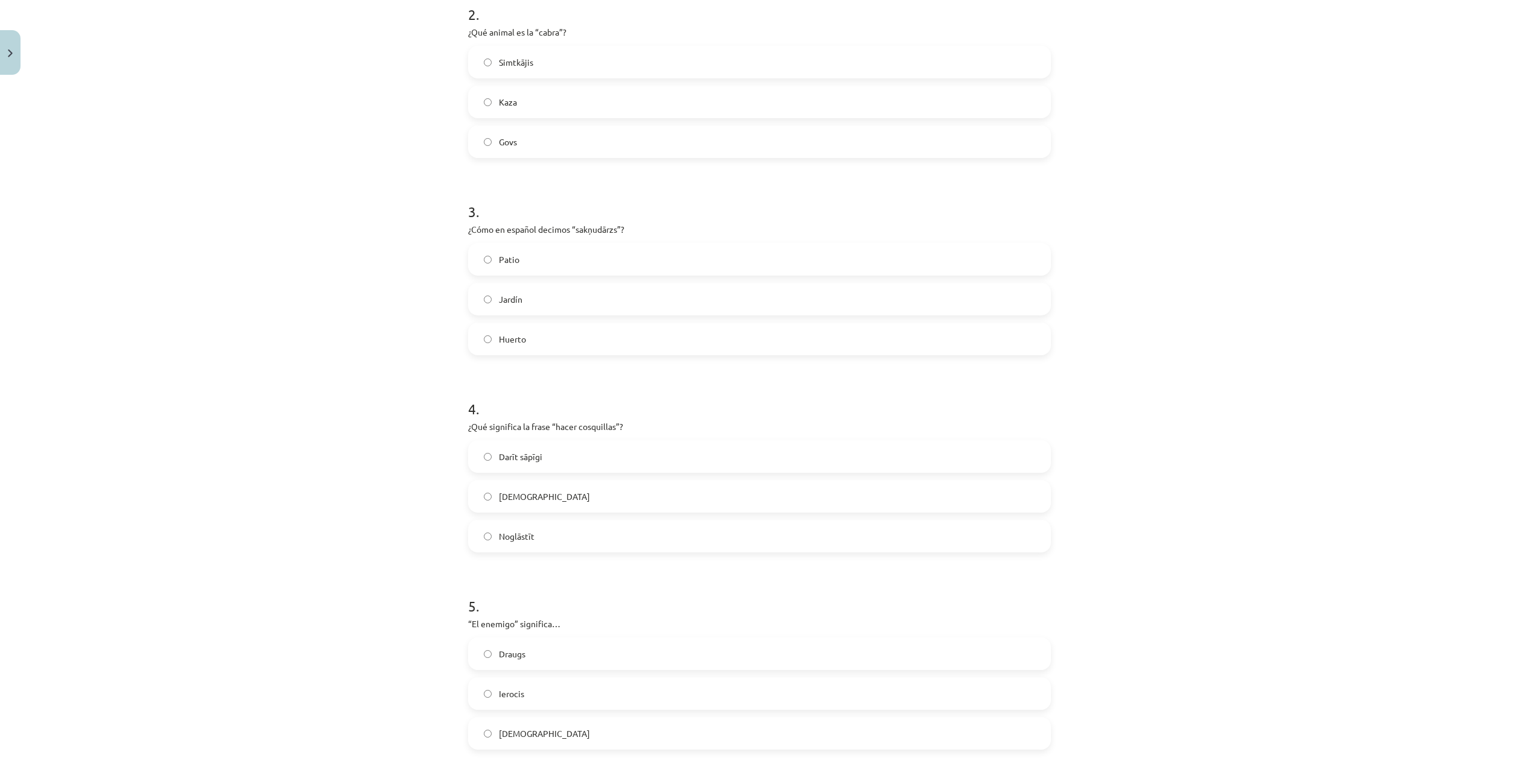
click at [548, 494] on label "Kutināt" at bounding box center [759, 496] width 580 height 30
drag, startPoint x: 552, startPoint y: 426, endPoint x: 613, endPoint y: 427, distance: 61.0
click at [613, 427] on p "¿Qué significa la frase “hacer cosquillas”?" at bounding box center [759, 427] width 583 height 13
click at [403, 413] on div "Mācību tēma: Spāņu valodas b1 - 11. klases 1.ieskaites mācību materiāls #4 📝 Te…" at bounding box center [759, 392] width 1519 height 784
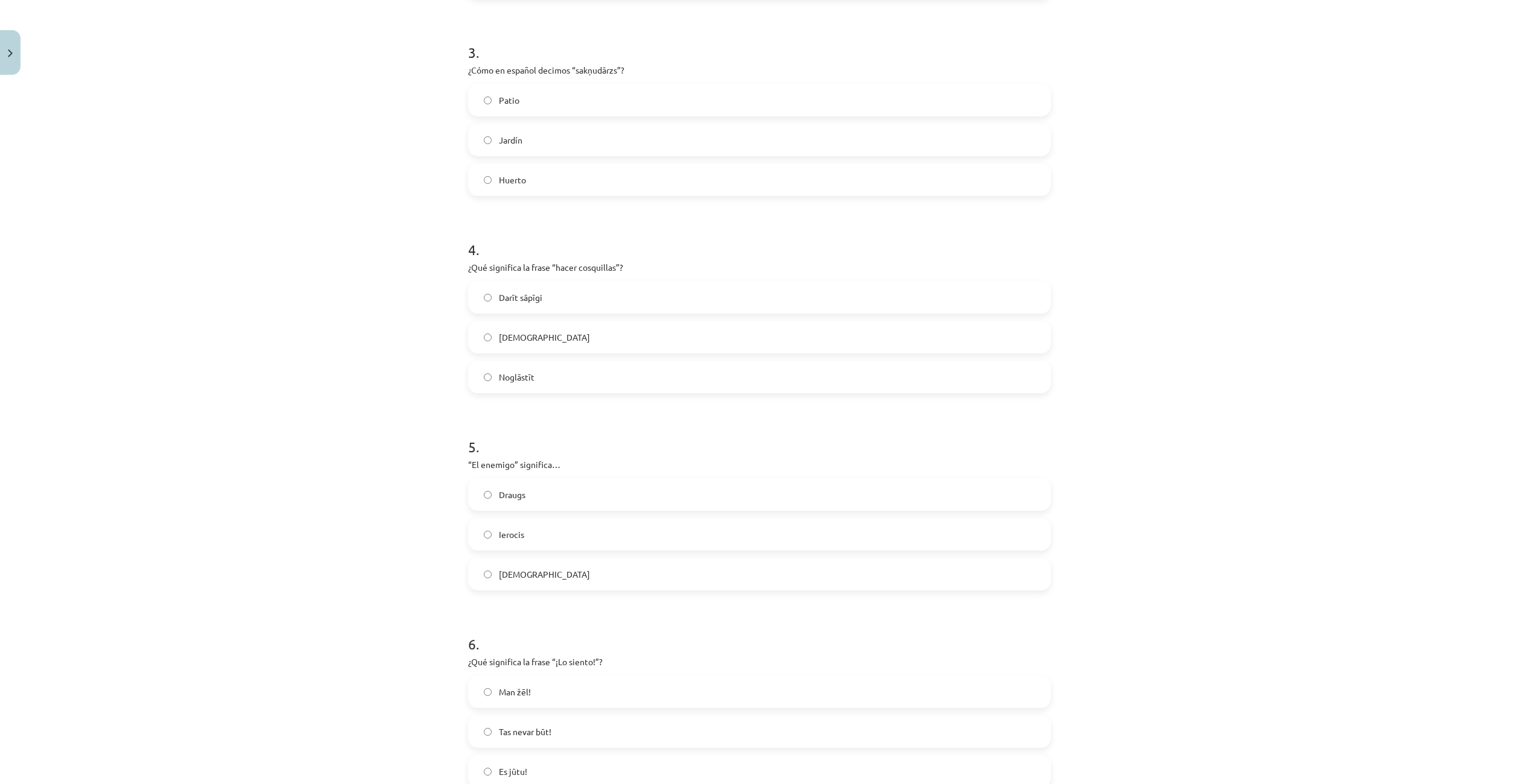
scroll to position [633, 0]
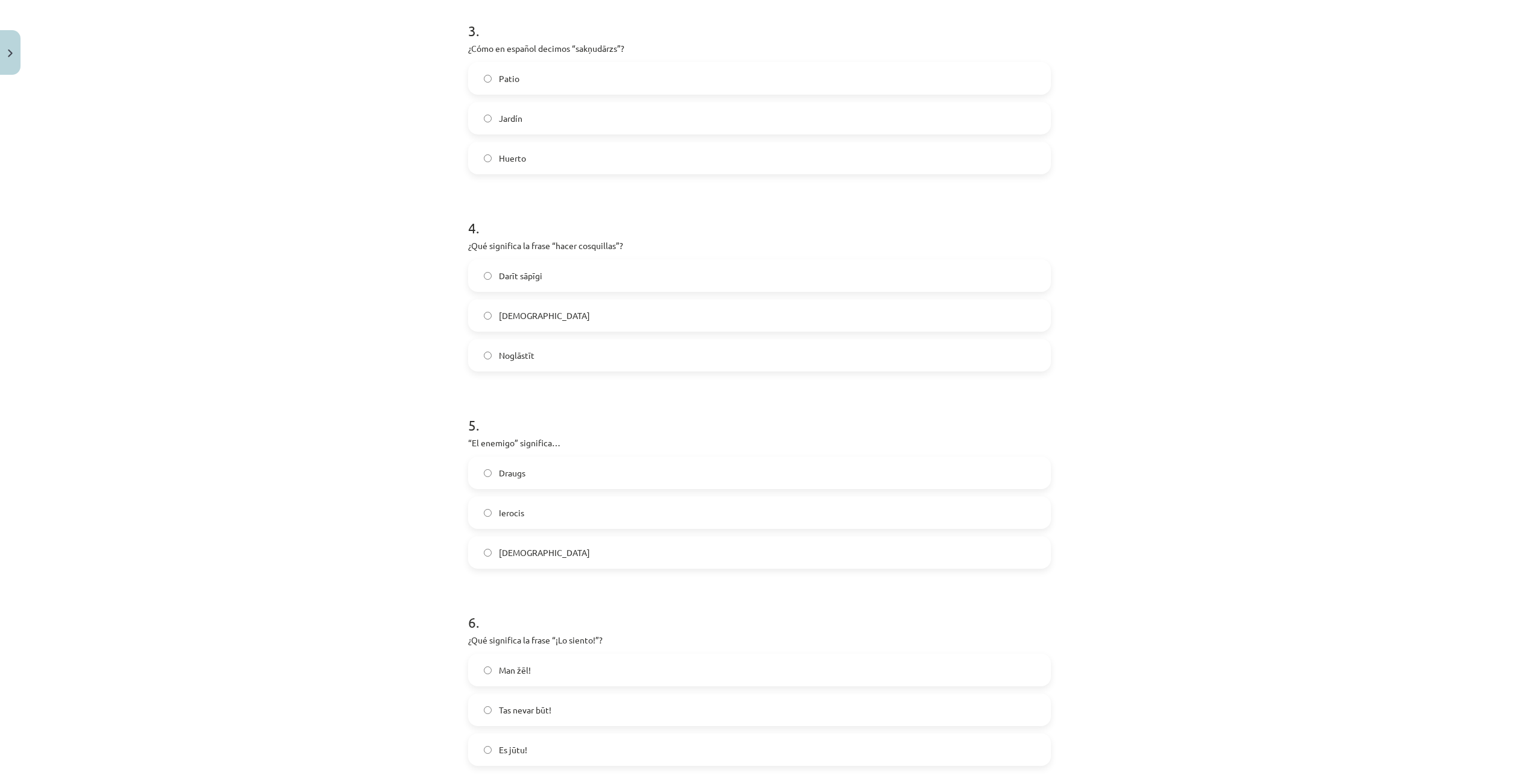
click at [548, 469] on label "Draugs" at bounding box center [759, 472] width 580 height 30
drag, startPoint x: 466, startPoint y: 442, endPoint x: 508, endPoint y: 445, distance: 42.1
click at [508, 445] on p "“El enemigo” significa…" at bounding box center [759, 442] width 583 height 13
drag, startPoint x: 530, startPoint y: 546, endPoint x: 528, endPoint y: 501, distance: 45.0
click at [530, 546] on span "Ienaidnieks" at bounding box center [545, 552] width 91 height 13
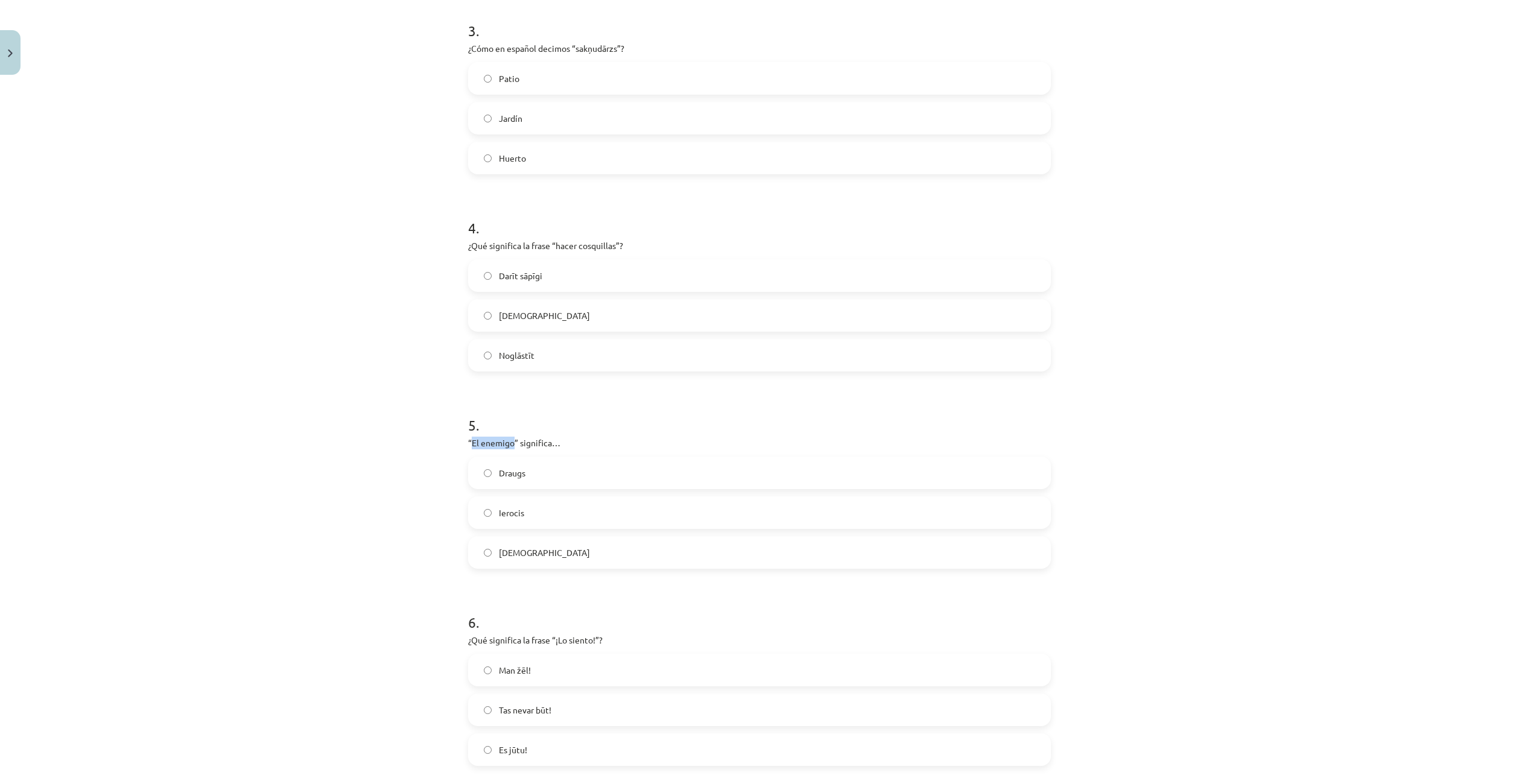
drag, startPoint x: 468, startPoint y: 443, endPoint x: 508, endPoint y: 443, distance: 40.0
click at [508, 443] on p "“El enemigo” significa…" at bounding box center [759, 442] width 583 height 13
click at [595, 476] on label "Draugs" at bounding box center [759, 472] width 580 height 30
drag, startPoint x: 456, startPoint y: 436, endPoint x: 589, endPoint y: 550, distance: 175.2
click at [589, 550] on div "8 XP Saņemsi Grūts 583 pilda Apraksts Uzdevums Palīdzība 1 . ¿Qué animal es el …" at bounding box center [759, 358] width 597 height 1822
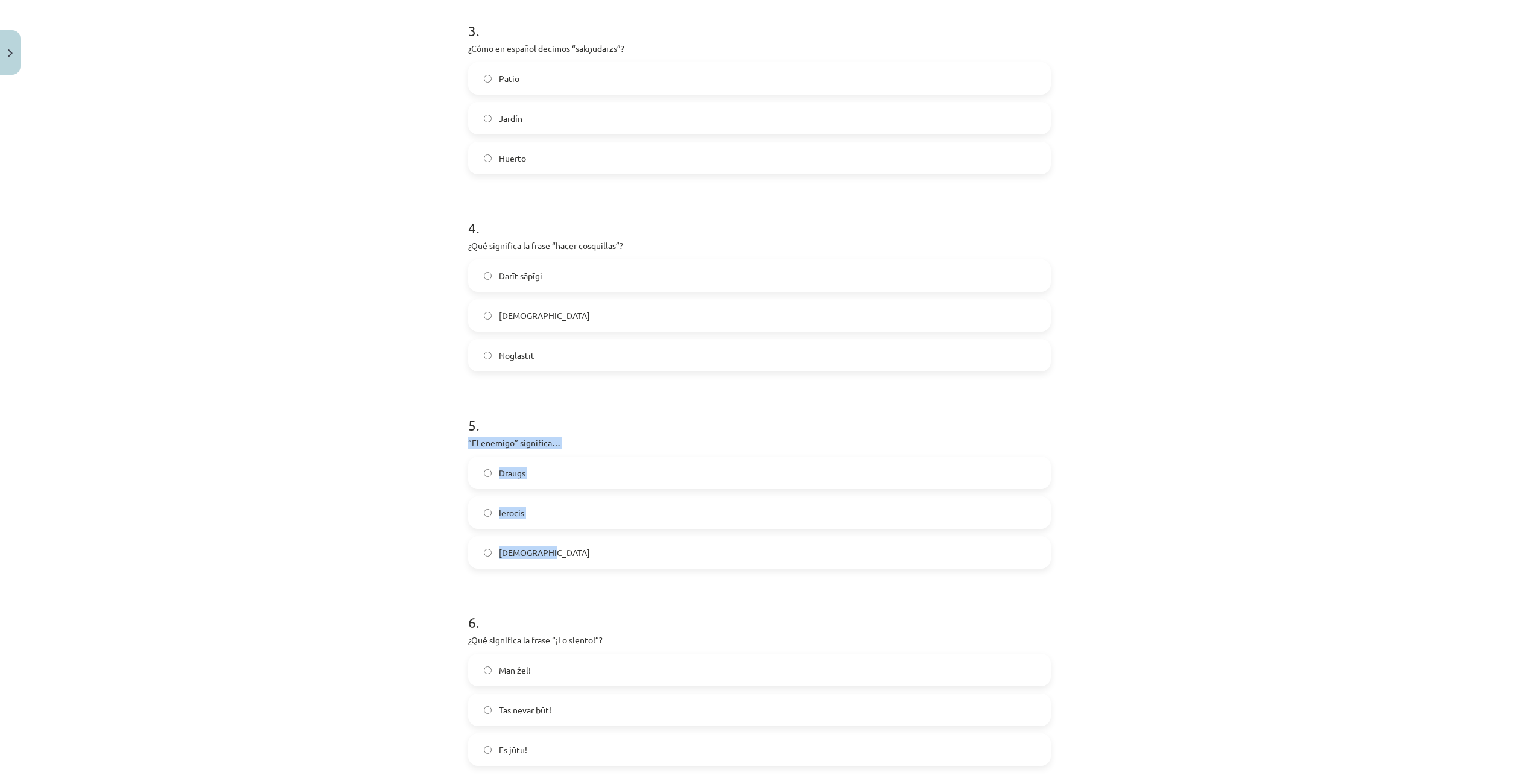
click at [545, 438] on p "“El enemigo” significa…" at bounding box center [759, 442] width 583 height 13
drag, startPoint x: 467, startPoint y: 440, endPoint x: 508, endPoint y: 442, distance: 41.0
click at [508, 442] on p "“El enemigo” significa…" at bounding box center [759, 442] width 583 height 13
click at [587, 554] on label "Ienaidnieks" at bounding box center [759, 551] width 580 height 30
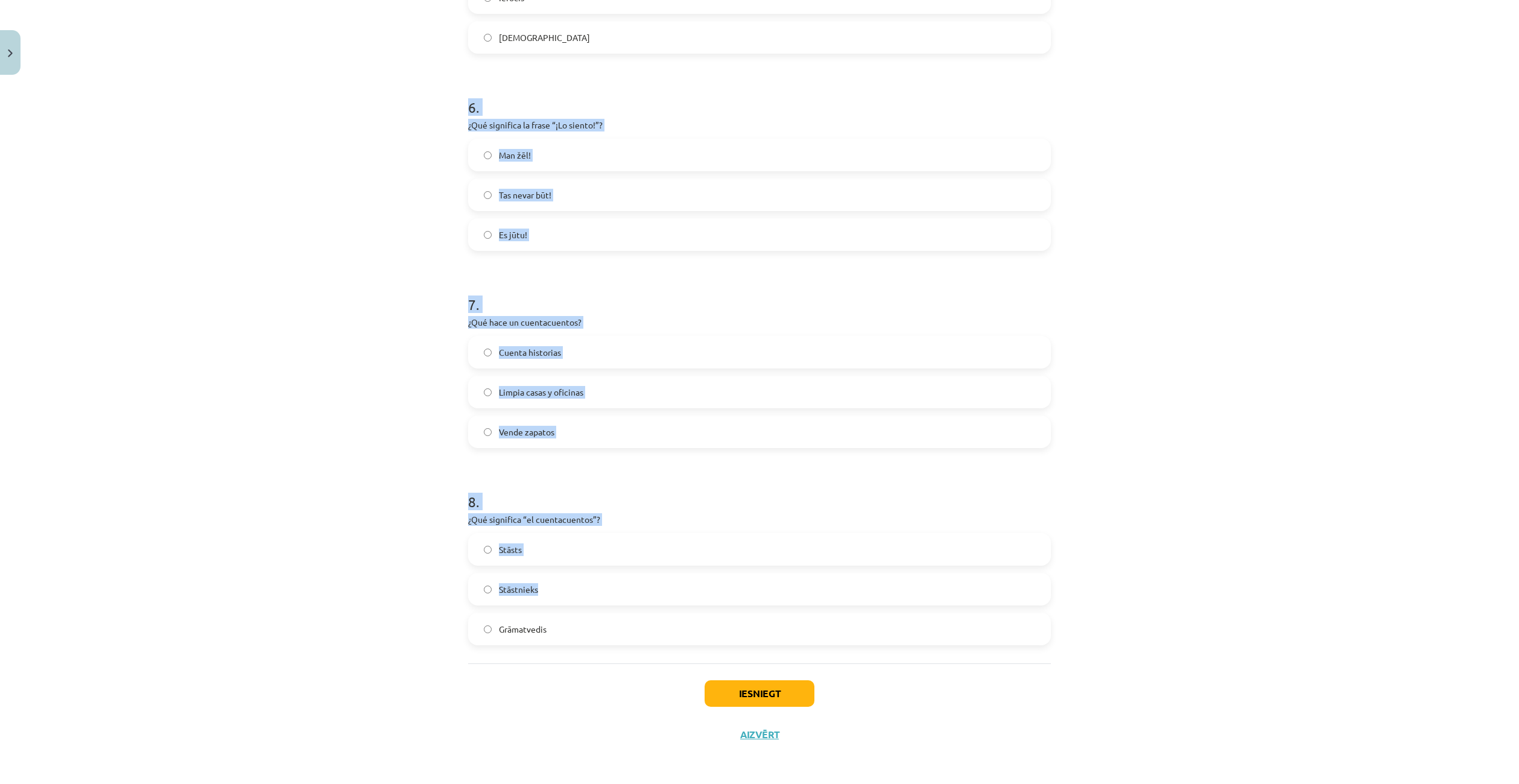
scroll to position [1149, 0]
drag, startPoint x: 450, startPoint y: 344, endPoint x: 648, endPoint y: 620, distance: 339.7
click at [648, 620] on div "Mācību tēma: Spāņu valodas b1 - 11. klases 1.ieskaites mācību materiāls #4 📝 Te…" at bounding box center [759, 392] width 1519 height 784
copy form "6 . ¿Qué significa la frase “¡Lo siento!”? Man žēl! Tas nevar būt! Es jūtu! 7 .…"
click at [563, 478] on h1 "8 ." at bounding box center [759, 489] width 583 height 37
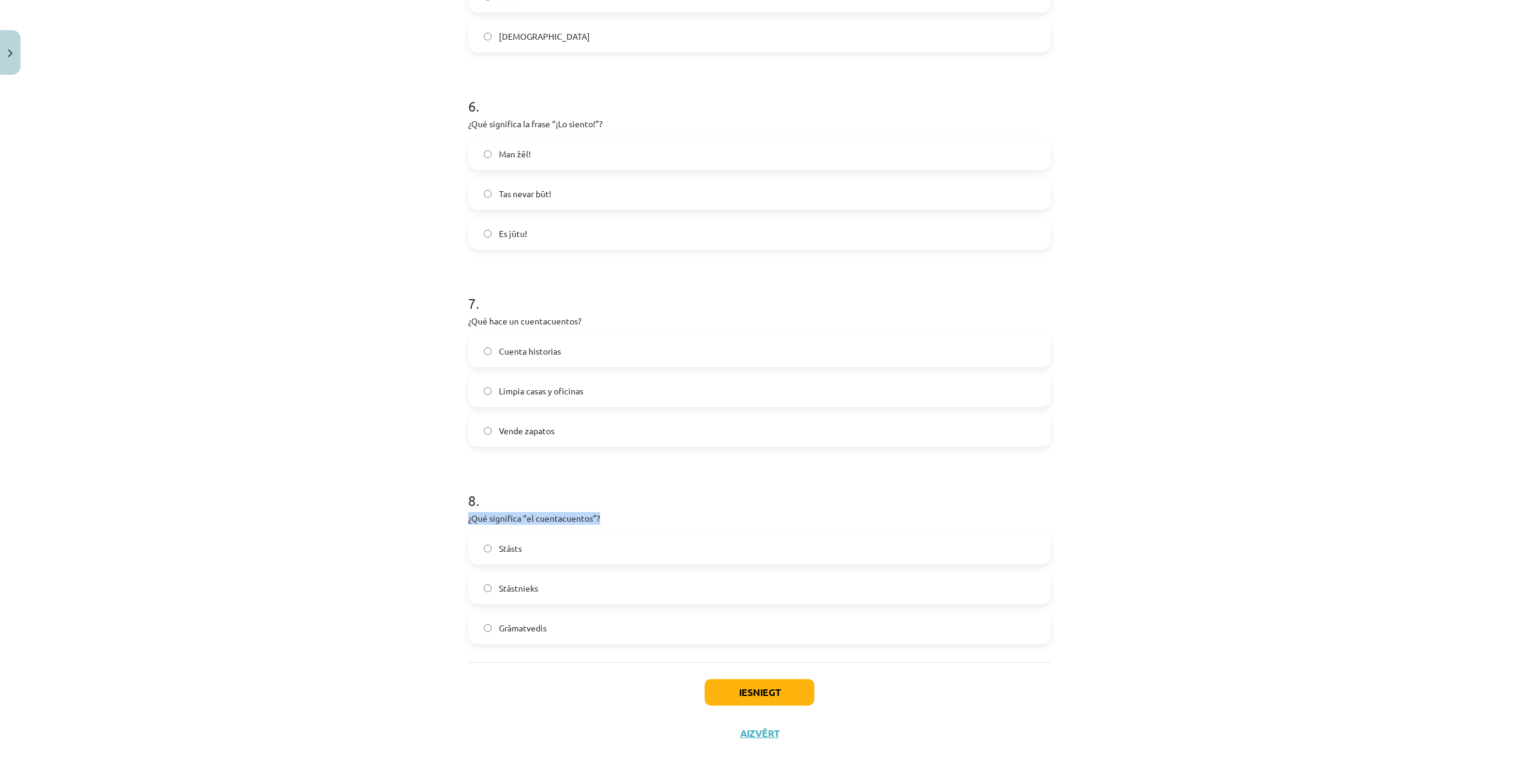
drag, startPoint x: 465, startPoint y: 515, endPoint x: 601, endPoint y: 513, distance: 136.0
click at [601, 513] on p "¿Qué significa “el cuentacuentos”?" at bounding box center [759, 518] width 583 height 13
click at [556, 502] on h1 "8 ." at bounding box center [759, 489] width 583 height 37
drag, startPoint x: 522, startPoint y: 517, endPoint x: 587, endPoint y: 515, distance: 65.0
click at [587, 515] on p "¿Qué significa “el cuentacuentos”?" at bounding box center [759, 518] width 583 height 13
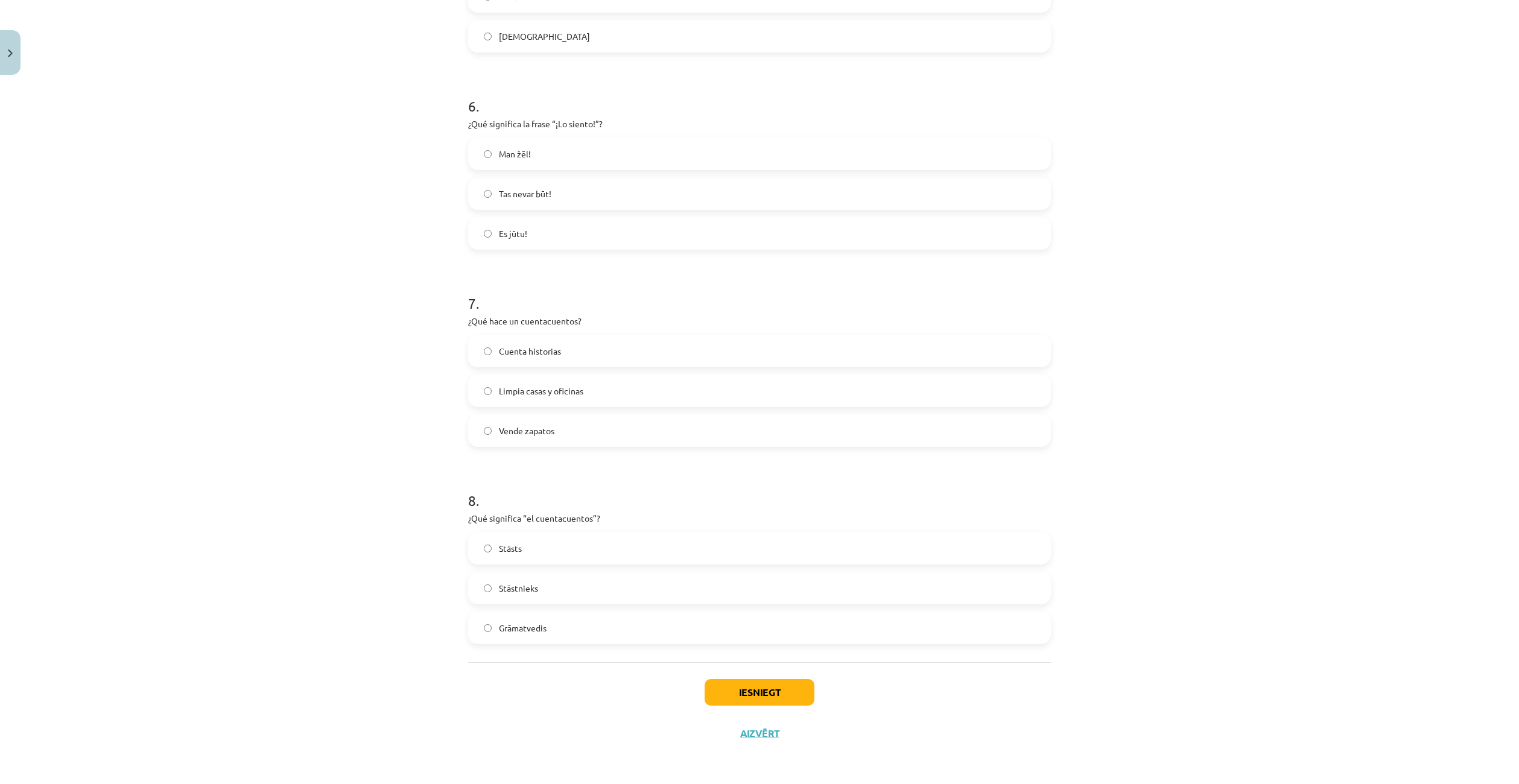
click at [587, 590] on label "Stāstnieks" at bounding box center [759, 587] width 580 height 30
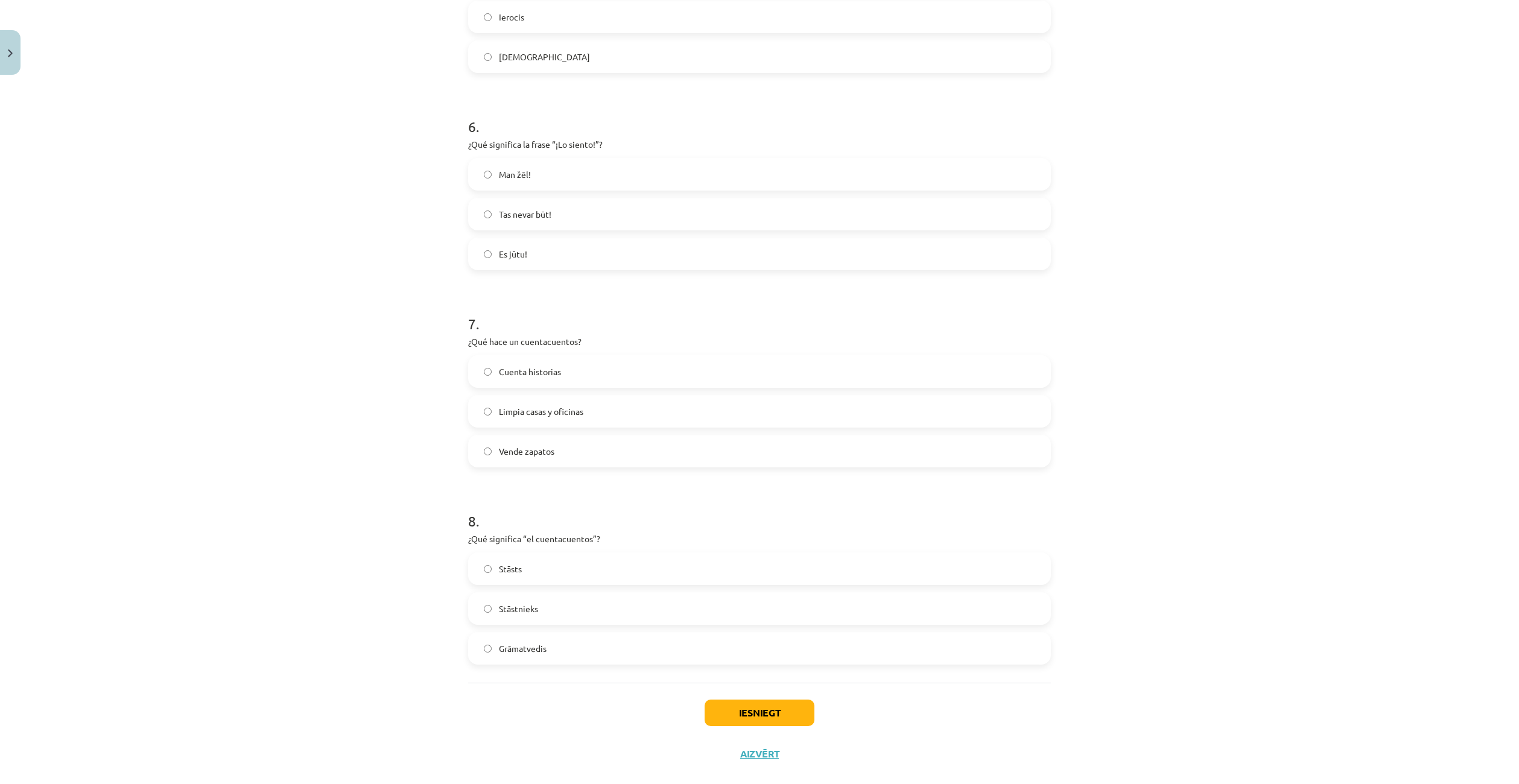
scroll to position [1088, 0]
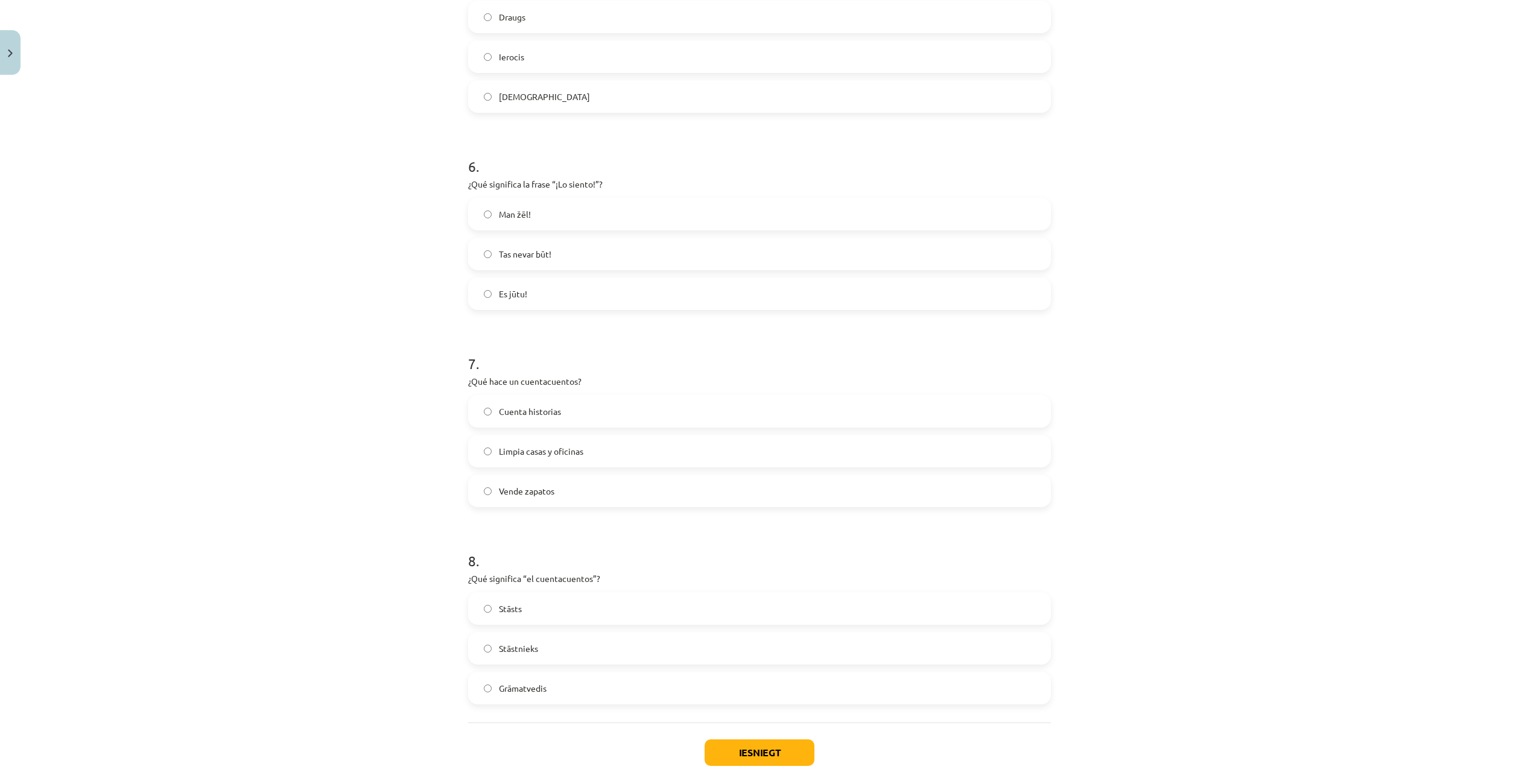
click at [585, 336] on h1 "7 ." at bounding box center [759, 352] width 583 height 37
click at [591, 408] on label "Cuenta historias" at bounding box center [759, 411] width 580 height 30
click at [510, 213] on span "Man žēl!" at bounding box center [515, 214] width 32 height 13
click at [771, 742] on button "Iesniegt" at bounding box center [759, 752] width 110 height 26
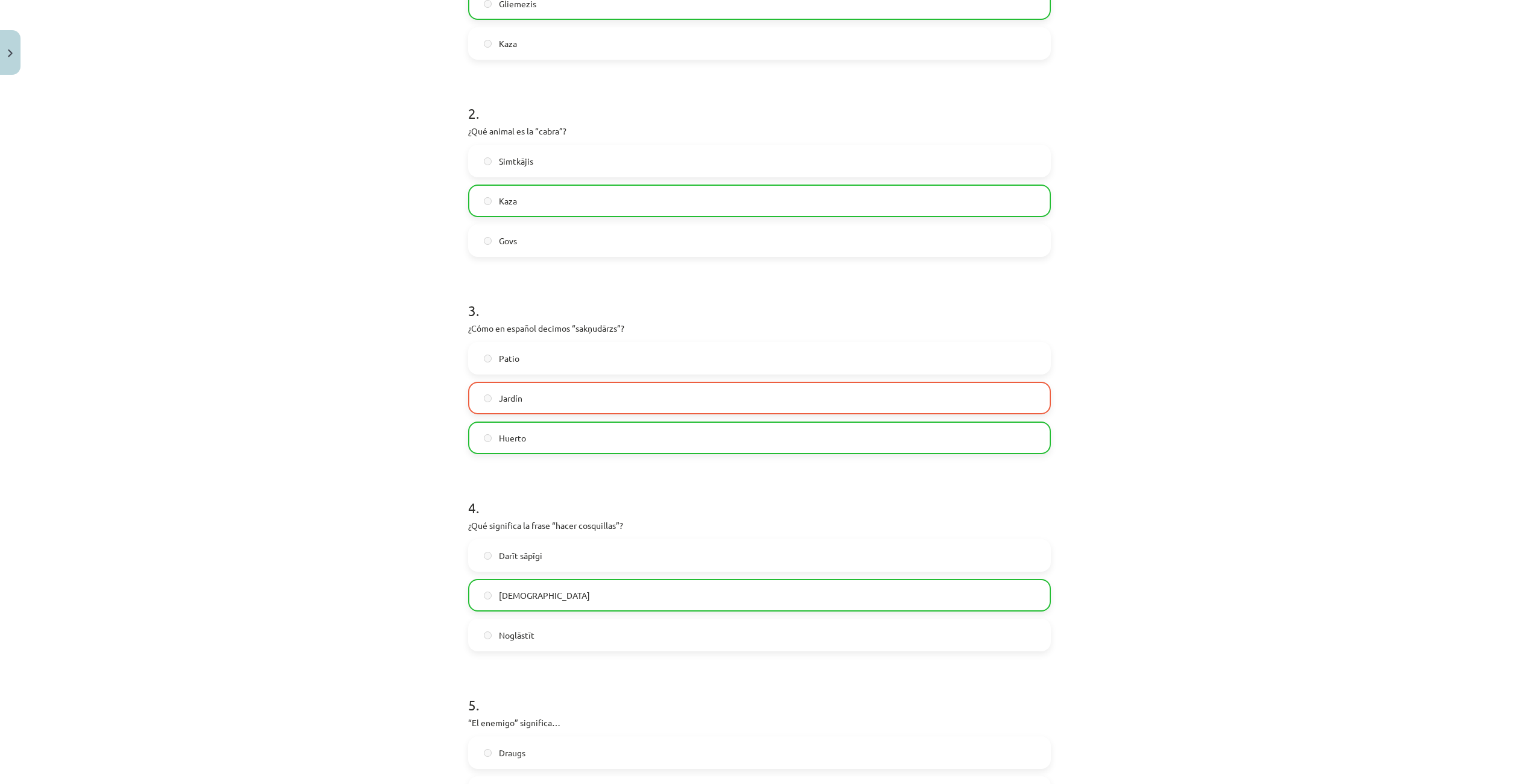
scroll to position [305, 0]
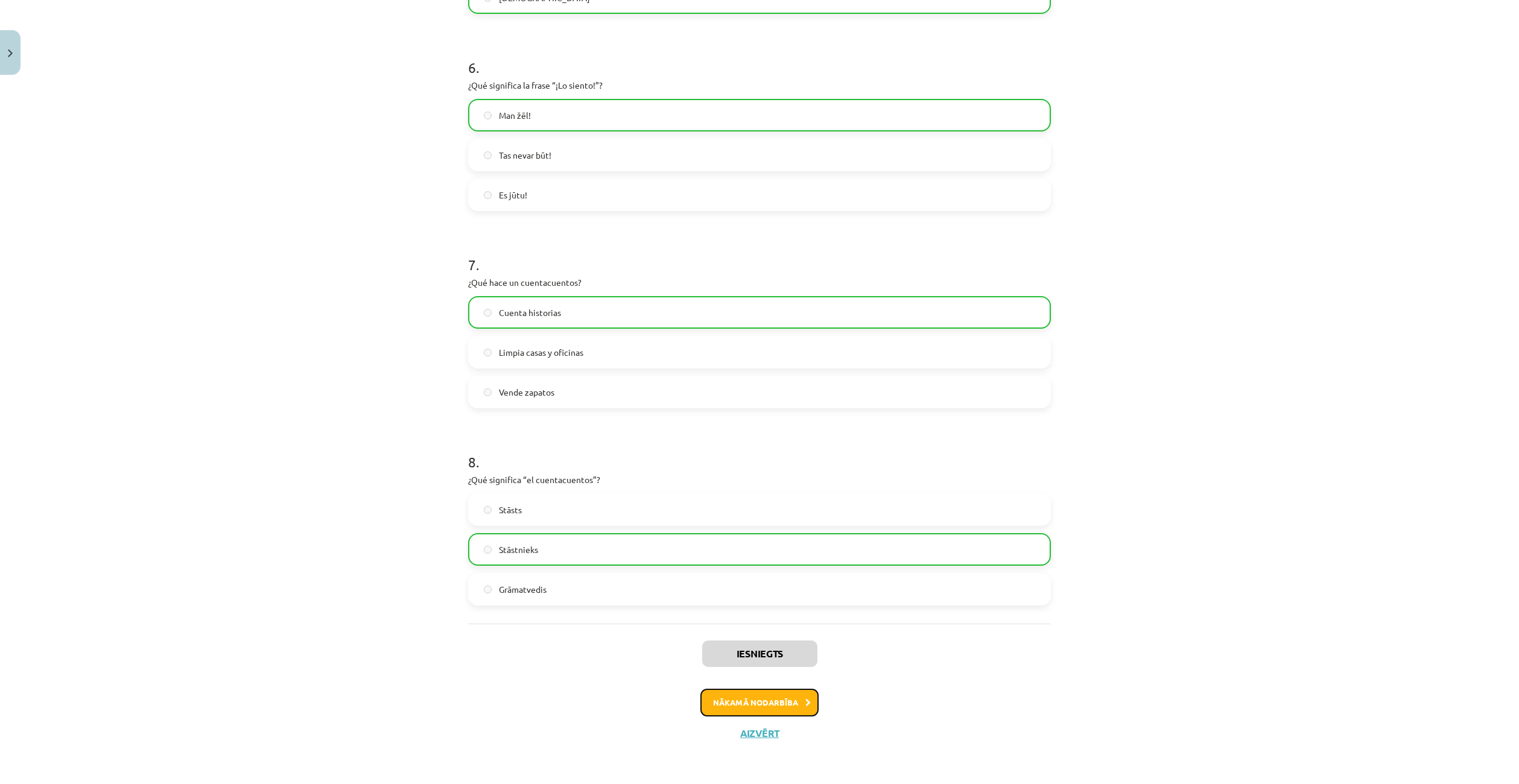
click at [794, 696] on button "Nākamā nodarbība" at bounding box center [759, 702] width 118 height 28
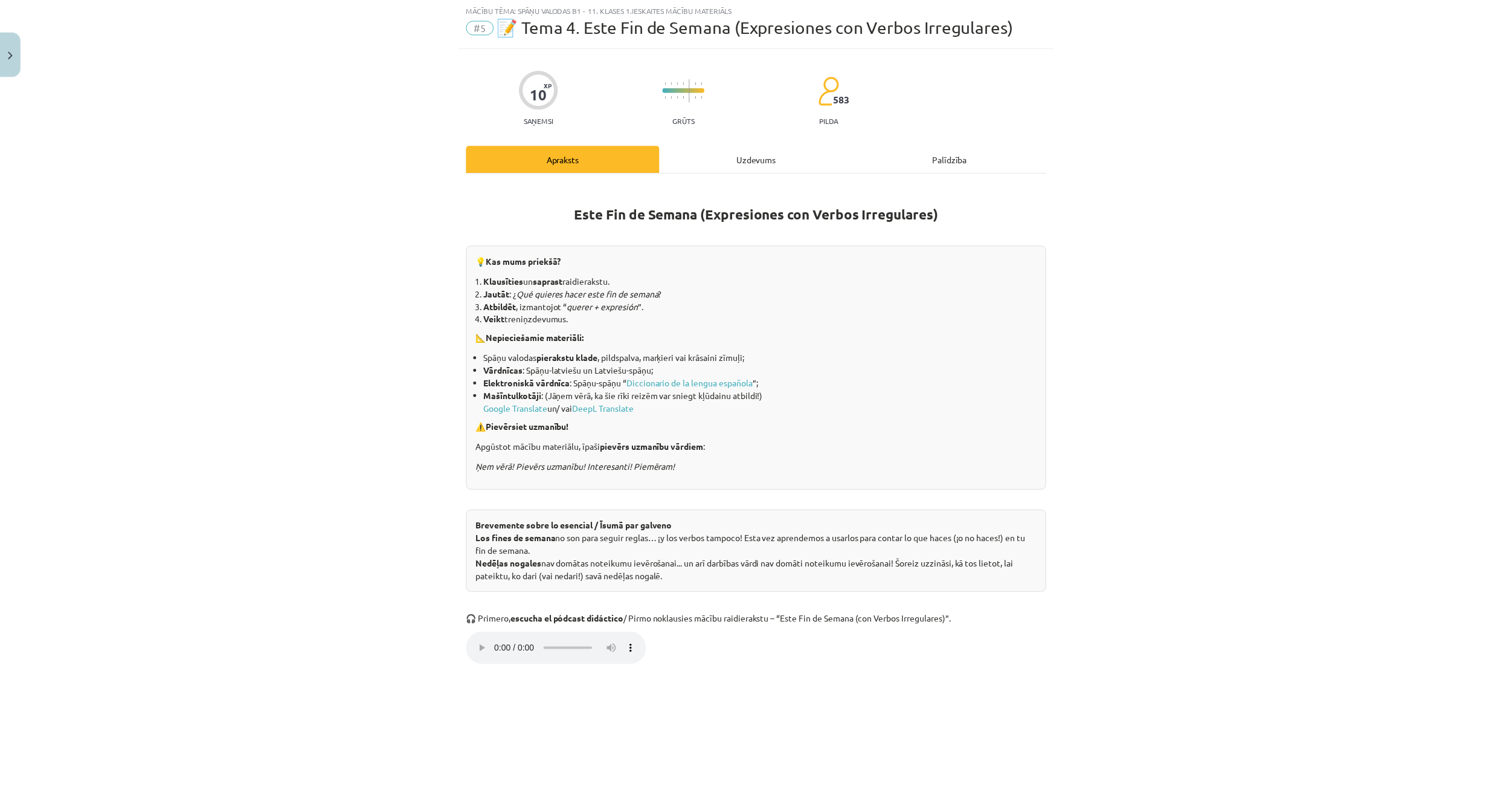
scroll to position [30, 0]
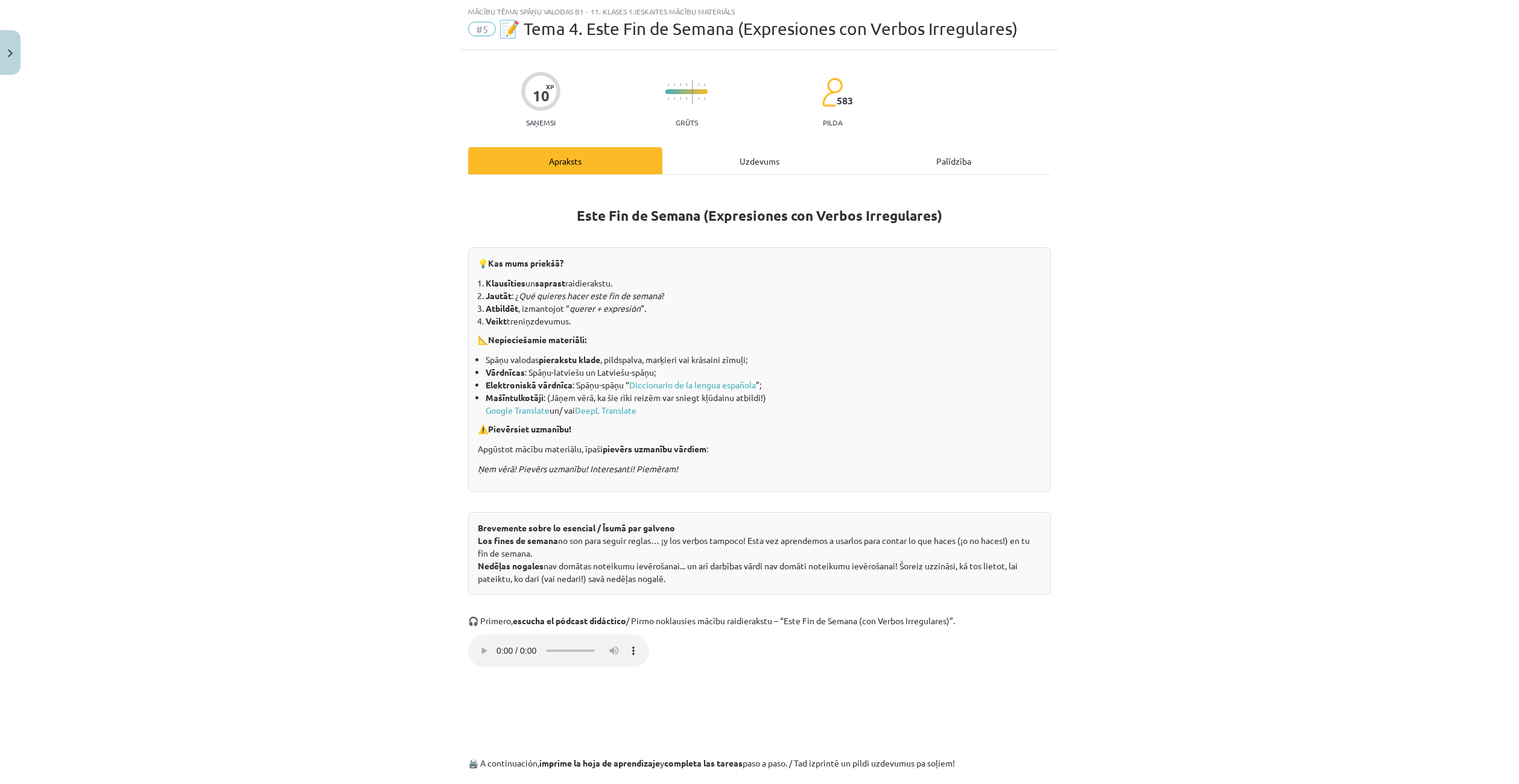
click at [720, 153] on div "Uzdevums" at bounding box center [760, 161] width 195 height 27
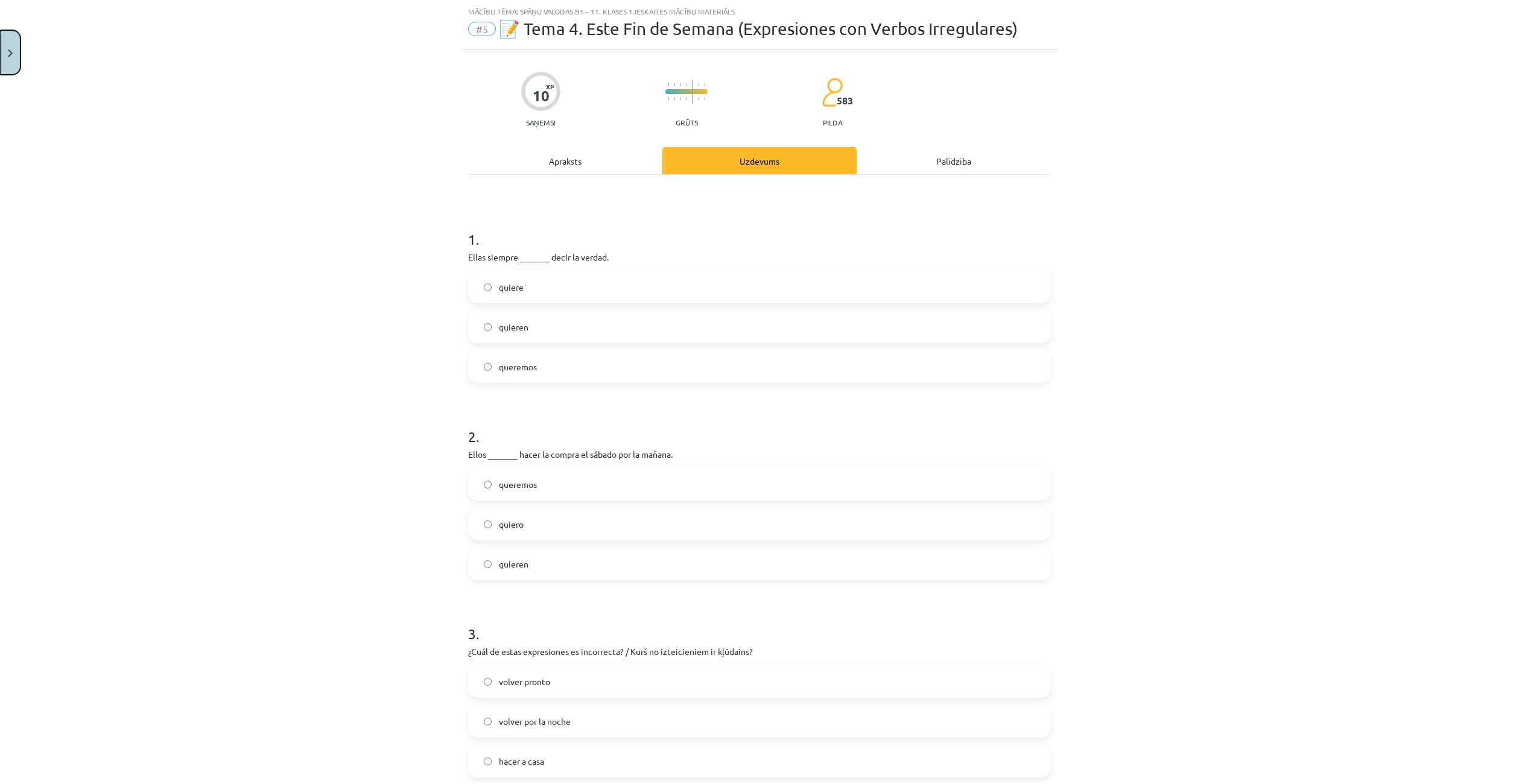
click at [14, 56] on button "Close" at bounding box center [10, 52] width 21 height 45
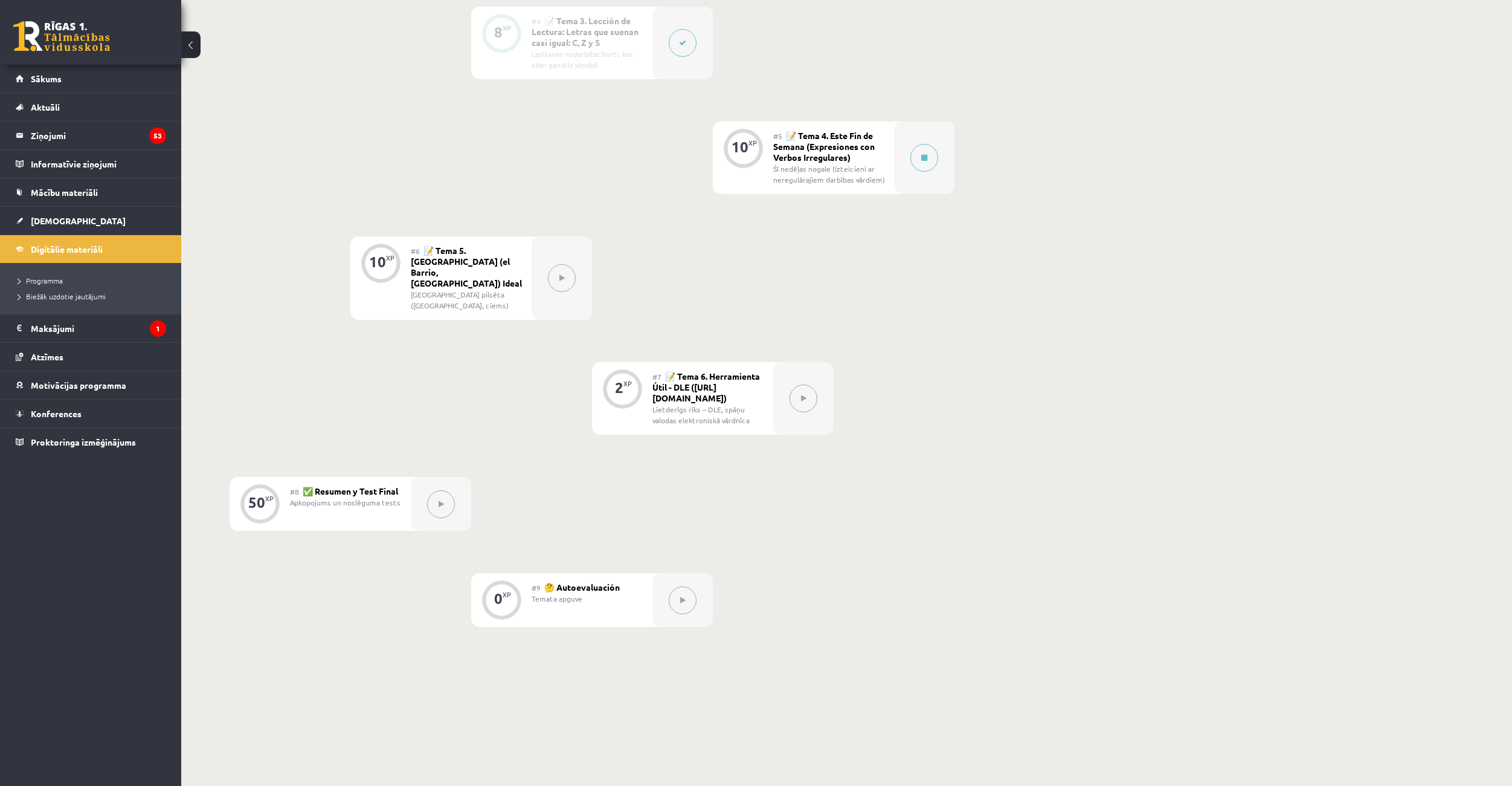
scroll to position [622, 0]
